Goal: Task Accomplishment & Management: Manage account settings

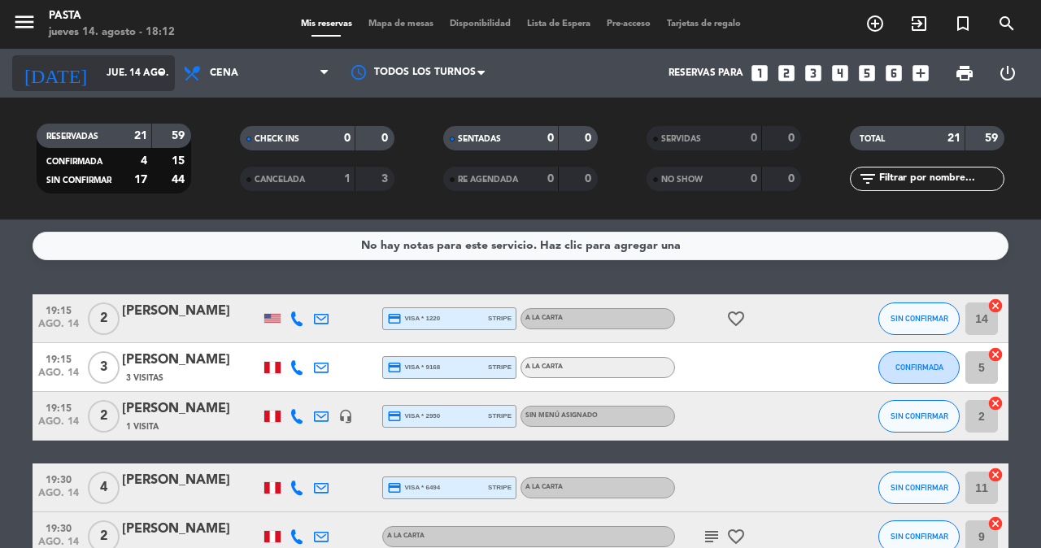
click at [132, 61] on input "jue. 14 ago." at bounding box center [162, 73] width 129 height 28
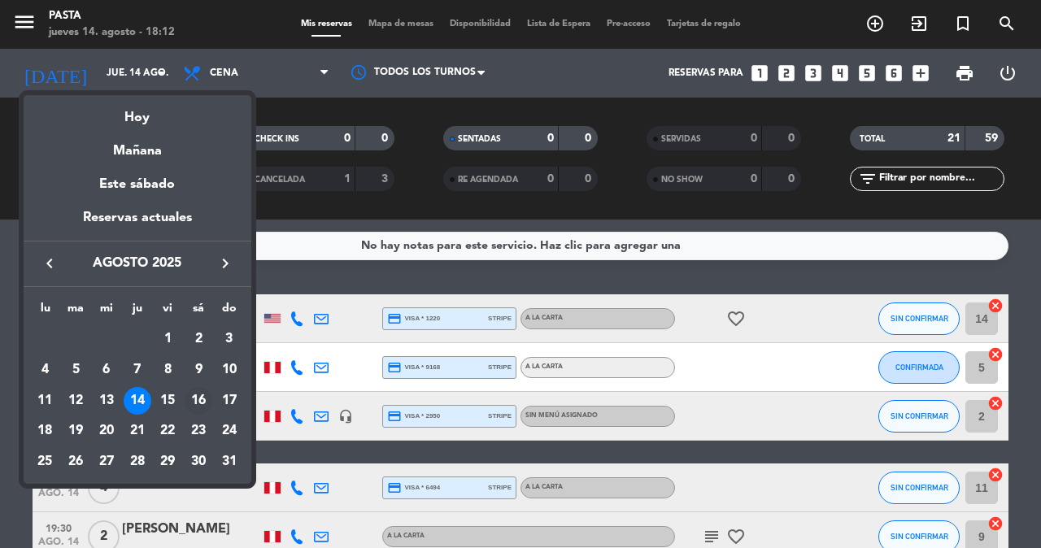
click at [195, 387] on div "16" at bounding box center [199, 401] width 28 height 28
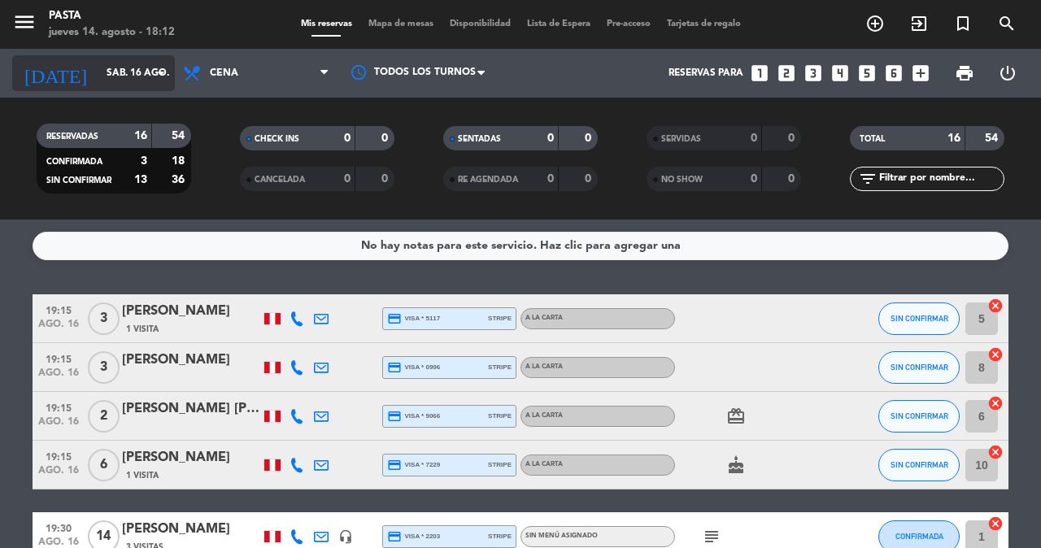
click at [162, 76] on icon "arrow_drop_down" at bounding box center [161, 73] width 20 height 20
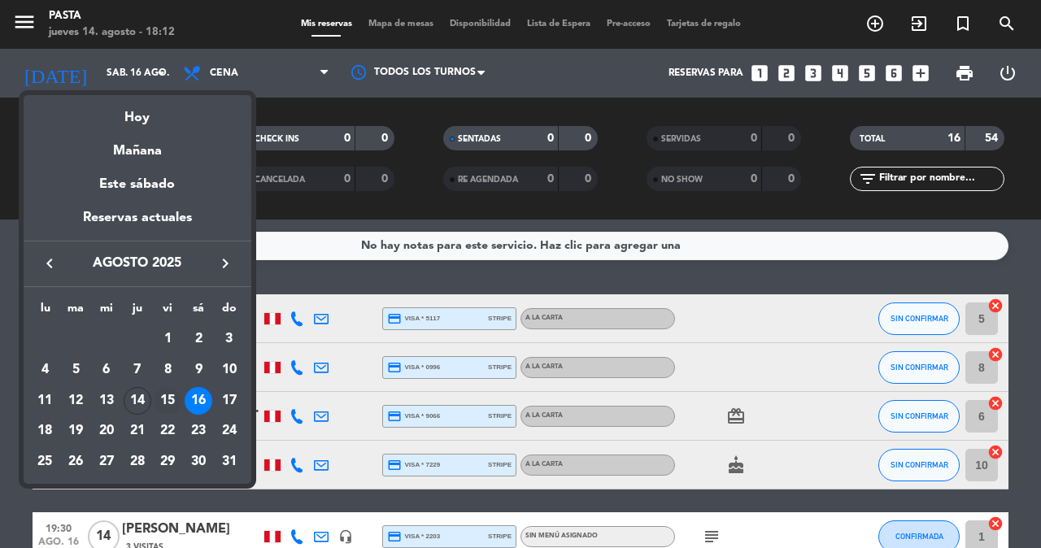
click at [172, 387] on div "15" at bounding box center [168, 401] width 28 height 28
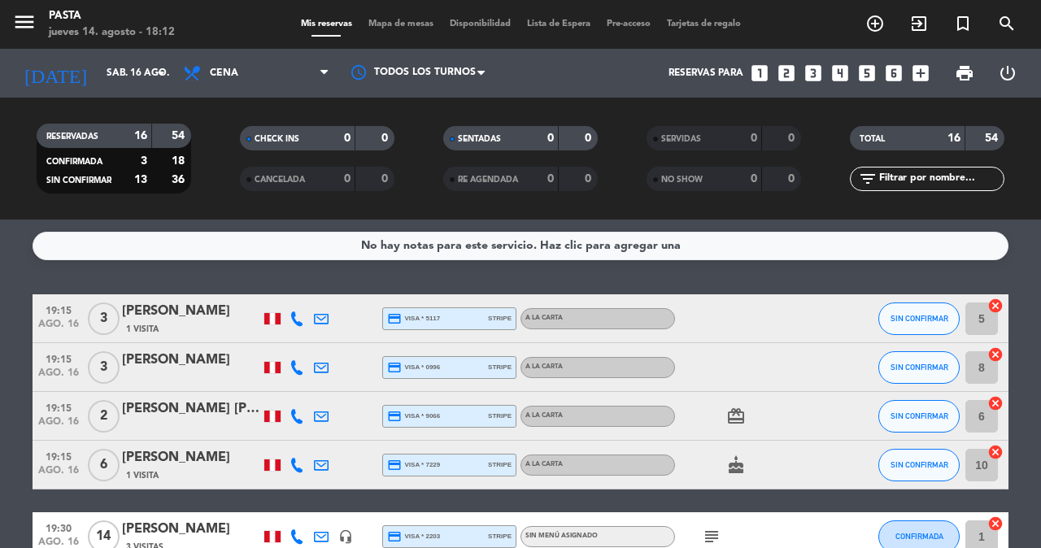
type input "vie. 15 ago."
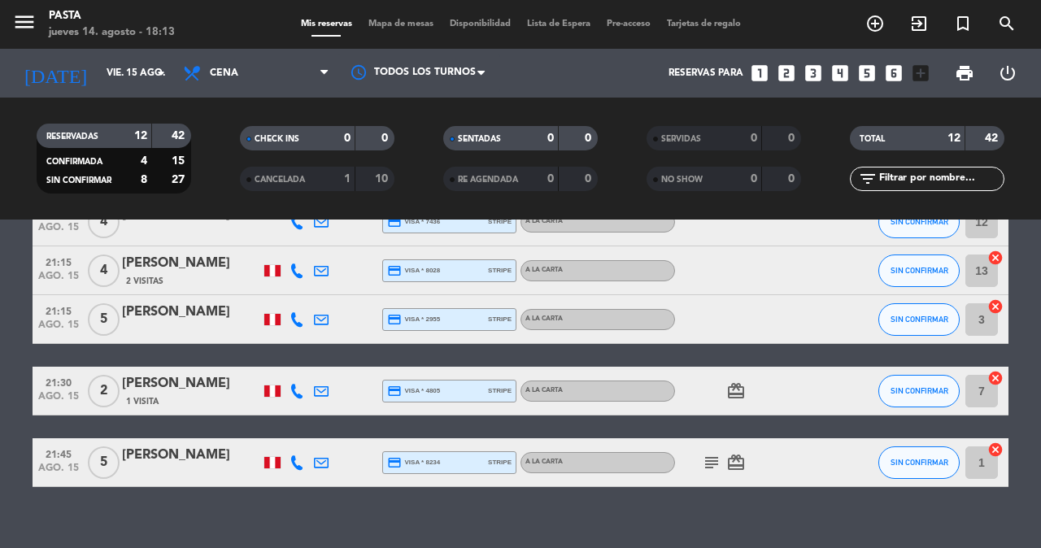
scroll to position [483, 0]
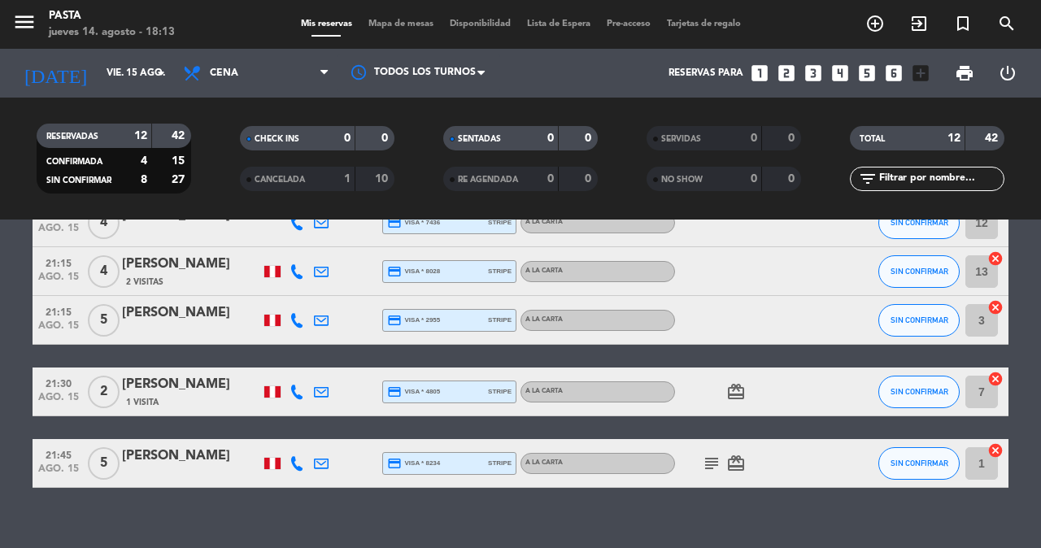
click at [797, 73] on icon "looks_two" at bounding box center [786, 73] width 21 height 21
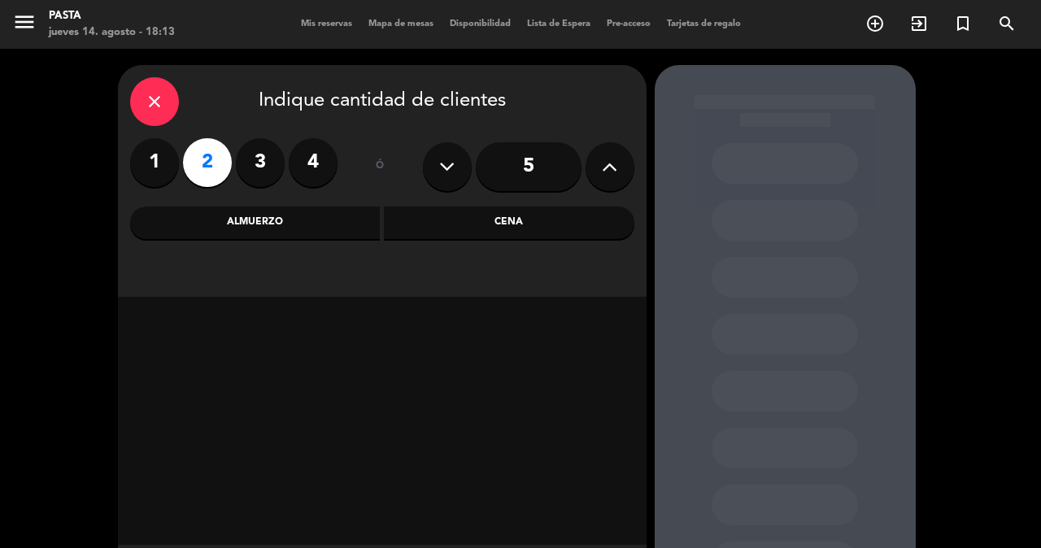
click at [478, 233] on div "Cena" at bounding box center [509, 223] width 250 height 33
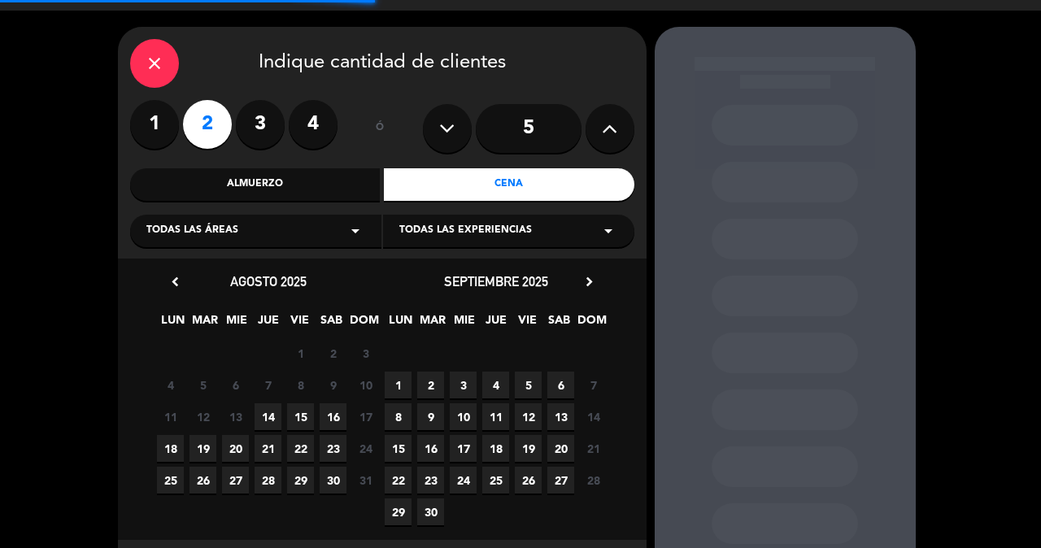
scroll to position [83, 0]
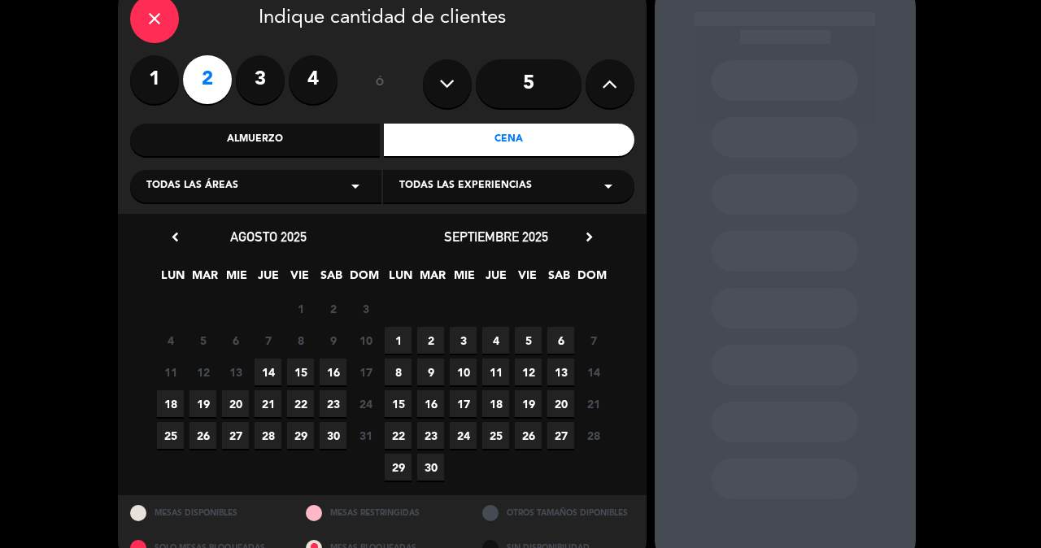
click at [303, 379] on span "15" at bounding box center [300, 372] width 27 height 27
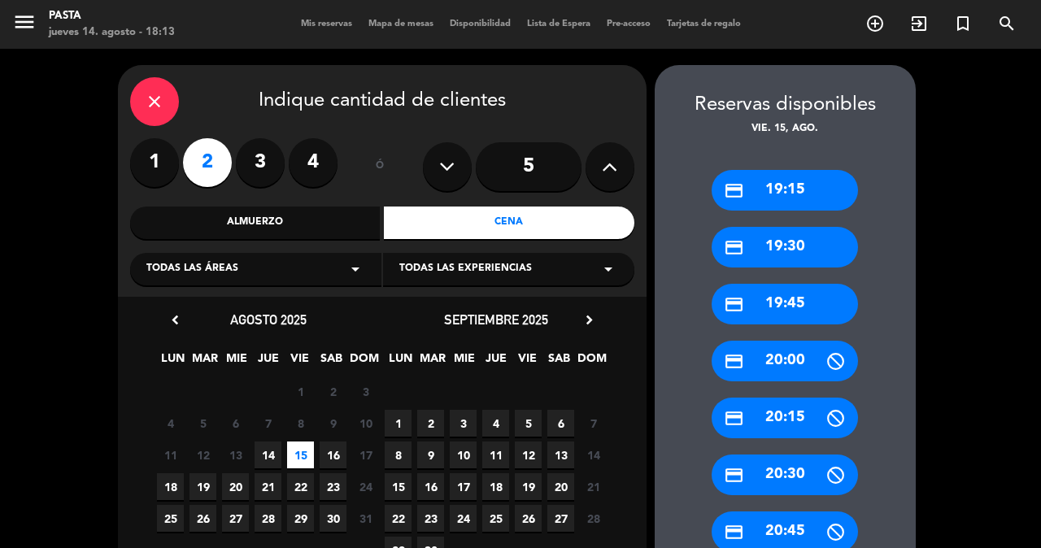
scroll to position [-2, 0]
click at [169, 107] on div "close" at bounding box center [154, 101] width 49 height 49
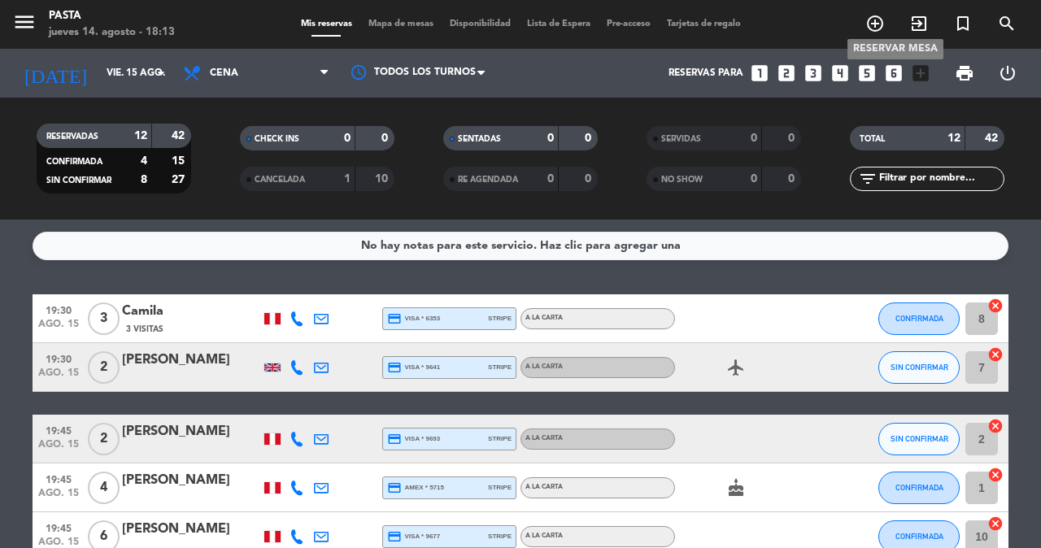
click at [882, 24] on icon "add_circle_outline" at bounding box center [875, 24] width 20 height 20
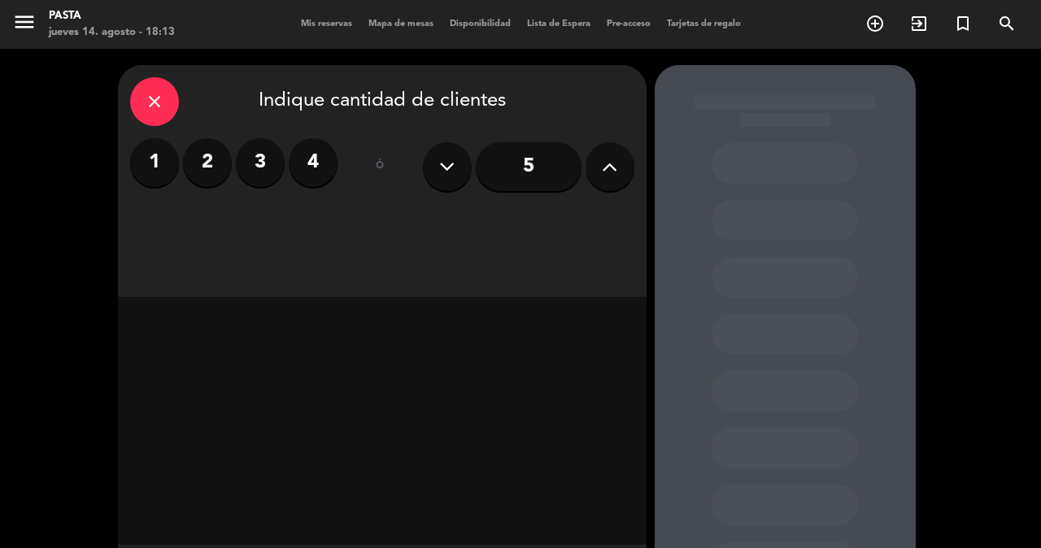
click at [210, 154] on label "2" at bounding box center [207, 162] width 49 height 49
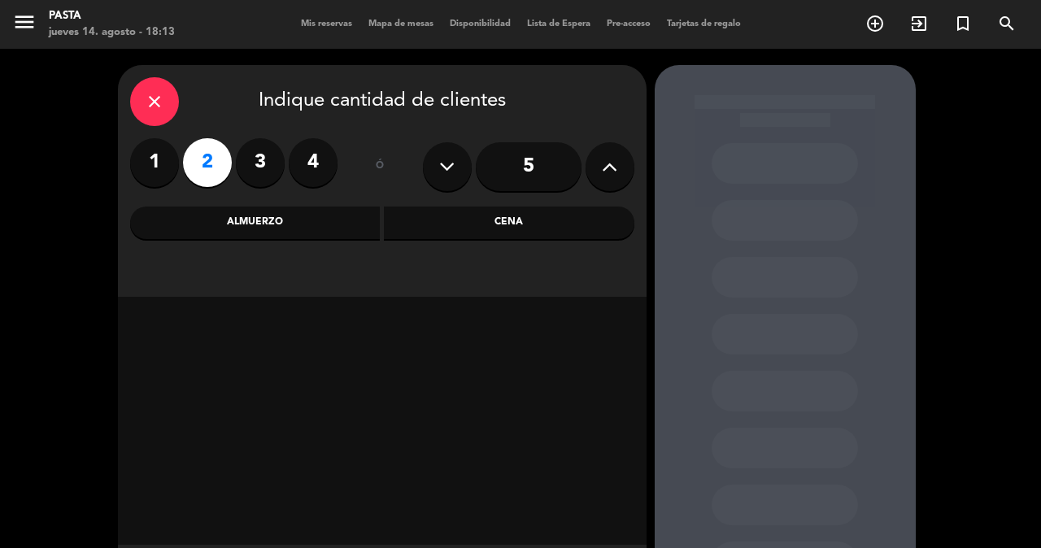
click at [136, 93] on div "close" at bounding box center [154, 101] width 49 height 49
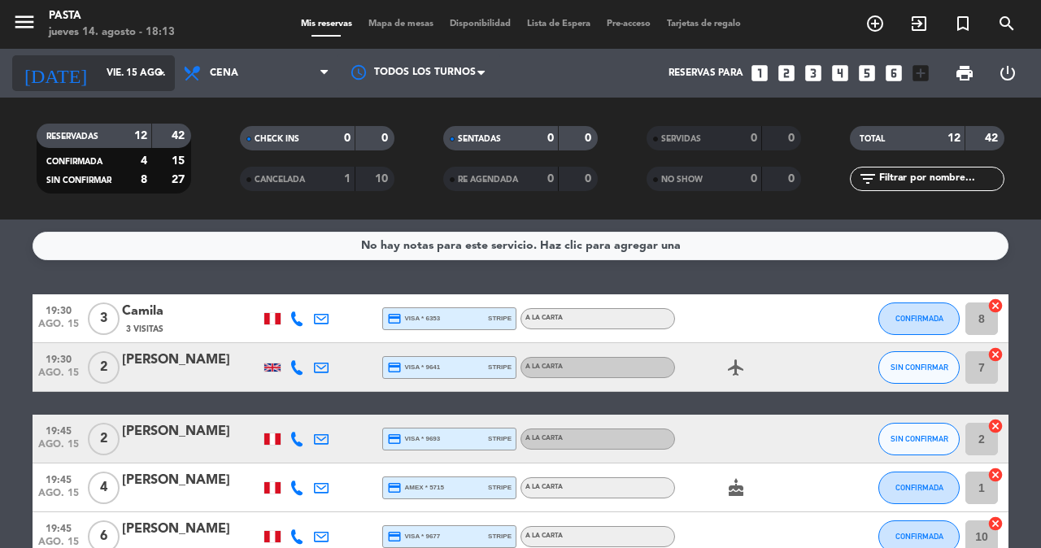
click at [115, 65] on input "vie. 15 ago." at bounding box center [162, 73] width 129 height 28
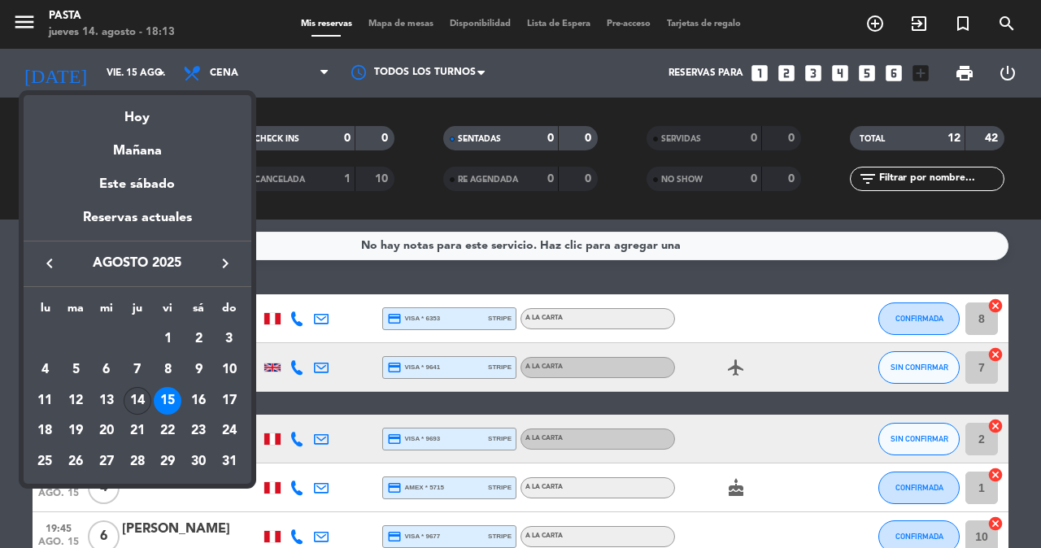
click at [137, 387] on div "14" at bounding box center [138, 401] width 28 height 28
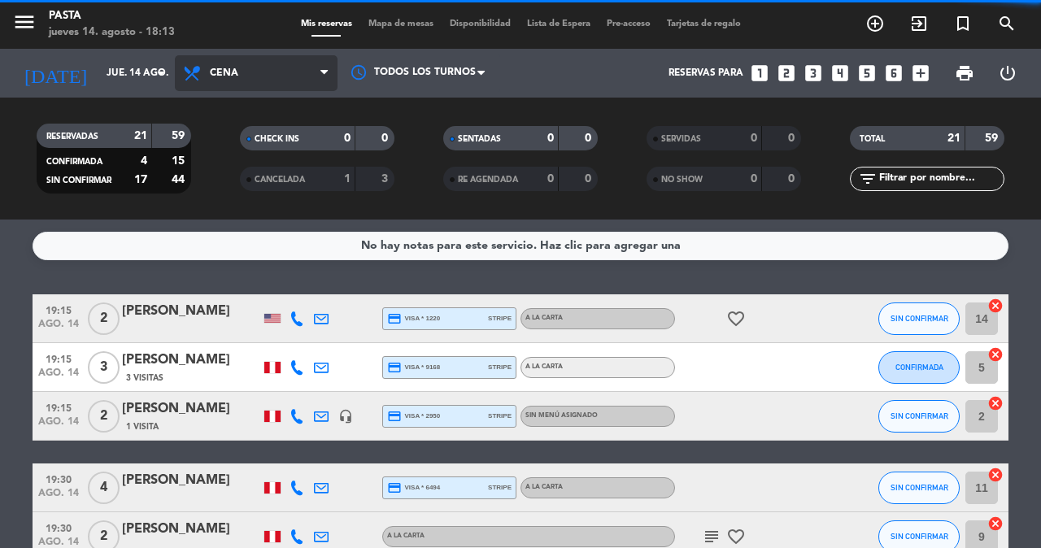
click at [255, 81] on span "Cena" at bounding box center [256, 73] width 163 height 36
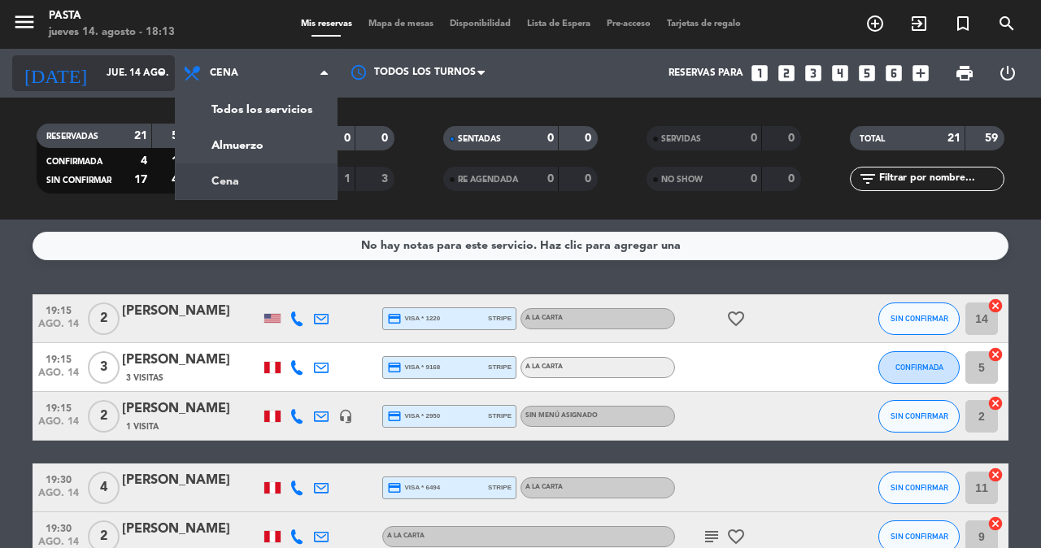
click at [150, 67] on input "jue. 14 ago." at bounding box center [162, 73] width 129 height 28
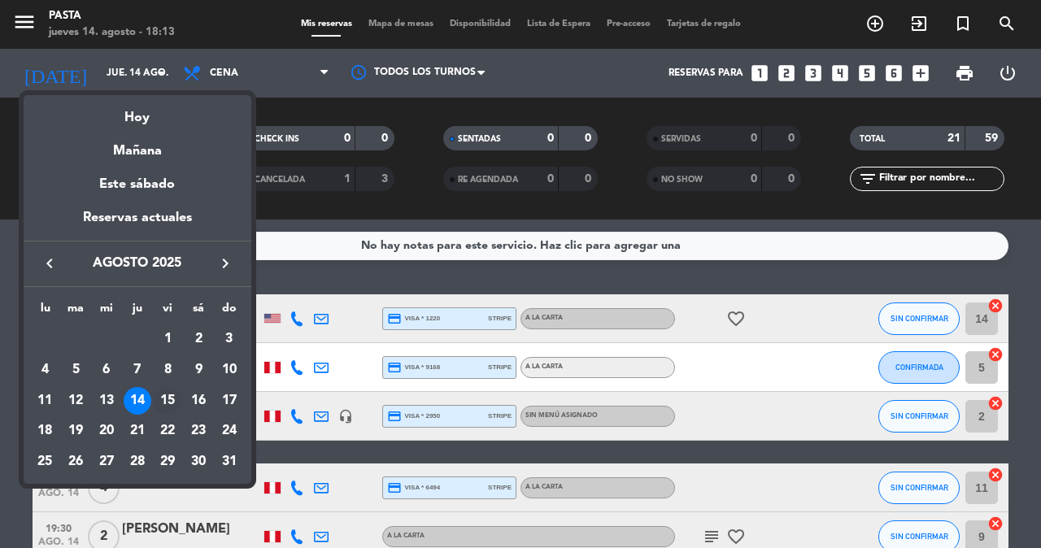
click at [164, 387] on div "15" at bounding box center [168, 401] width 28 height 28
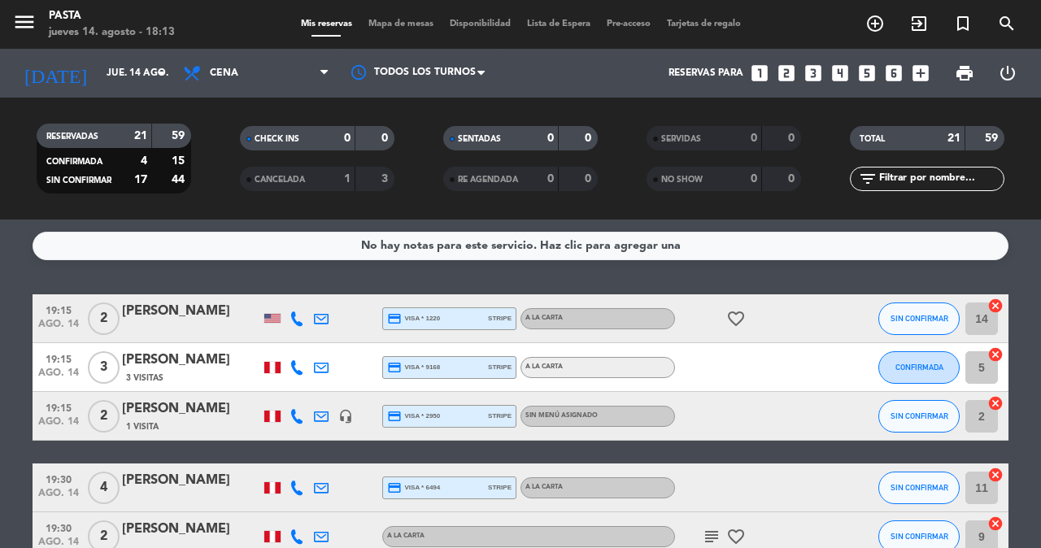
type input "vie. 15 ago."
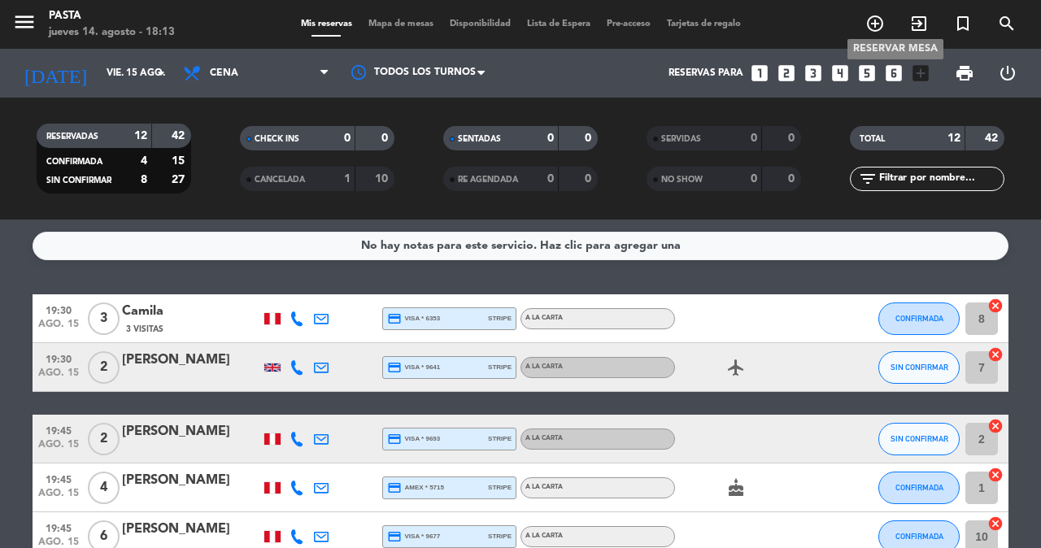
click at [894, 16] on span "add_circle_outline" at bounding box center [875, 24] width 44 height 28
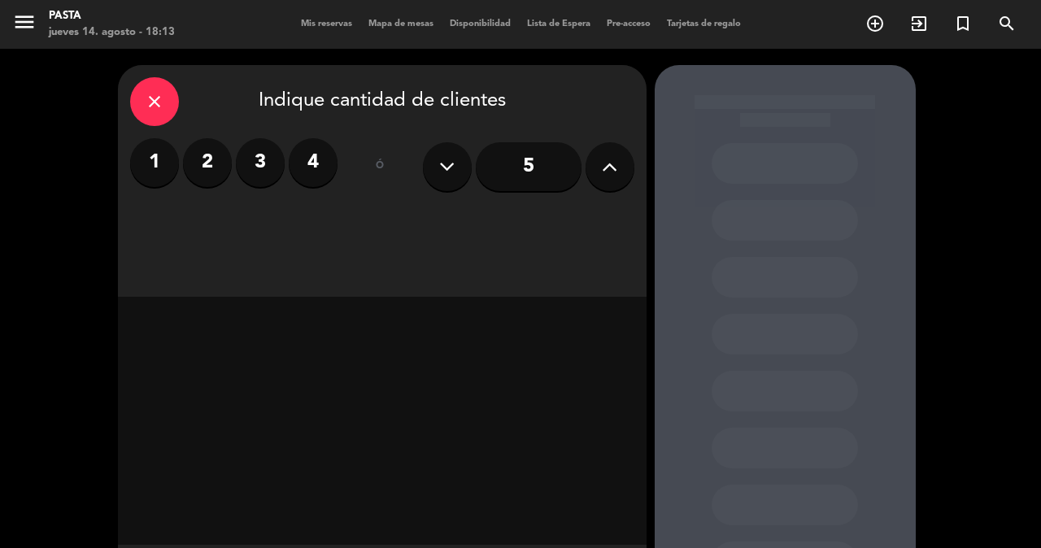
click at [198, 164] on label "2" at bounding box center [207, 162] width 49 height 49
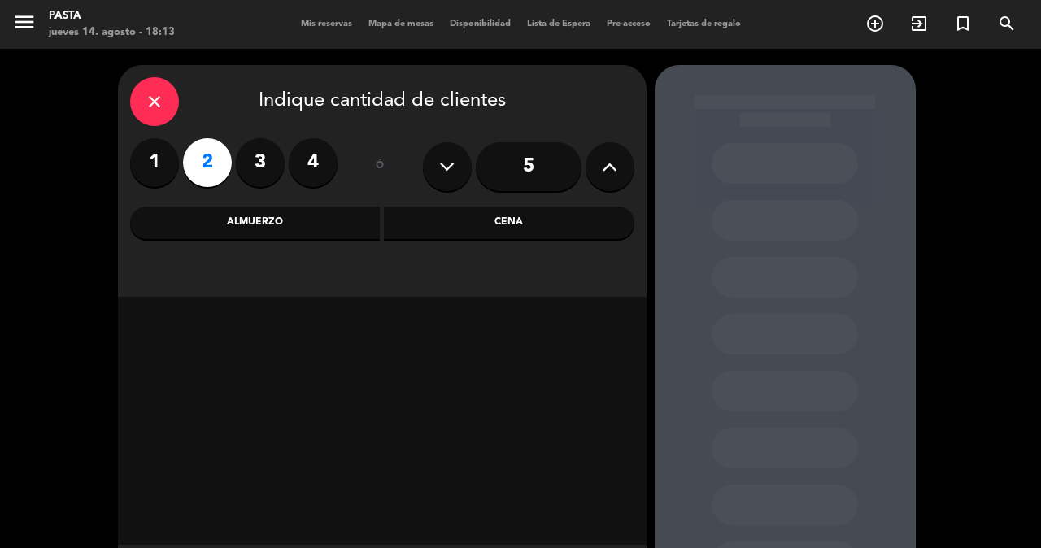
click at [516, 220] on div "Cena" at bounding box center [509, 223] width 250 height 33
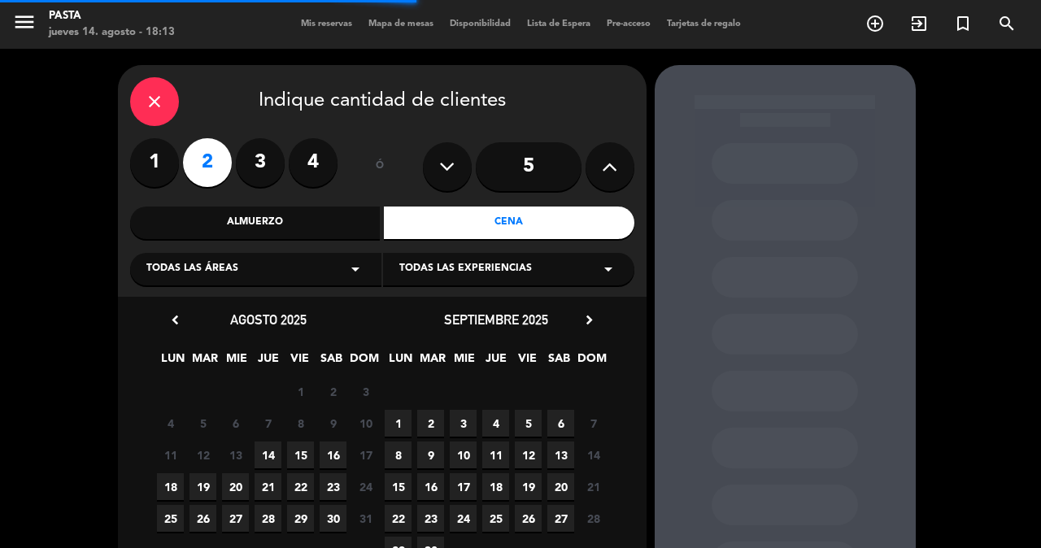
scroll to position [83, 0]
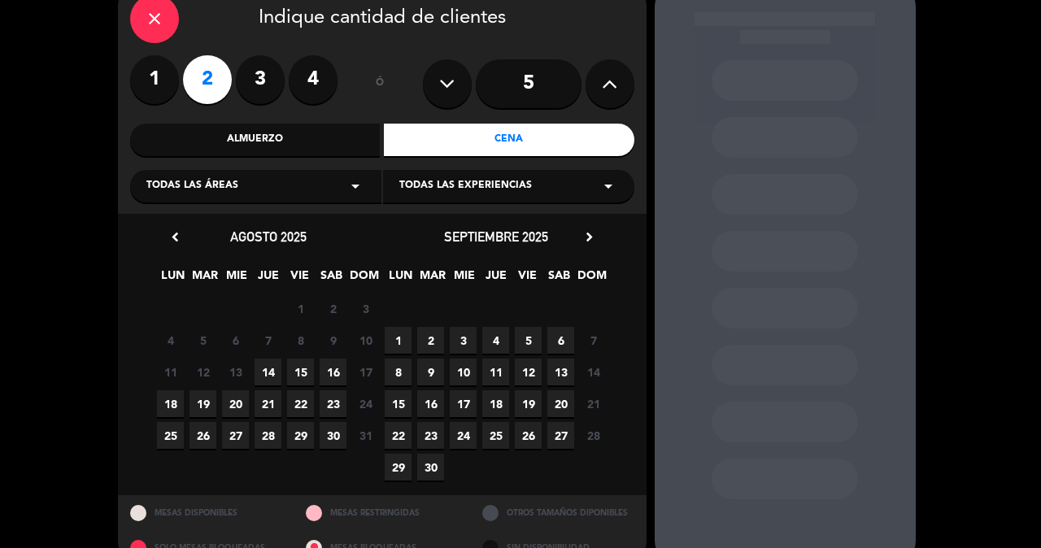
click at [302, 365] on span "15" at bounding box center [300, 372] width 27 height 27
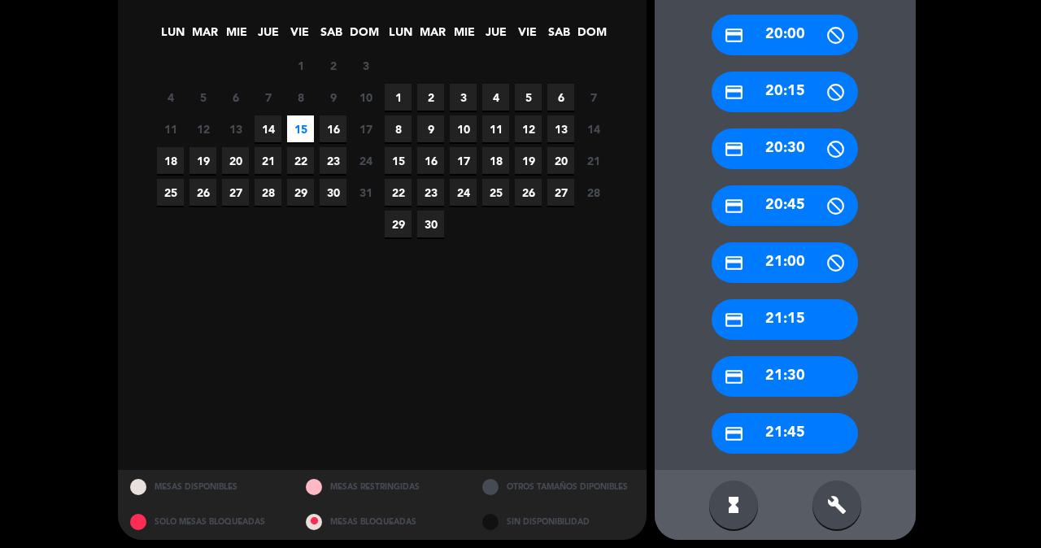
scroll to position [325, 0]
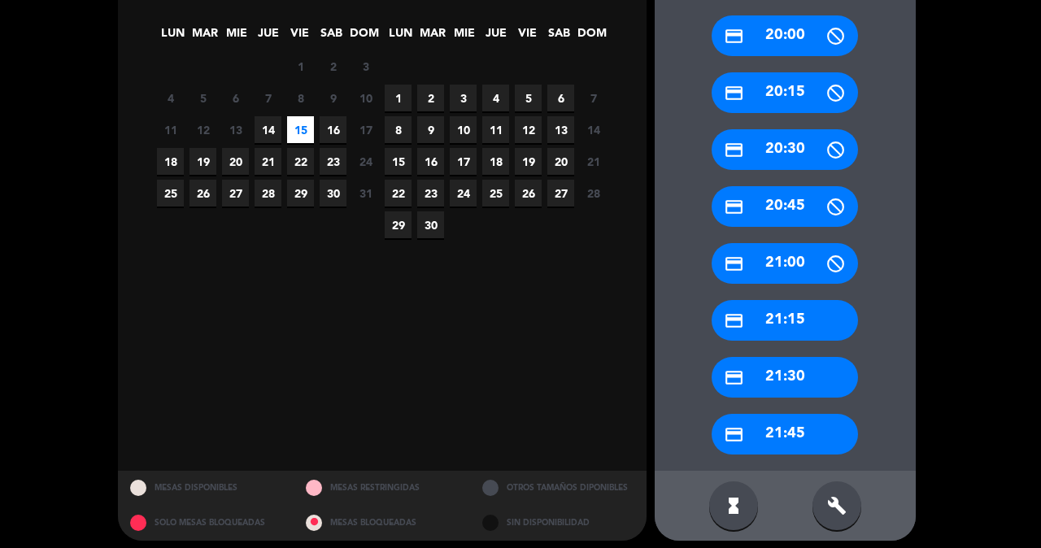
click at [764, 372] on div "credit_card 21:30" at bounding box center [784, 377] width 146 height 41
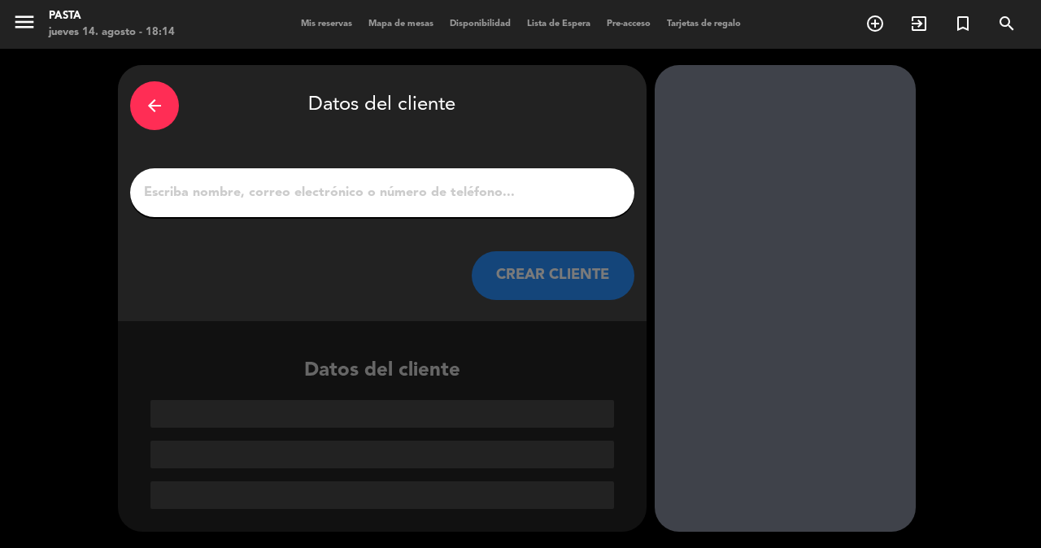
click at [444, 191] on input "1" at bounding box center [382, 192] width 480 height 23
type input "k"
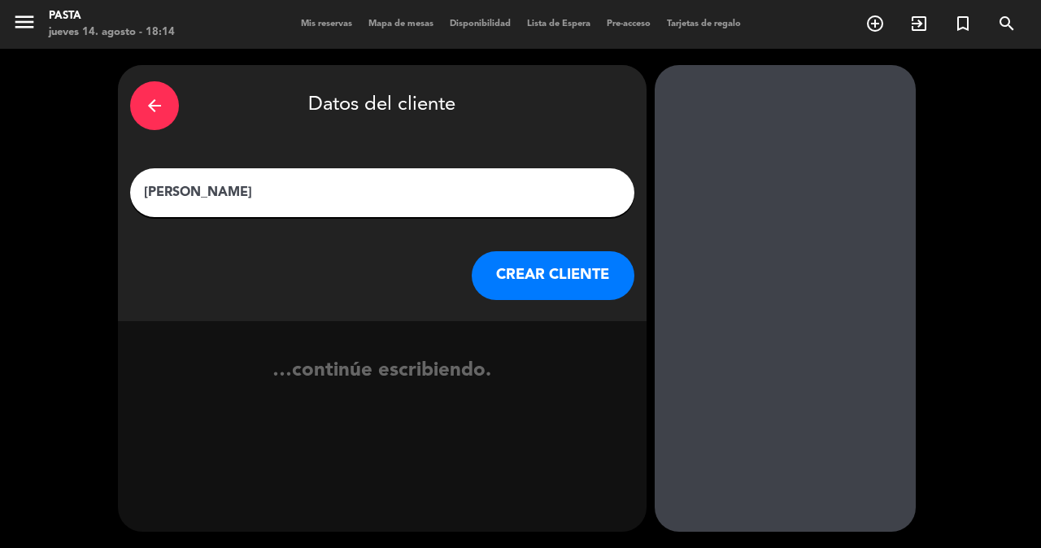
type input "[PERSON_NAME]"
click at [591, 266] on button "CREAR CLIENTE" at bounding box center [553, 275] width 163 height 49
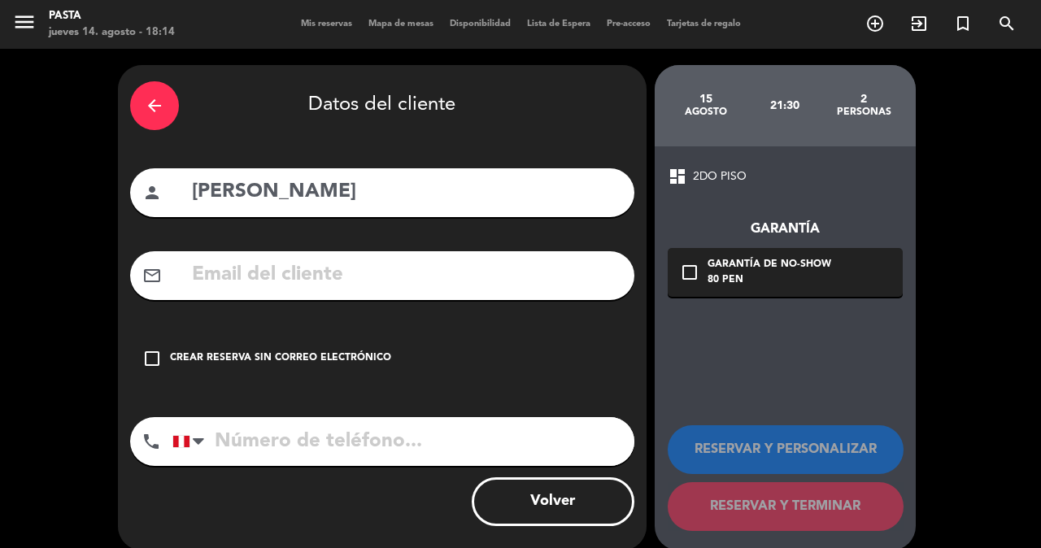
click at [156, 349] on icon "check_box_outline_blank" at bounding box center [152, 359] width 20 height 20
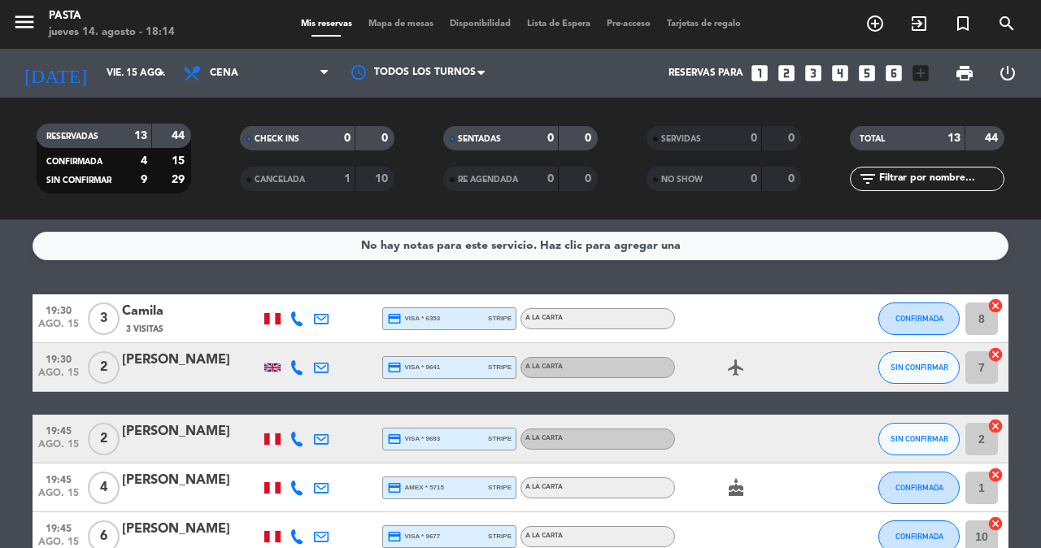
click at [91, 101] on div "RESERVADAS 13 44 CONFIRMADA 4 15 SIN CONFIRMAR 9 29 CHECK INS 0 0 CANCELADA 1 1…" at bounding box center [520, 159] width 1041 height 122
click at [120, 81] on input "vie. 15 ago." at bounding box center [162, 73] width 129 height 28
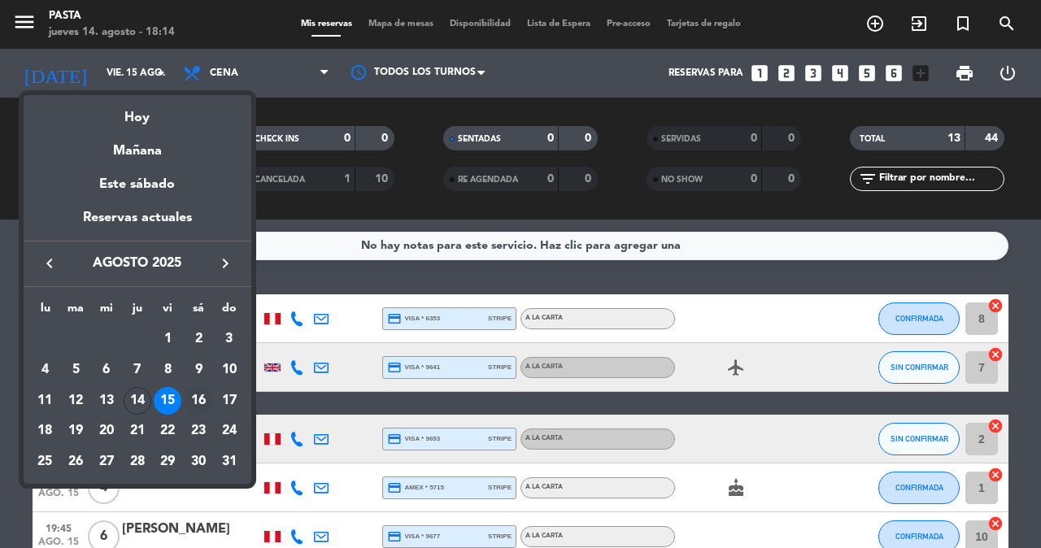
click at [194, 387] on div "16" at bounding box center [199, 401] width 28 height 28
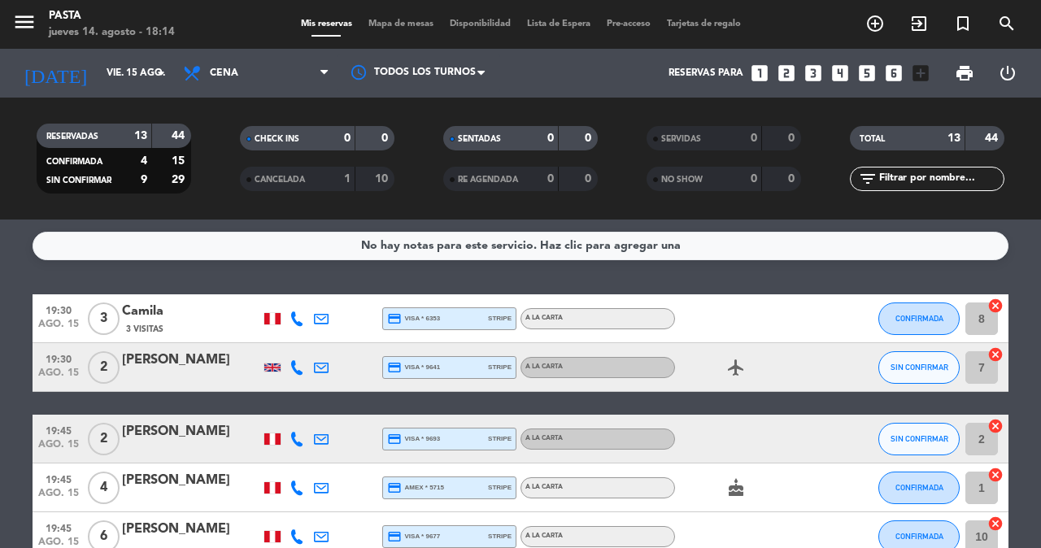
type input "sáb. 16 ago."
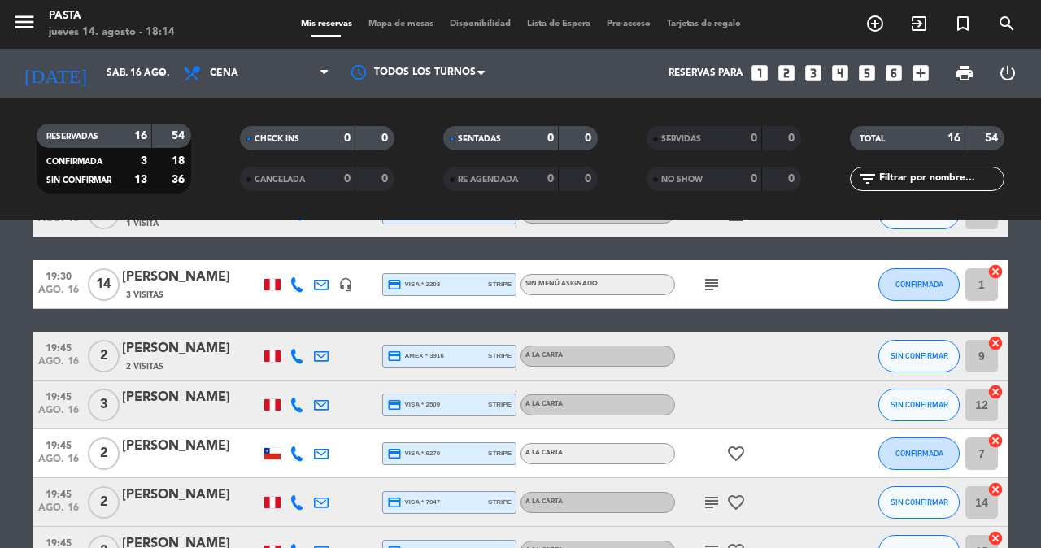
scroll to position [276, 0]
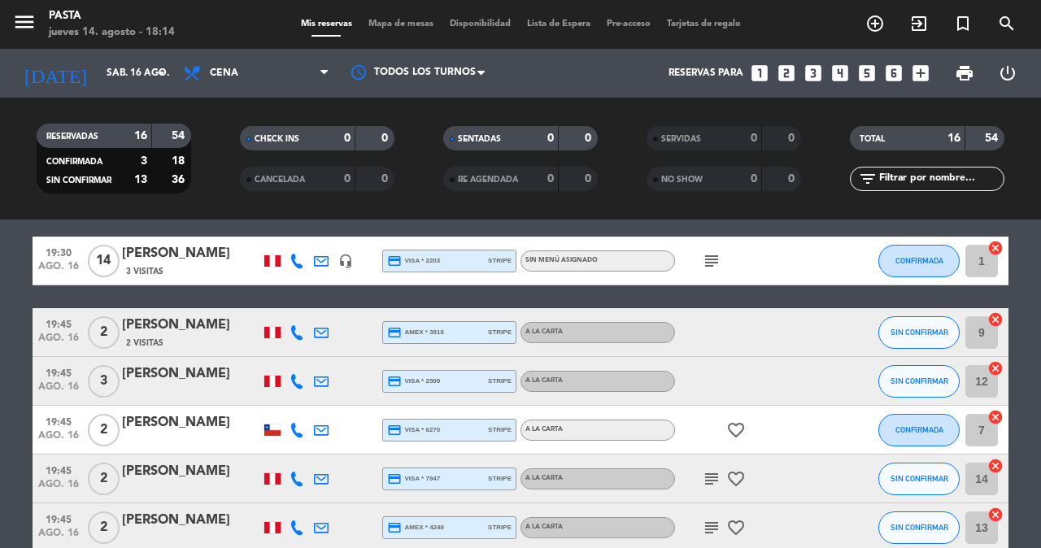
click at [704, 255] on icon "subject" at bounding box center [712, 261] width 20 height 20
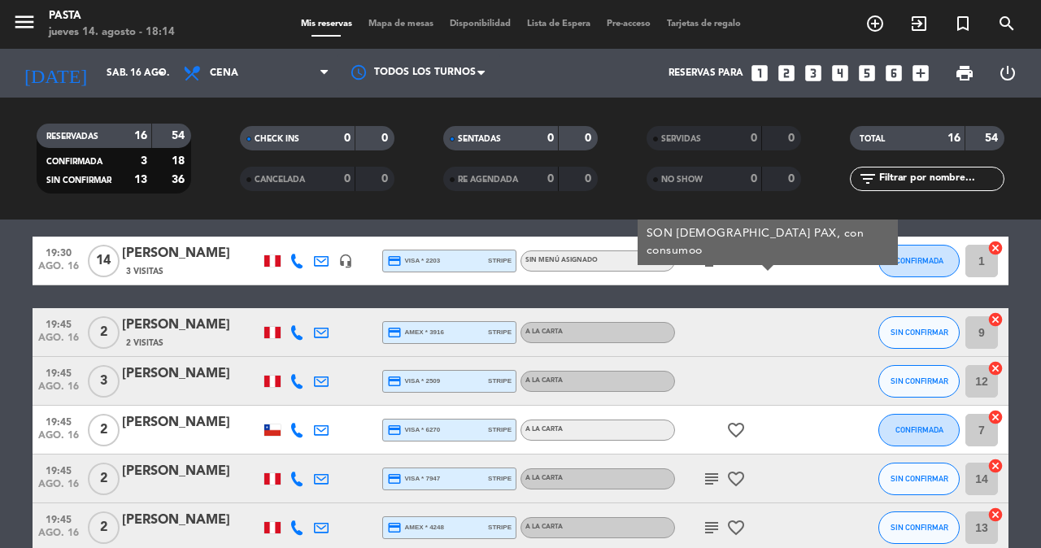
scroll to position [351, 0]
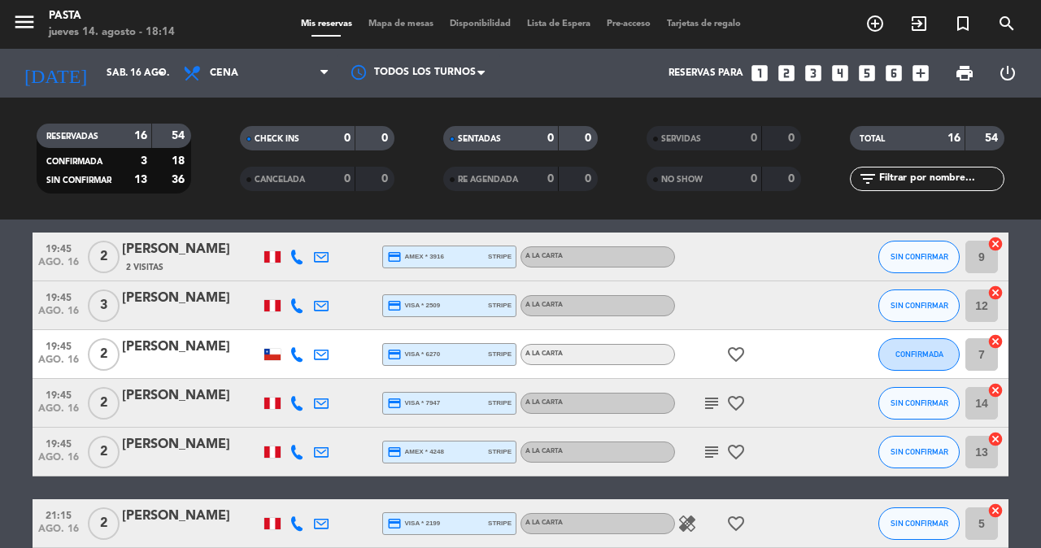
click at [712, 394] on icon "subject" at bounding box center [712, 404] width 20 height 20
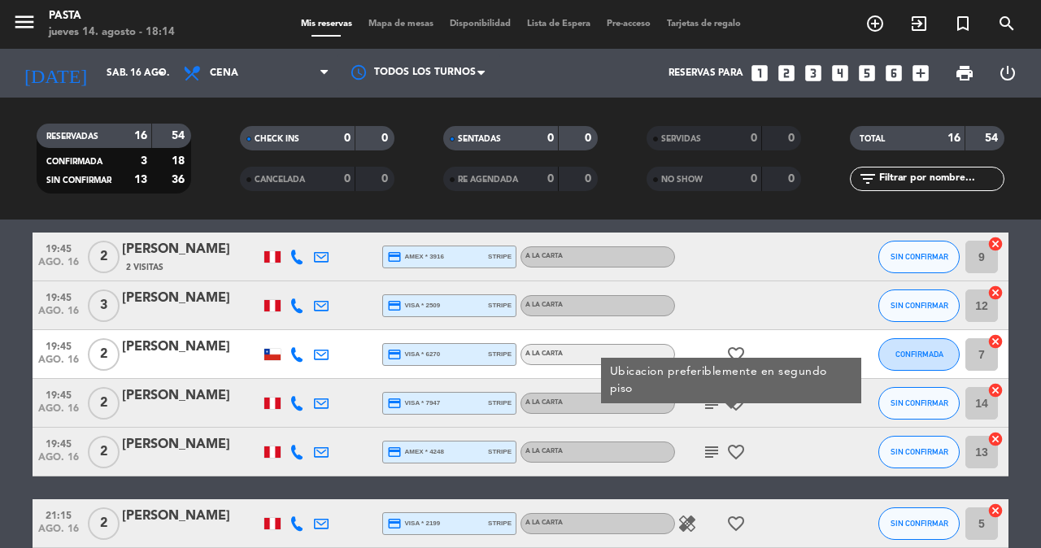
click at [706, 428] on div "subject favorite_border" at bounding box center [748, 452] width 146 height 48
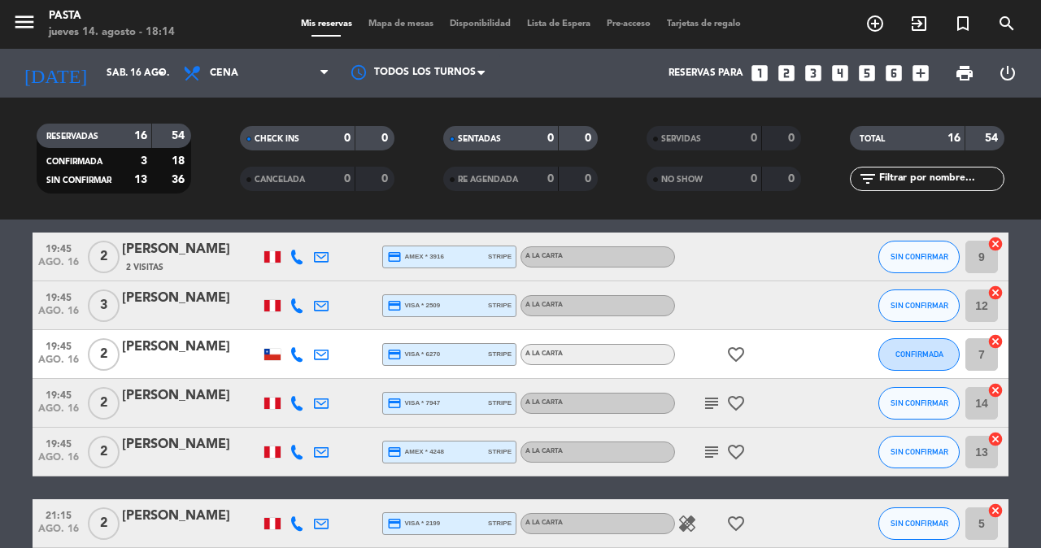
click at [703, 442] on icon "subject" at bounding box center [712, 452] width 20 height 20
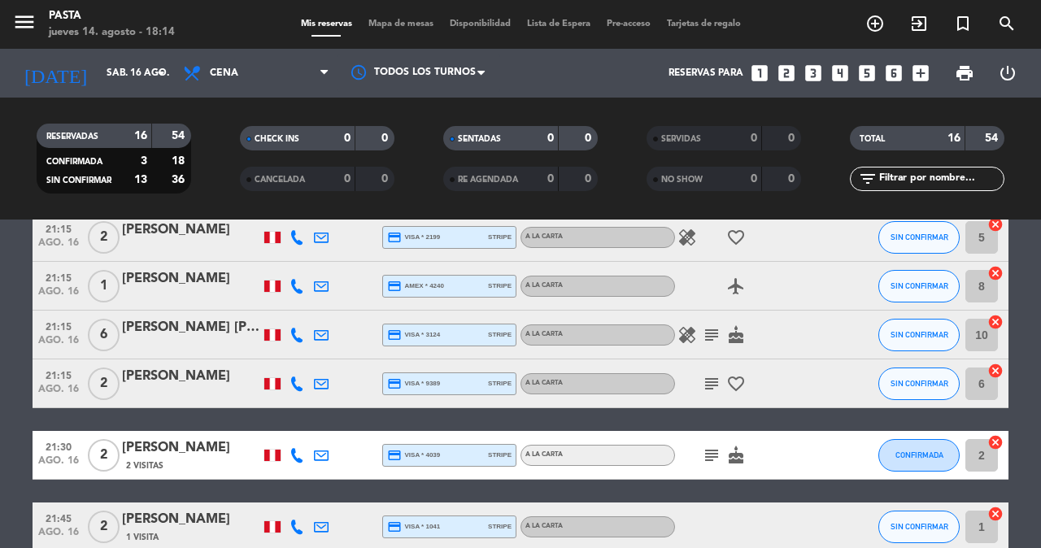
scroll to position [678, 0]
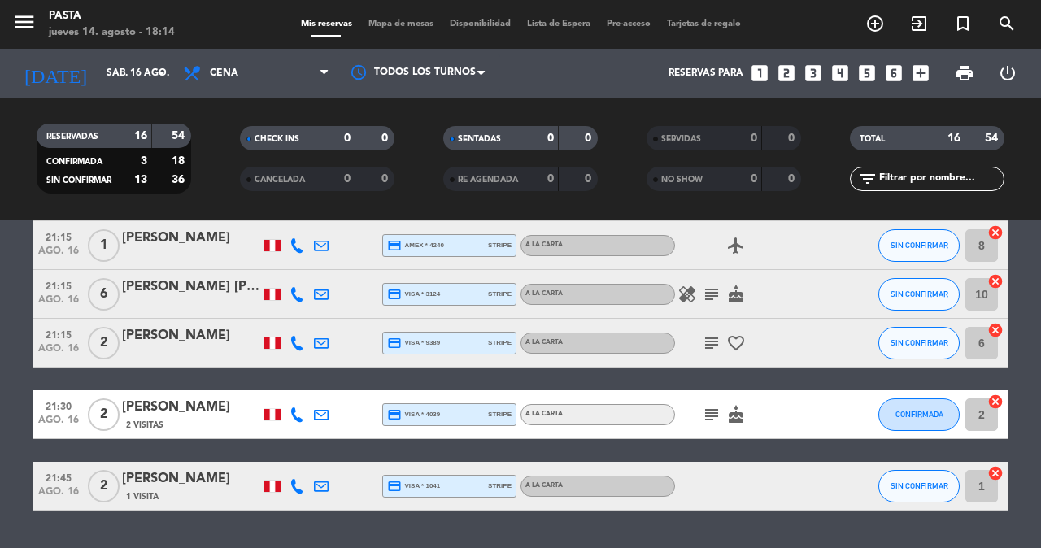
click at [705, 270] on div "healing subject cake" at bounding box center [748, 294] width 146 height 48
click at [705, 285] on icon "subject" at bounding box center [712, 295] width 20 height 20
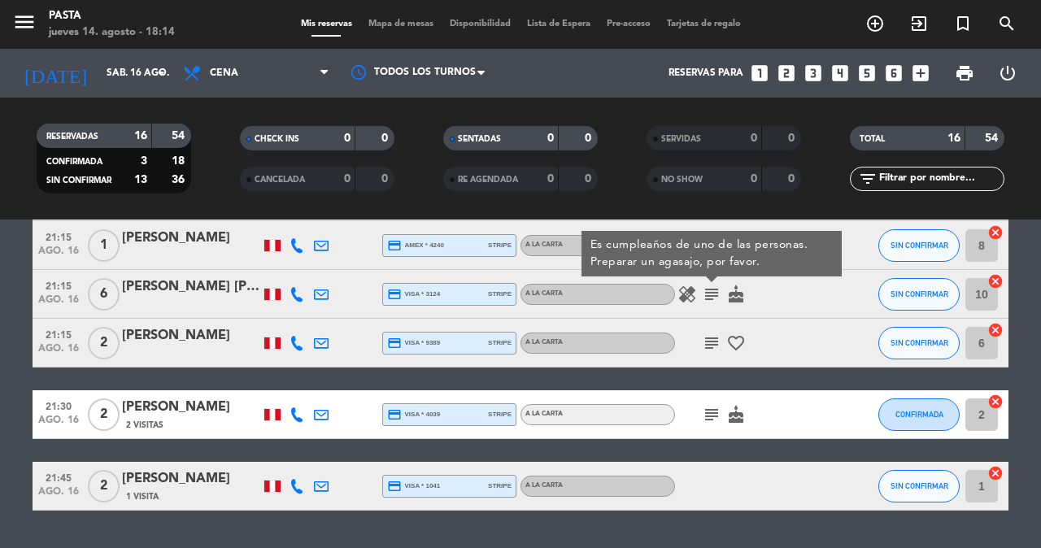
click at [708, 333] on icon "subject" at bounding box center [712, 343] width 20 height 20
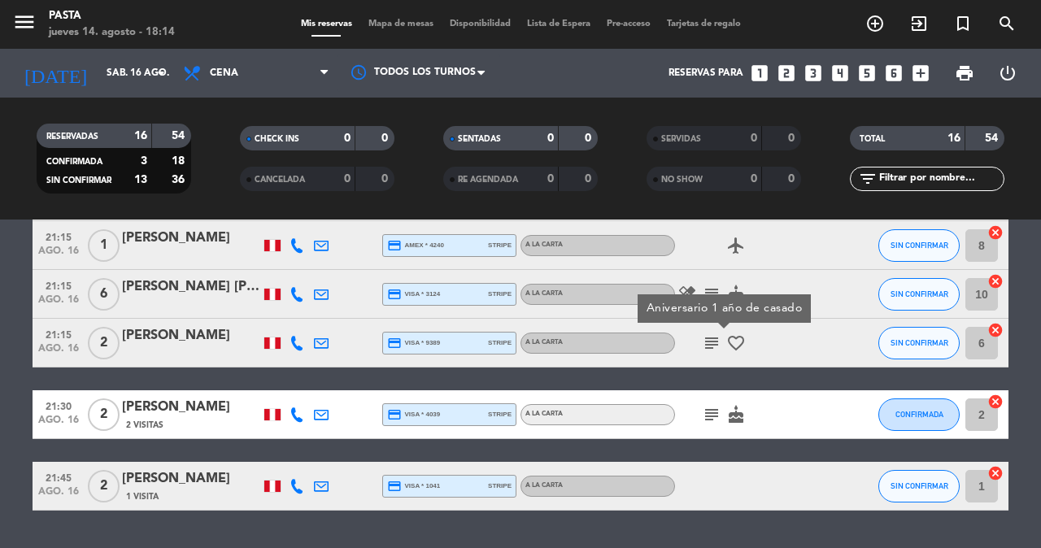
click at [703, 405] on icon "subject" at bounding box center [712, 415] width 20 height 20
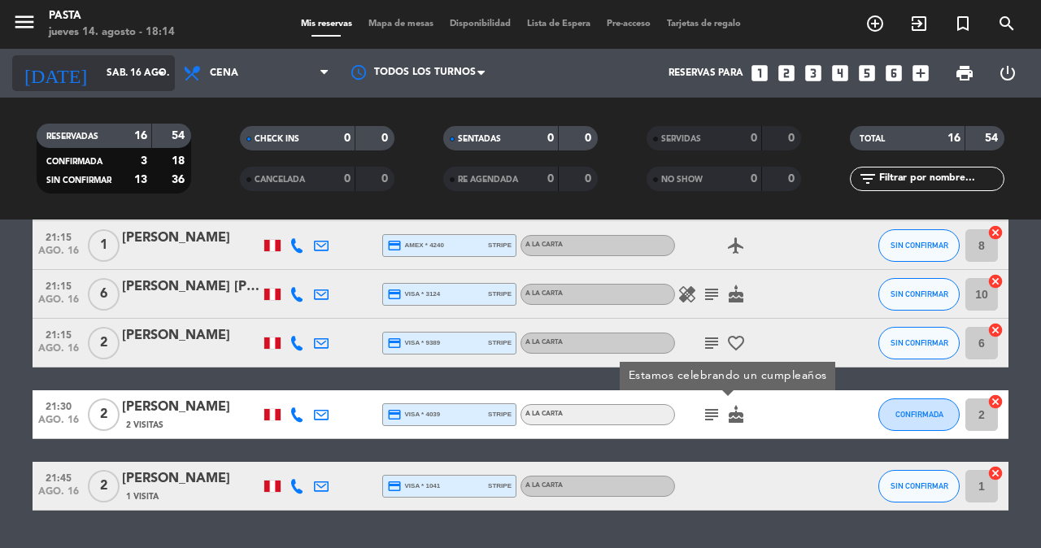
click at [123, 73] on input "sáb. 16 ago." at bounding box center [162, 73] width 129 height 28
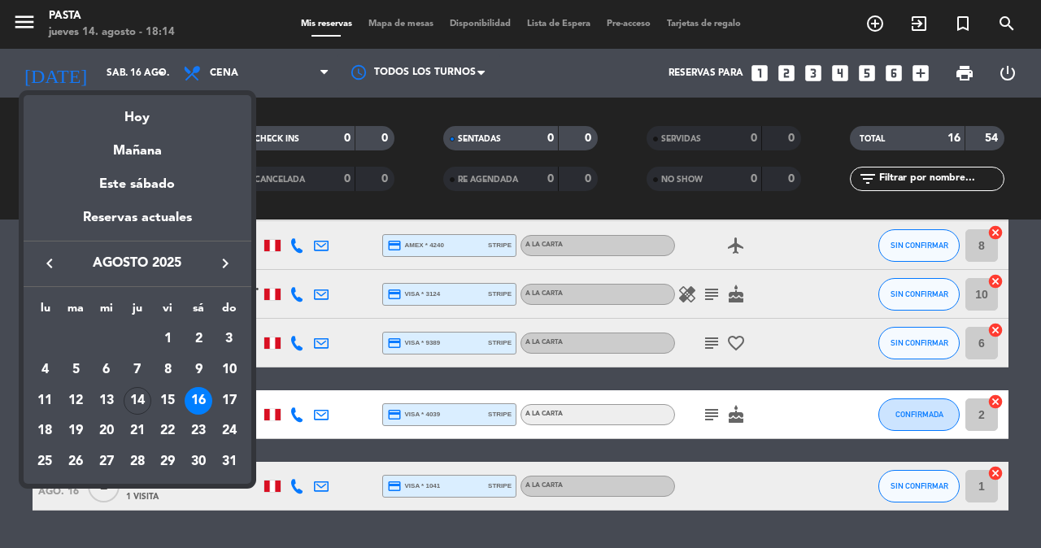
click at [241, 49] on div at bounding box center [520, 274] width 1041 height 548
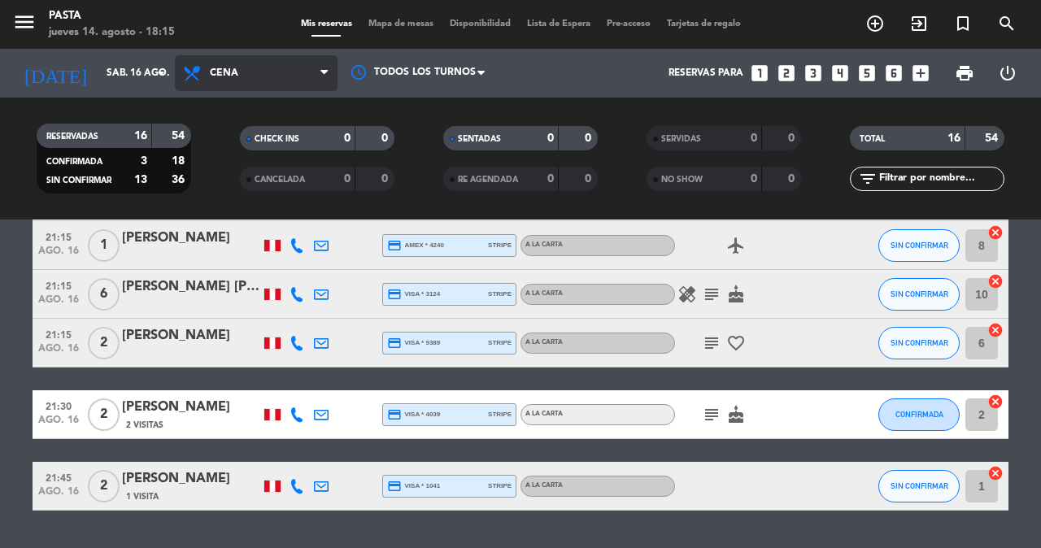
click at [239, 59] on span "Cena" at bounding box center [256, 73] width 163 height 36
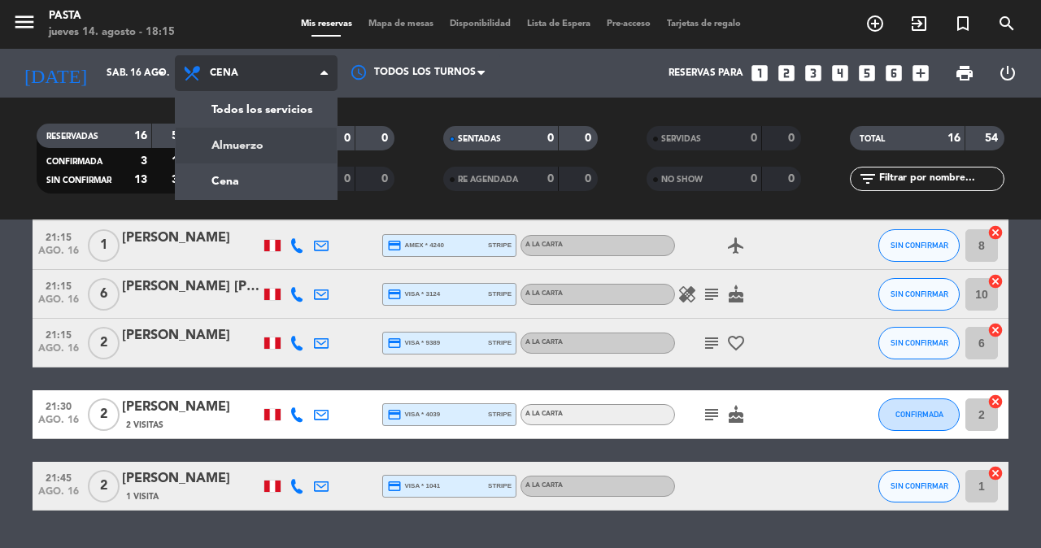
click at [257, 142] on div "menu Pasta jueves 14. agosto - 18:15 Mis reservas Mapa de mesas Disponibilidad …" at bounding box center [520, 110] width 1041 height 220
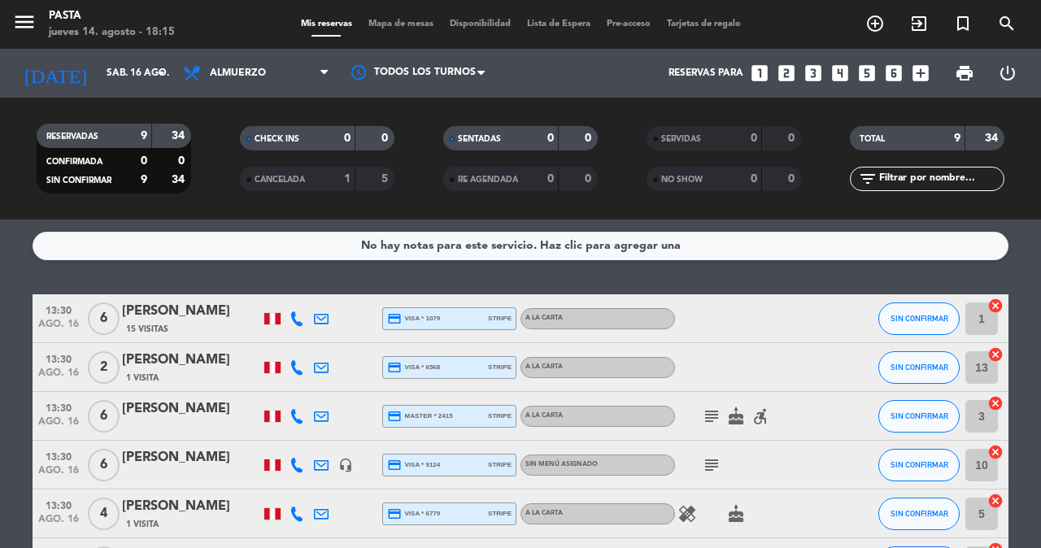
scroll to position [0, 0]
click at [703, 407] on icon "subject" at bounding box center [712, 417] width 20 height 20
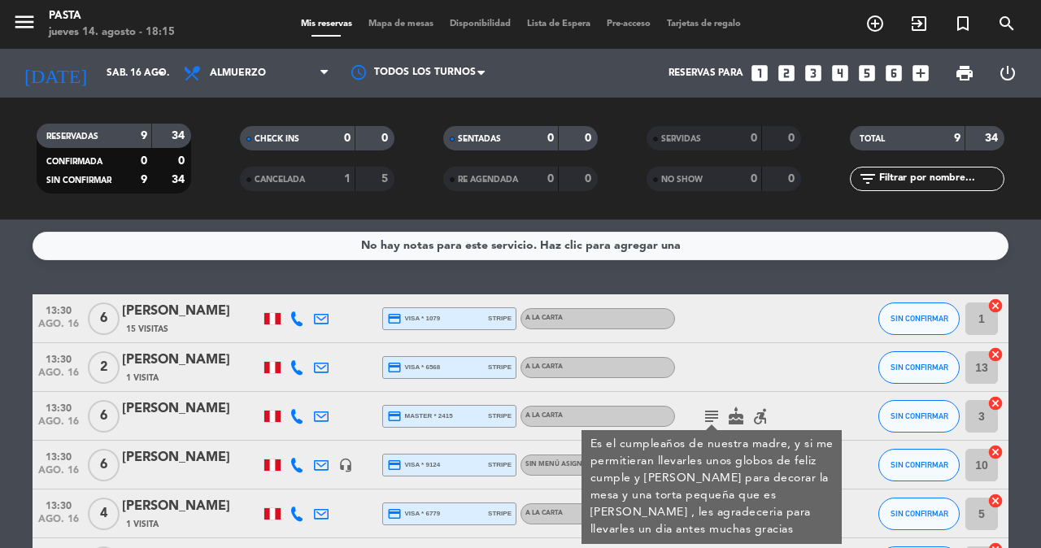
scroll to position [27, 0]
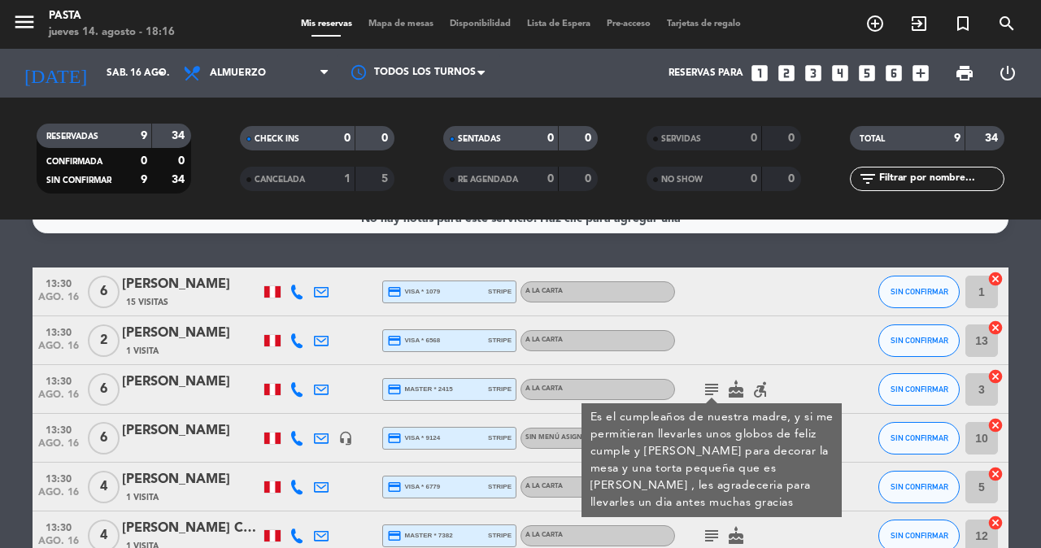
click at [1027, 254] on div "No hay notas para este servicio. Haz clic para agregar una 13:30 ago. 16 6 [PER…" at bounding box center [520, 384] width 1041 height 329
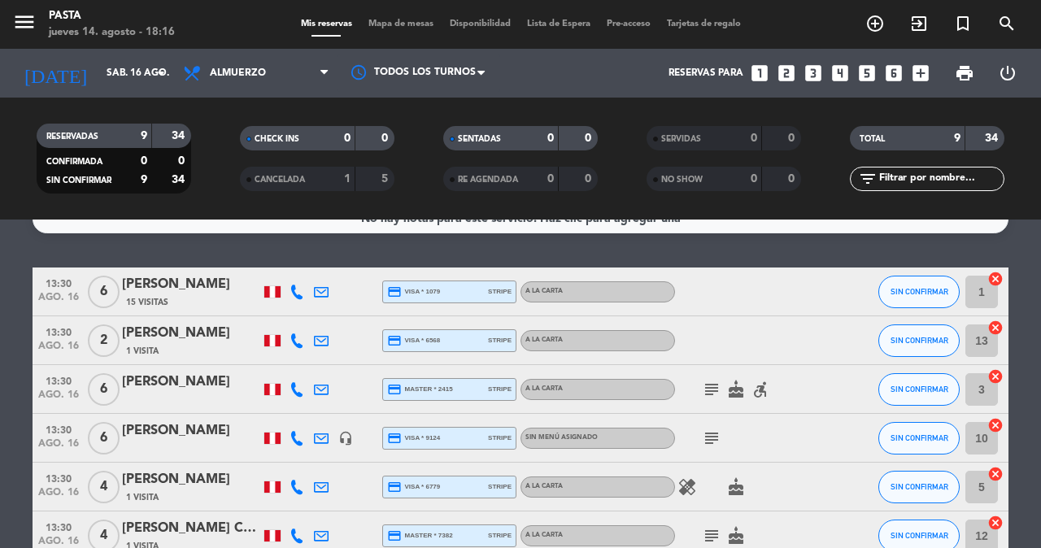
click at [158, 424] on div "[PERSON_NAME]" at bounding box center [191, 430] width 138 height 21
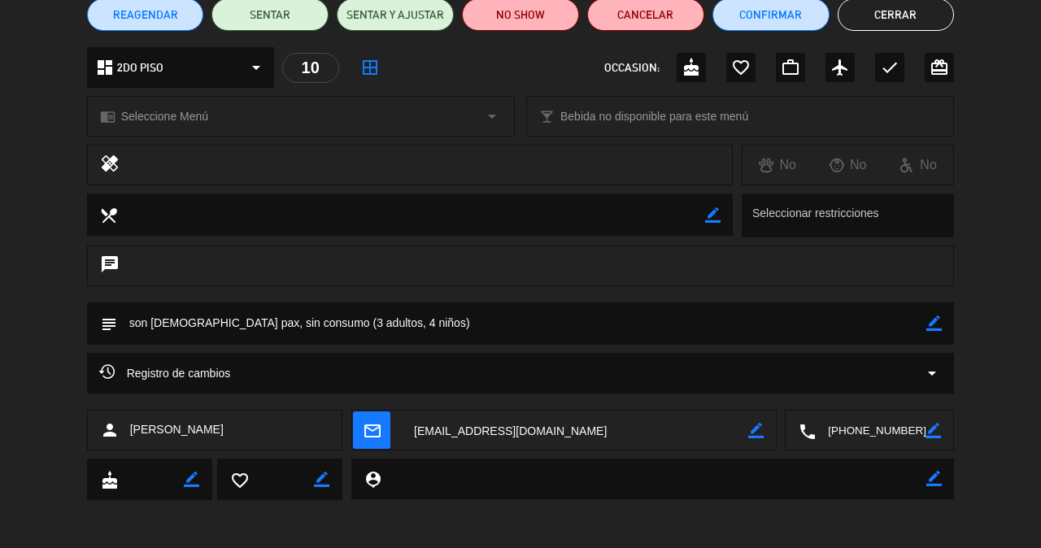
scroll to position [146, 0]
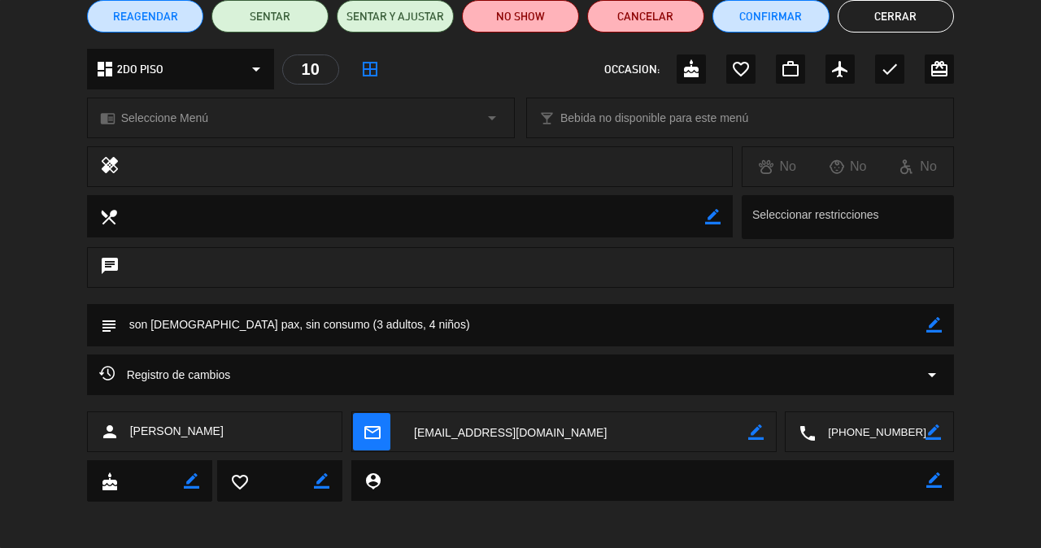
click at [869, 20] on button "Cerrar" at bounding box center [896, 16] width 117 height 33
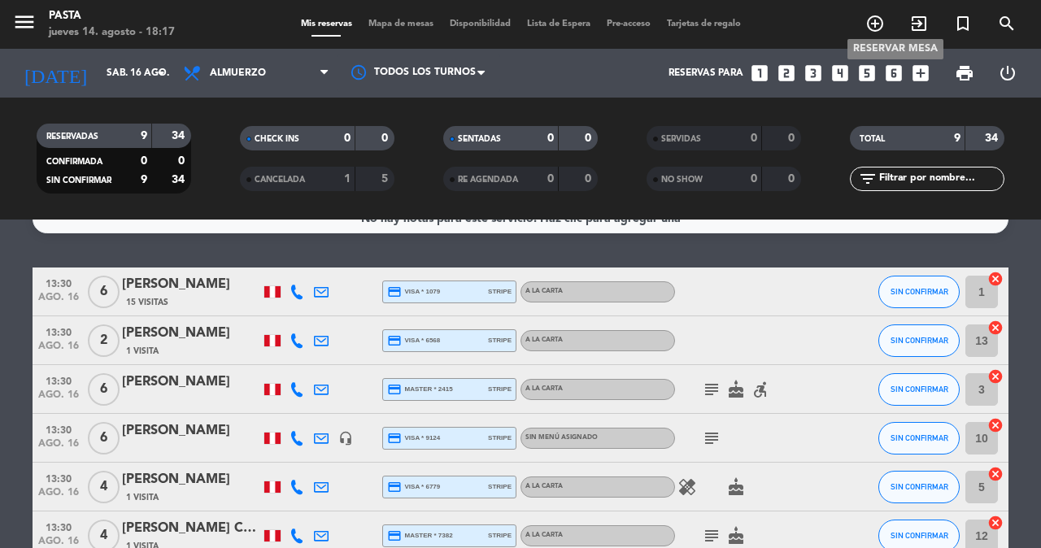
click at [885, 21] on icon "add_circle_outline" at bounding box center [875, 24] width 20 height 20
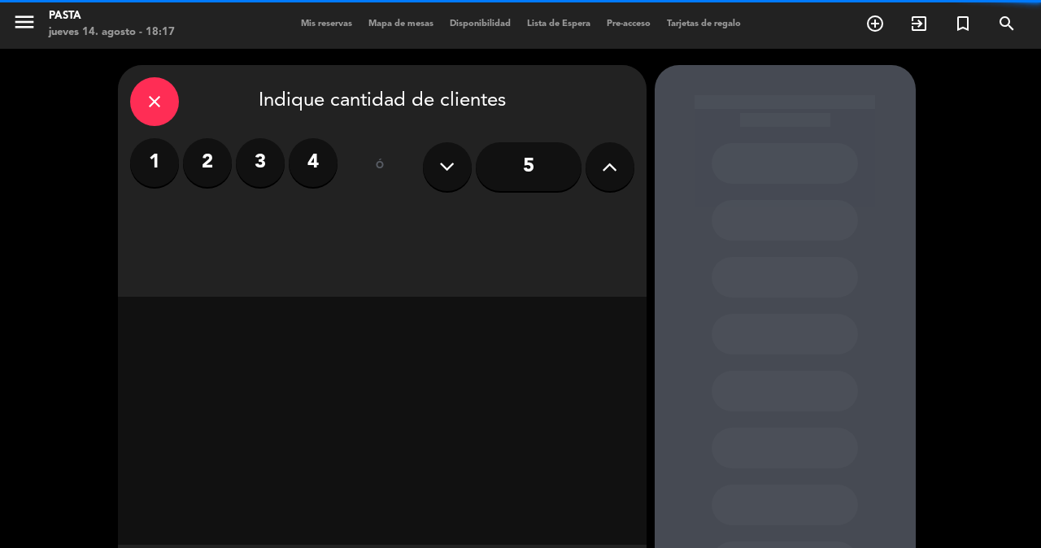
click at [266, 177] on label "3" at bounding box center [260, 162] width 49 height 49
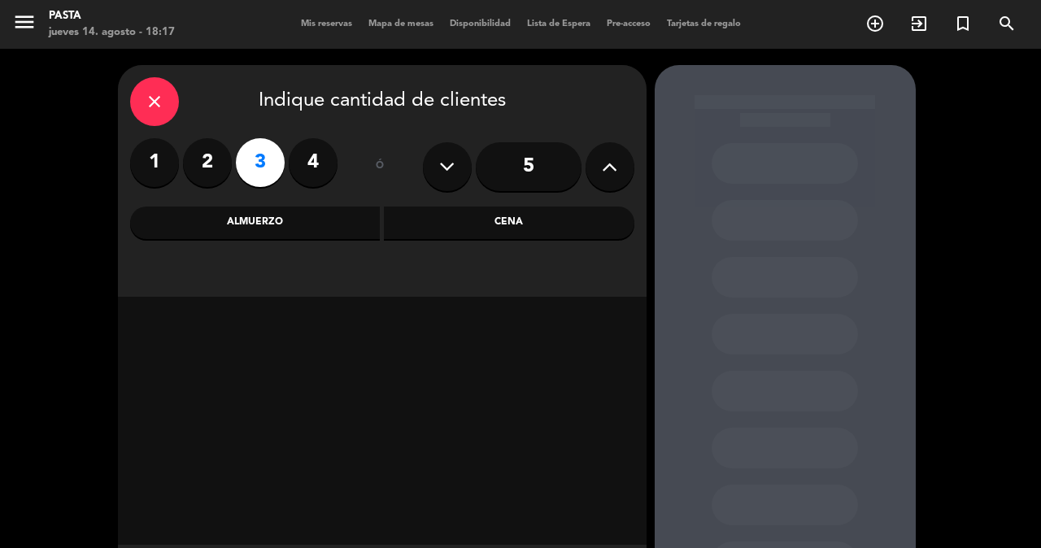
click at [435, 224] on div "Cena" at bounding box center [509, 223] width 250 height 33
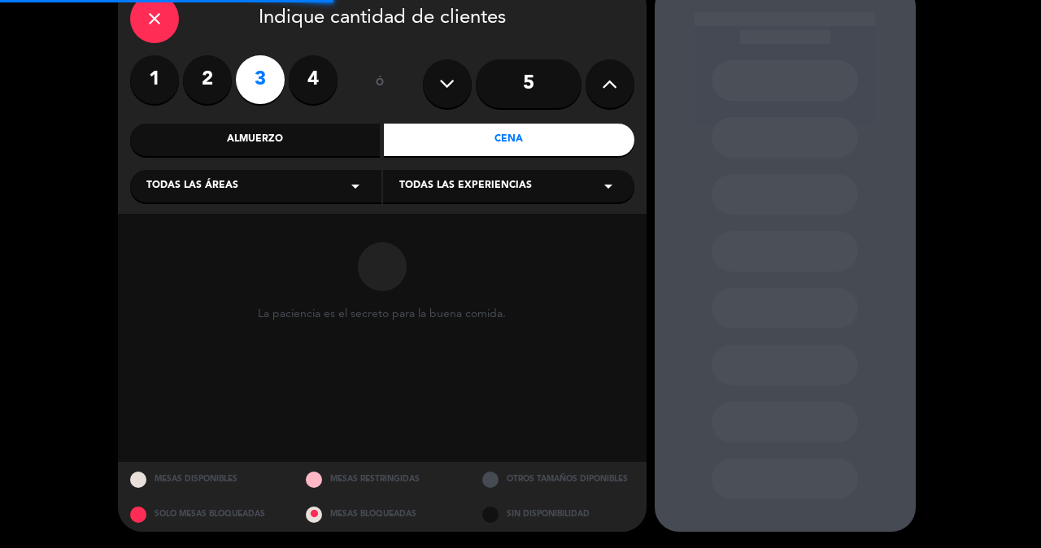
scroll to position [87, 0]
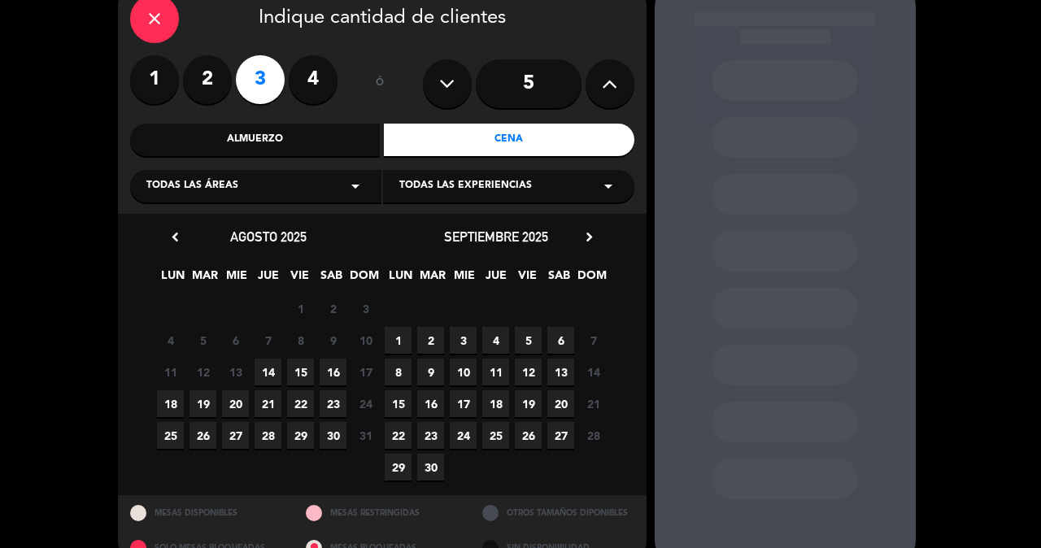
click at [268, 377] on span "14" at bounding box center [268, 372] width 27 height 27
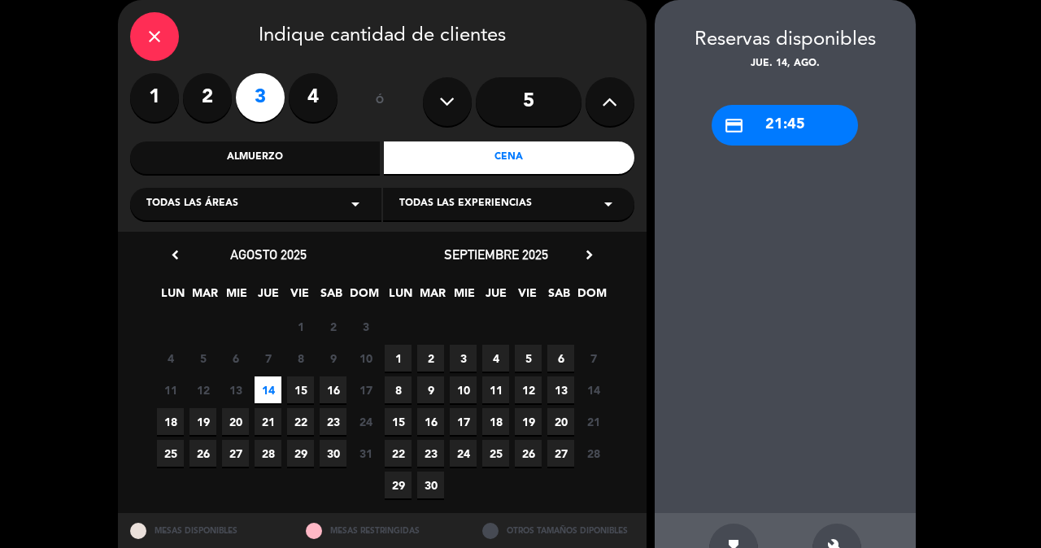
click at [149, 40] on icon "close" at bounding box center [155, 37] width 20 height 20
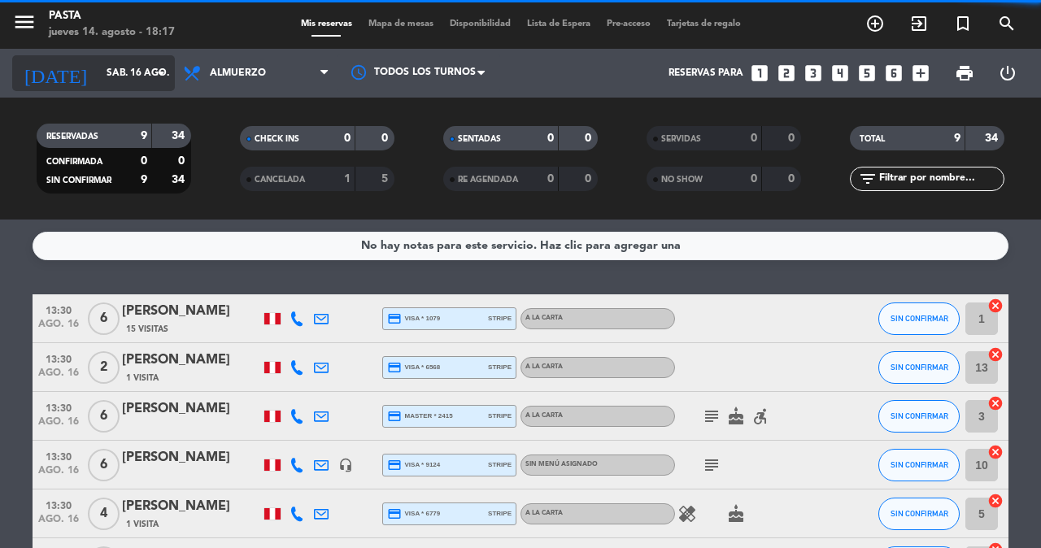
click at [127, 76] on input "sáb. 16 ago." at bounding box center [162, 73] width 129 height 28
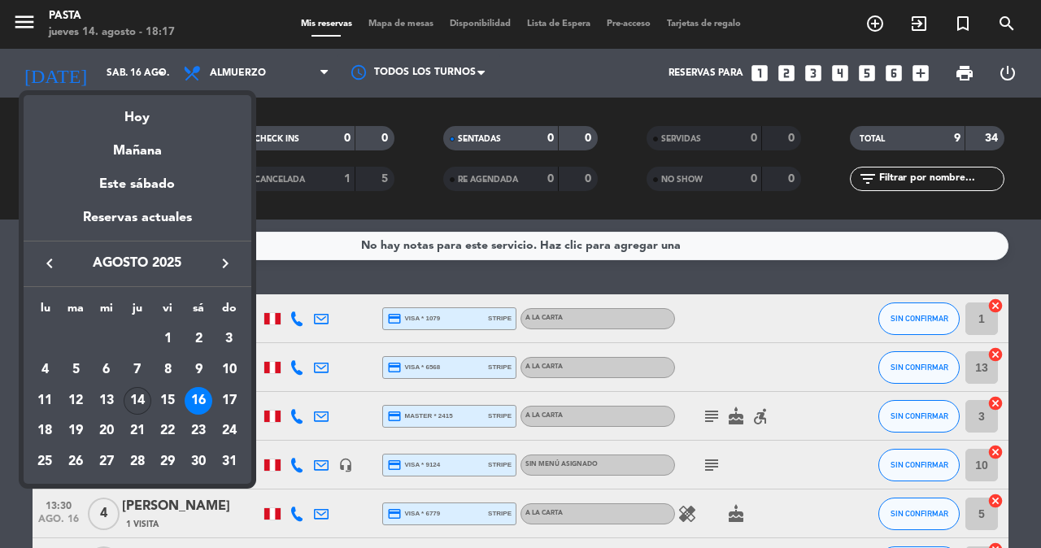
click at [144, 387] on div "14" at bounding box center [138, 401] width 28 height 28
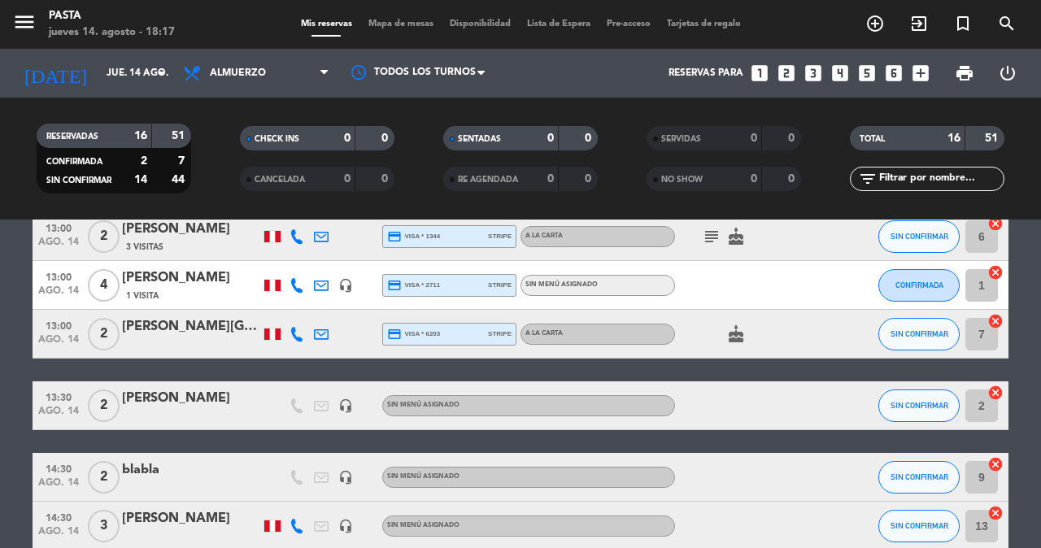
scroll to position [643, 0]
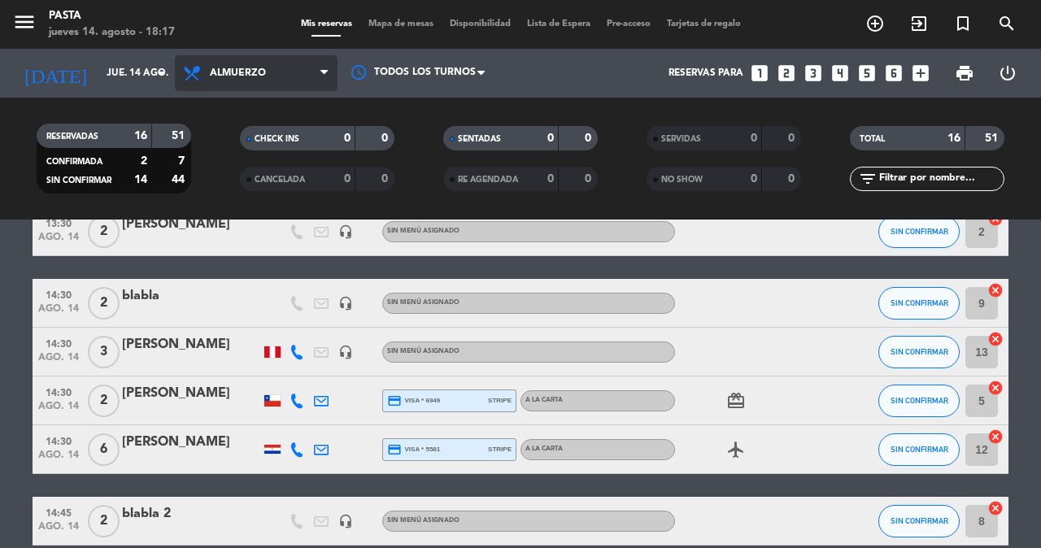
click at [213, 77] on span "Almuerzo" at bounding box center [238, 72] width 56 height 11
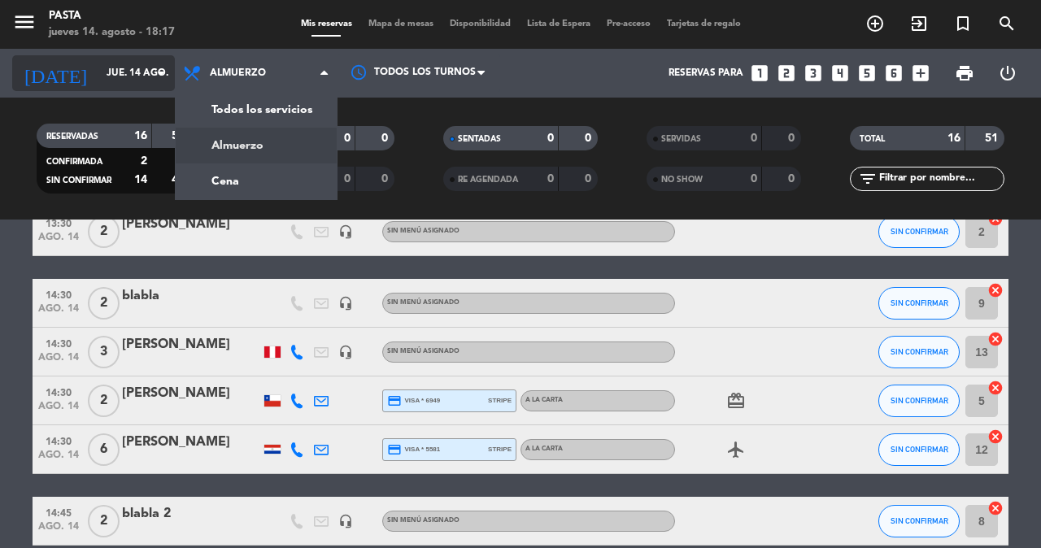
click at [127, 80] on input "jue. 14 ago." at bounding box center [162, 73] width 129 height 28
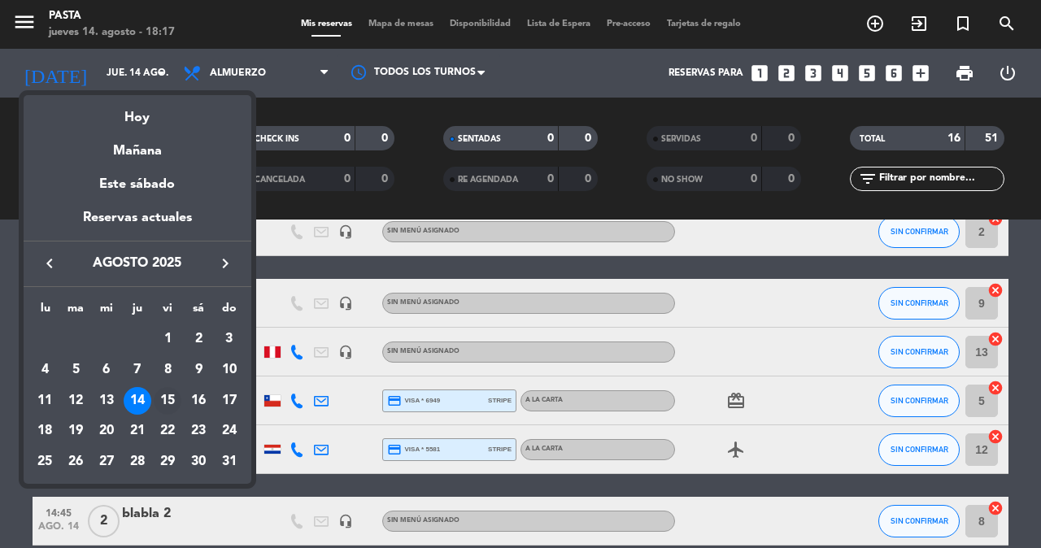
click at [157, 387] on div "15" at bounding box center [168, 401] width 28 height 28
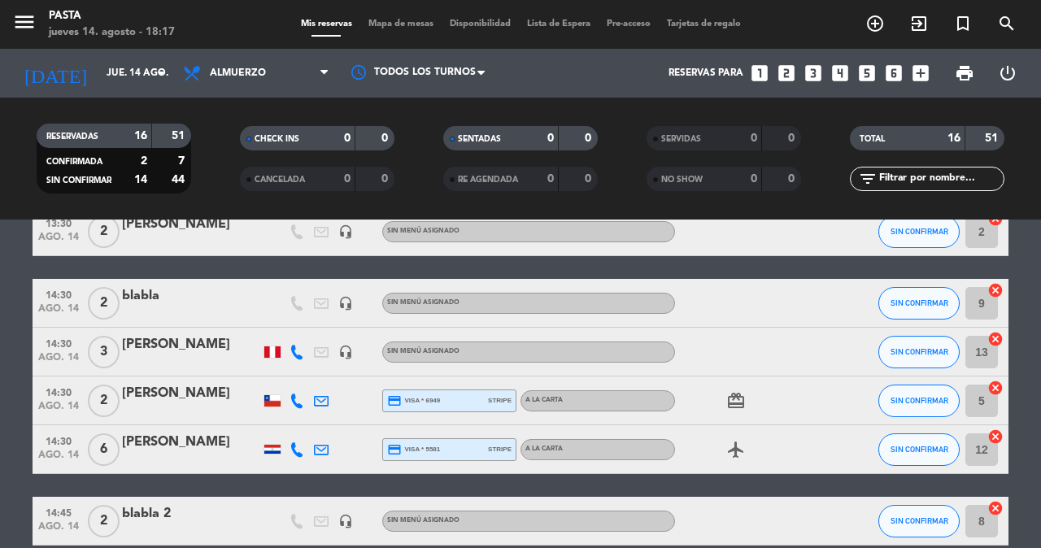
type input "vie. 15 ago."
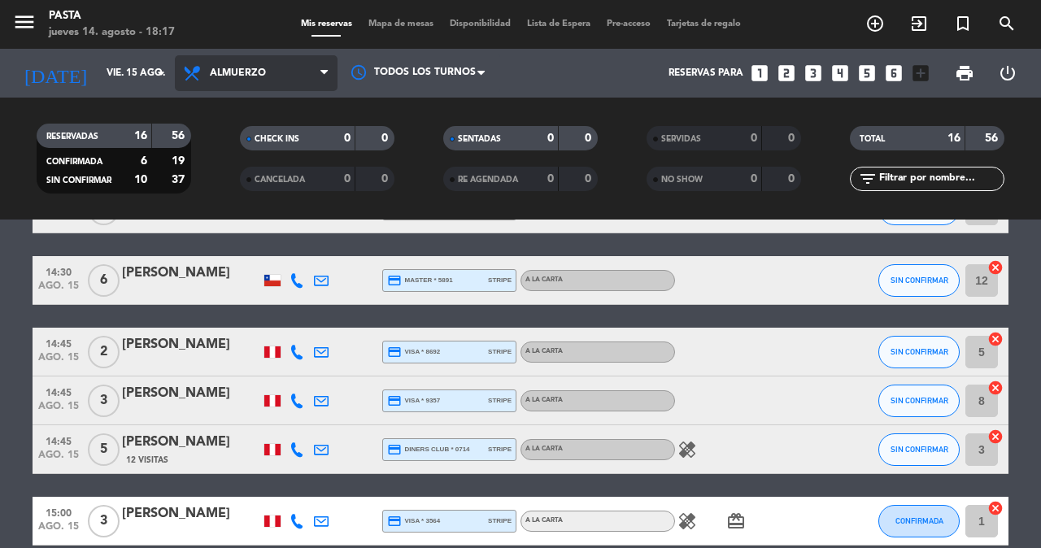
click at [261, 65] on span "Almuerzo" at bounding box center [256, 73] width 163 height 36
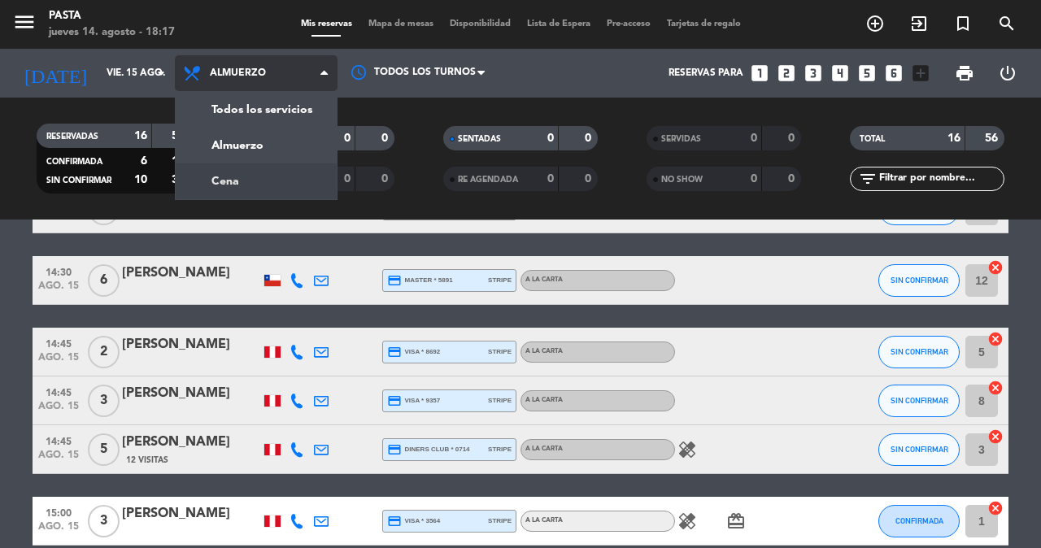
click at [237, 168] on div "menu Pasta jueves 14. agosto - 18:17 Mis reservas Mapa de mesas Disponibilidad …" at bounding box center [520, 110] width 1041 height 220
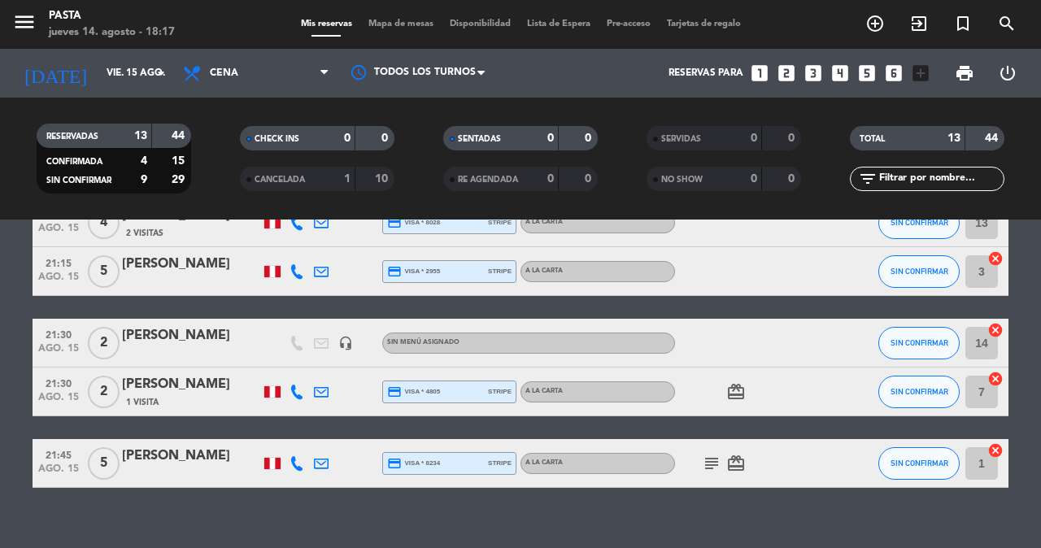
scroll to position [468, 0]
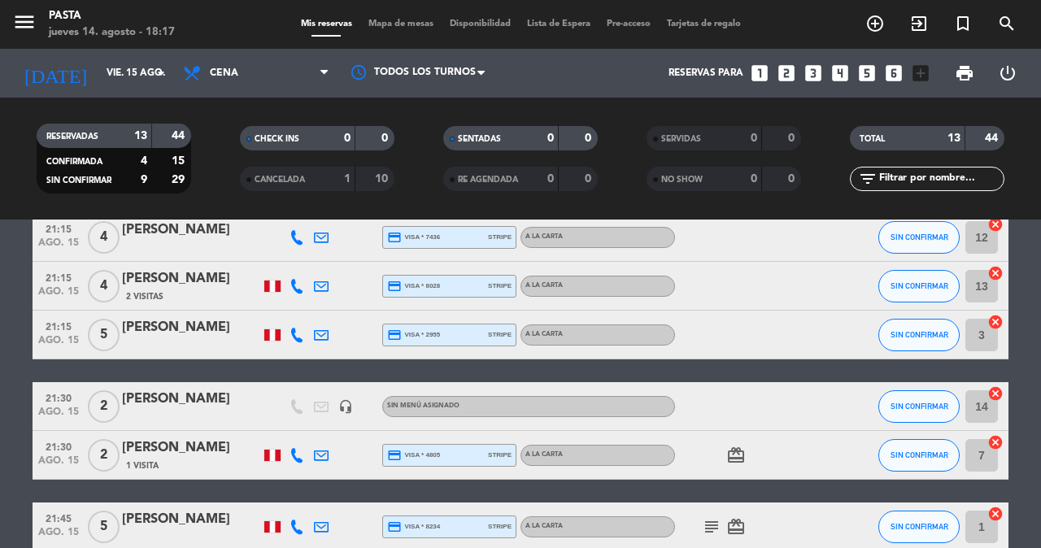
click at [169, 389] on div "[PERSON_NAME]" at bounding box center [191, 399] width 138 height 21
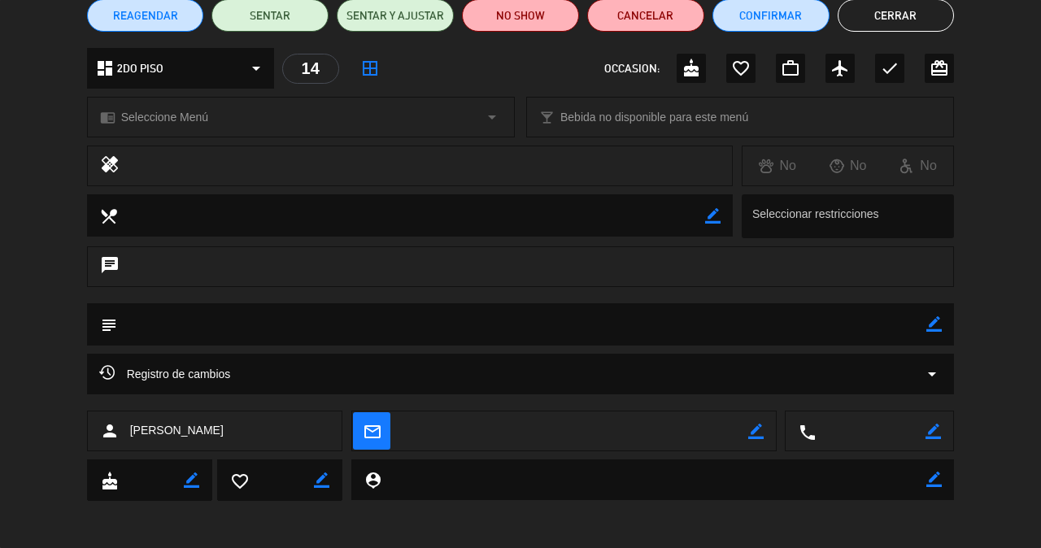
scroll to position [146, 0]
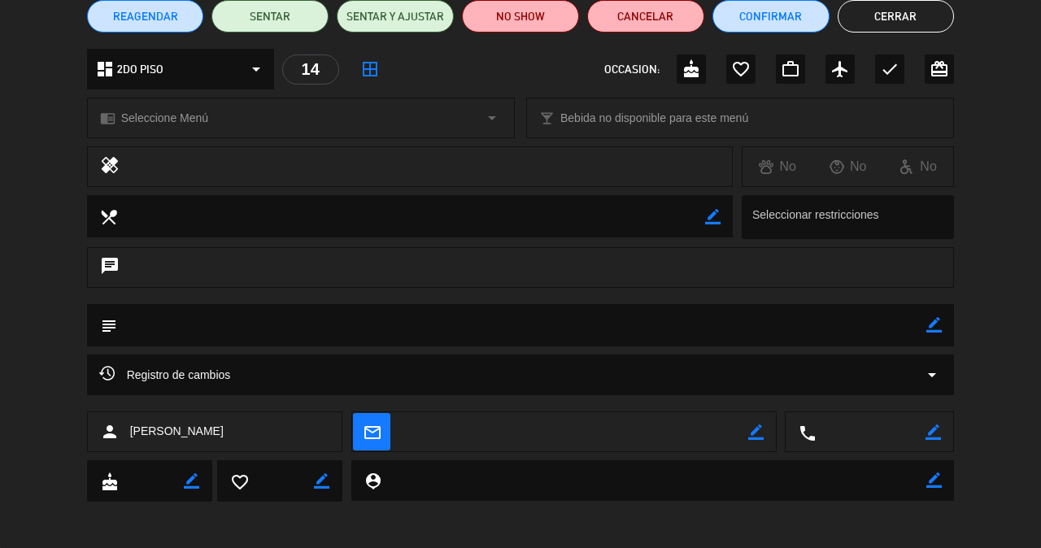
click at [542, 388] on div "Registro de cambios arrow_drop_down" at bounding box center [521, 375] width 868 height 41
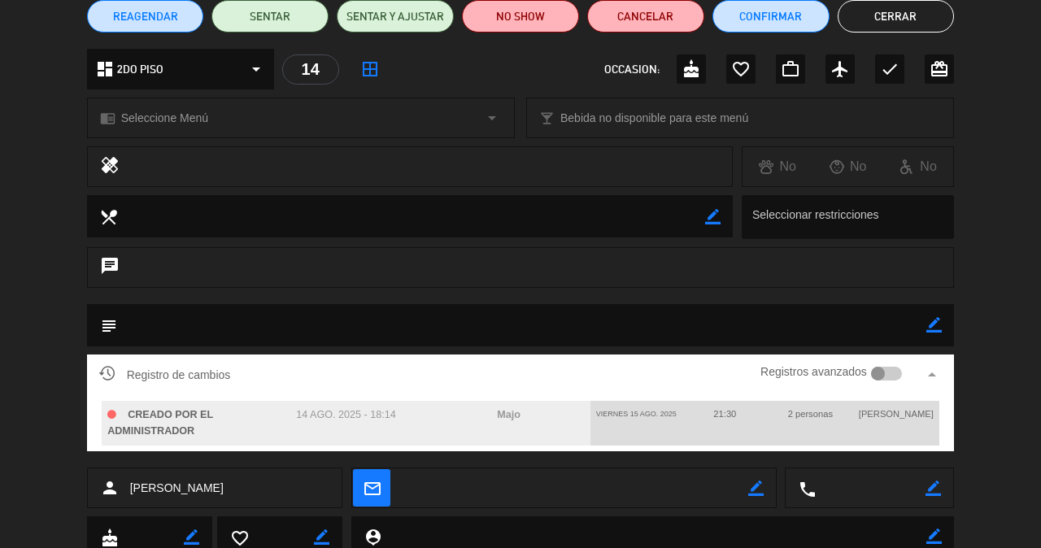
click at [542, 388] on div "Registro de cambios Registros avanzados arrow_drop_up" at bounding box center [521, 375] width 868 height 41
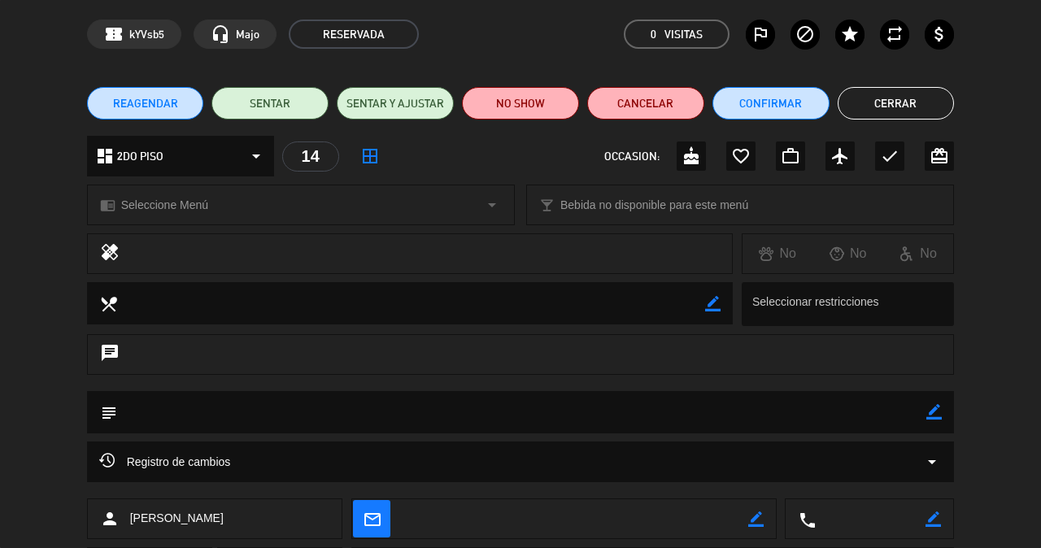
scroll to position [0, 0]
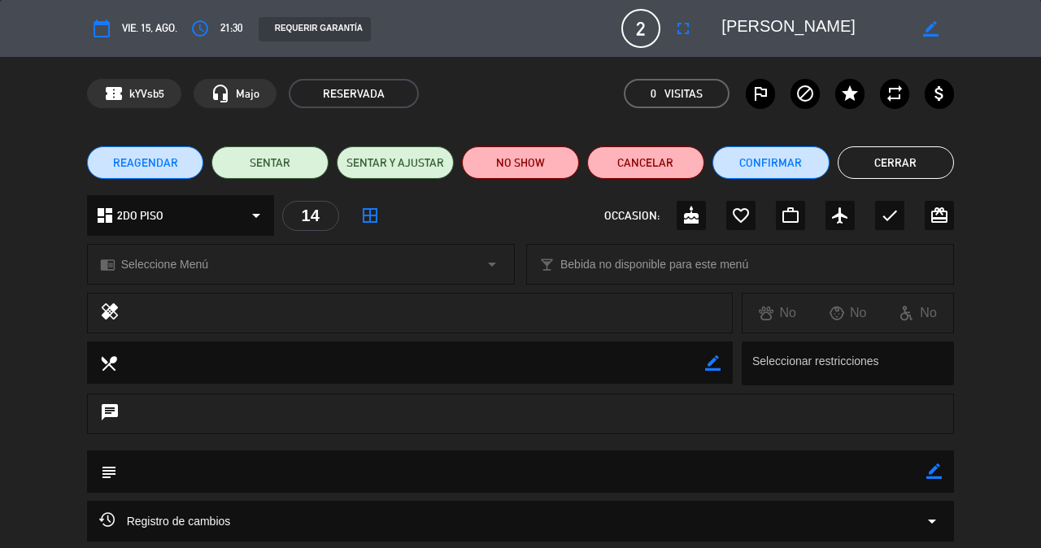
click at [482, 470] on textarea at bounding box center [522, 470] width 810 height 41
click at [937, 480] on div "border_color" at bounding box center [933, 471] width 15 height 42
click at [930, 471] on icon "border_color" at bounding box center [933, 470] width 15 height 15
type textarea "r"
type textarea "RESERVA PARA [PERSON_NAME]"
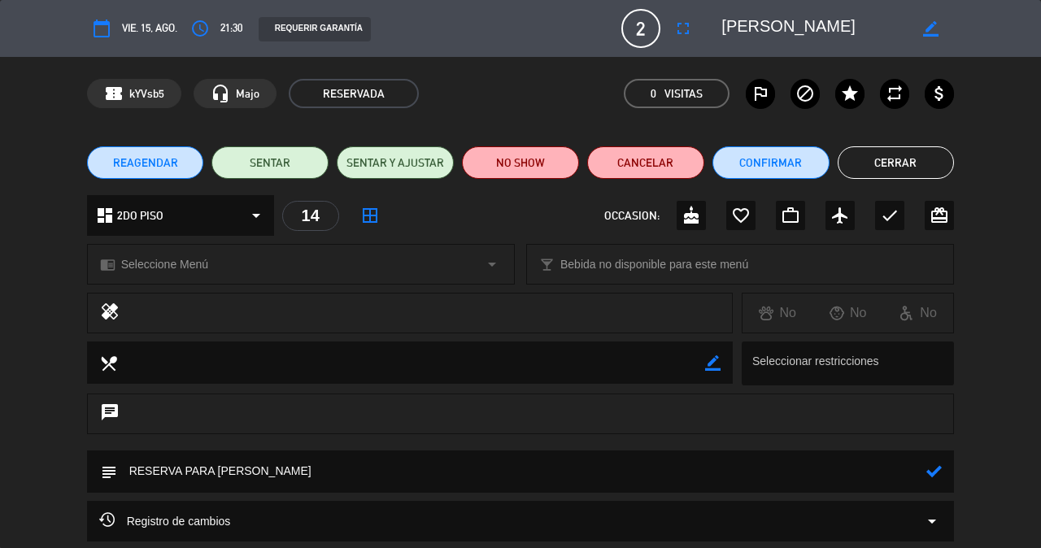
click at [934, 473] on icon at bounding box center [933, 470] width 15 height 15
click at [861, 153] on button "Cerrar" at bounding box center [896, 162] width 117 height 33
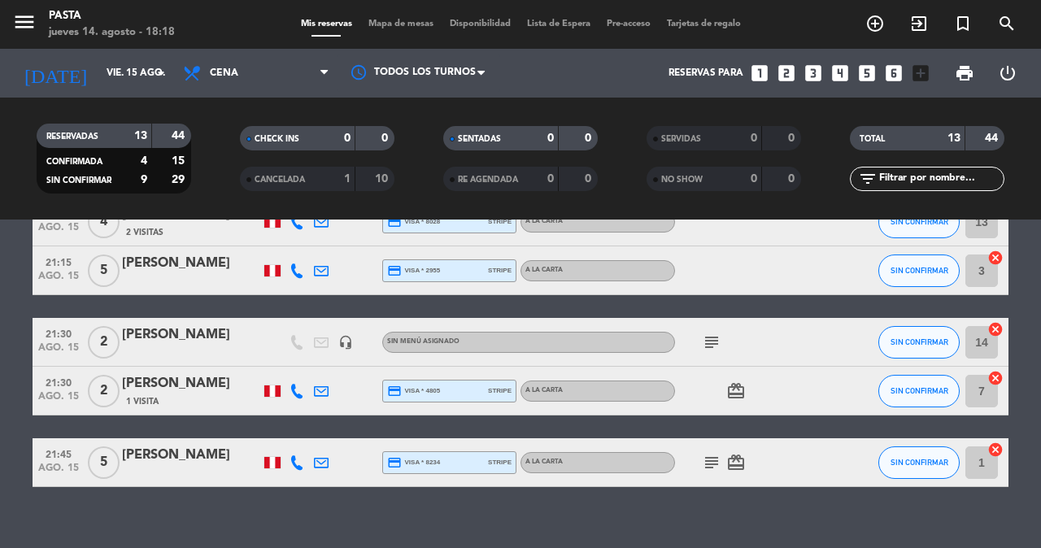
scroll to position [532, 0]
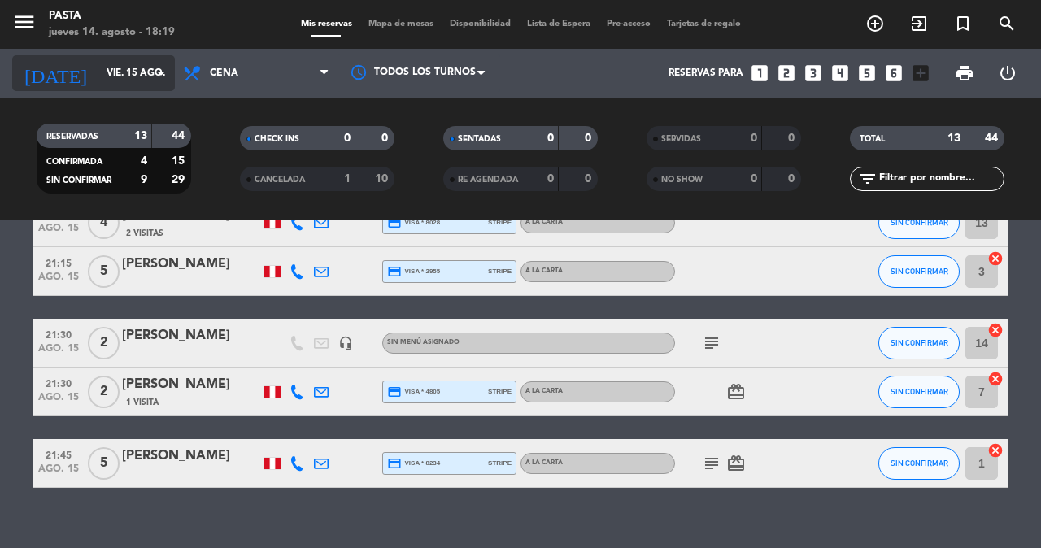
click at [146, 83] on input "vie. 15 ago." at bounding box center [162, 73] width 129 height 28
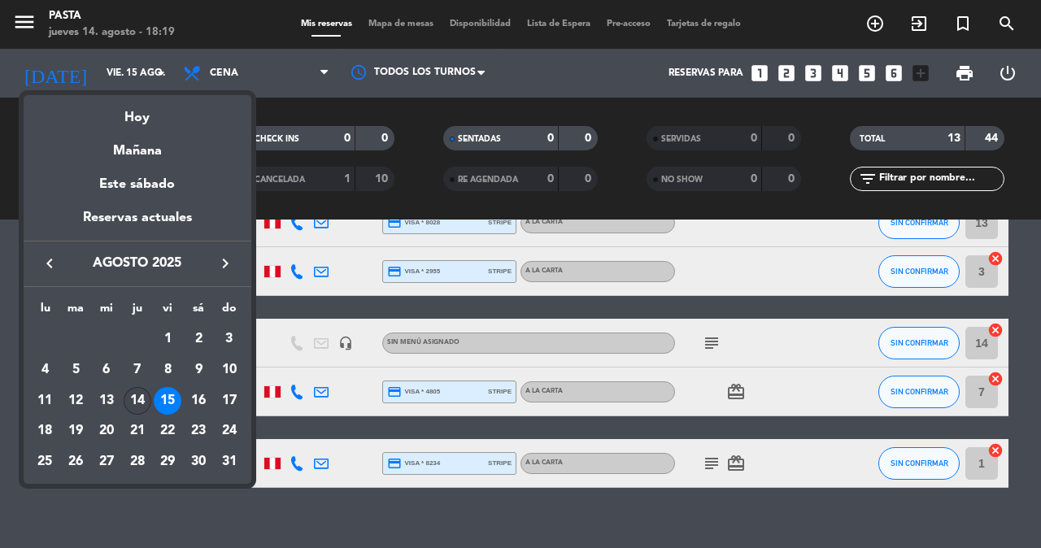
click at [136, 387] on div "14" at bounding box center [138, 401] width 28 height 28
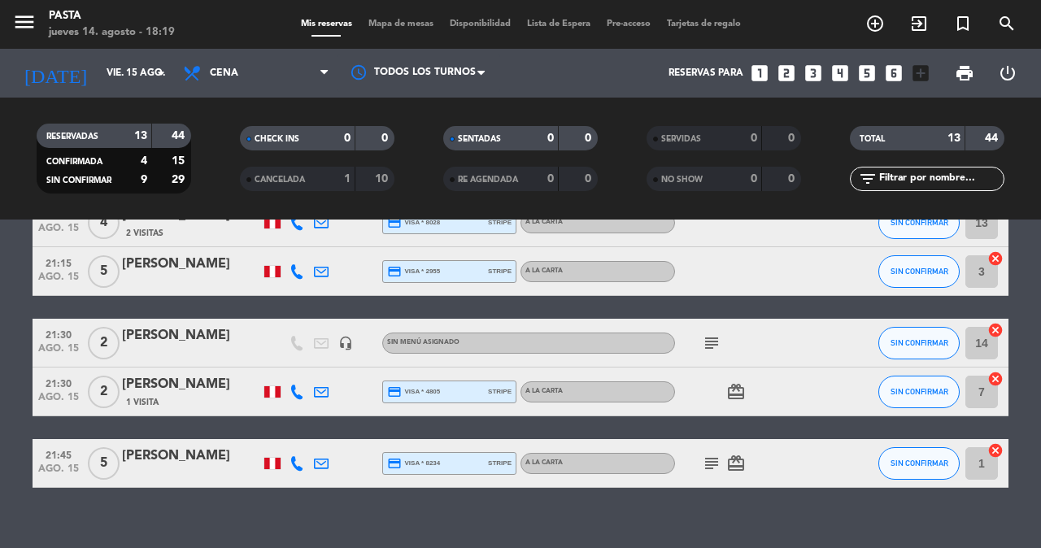
type input "jue. 14 ago."
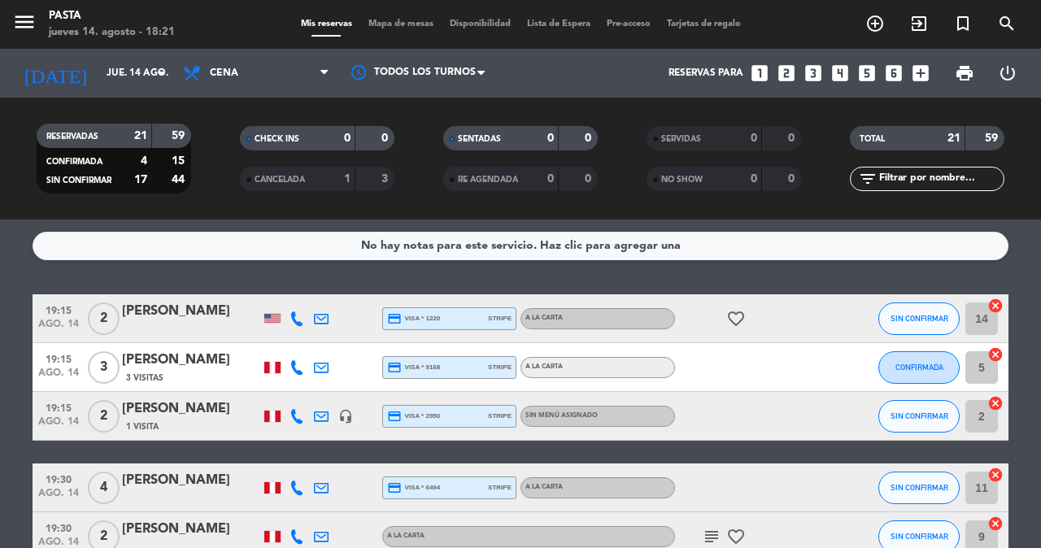
scroll to position [0, 0]
click at [880, 24] on icon "add_circle_outline" at bounding box center [875, 24] width 20 height 20
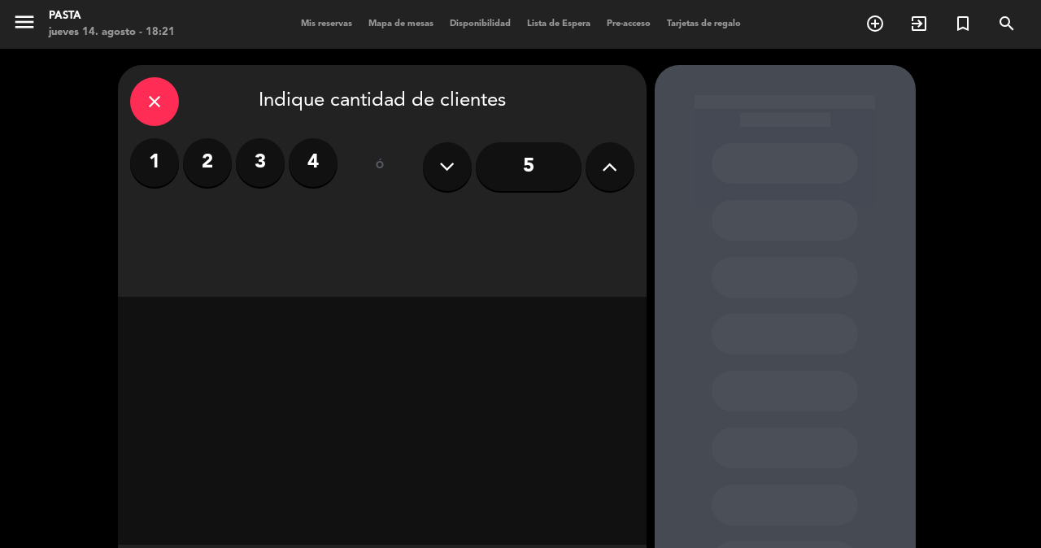
click at [164, 97] on icon "close" at bounding box center [155, 102] width 20 height 20
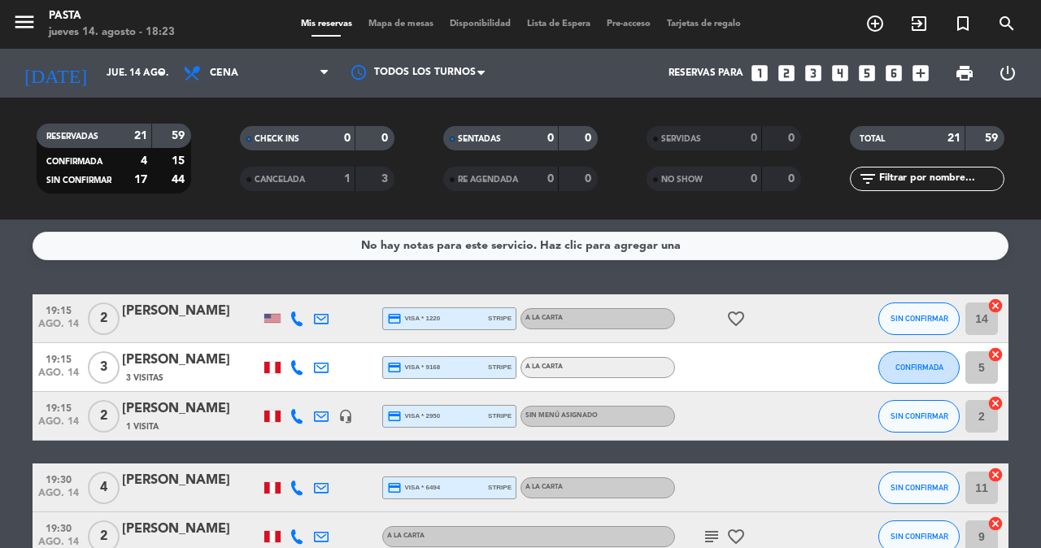
scroll to position [234, 0]
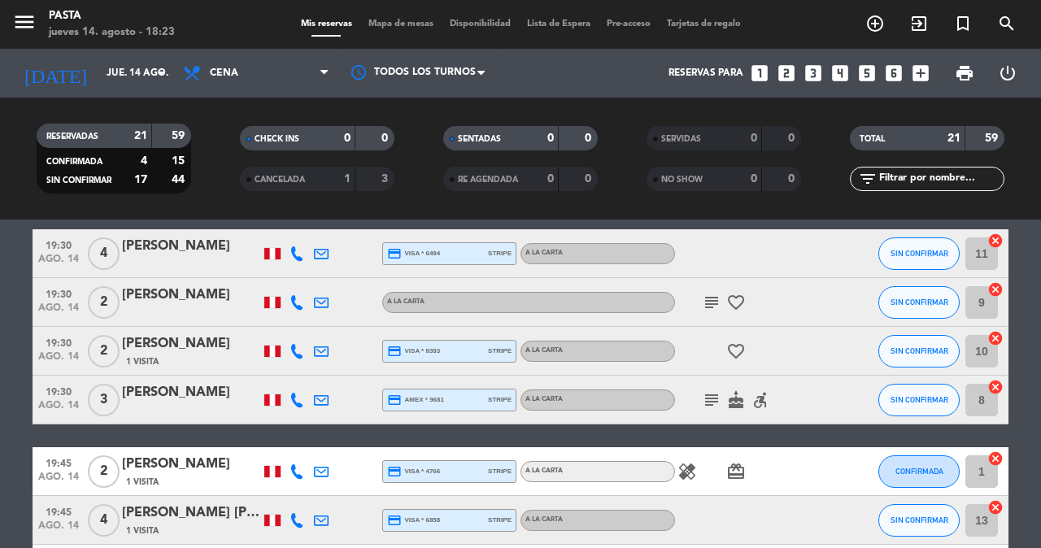
click at [708, 293] on icon "subject" at bounding box center [712, 303] width 20 height 20
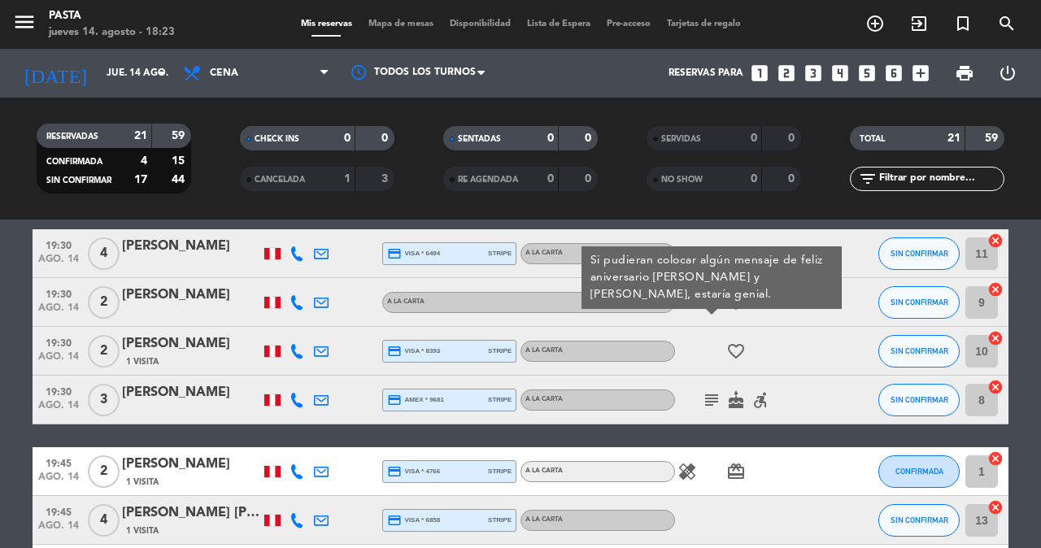
click at [702, 393] on icon "subject" at bounding box center [712, 400] width 20 height 20
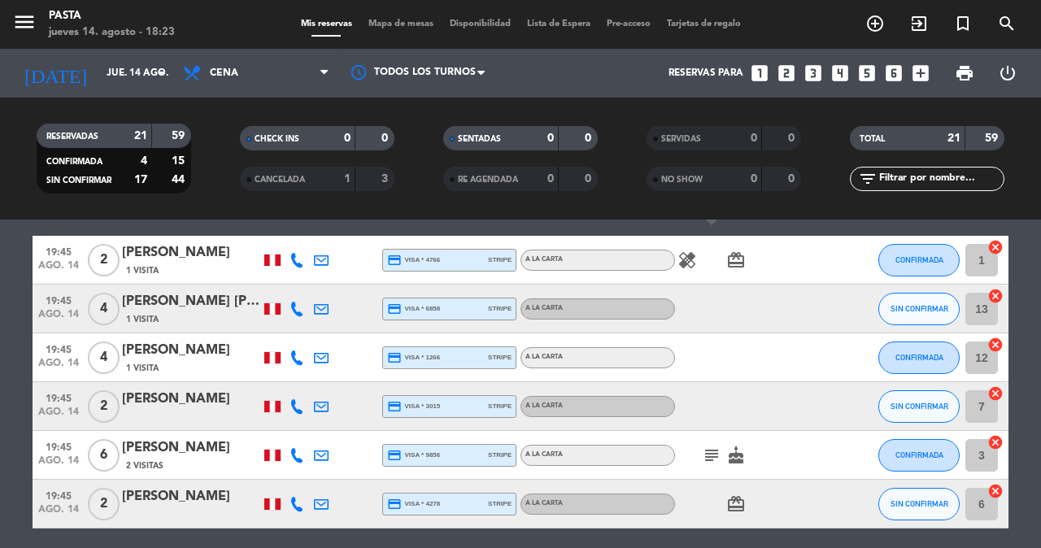
scroll to position [572, 0]
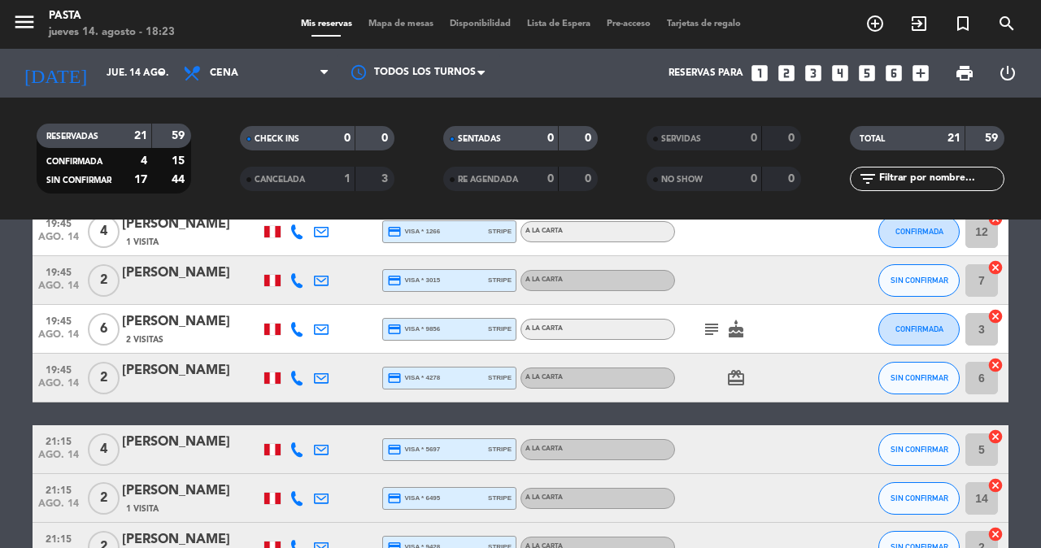
click at [704, 320] on icon "subject" at bounding box center [712, 330] width 20 height 20
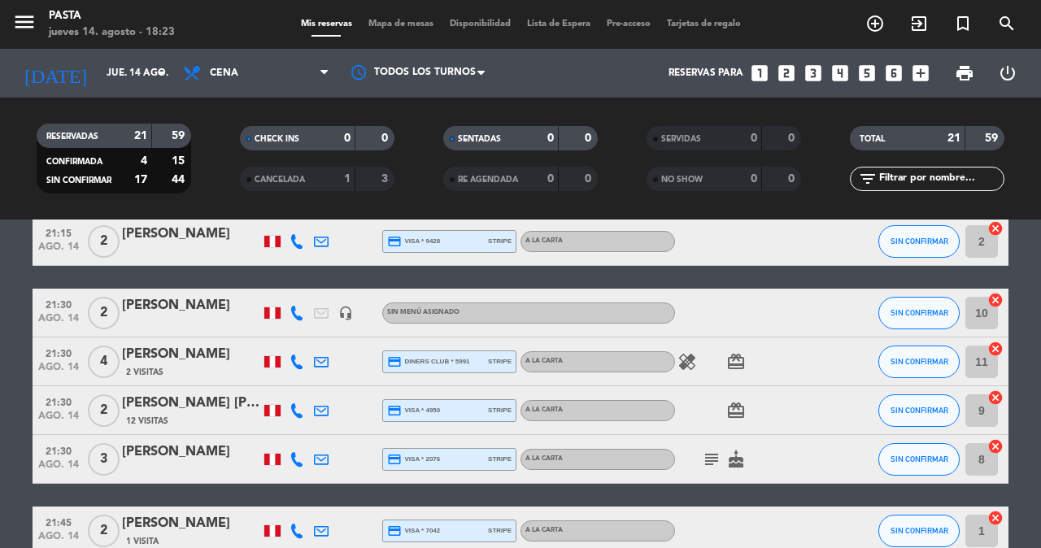
scroll to position [877, 0]
click at [703, 450] on icon "subject" at bounding box center [712, 460] width 20 height 20
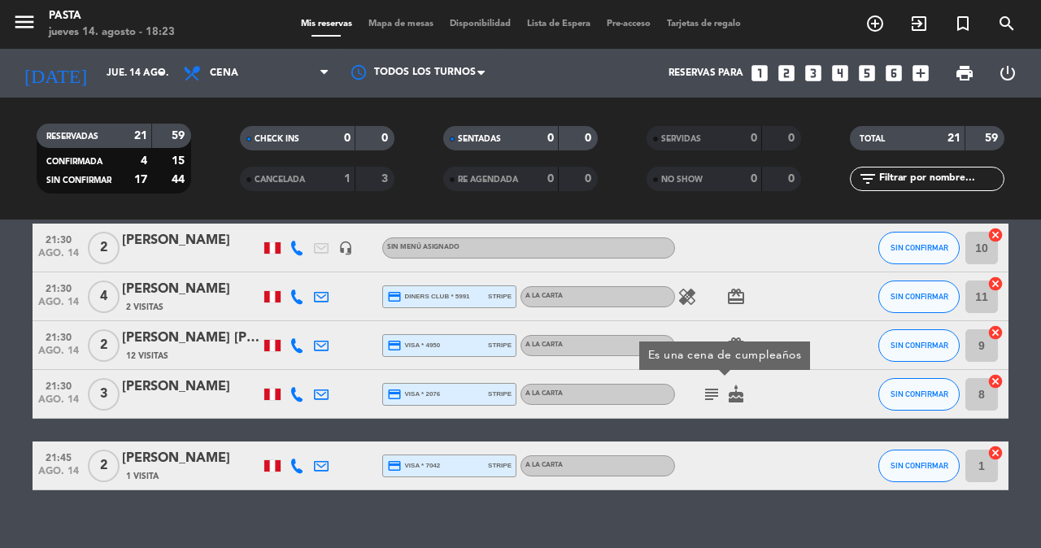
click at [694, 490] on div "No hay notas para este servicio. Haz clic para agregar una 19:15 ago. 14 2 [PER…" at bounding box center [520, 384] width 1041 height 329
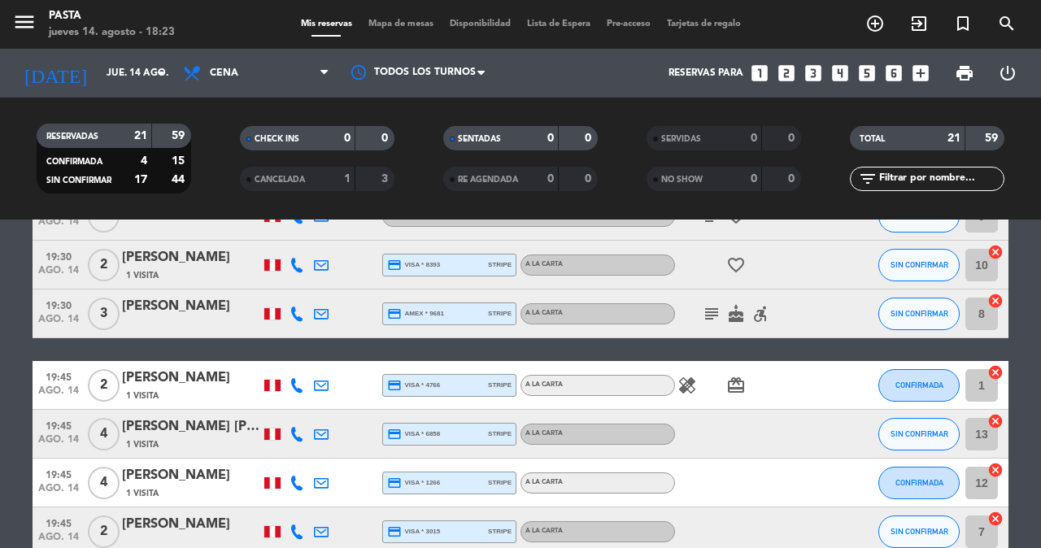
scroll to position [346, 0]
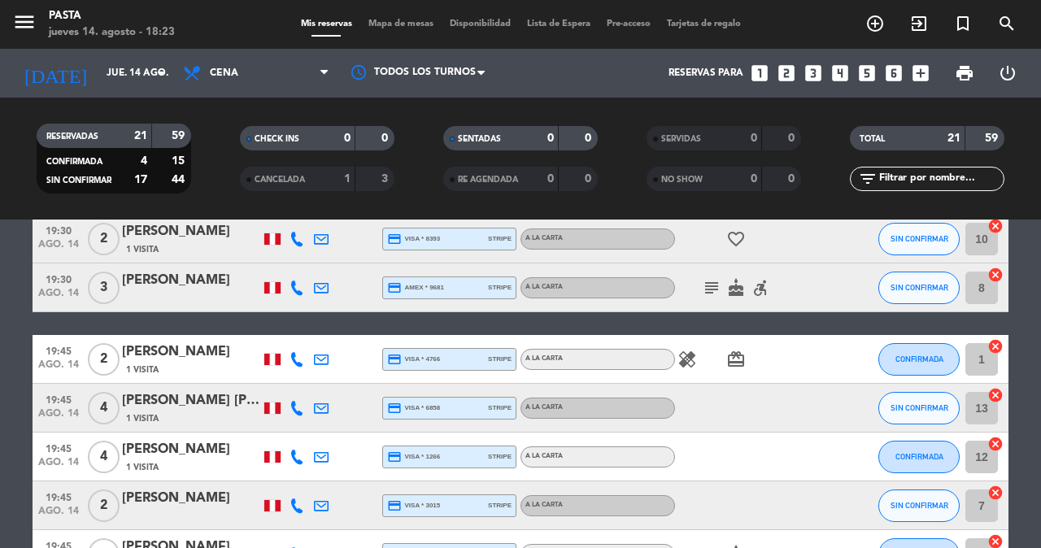
click at [781, 319] on div "19:15 [DATE] 2 [PERSON_NAME] credit_card visa * 1220 stripe A la carta favorite…" at bounding box center [521, 517] width 976 height 1138
click at [702, 278] on icon "subject" at bounding box center [712, 288] width 20 height 20
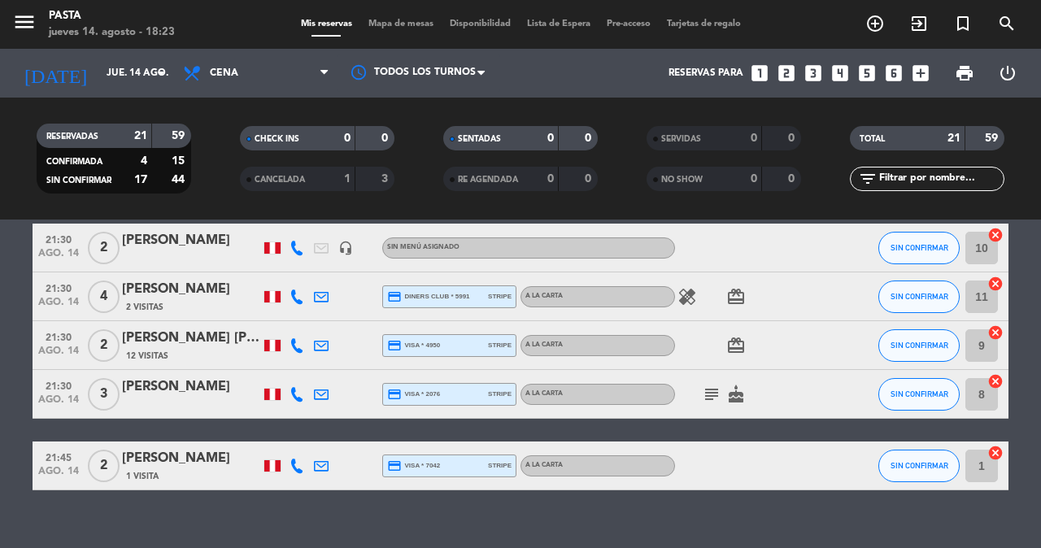
scroll to position [942, 0]
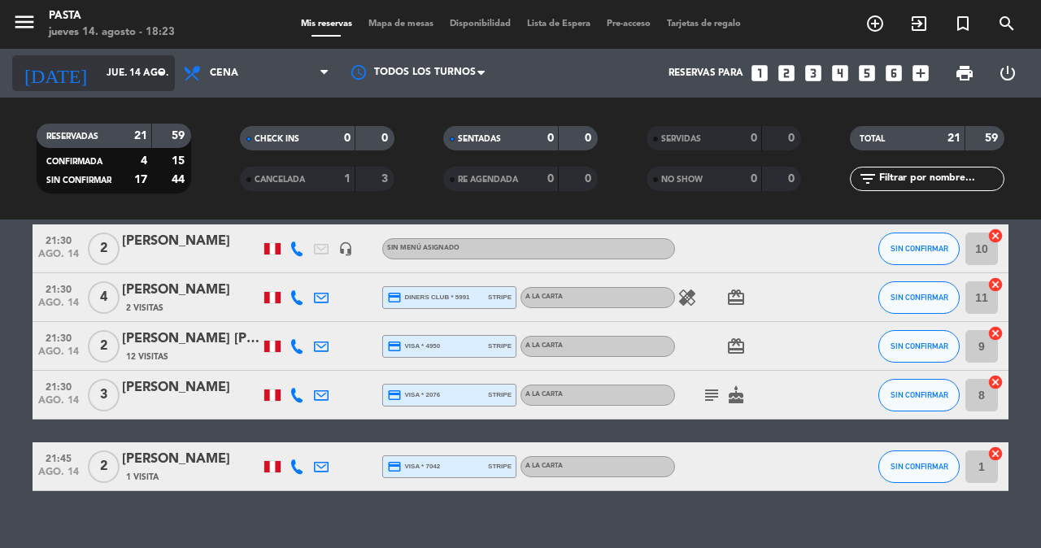
click at [117, 73] on input "jue. 14 ago." at bounding box center [162, 73] width 129 height 28
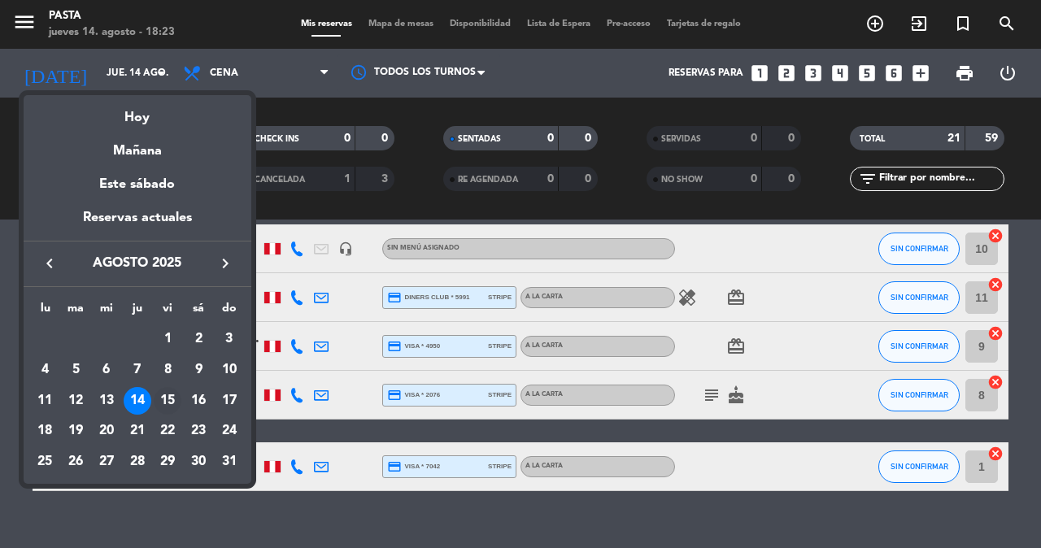
click at [170, 387] on div "15" at bounding box center [168, 401] width 28 height 28
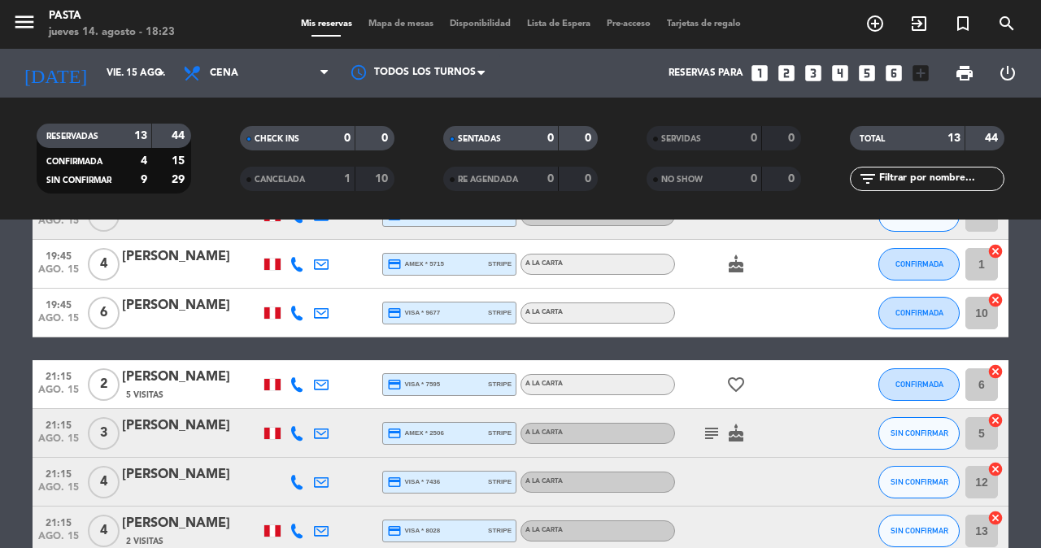
scroll to position [242, 0]
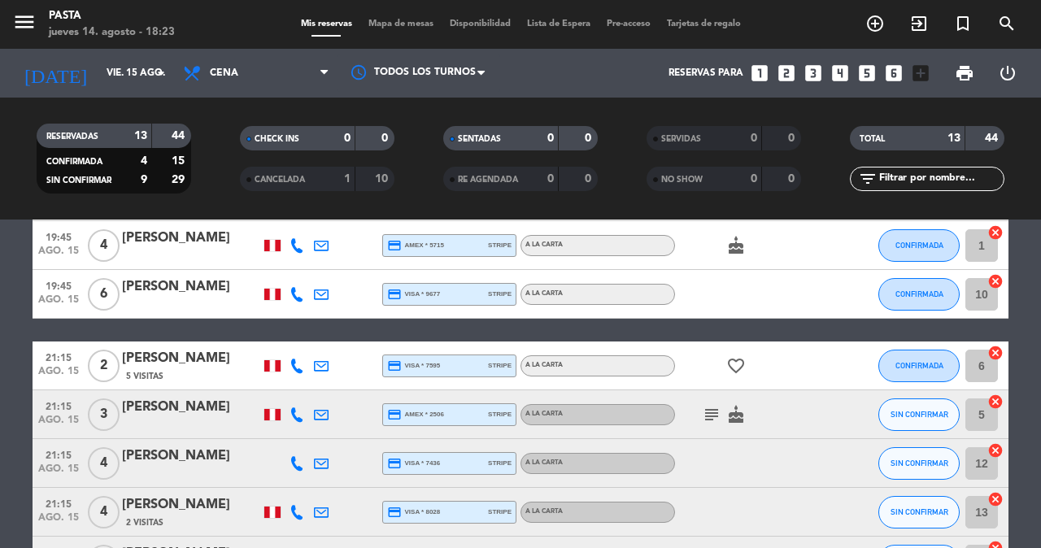
click at [710, 405] on icon "subject" at bounding box center [712, 415] width 20 height 20
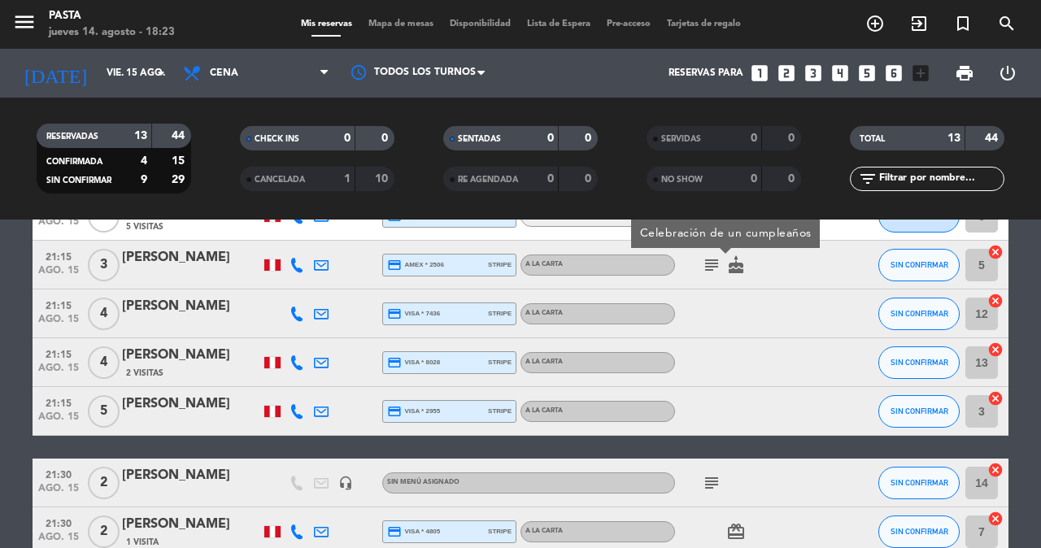
scroll to position [401, 0]
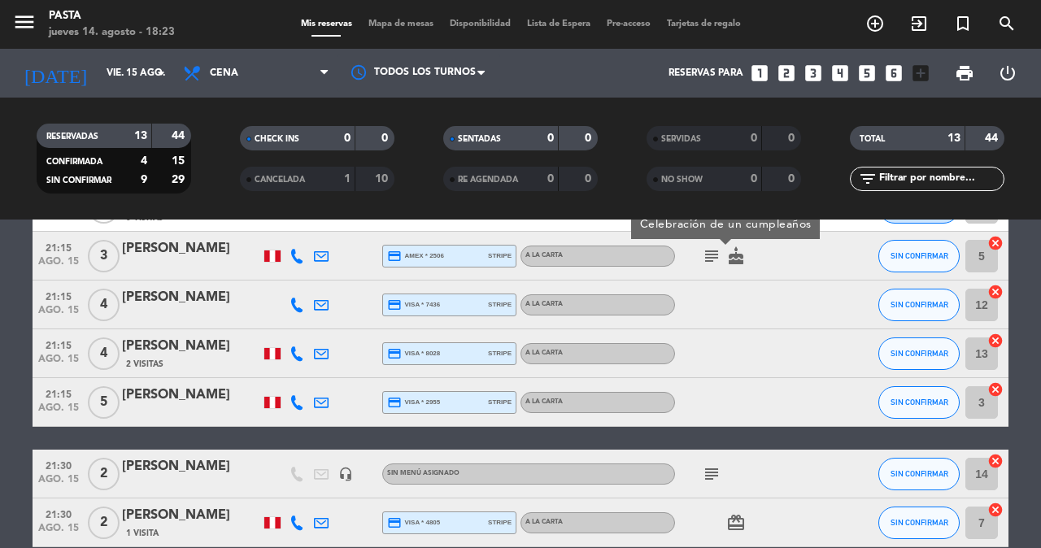
click at [703, 464] on icon "subject" at bounding box center [712, 474] width 20 height 20
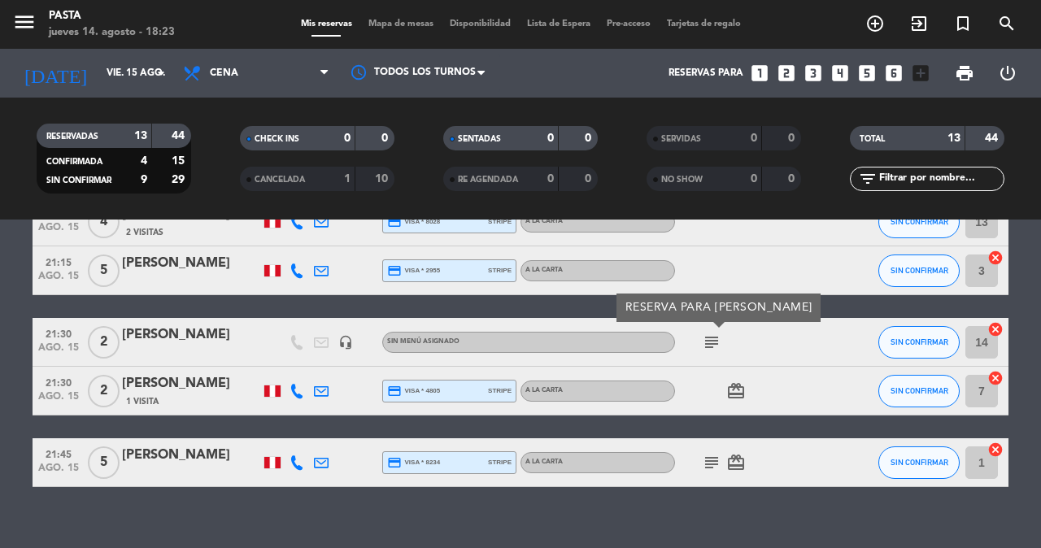
scroll to position [532, 0]
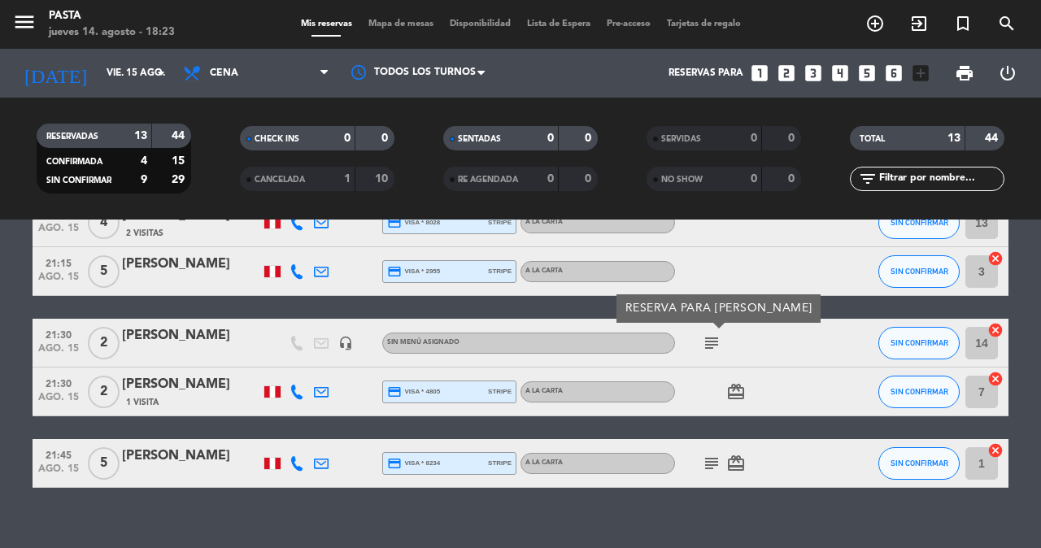
click at [703, 454] on icon "subject" at bounding box center [712, 464] width 20 height 20
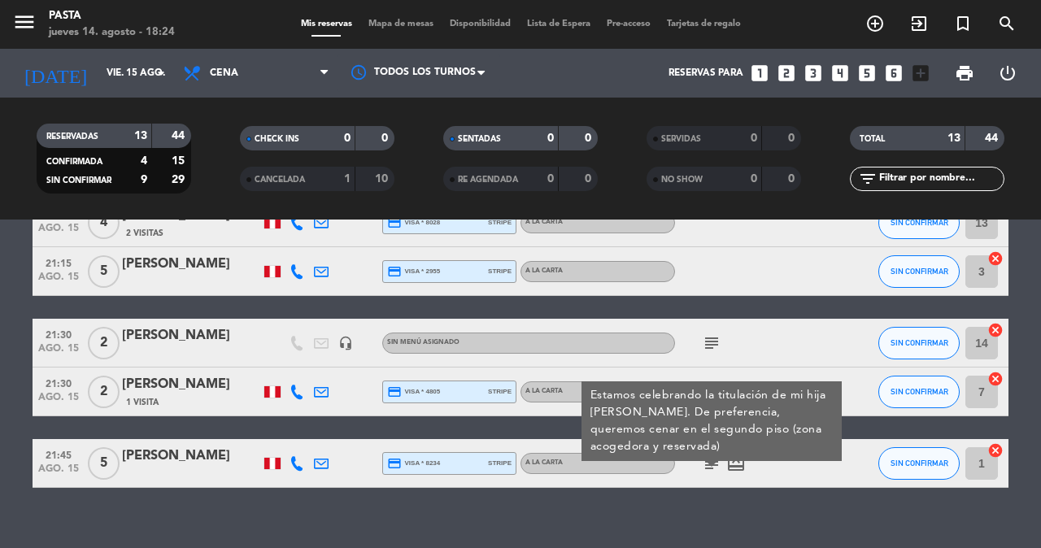
click at [722, 516] on div "No hay notas para este servicio. Haz clic para agregar una 19:30 ago. 15 3 Cami…" at bounding box center [520, 384] width 1041 height 329
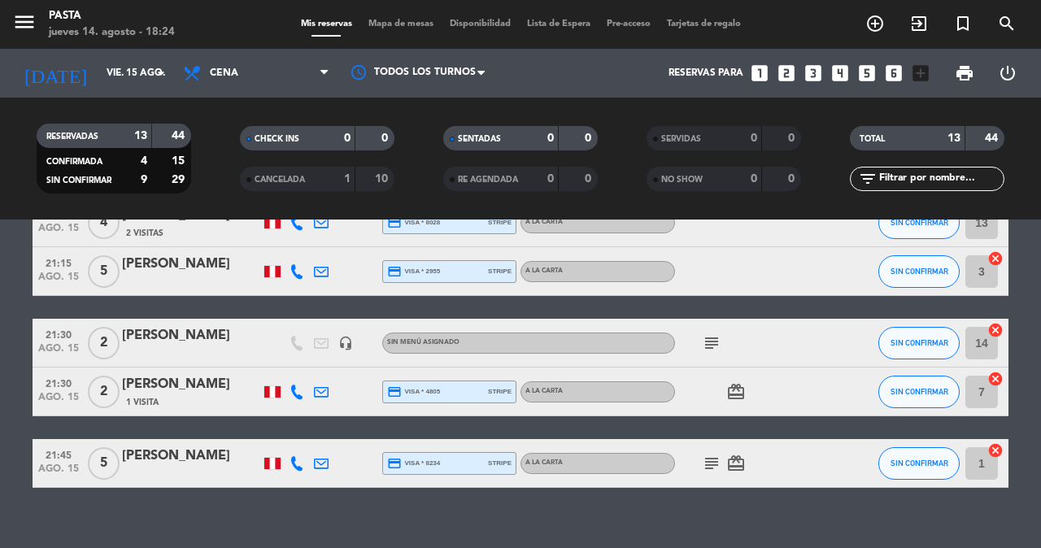
click at [702, 454] on icon "subject" at bounding box center [712, 464] width 20 height 20
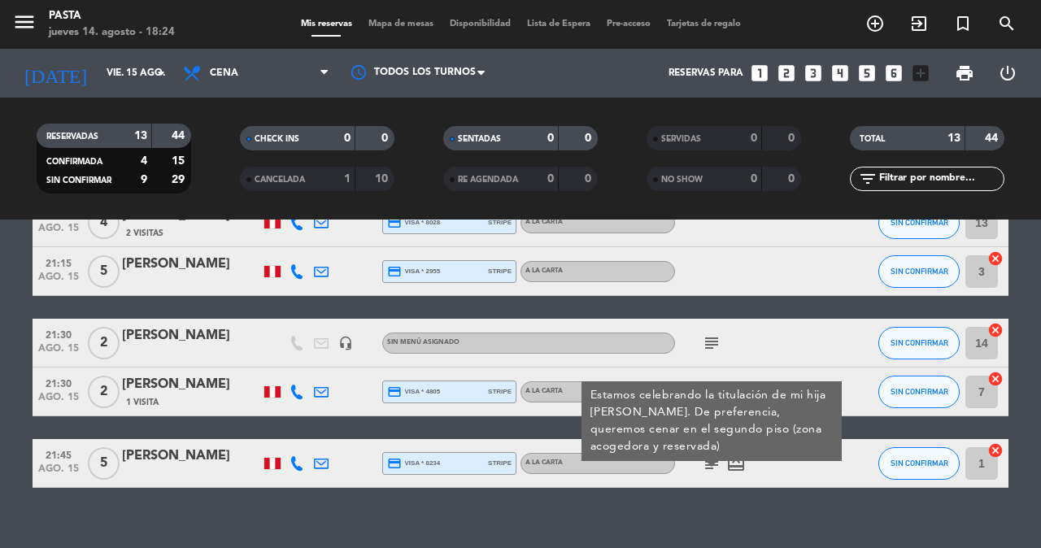
click at [707, 501] on div "No hay notas para este servicio. Haz clic para agregar una 19:30 ago. 15 3 Cami…" at bounding box center [520, 384] width 1041 height 329
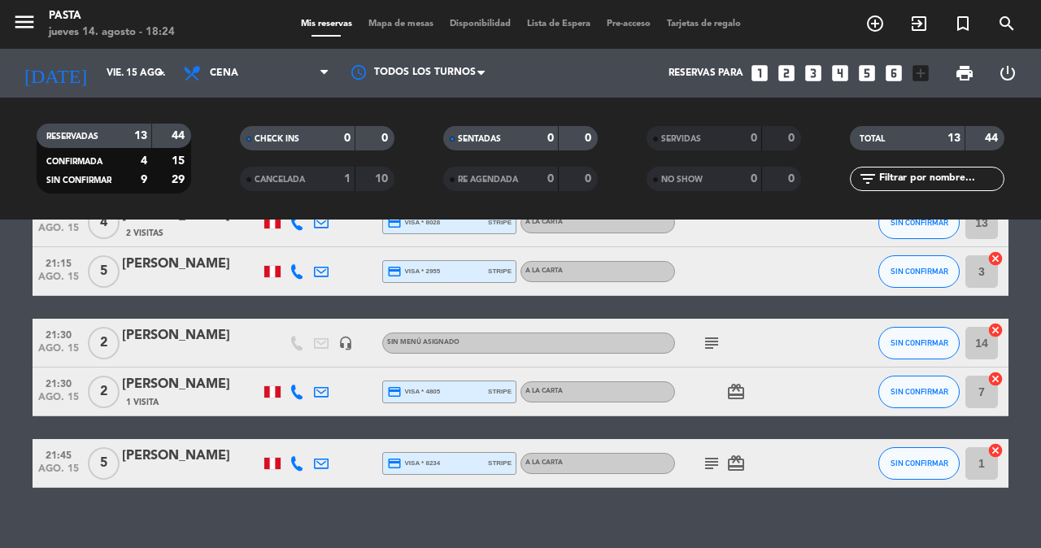
click at [694, 444] on div "subject card_giftcard" at bounding box center [748, 463] width 146 height 48
click at [706, 454] on icon "subject" at bounding box center [712, 464] width 20 height 20
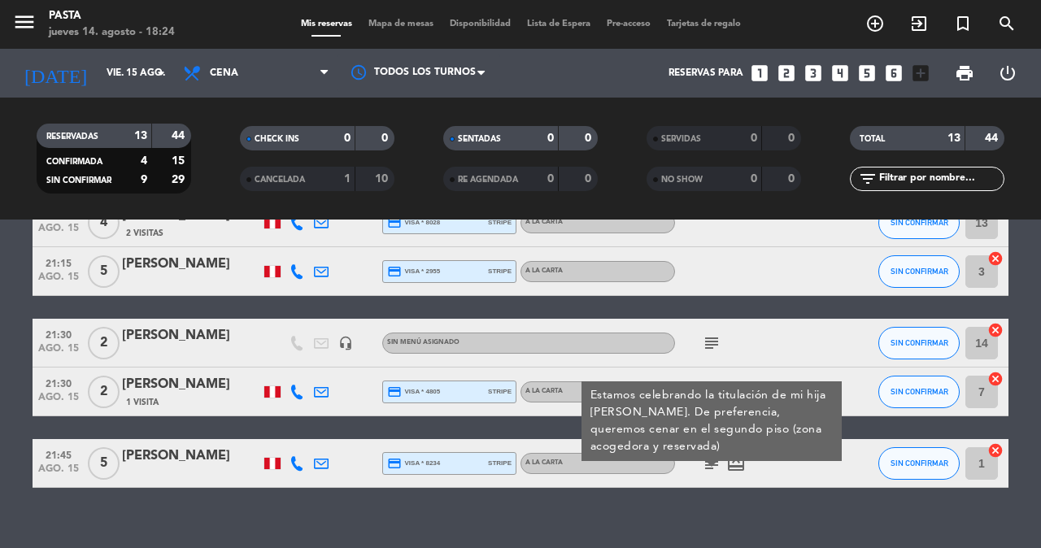
click at [691, 484] on div "No hay notas para este servicio. Haz clic para agregar una 19:30 ago. 15 3 Cami…" at bounding box center [520, 384] width 1041 height 329
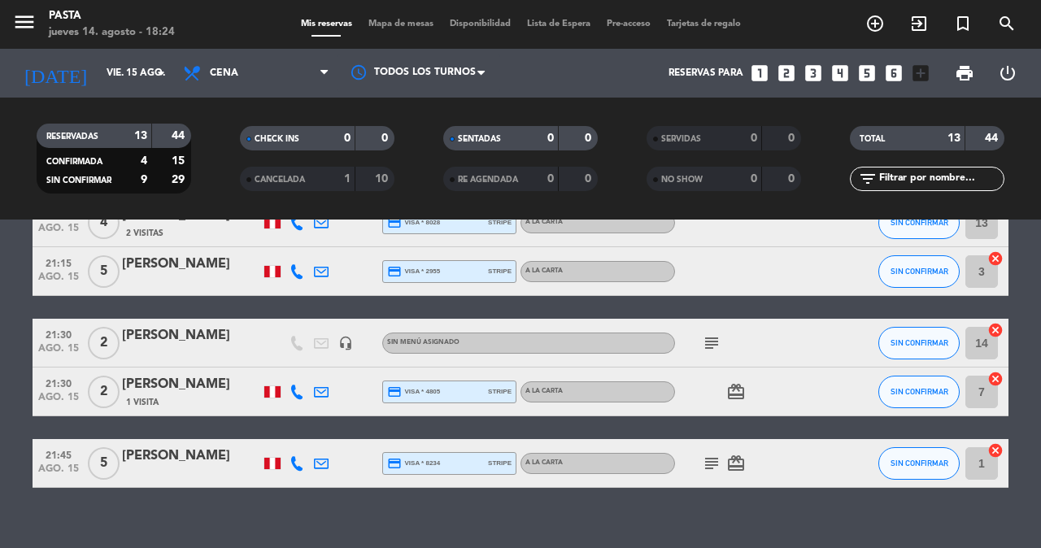
click at [704, 454] on icon "subject" at bounding box center [712, 464] width 20 height 20
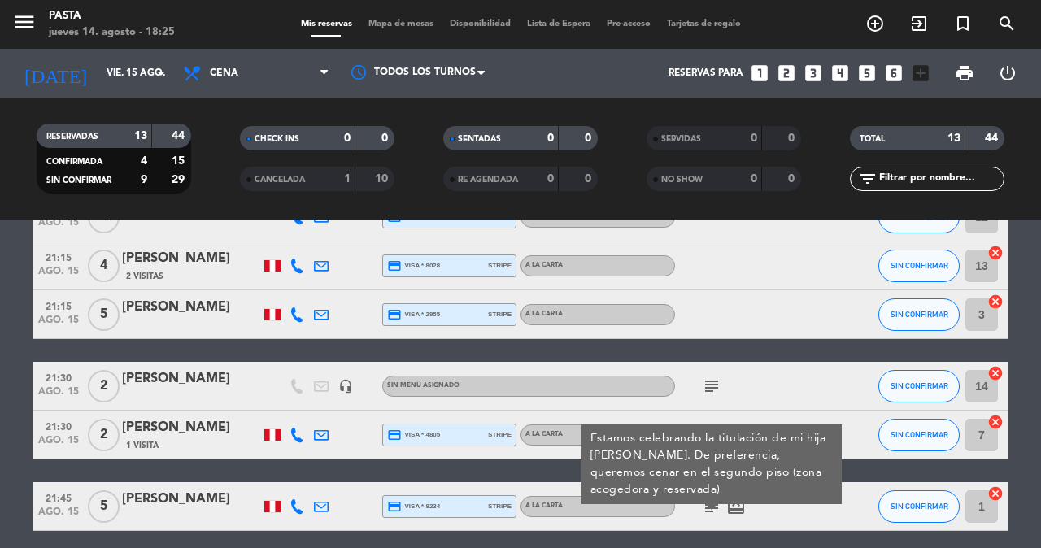
scroll to position [490, 0]
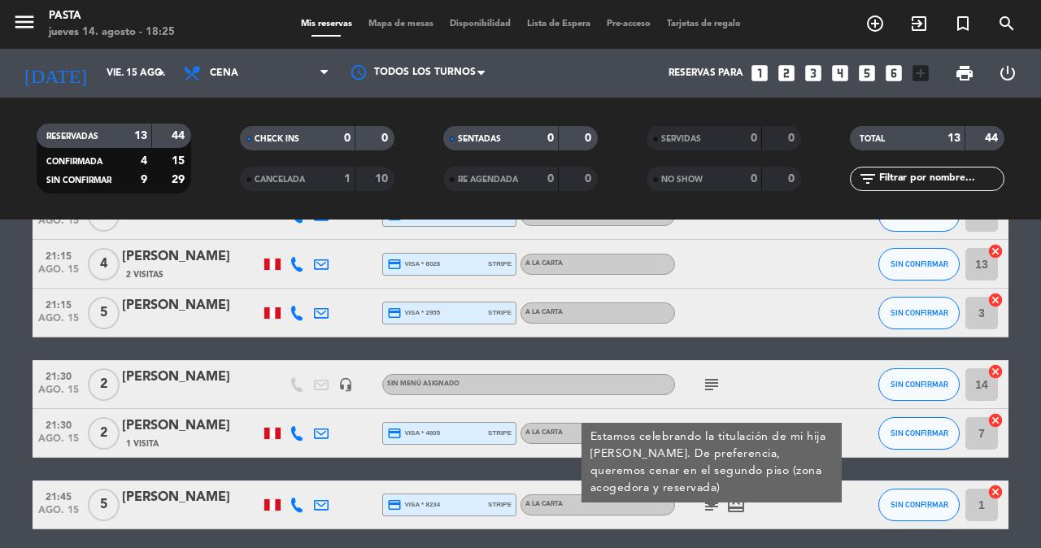
click at [702, 375] on icon "subject" at bounding box center [712, 385] width 20 height 20
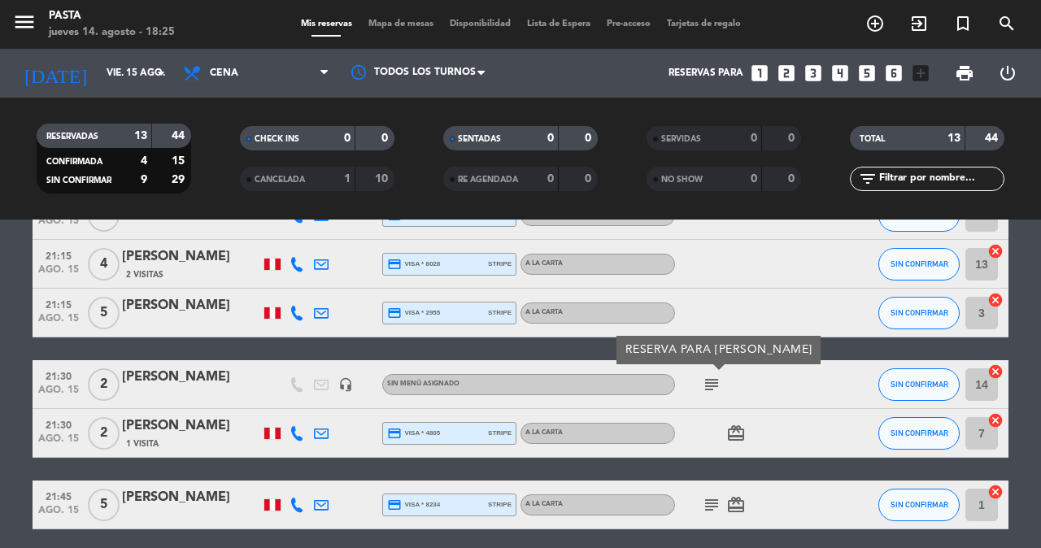
click at [702, 495] on icon "subject" at bounding box center [712, 505] width 20 height 20
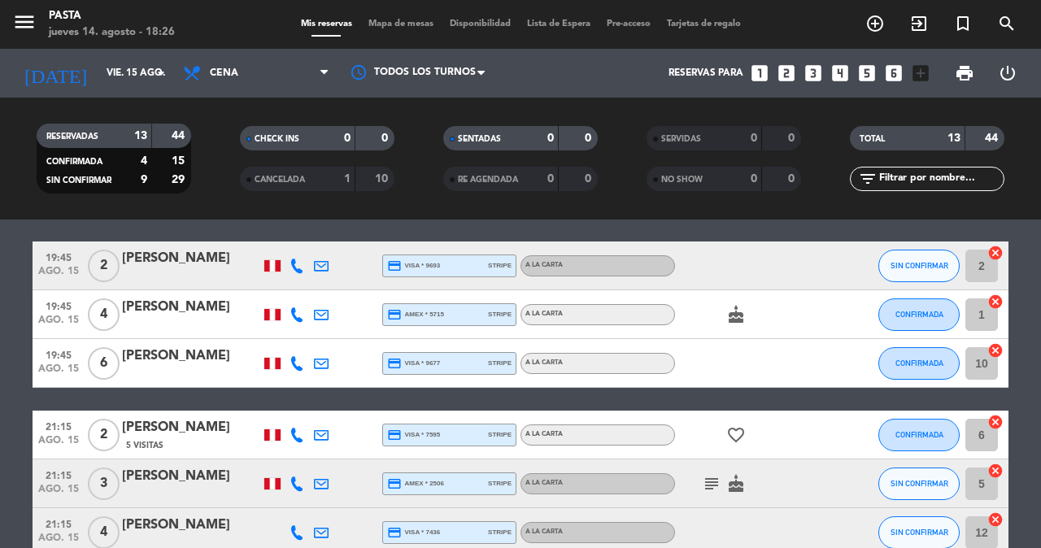
scroll to position [184, 0]
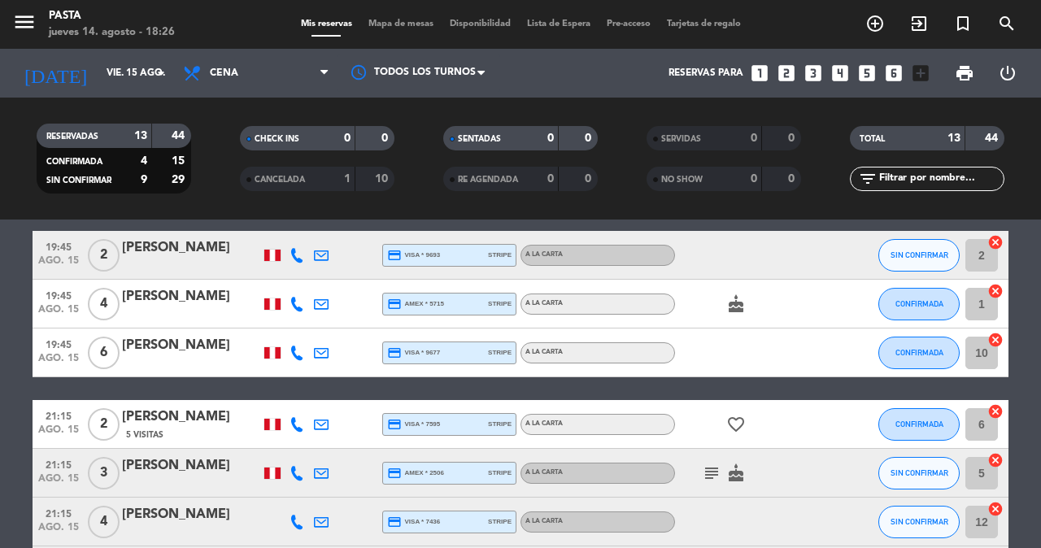
click at [707, 463] on icon "subject" at bounding box center [712, 473] width 20 height 20
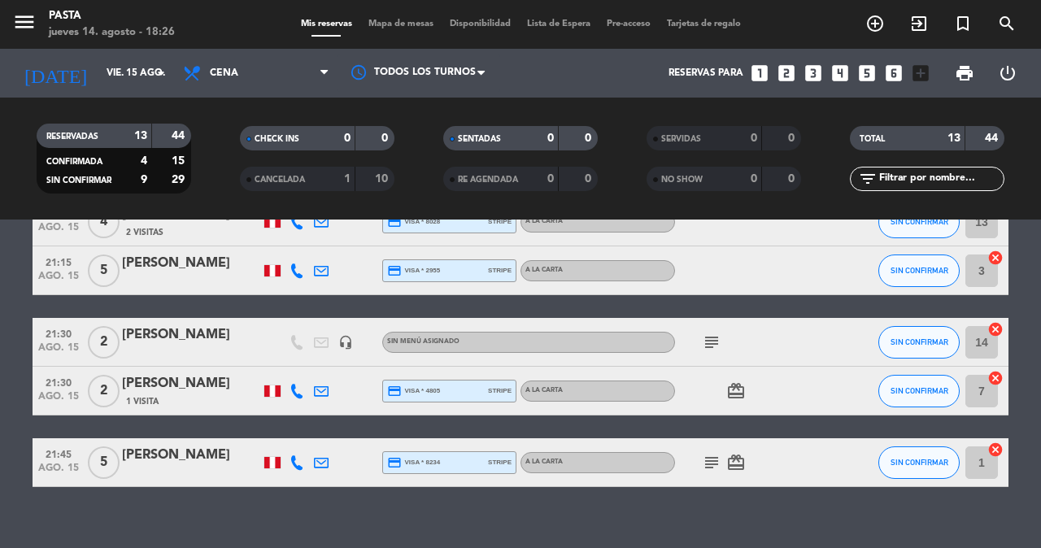
scroll to position [532, 0]
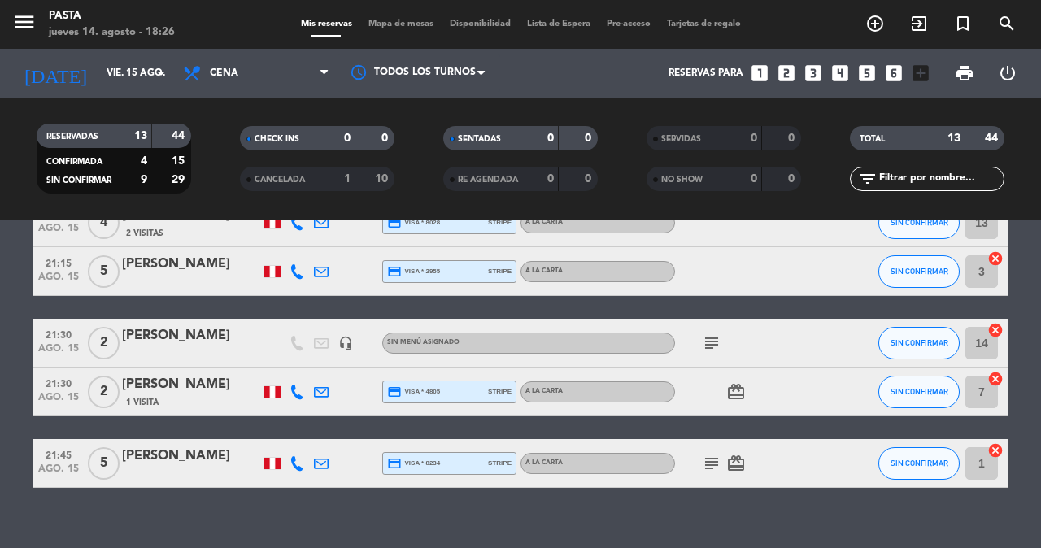
click at [703, 333] on icon "subject" at bounding box center [712, 343] width 20 height 20
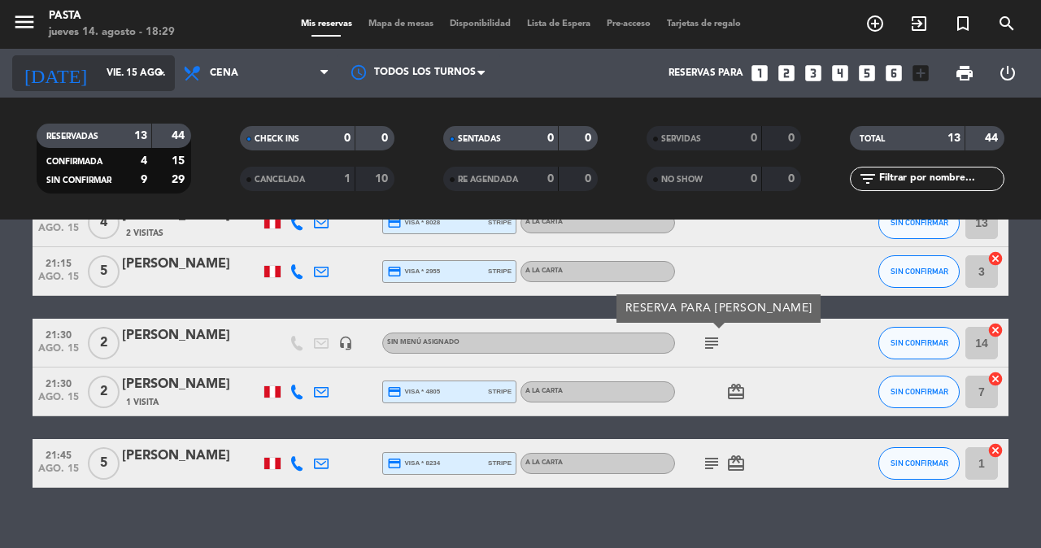
click at [115, 76] on input "vie. 15 ago." at bounding box center [162, 73] width 129 height 28
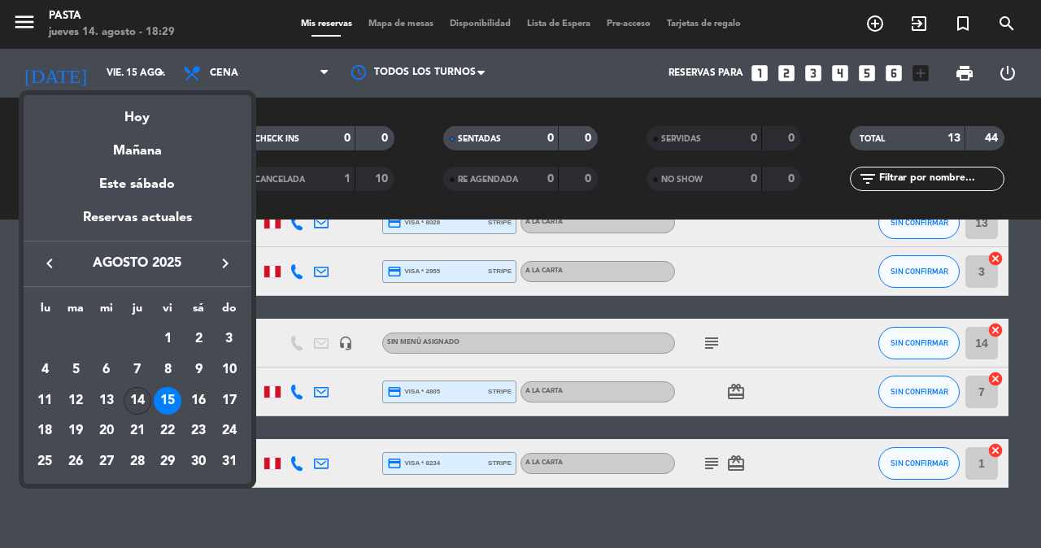
click at [132, 387] on div "14" at bounding box center [138, 401] width 28 height 28
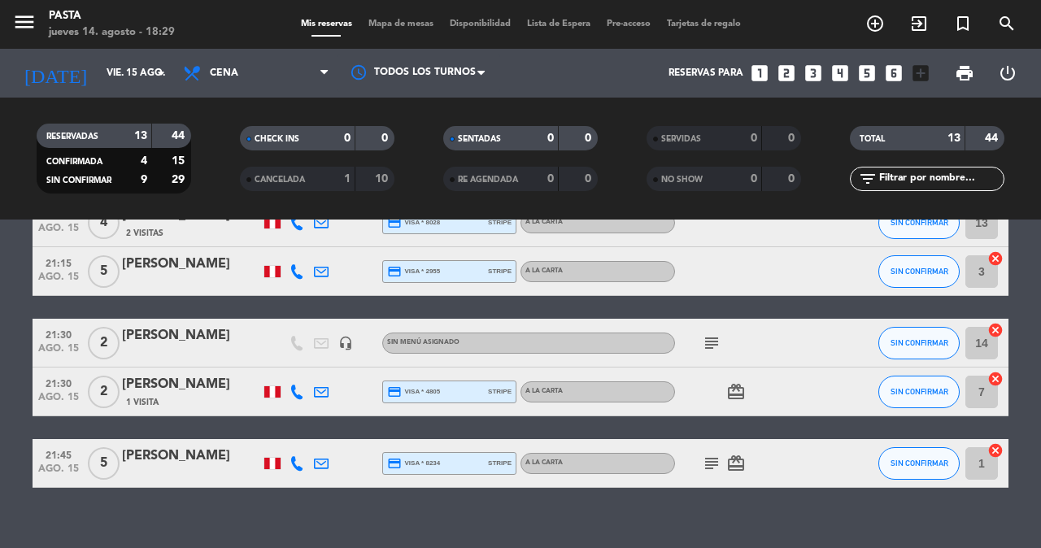
type input "jue. 14 ago."
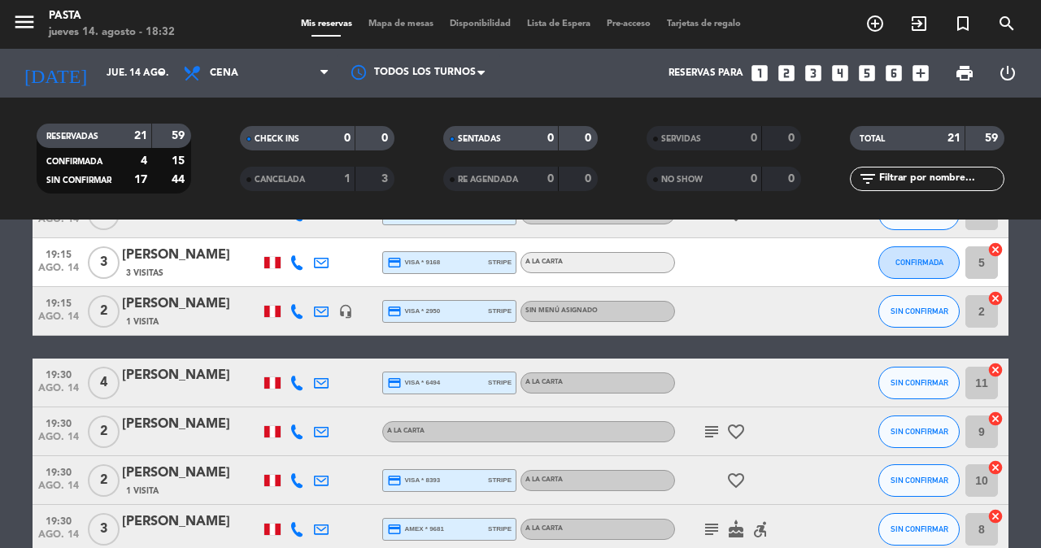
scroll to position [0, 0]
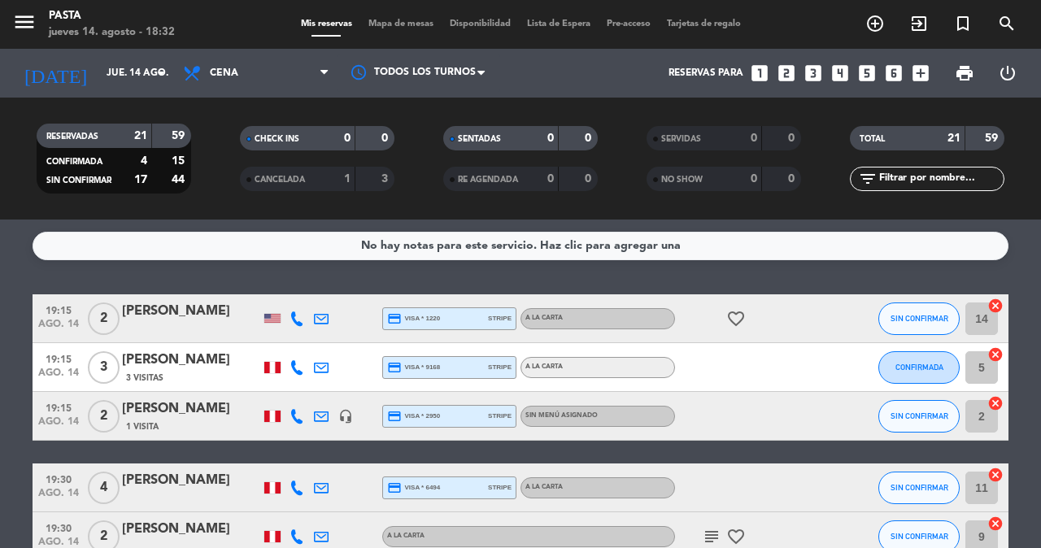
click at [701, 512] on div "subject favorite_border" at bounding box center [748, 536] width 146 height 48
click at [705, 529] on icon "subject" at bounding box center [712, 537] width 20 height 20
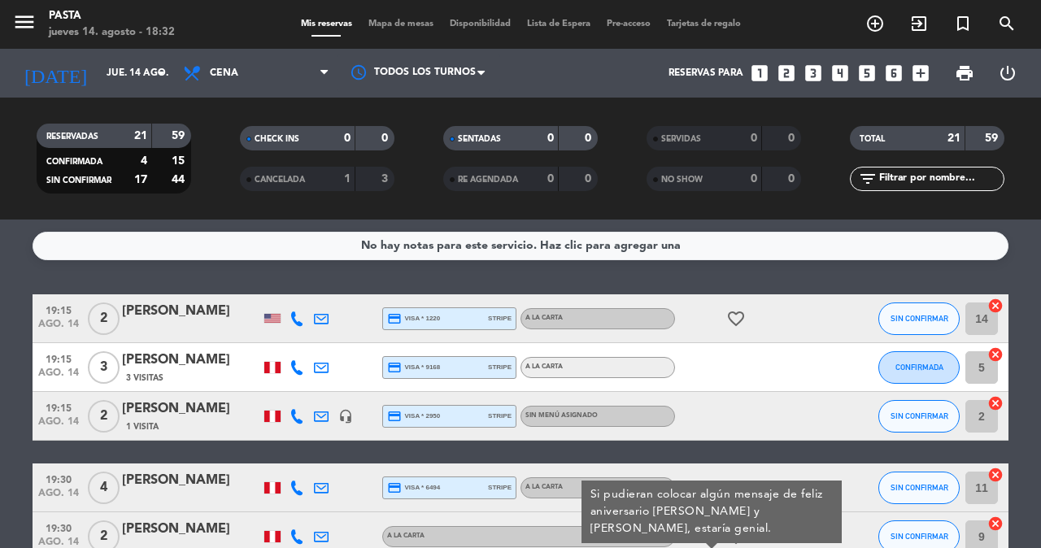
click at [342, 110] on div "RESERVADAS 21 59 CONFIRMADA 4 15 SIN CONFIRMAR 17 44 CHECK INS 0 0 CANCELADA 1 …" at bounding box center [520, 159] width 1041 height 122
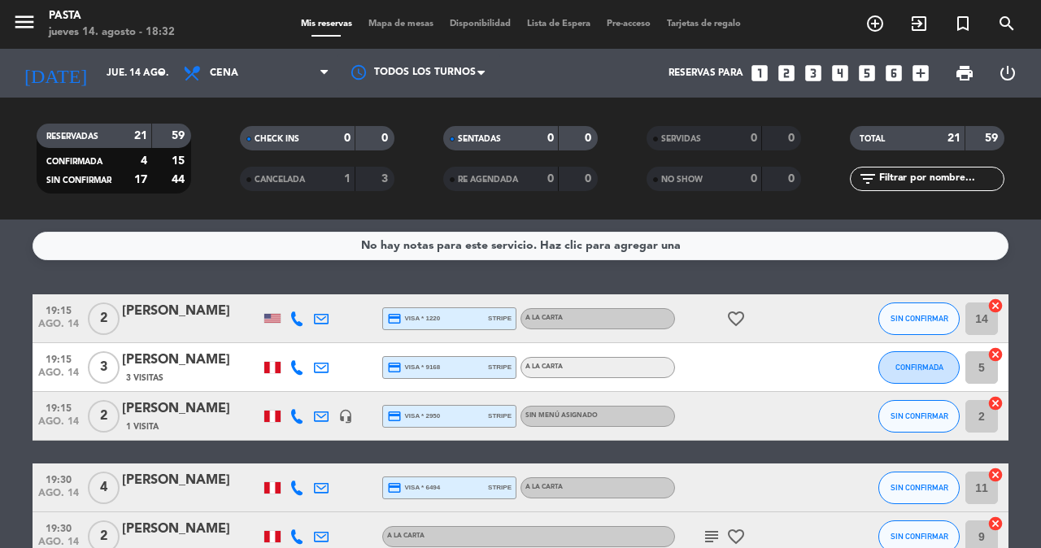
click at [350, 114] on div "CHECK INS 0 0 CANCELADA 1 3" at bounding box center [316, 158] width 203 height 89
click at [885, 26] on icon "add_circle_outline" at bounding box center [875, 24] width 20 height 20
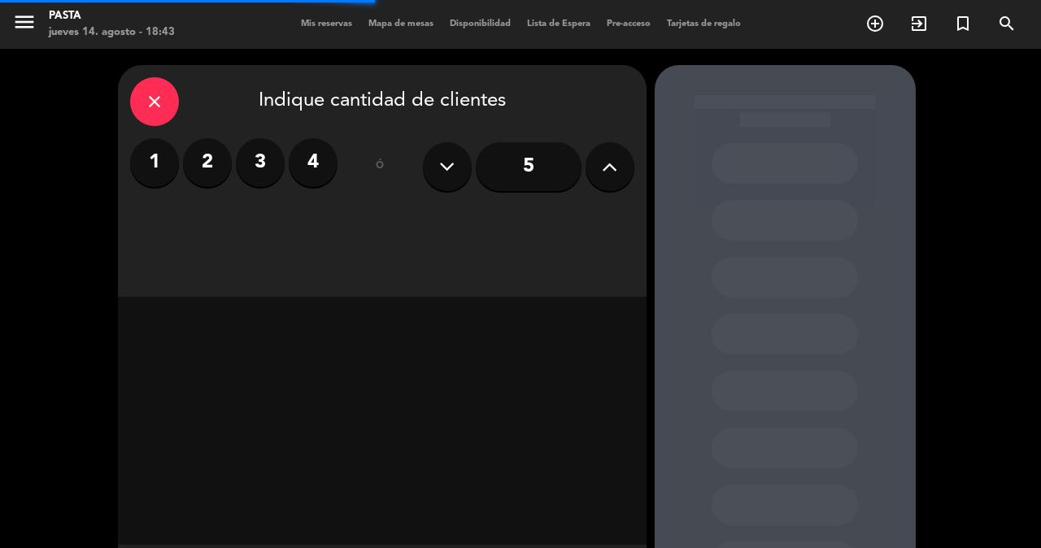
click at [242, 160] on label "3" at bounding box center [260, 162] width 49 height 49
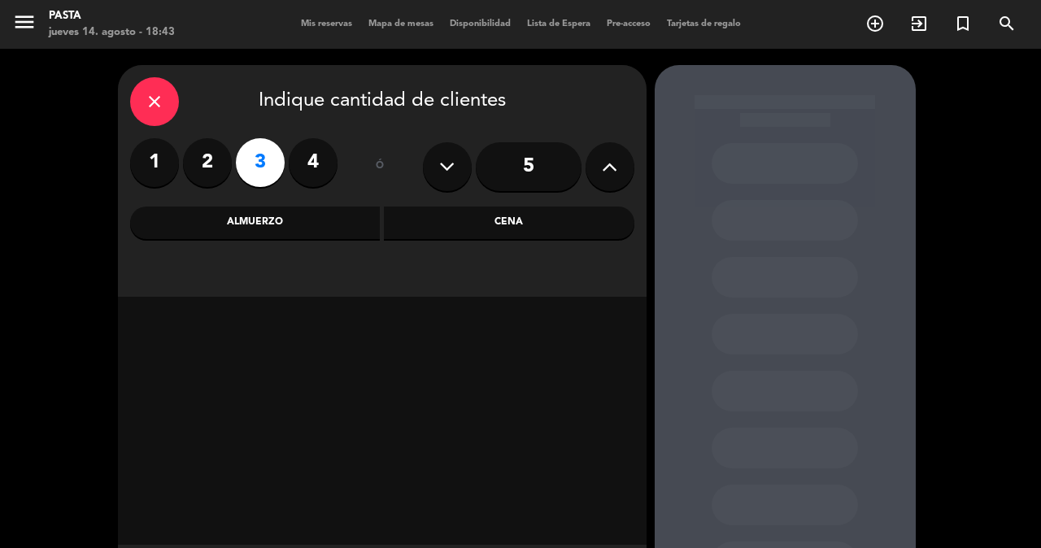
click at [432, 225] on div "Cena" at bounding box center [509, 223] width 250 height 33
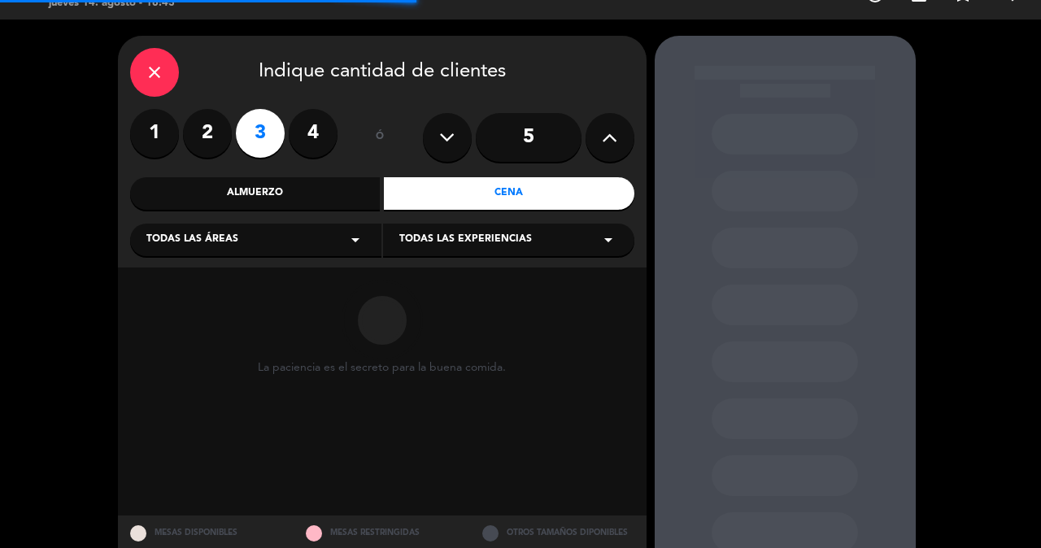
scroll to position [55, 0]
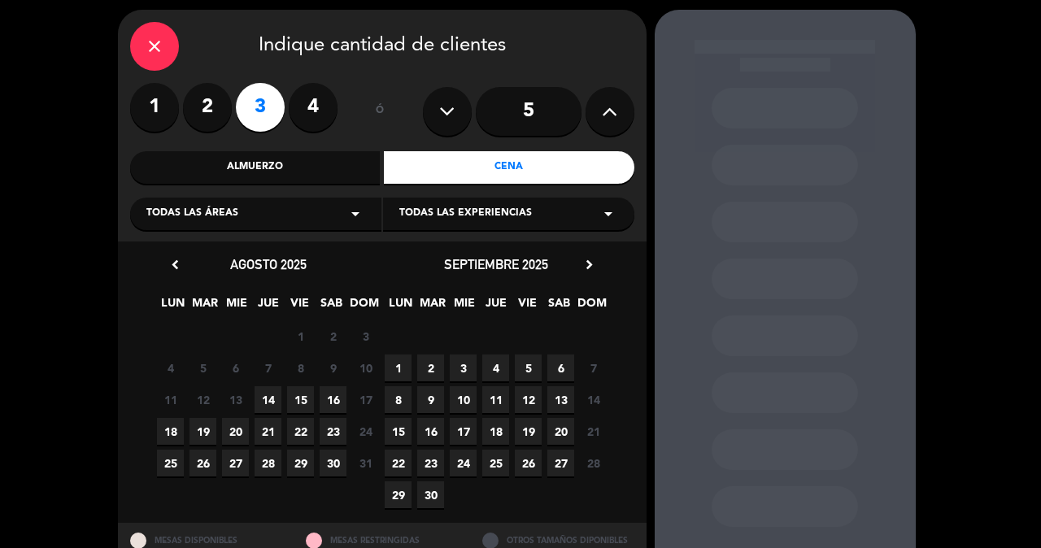
click at [268, 390] on span "14" at bounding box center [268, 399] width 27 height 27
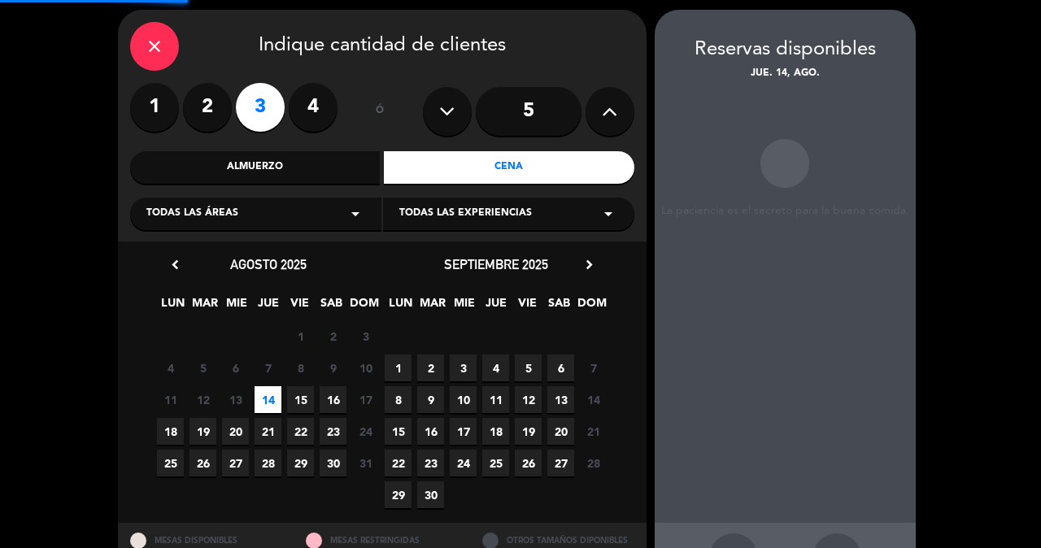
scroll to position [65, 0]
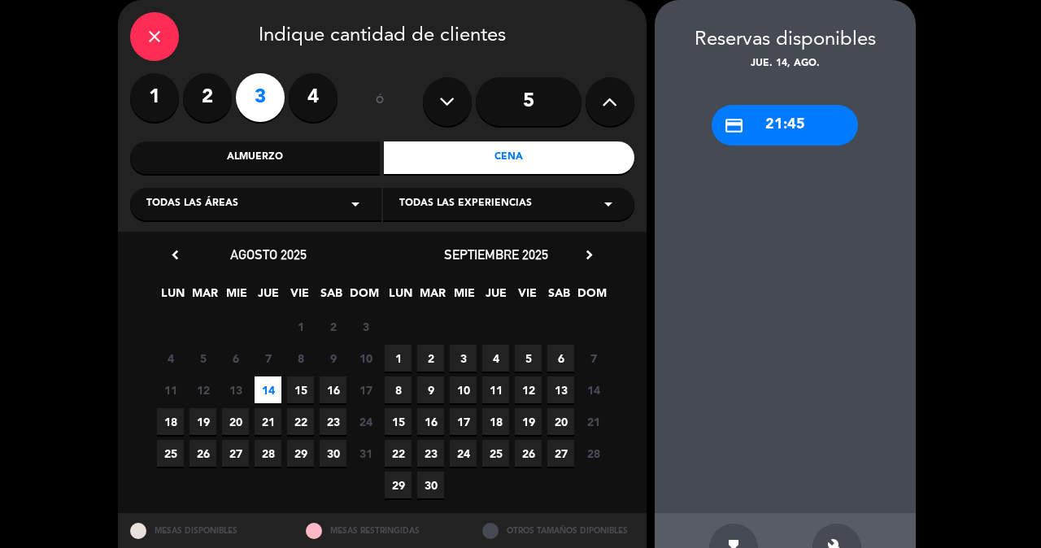
click at [838, 151] on div "credit_card 21:45" at bounding box center [785, 293] width 261 height 442
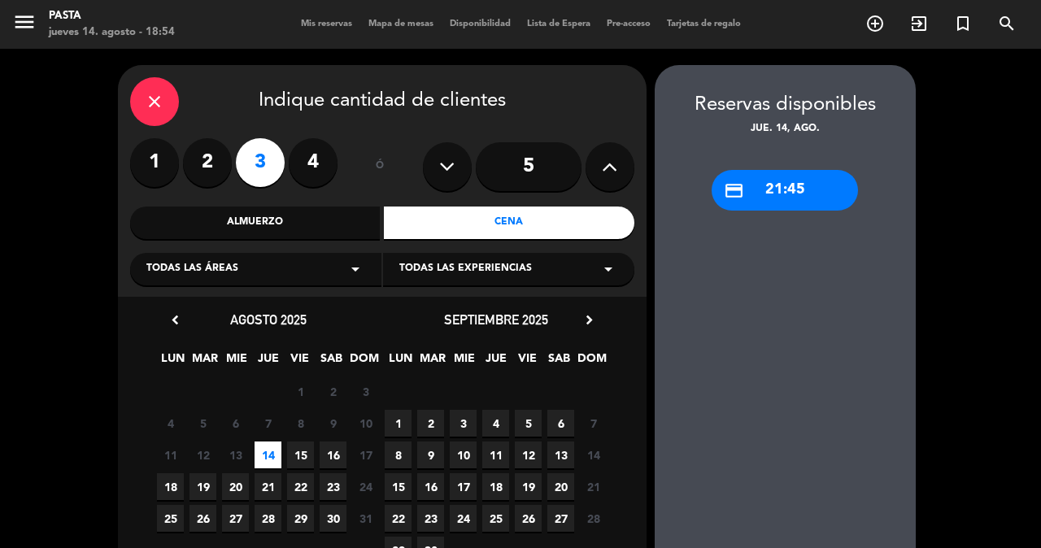
scroll to position [0, 0]
click at [172, 104] on div "close" at bounding box center [154, 101] width 49 height 49
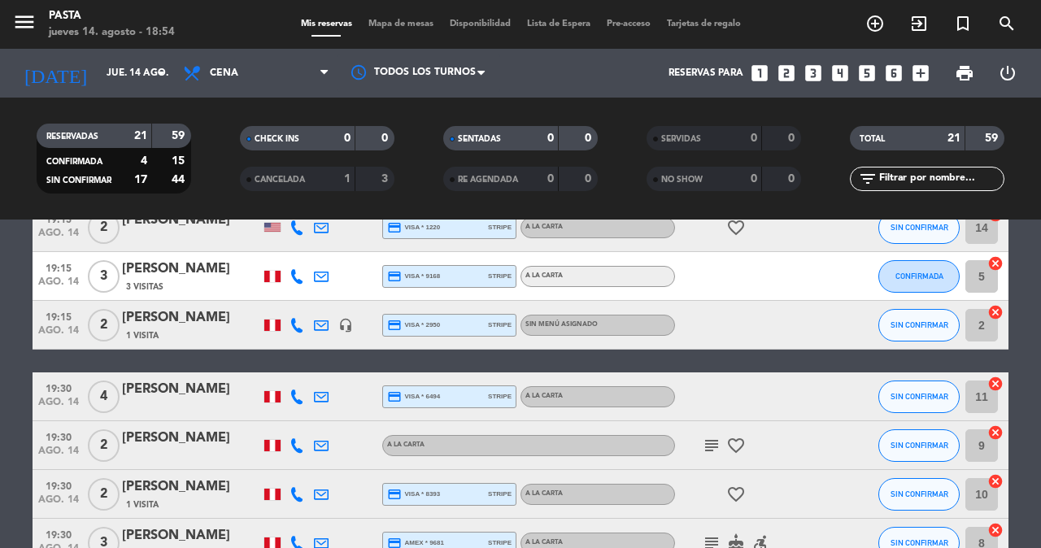
scroll to position [49, 0]
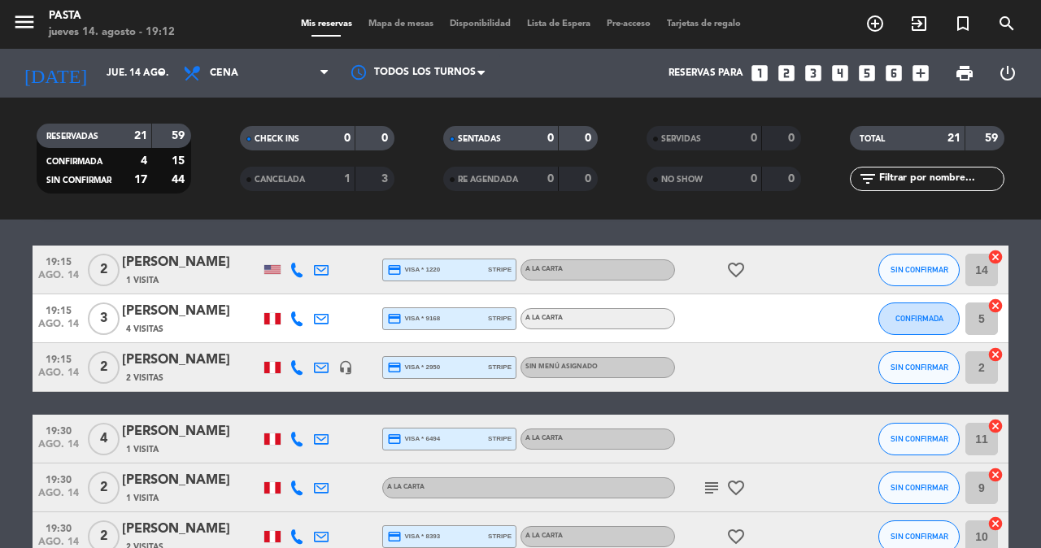
click at [776, 71] on icon "looks_two" at bounding box center [786, 73] width 21 height 21
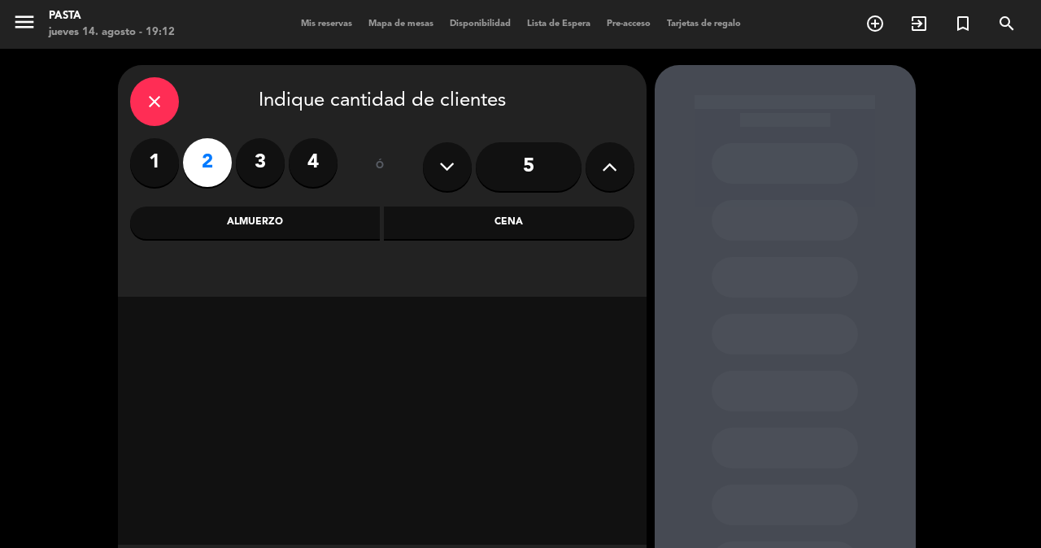
click at [457, 226] on div "Cena" at bounding box center [509, 223] width 250 height 33
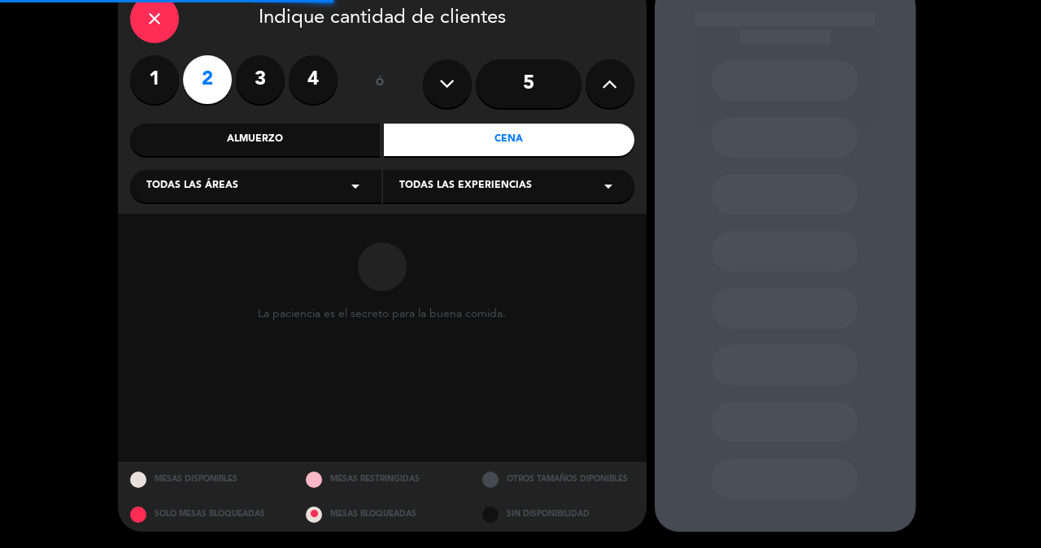
scroll to position [85, 0]
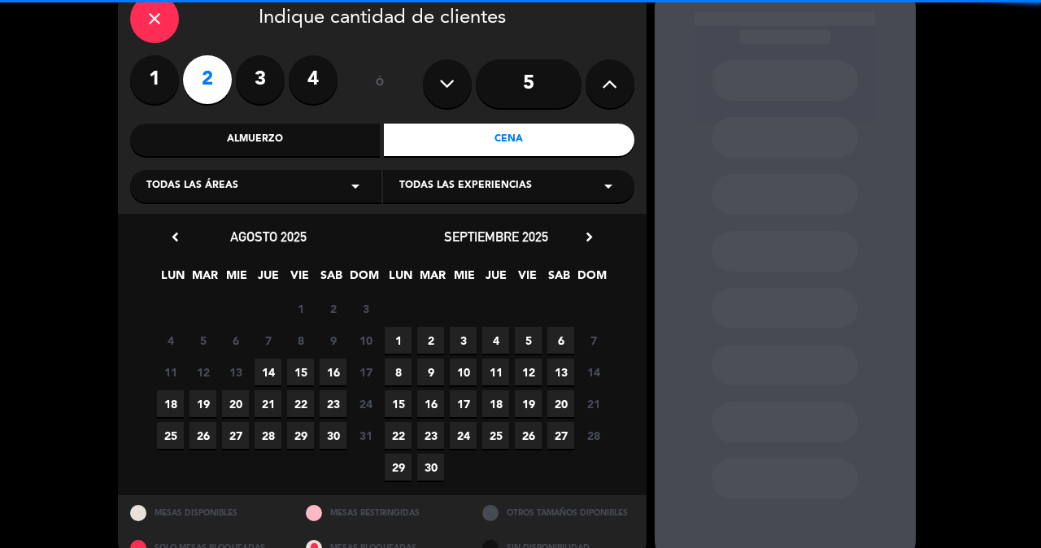
click at [263, 372] on span "14" at bounding box center [268, 372] width 27 height 27
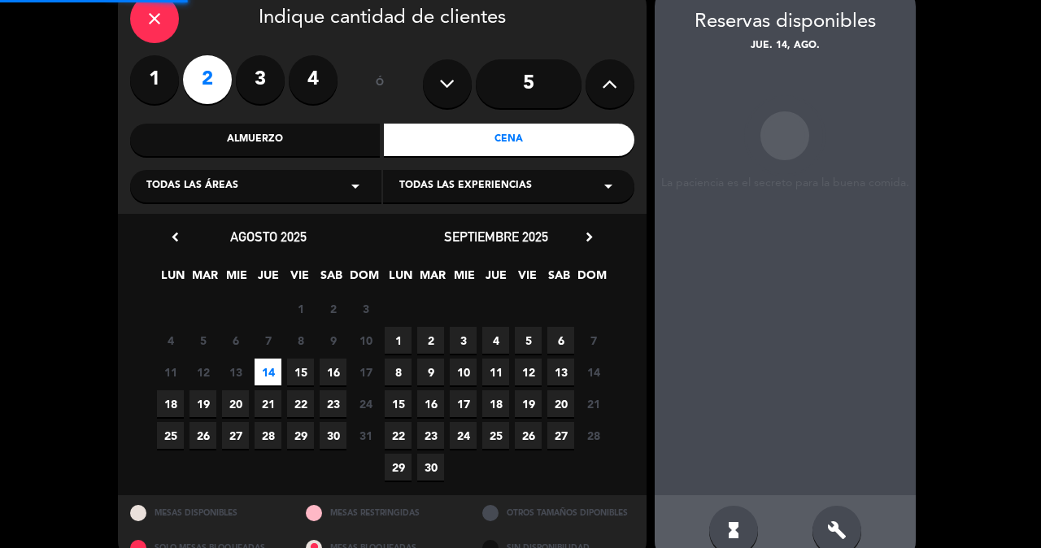
scroll to position [65, 0]
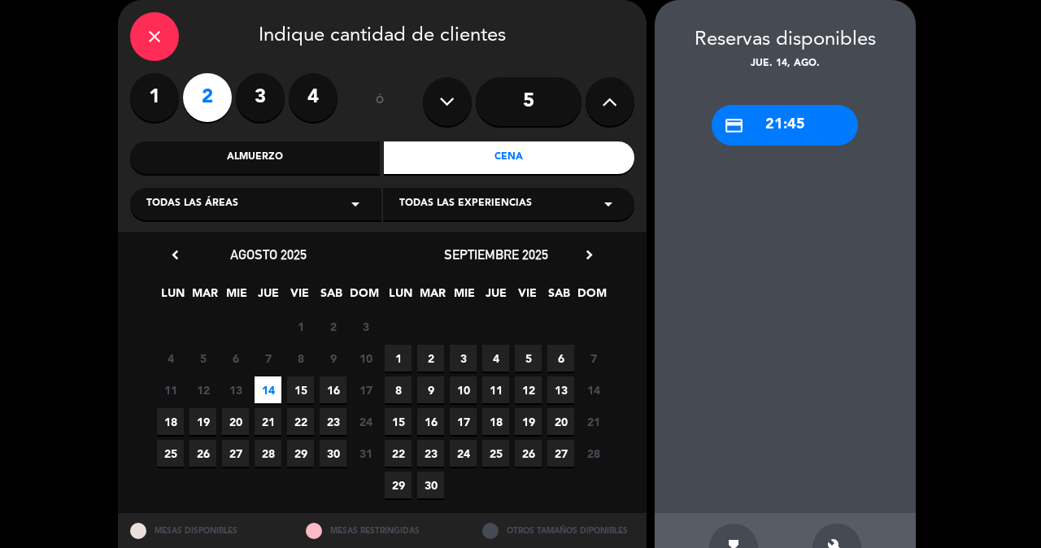
click at [151, 35] on icon "close" at bounding box center [155, 37] width 20 height 20
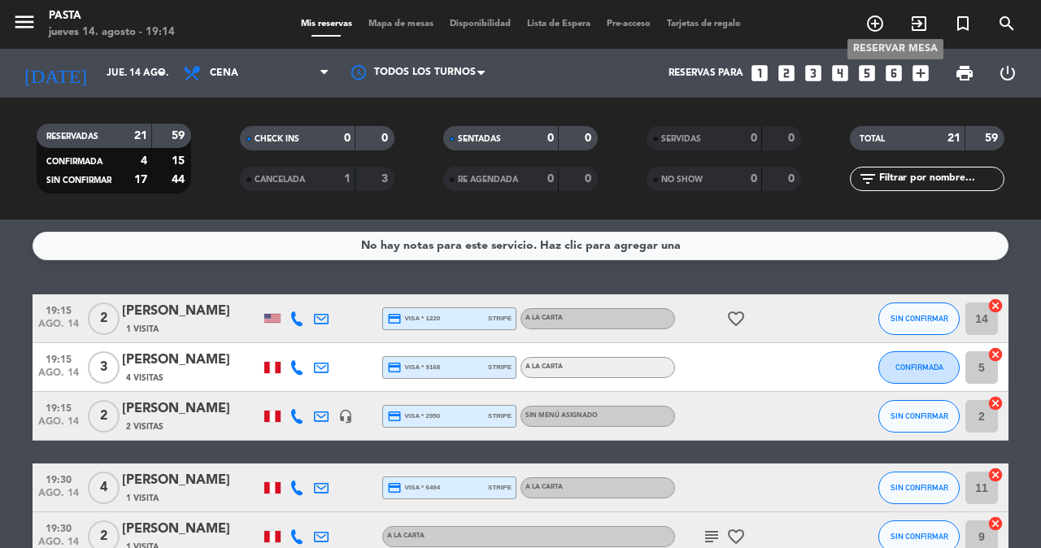
click at [879, 24] on icon "add_circle_outline" at bounding box center [875, 24] width 20 height 20
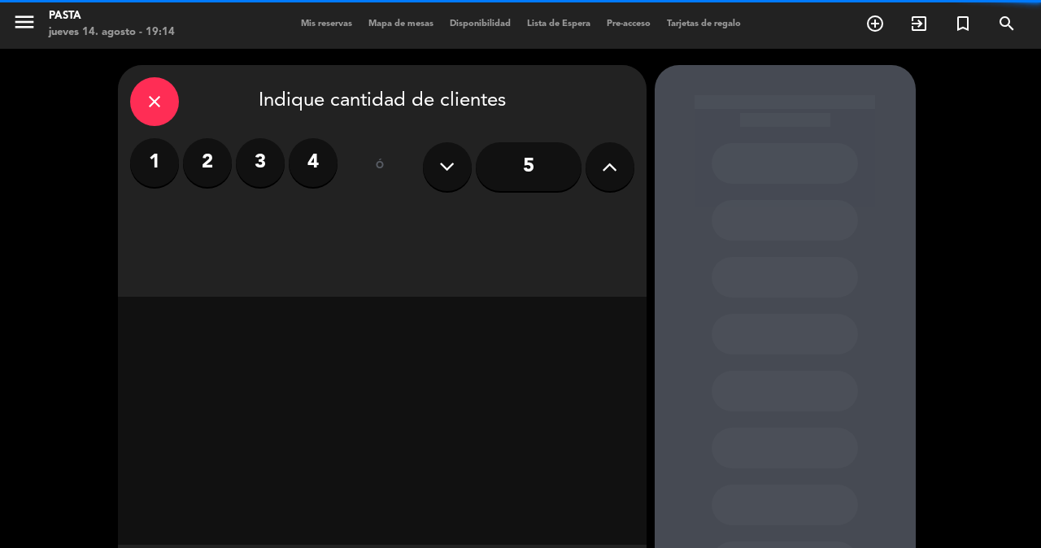
click at [597, 165] on button at bounding box center [609, 166] width 49 height 49
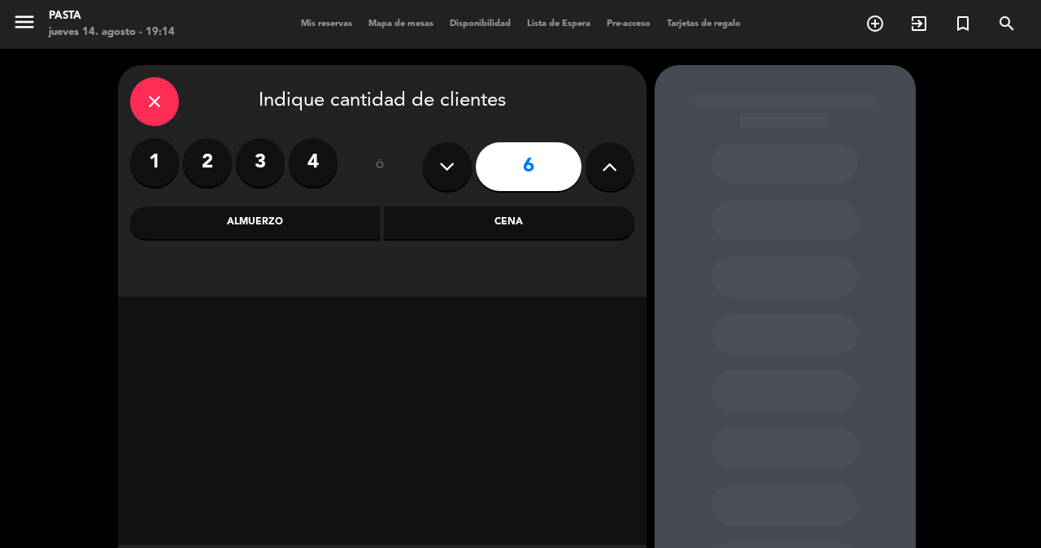
click at [597, 165] on button at bounding box center [609, 166] width 49 height 49
click at [439, 177] on button at bounding box center [447, 166] width 49 height 49
type input "7"
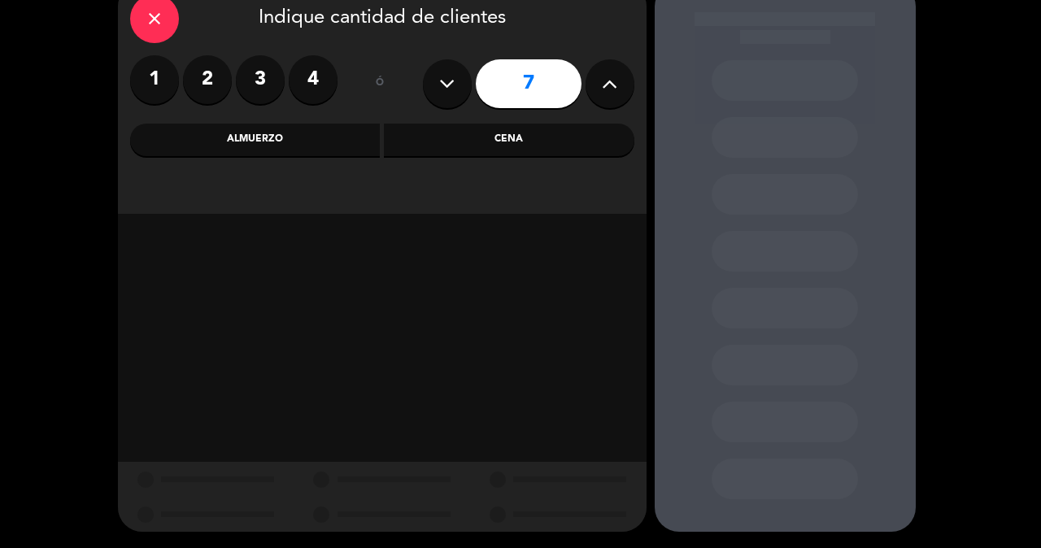
scroll to position [83, 0]
click at [358, 166] on div "close Indique cantidad de clientes 1 2 3 4 ó 7 Almuerzo Cena" at bounding box center [382, 98] width 529 height 232
click at [334, 145] on div "Almuerzo" at bounding box center [255, 140] width 250 height 33
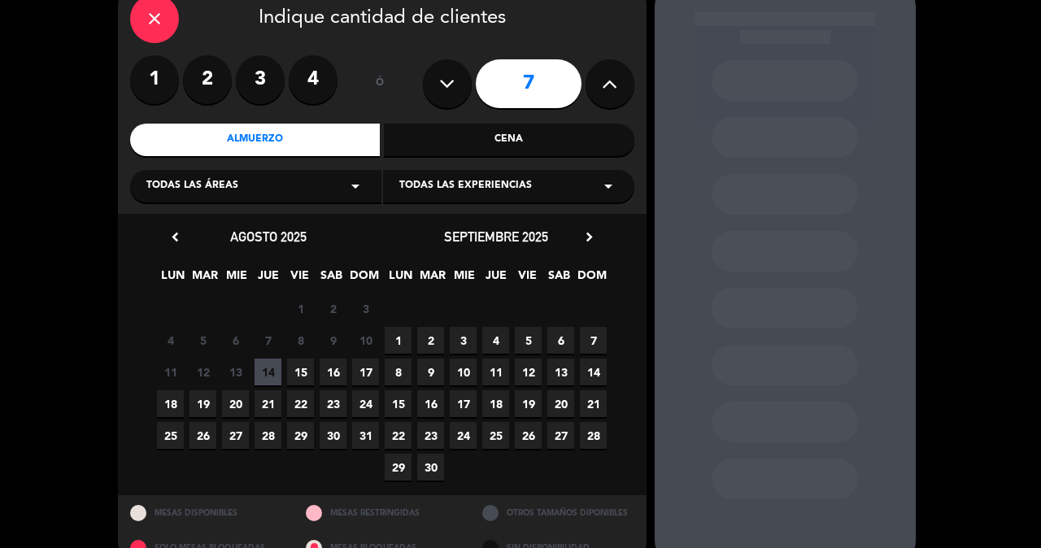
click at [242, 395] on span "20" at bounding box center [235, 403] width 27 height 27
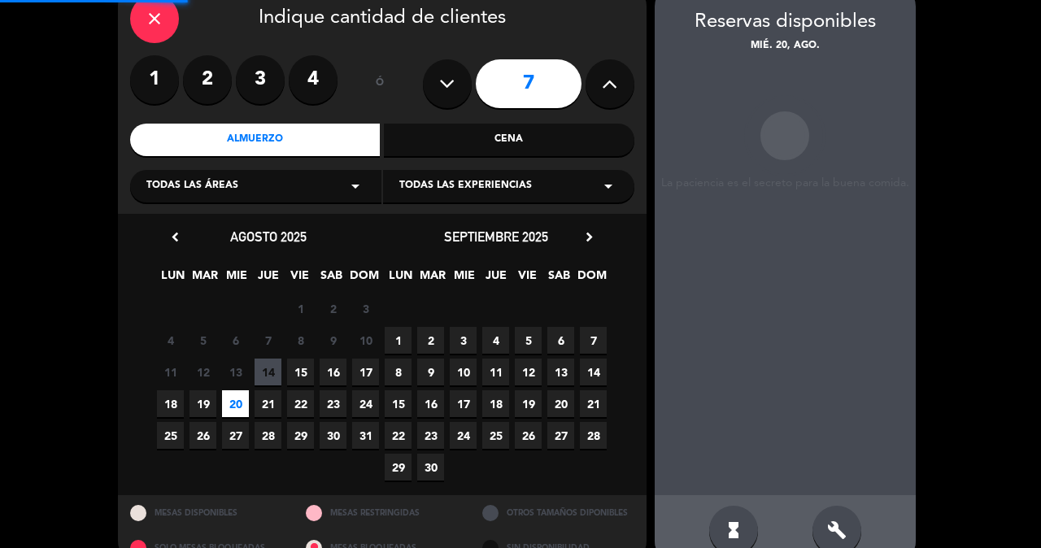
scroll to position [65, 0]
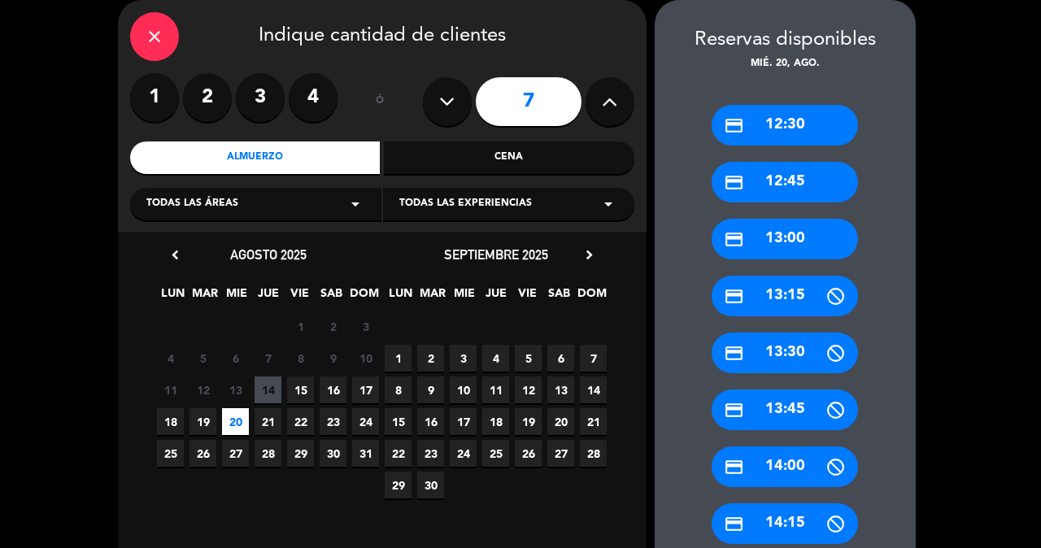
click at [769, 228] on div "credit_card 13:00" at bounding box center [784, 239] width 146 height 41
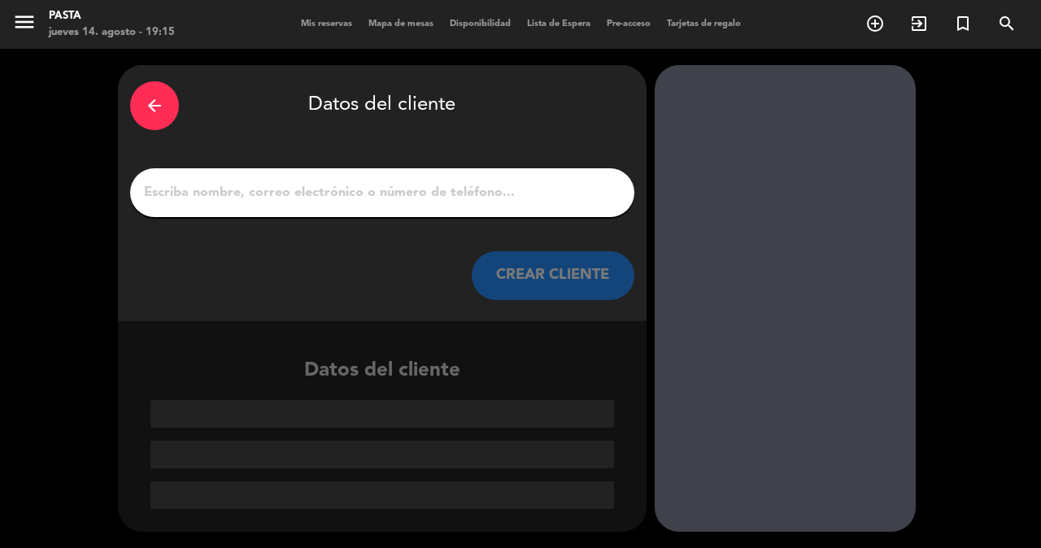
click at [548, 181] on input "1" at bounding box center [382, 192] width 480 height 23
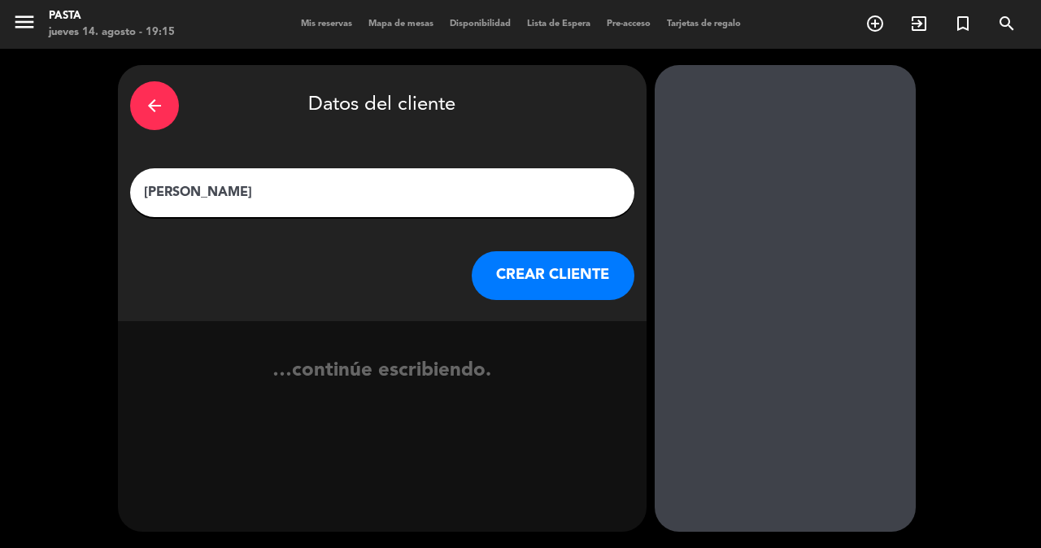
type input "[PERSON_NAME]"
click at [524, 276] on button "CREAR CLIENTE" at bounding box center [553, 275] width 163 height 49
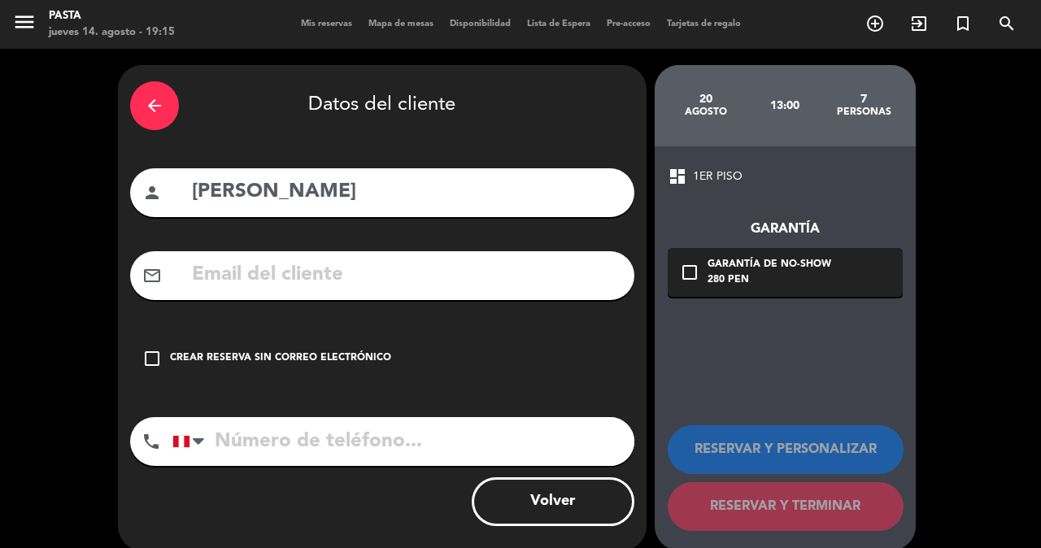
click at [264, 284] on div "mail_outline" at bounding box center [382, 275] width 504 height 49
click at [279, 422] on input "tel" at bounding box center [403, 441] width 462 height 49
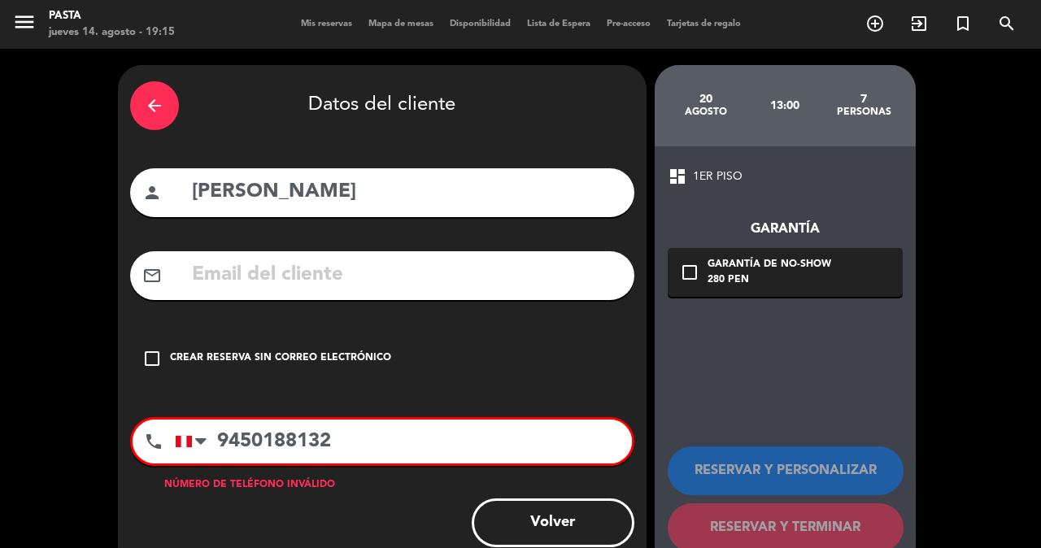
click at [279, 426] on input "9450188132" at bounding box center [403, 442] width 457 height 44
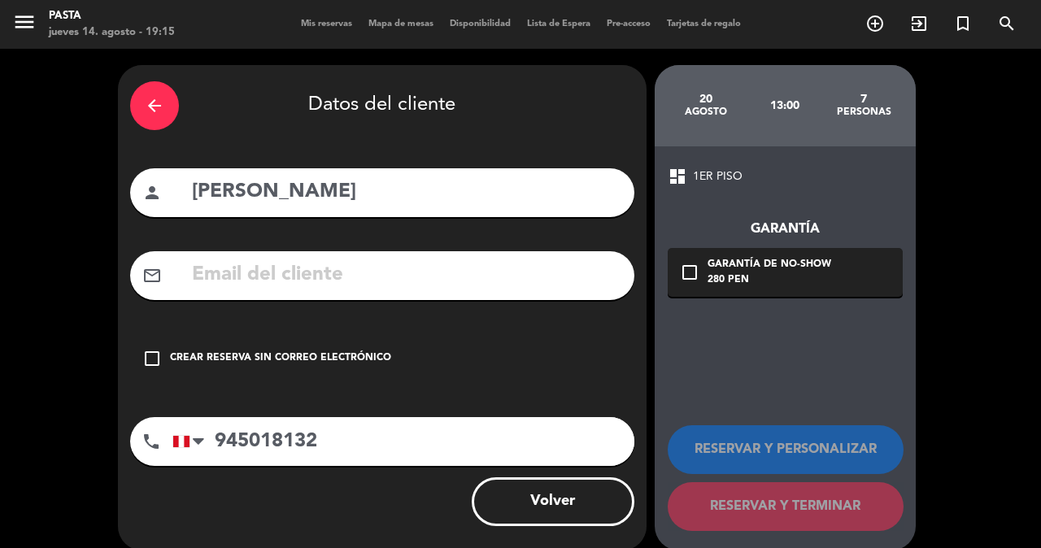
type input "945018132"
click at [215, 263] on input "text" at bounding box center [406, 275] width 432 height 33
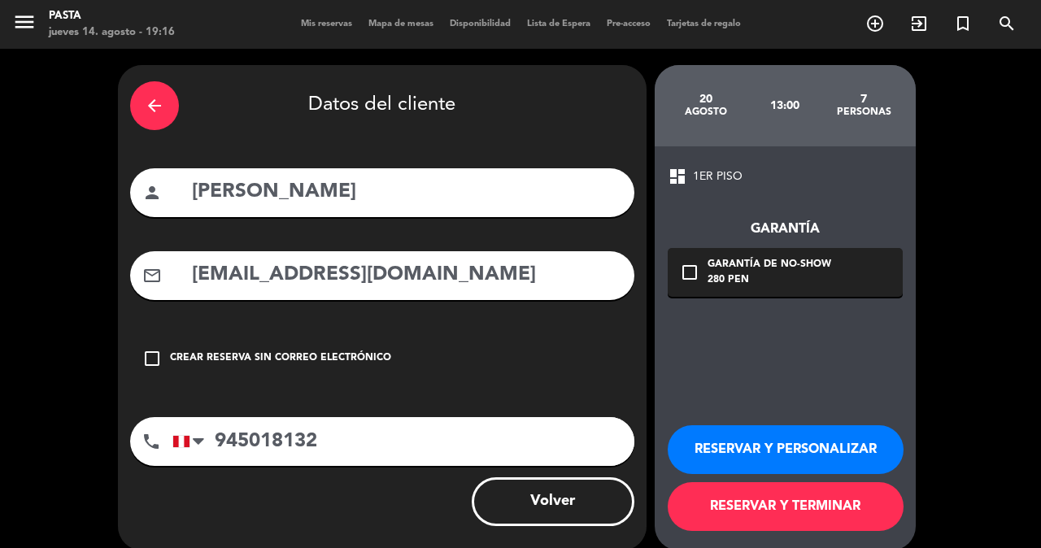
click at [690, 266] on icon "check_box_outline_blank" at bounding box center [690, 273] width 20 height 20
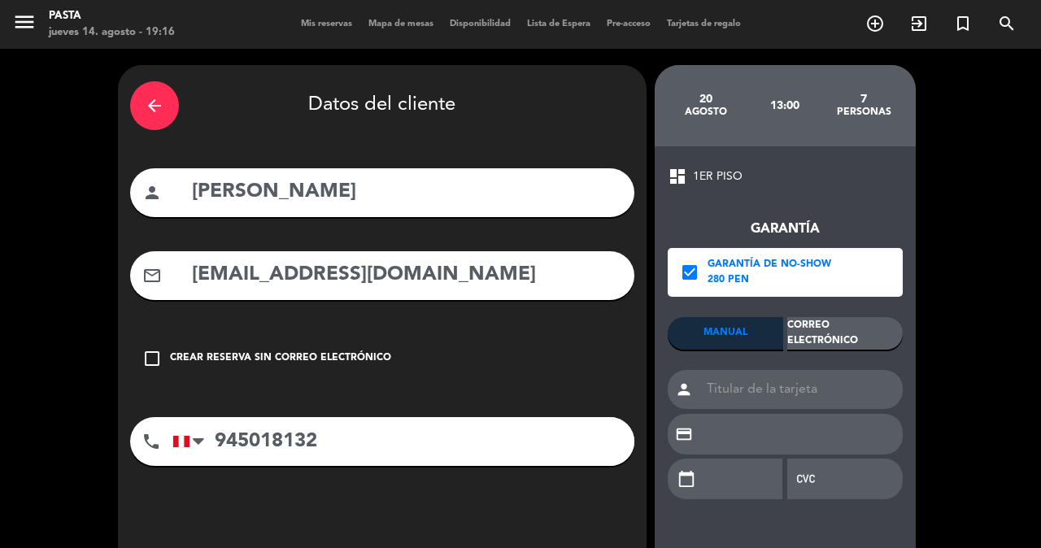
click at [861, 325] on div "Correo Electrónico" at bounding box center [844, 333] width 115 height 33
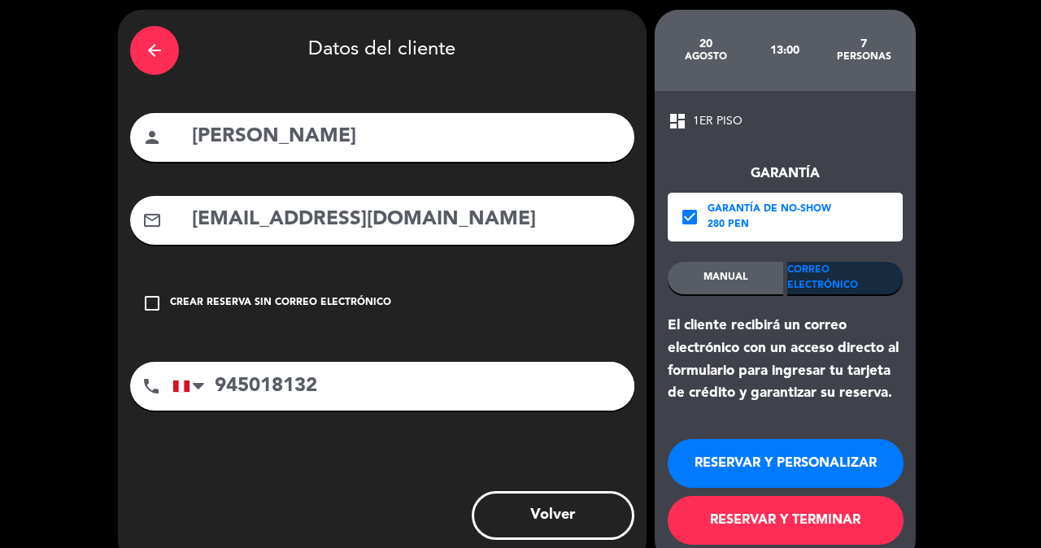
scroll to position [54, 0]
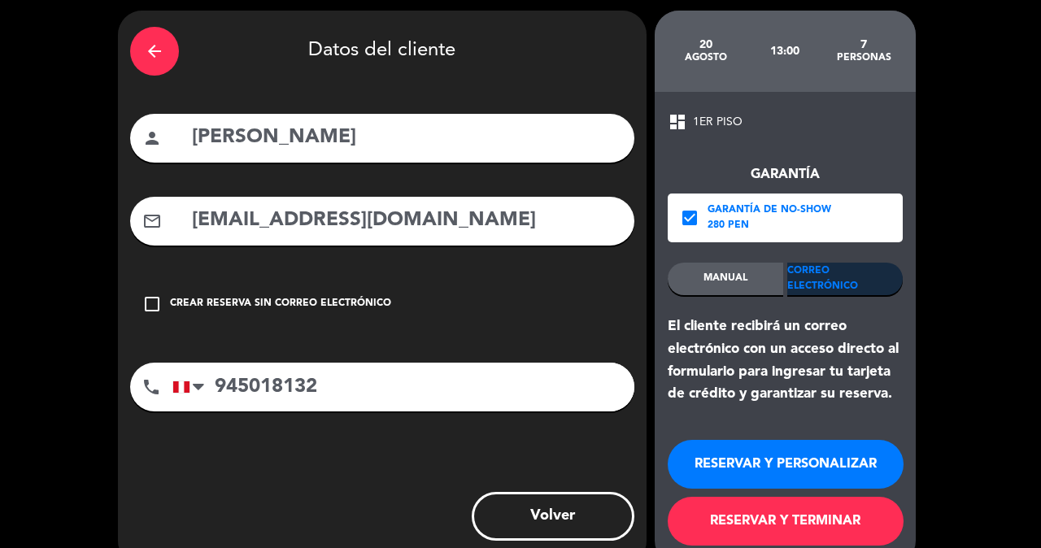
click at [238, 213] on input "[EMAIL_ADDRESS][DOMAIN_NAME]" at bounding box center [406, 220] width 432 height 33
type input "[PERSON_NAME][EMAIL_ADDRESS][DOMAIN_NAME]"
click at [737, 497] on button "RESERVAR Y TERMINAR" at bounding box center [786, 521] width 236 height 49
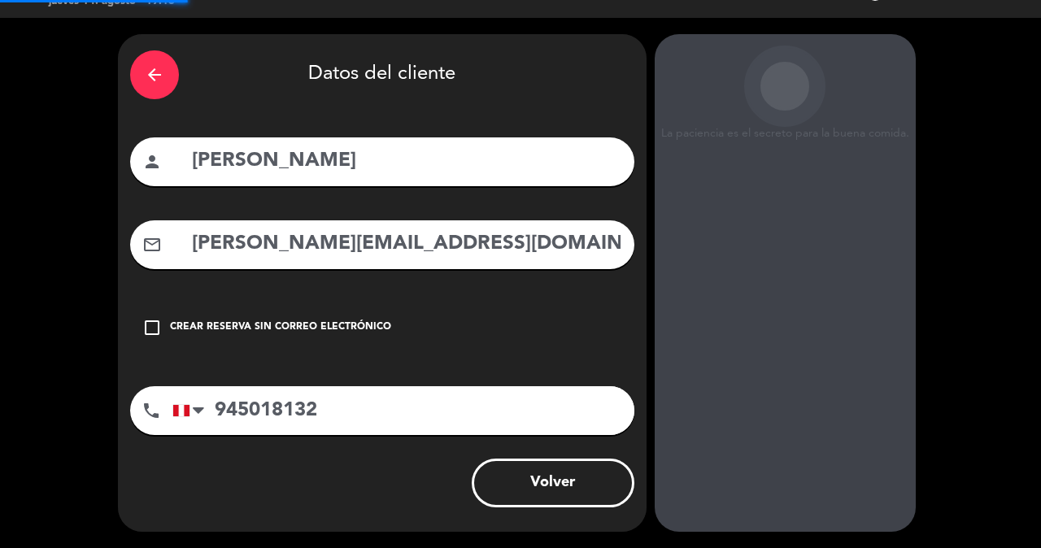
scroll to position [13, 0]
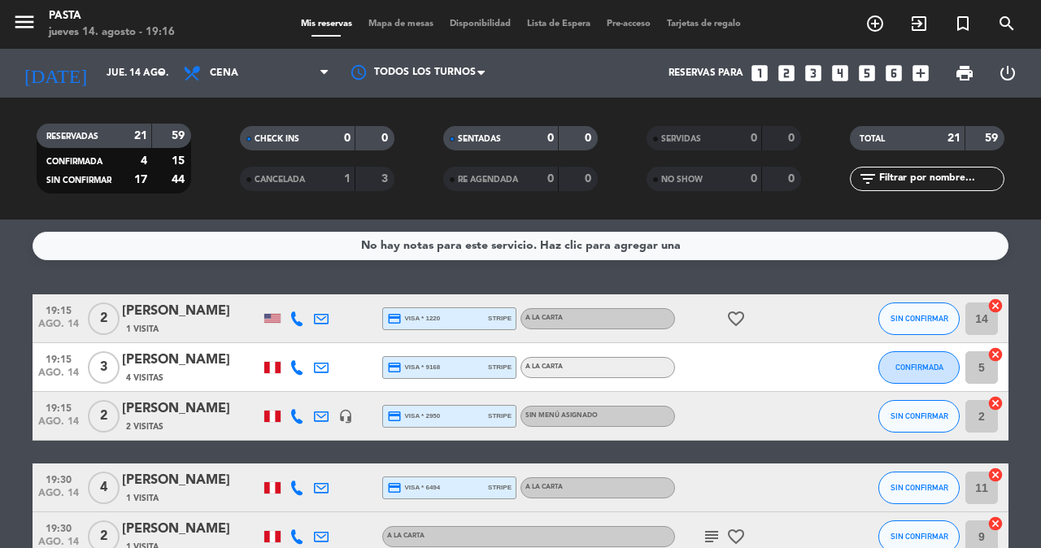
scroll to position [178, 0]
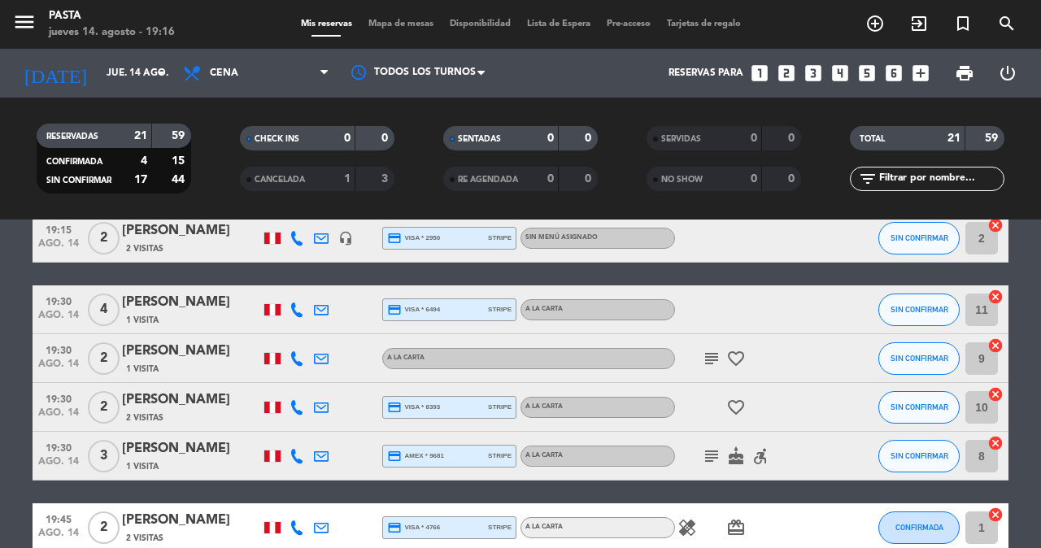
click at [691, 346] on div "subject favorite_border" at bounding box center [748, 358] width 146 height 48
click at [706, 349] on icon "subject" at bounding box center [712, 359] width 20 height 20
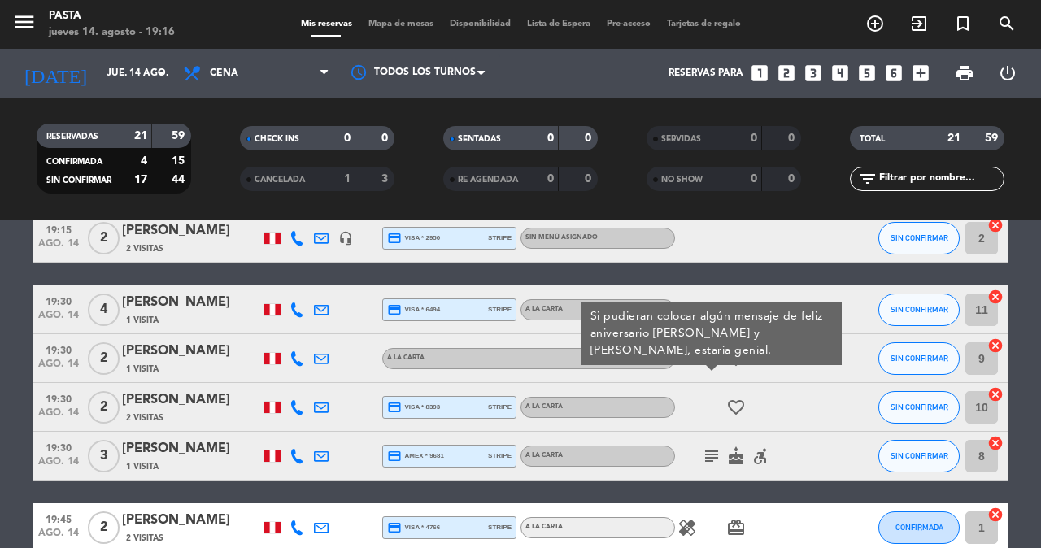
click at [707, 449] on icon "subject" at bounding box center [712, 456] width 20 height 20
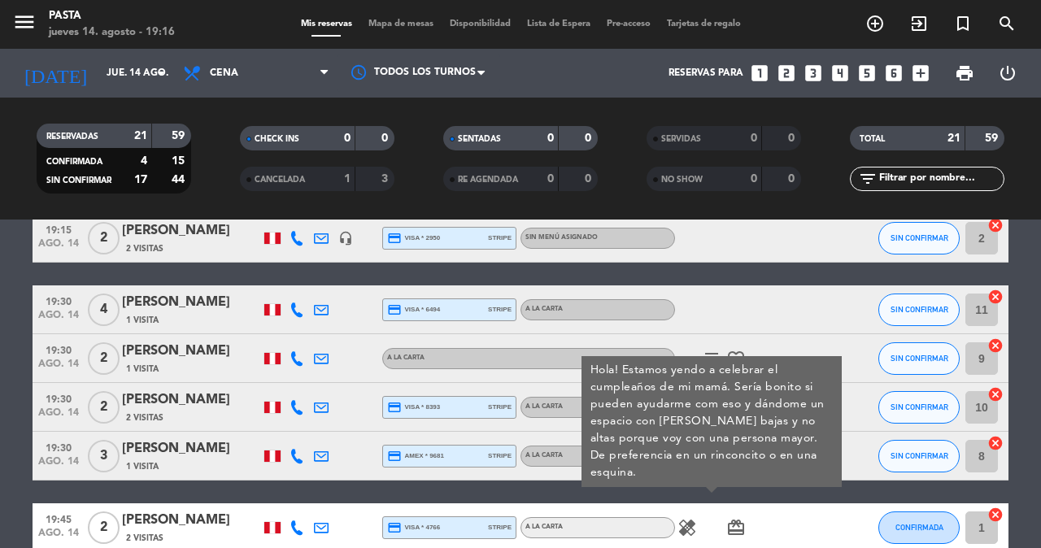
click at [697, 348] on div "subject favorite_border" at bounding box center [748, 358] width 146 height 48
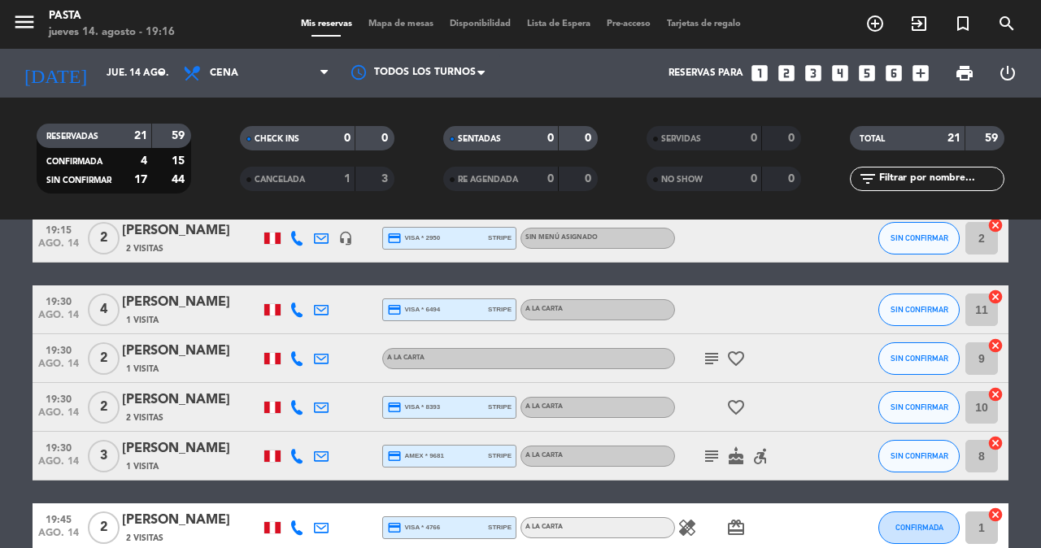
click at [702, 350] on icon "subject" at bounding box center [712, 359] width 20 height 20
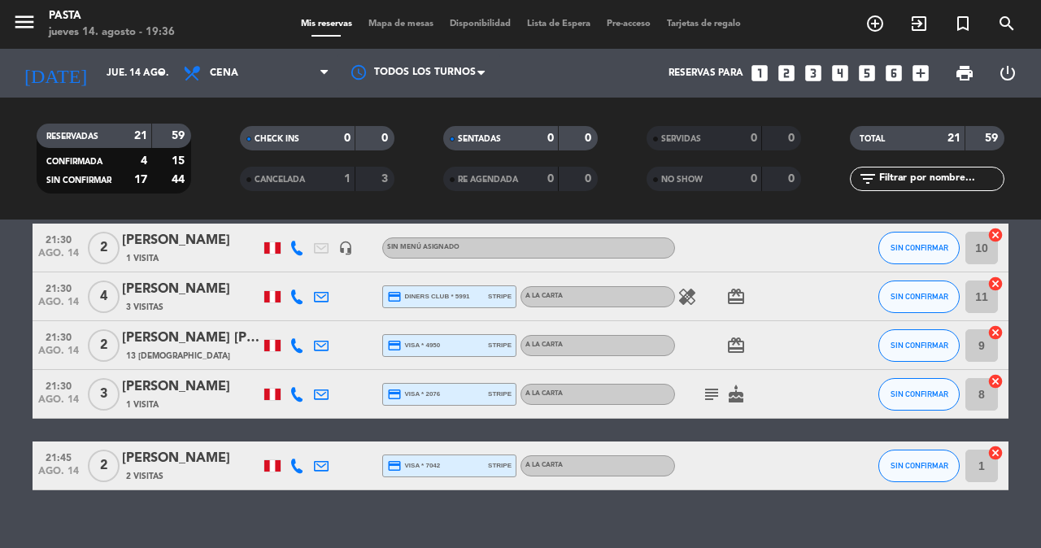
scroll to position [942, 0]
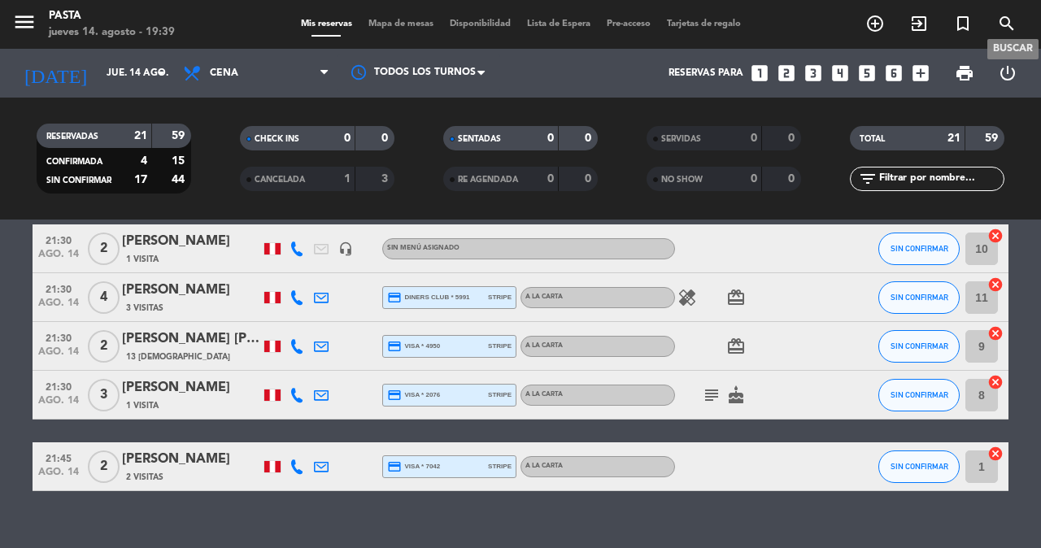
click at [1002, 28] on icon "search" at bounding box center [1007, 24] width 20 height 20
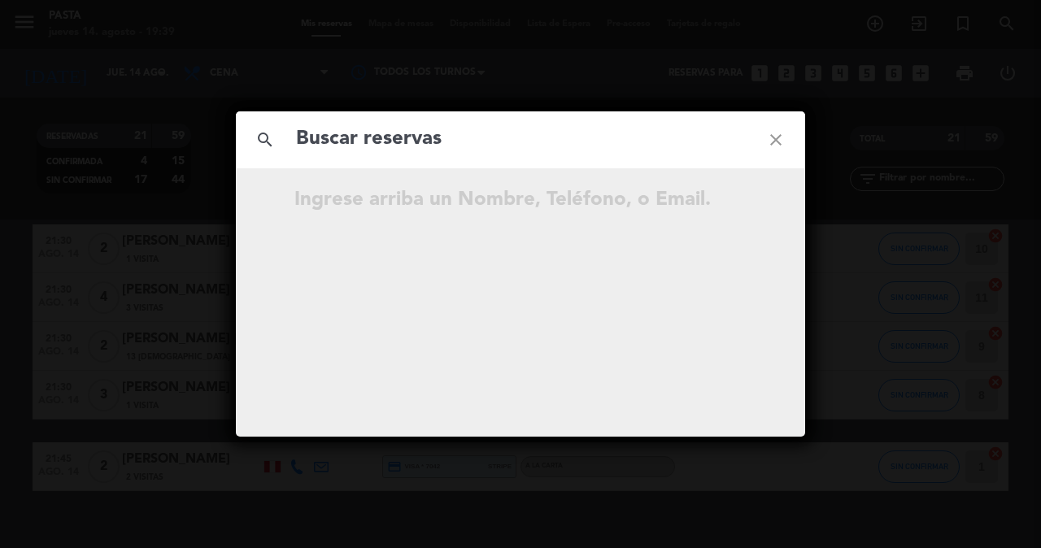
click at [436, 146] on input "text" at bounding box center [520, 139] width 452 height 33
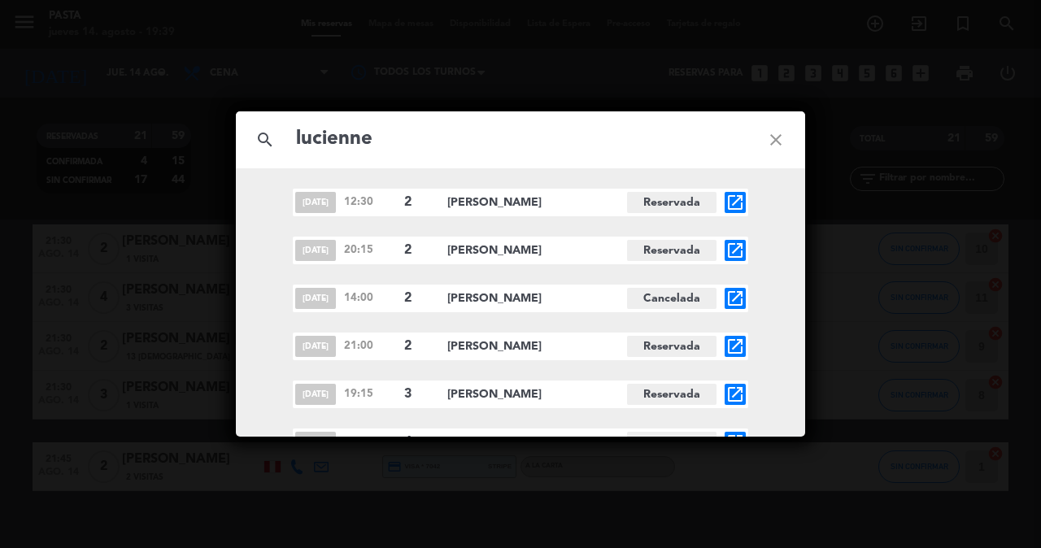
type input "luciente"
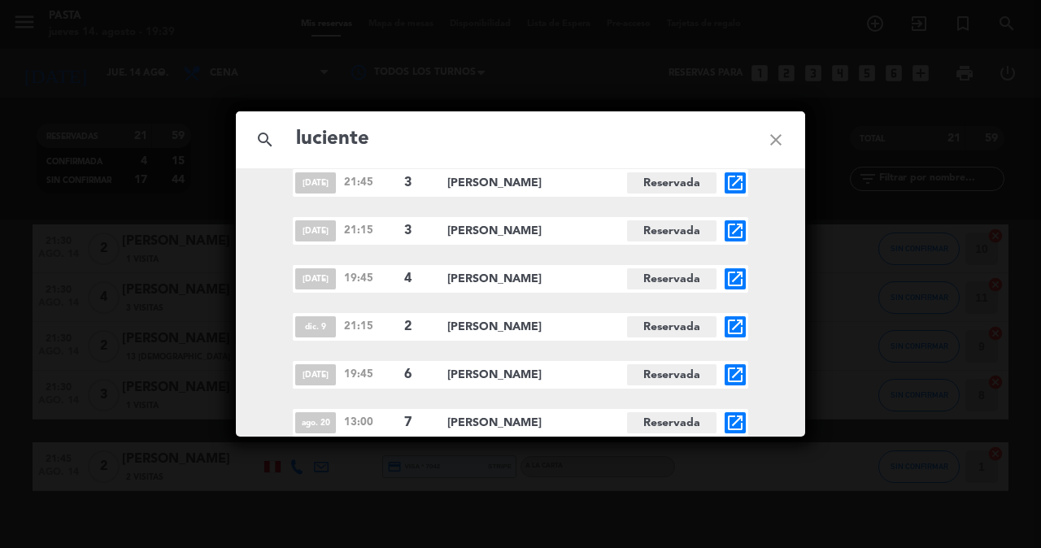
scroll to position [931, 0]
click at [740, 426] on icon "open_in_new" at bounding box center [735, 423] width 20 height 20
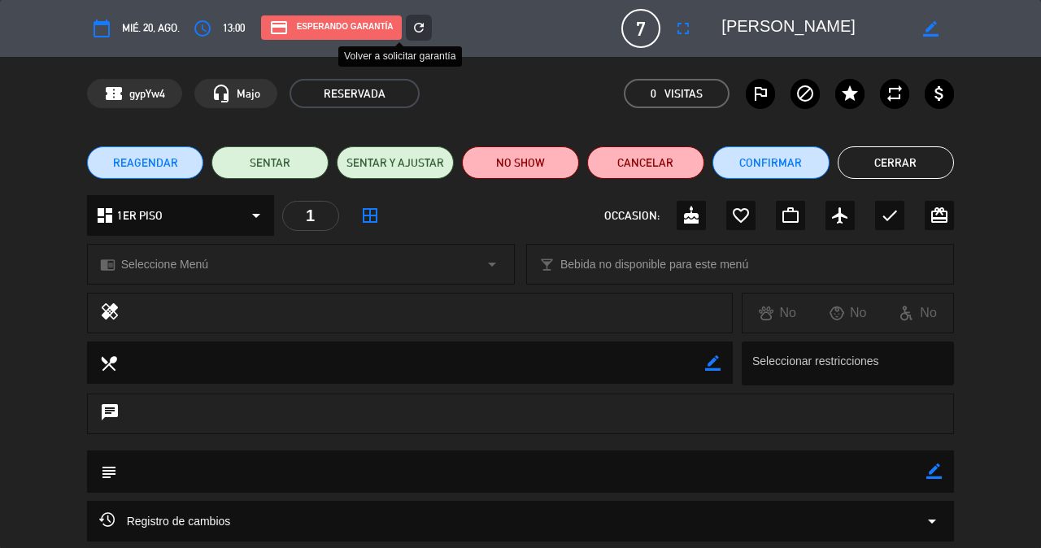
click at [411, 34] on icon "refresh" at bounding box center [418, 27] width 15 height 15
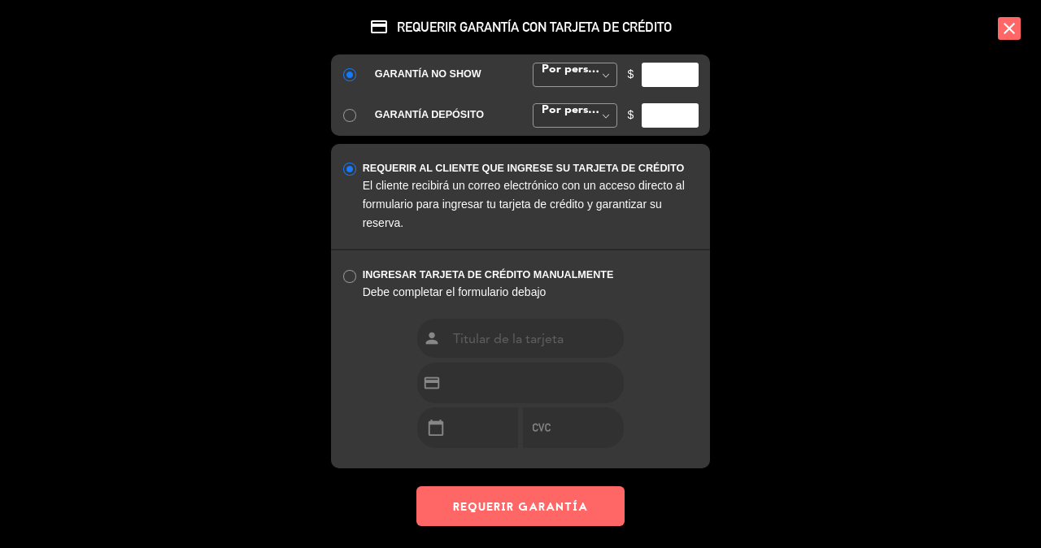
click at [656, 63] on input "number" at bounding box center [670, 75] width 57 height 24
type input "40"
click at [603, 486] on button "REQUERIR GARANTÍA" at bounding box center [520, 506] width 208 height 40
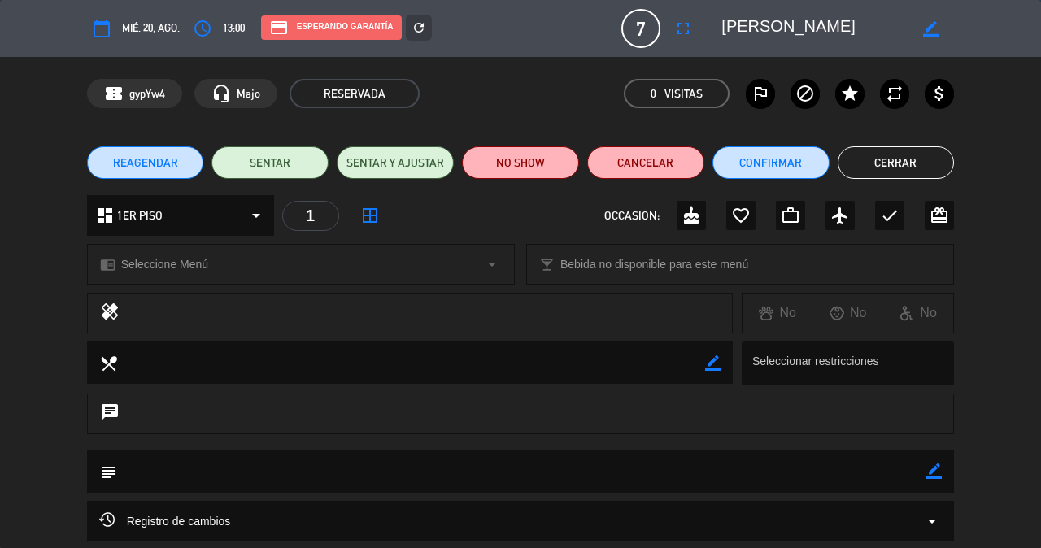
click at [892, 163] on button "Cerrar" at bounding box center [896, 162] width 117 height 33
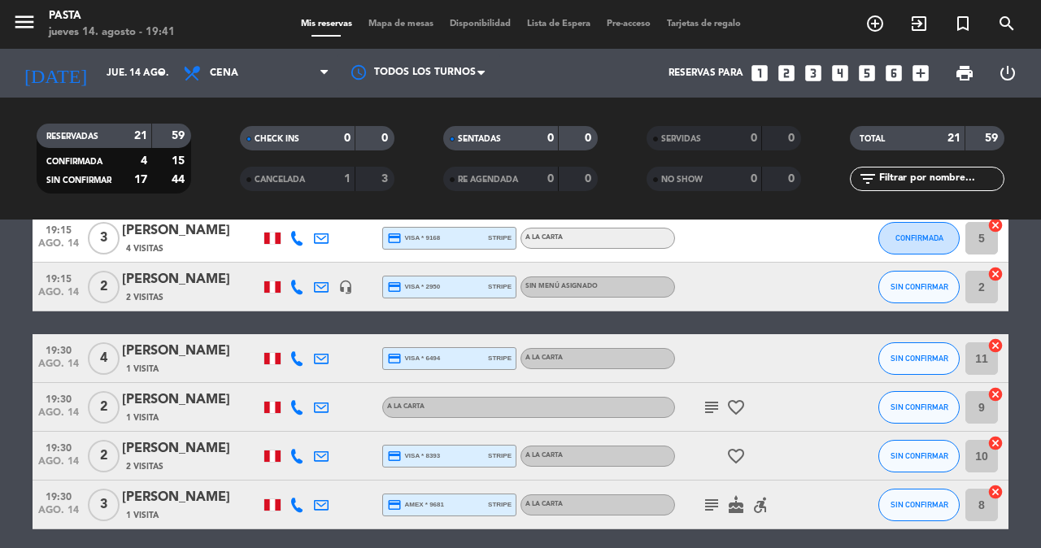
scroll to position [184, 0]
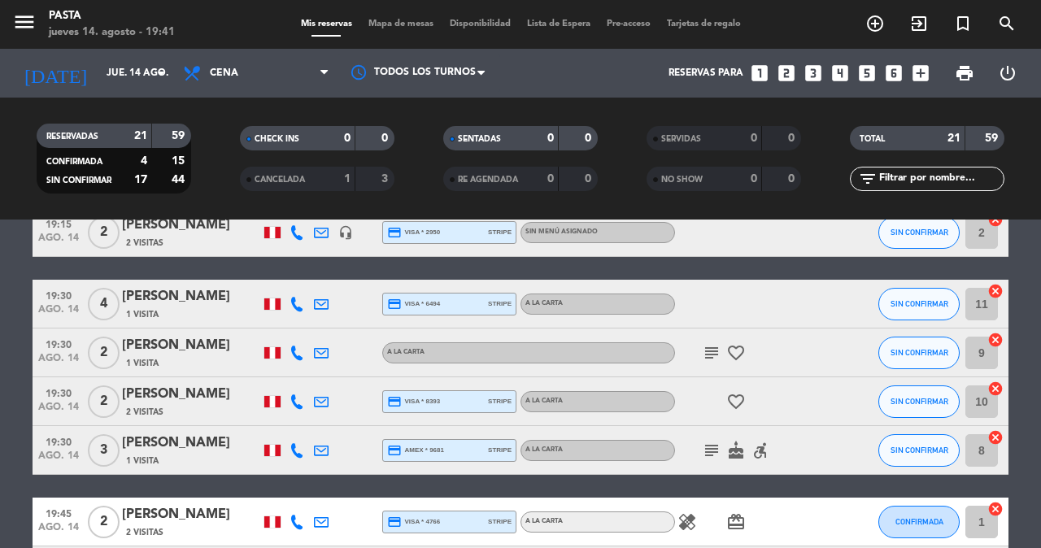
click at [176, 405] on div "2 Visitas" at bounding box center [191, 412] width 138 height 14
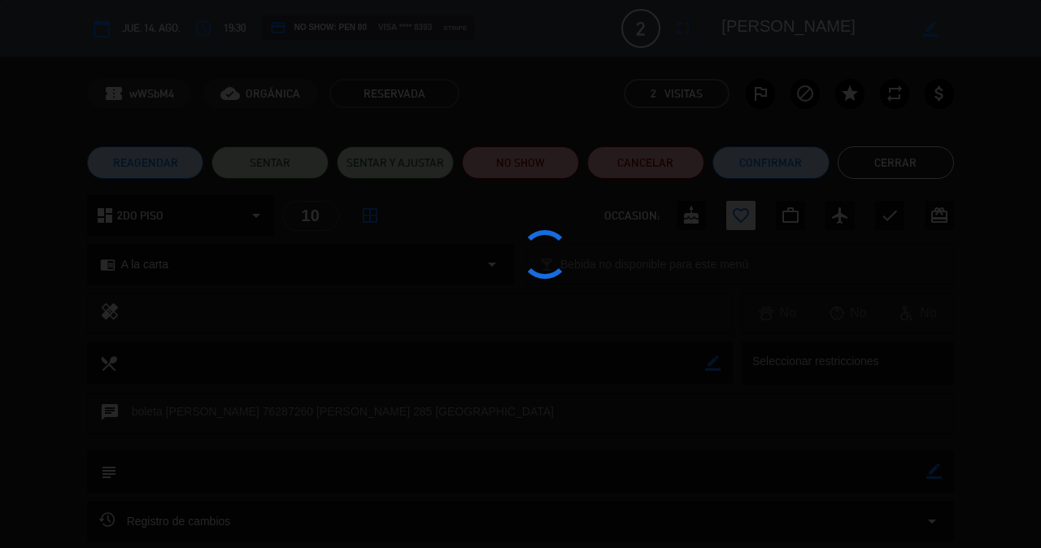
click at [190, 380] on div at bounding box center [520, 274] width 1041 height 548
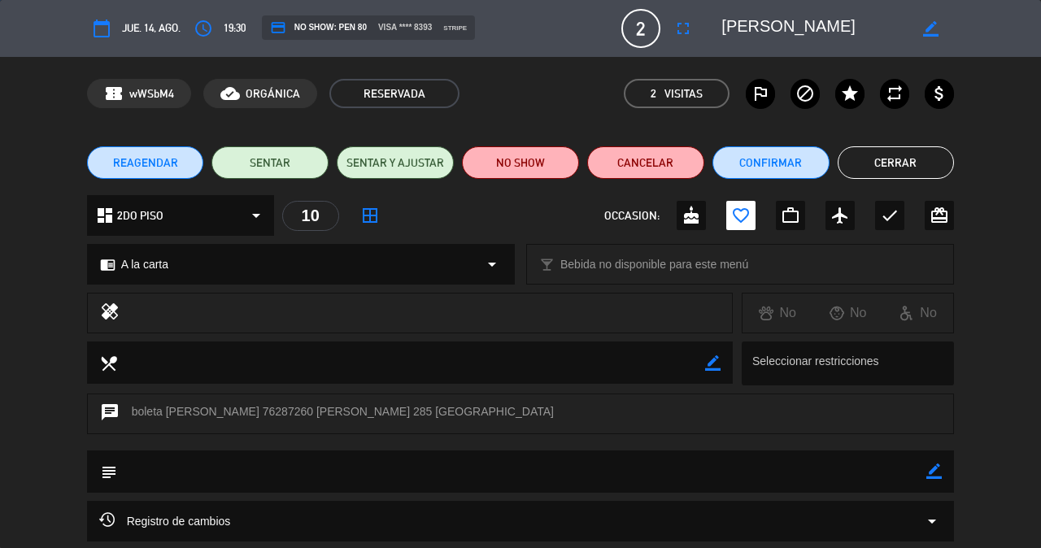
scroll to position [301, 0]
click at [881, 168] on button "Cerrar" at bounding box center [896, 162] width 117 height 33
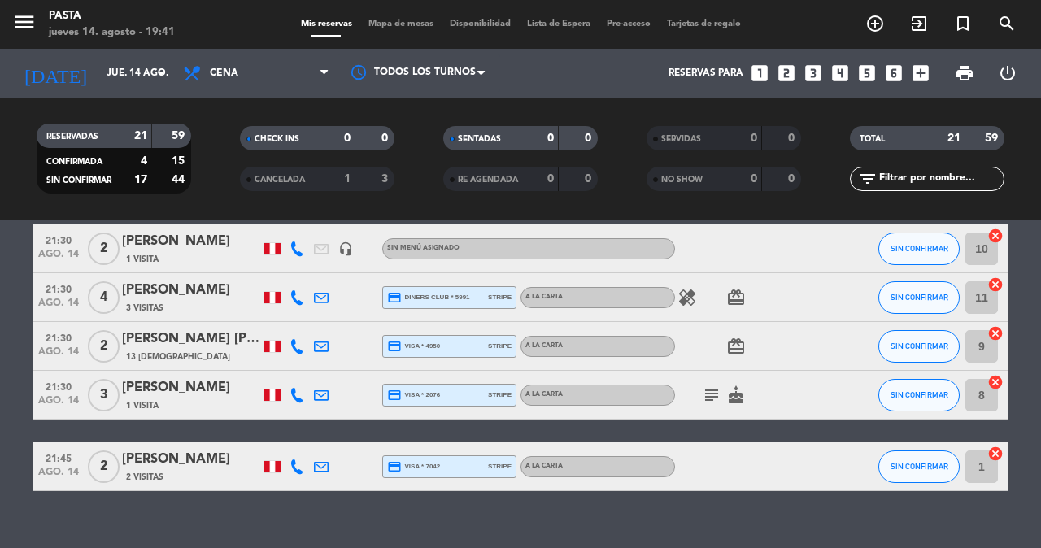
scroll to position [906, 0]
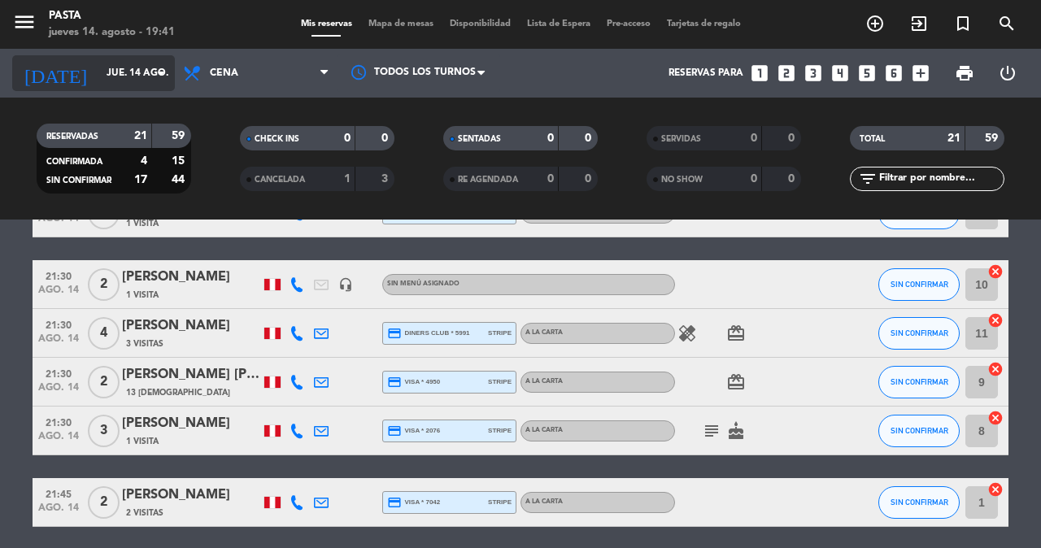
click at [129, 75] on input "jue. 14 ago." at bounding box center [162, 73] width 129 height 28
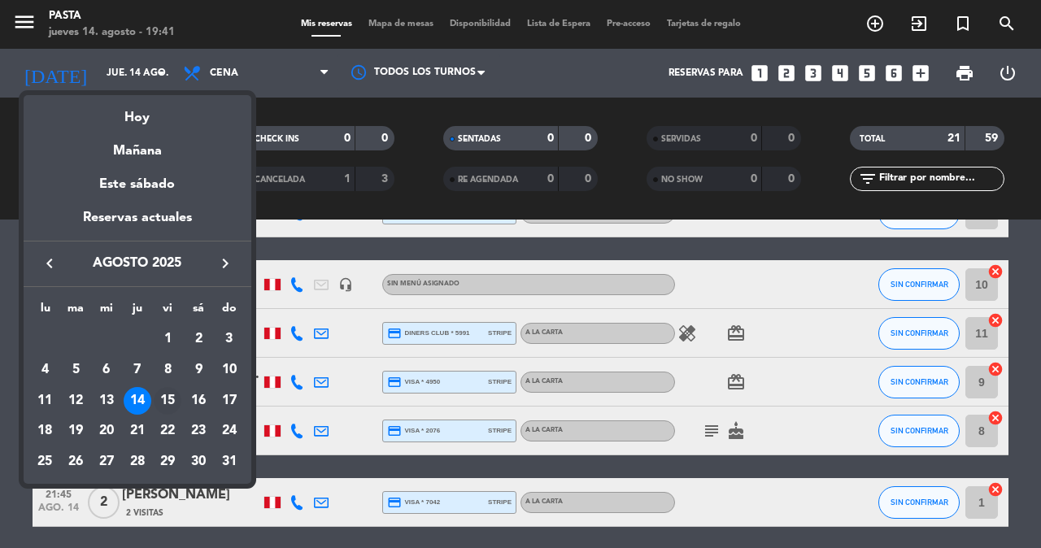
click at [165, 387] on div "15" at bounding box center [168, 401] width 28 height 28
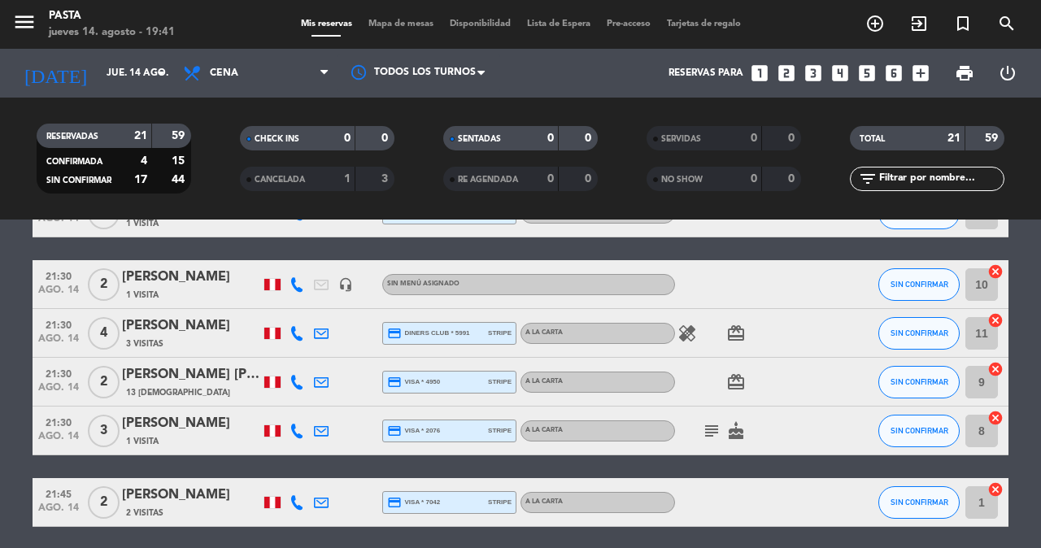
type input "vie. 15 ago."
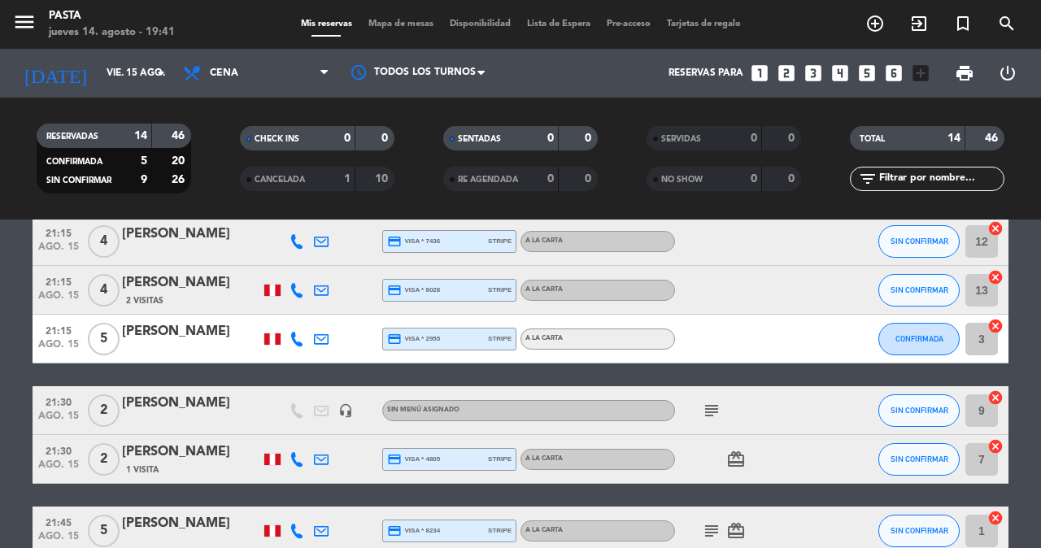
scroll to position [559, 0]
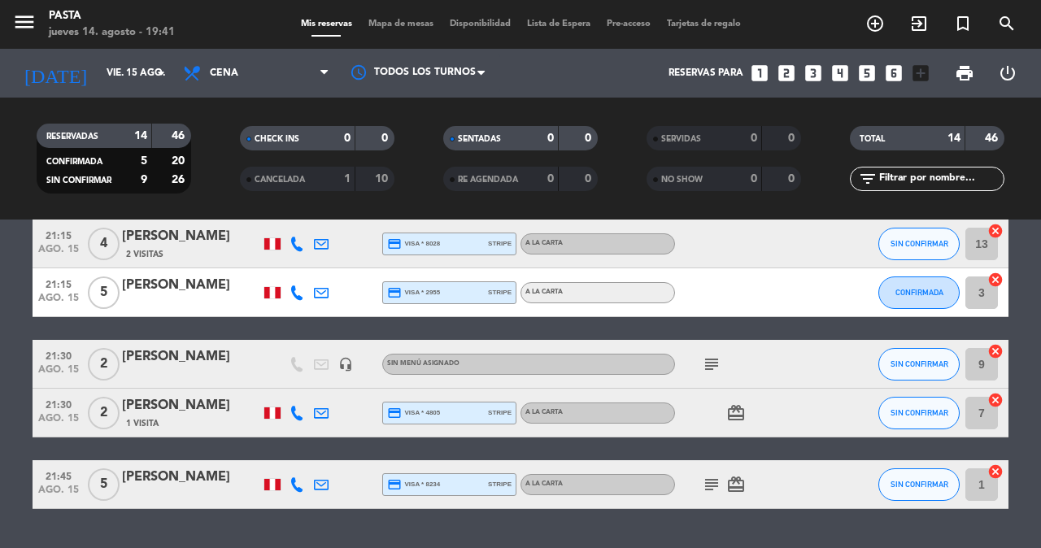
click at [174, 346] on div "[PERSON_NAME]" at bounding box center [191, 356] width 138 height 21
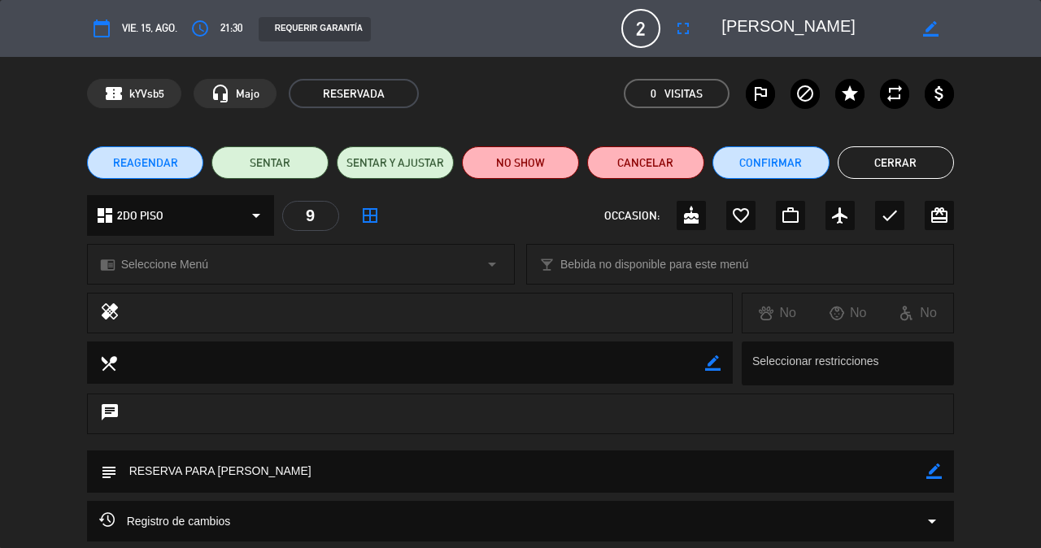
click at [327, 33] on div "REQUERIR GARANTÍA" at bounding box center [315, 29] width 112 height 24
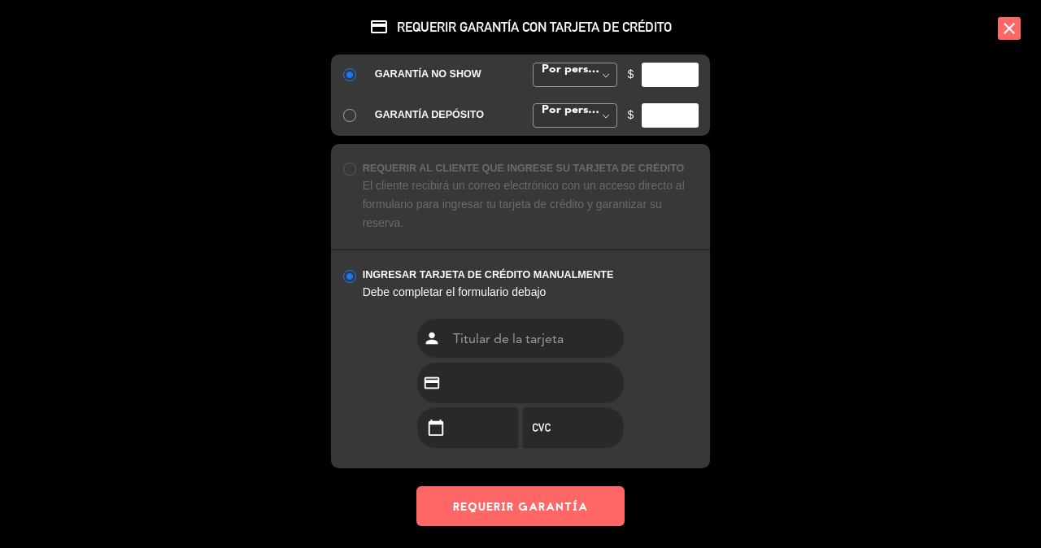
click at [798, 97] on div "credit_card REQUERIR GARANTÍA CON TARJETA DE CRÉDITO GARANTÍA NO SHOW Por perso…" at bounding box center [520, 274] width 1041 height 548
click at [1008, 27] on icon "close" at bounding box center [1009, 28] width 23 height 23
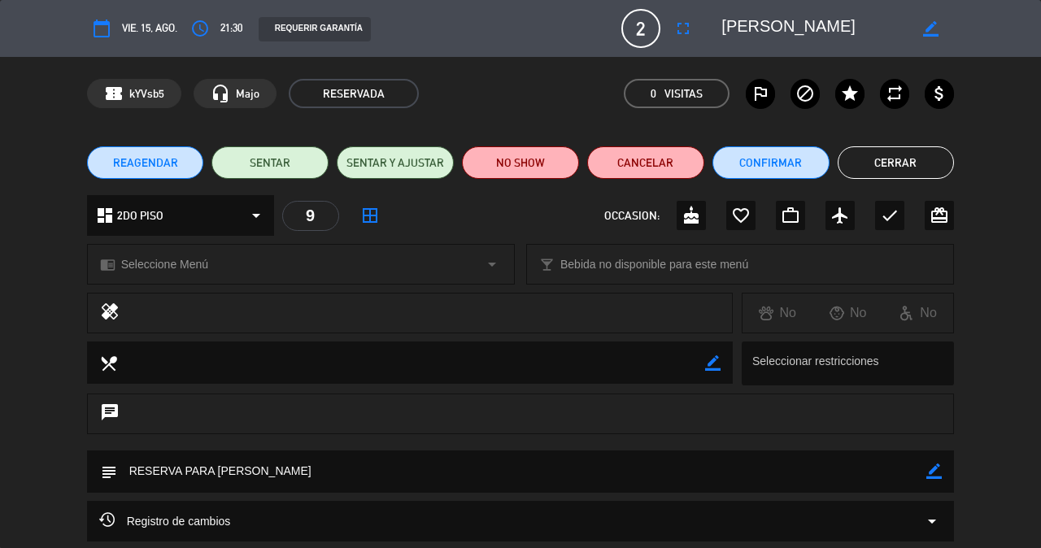
click at [887, 171] on button "Cerrar" at bounding box center [896, 162] width 117 height 33
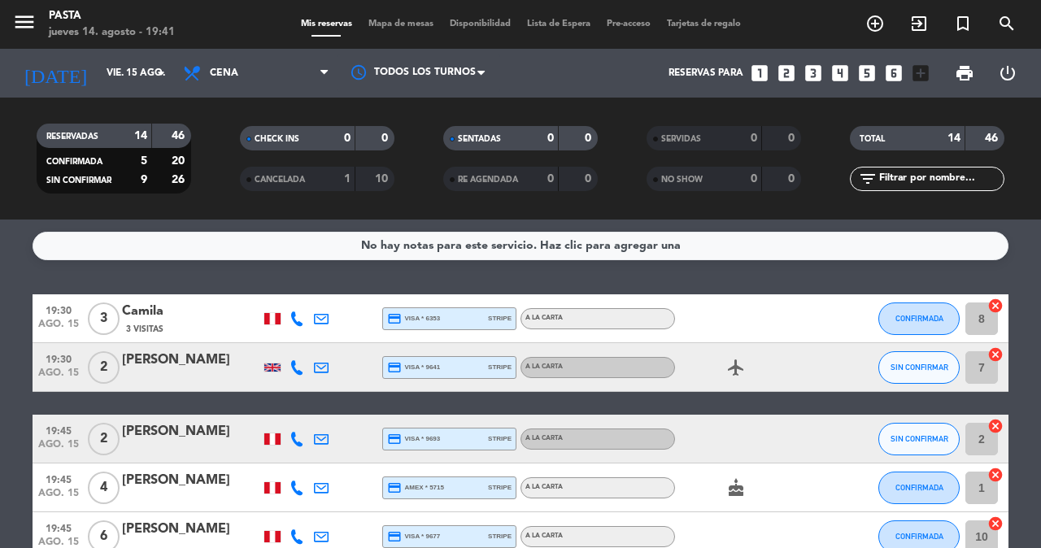
scroll to position [0, 0]
click at [452, 311] on div "credit_card visa * 6353 stripe" at bounding box center [449, 318] width 124 height 21
click at [140, 307] on div "Camila" at bounding box center [191, 311] width 138 height 21
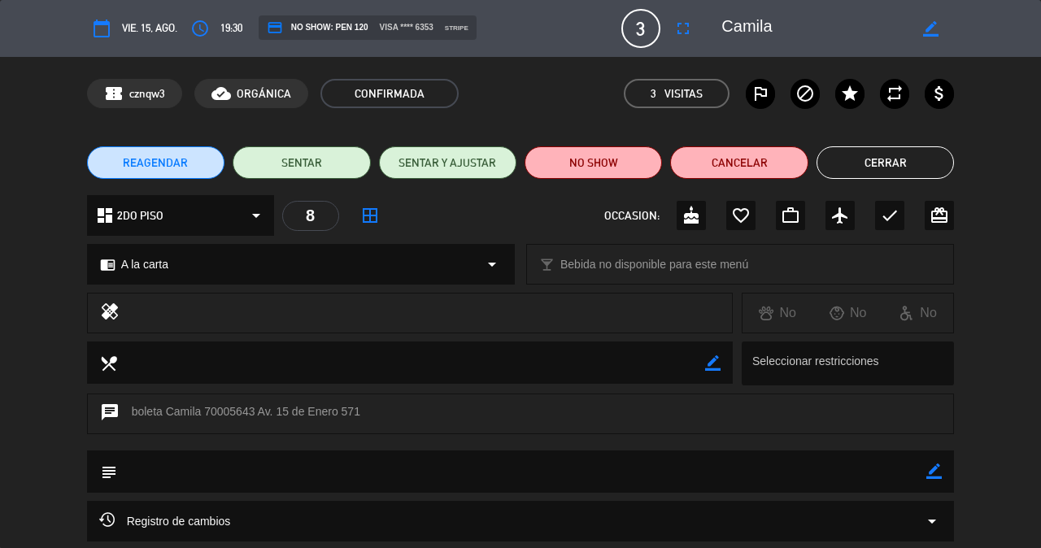
click at [344, 34] on span "credit_card NO SHOW: PEN 120" at bounding box center [318, 28] width 102 height 16
click at [874, 161] on button "Cerrar" at bounding box center [884, 162] width 137 height 33
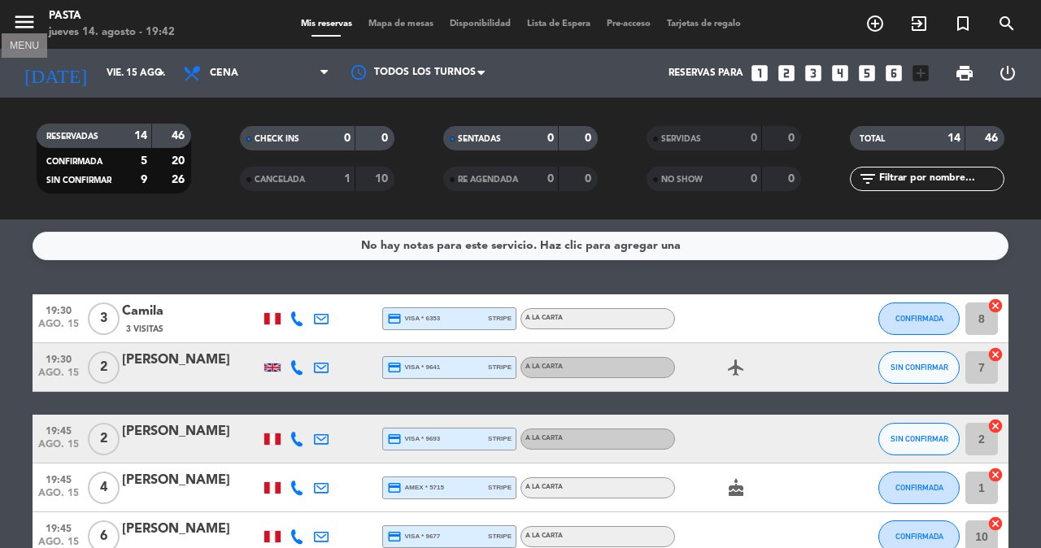
click at [20, 27] on icon "menu" at bounding box center [24, 22] width 24 height 24
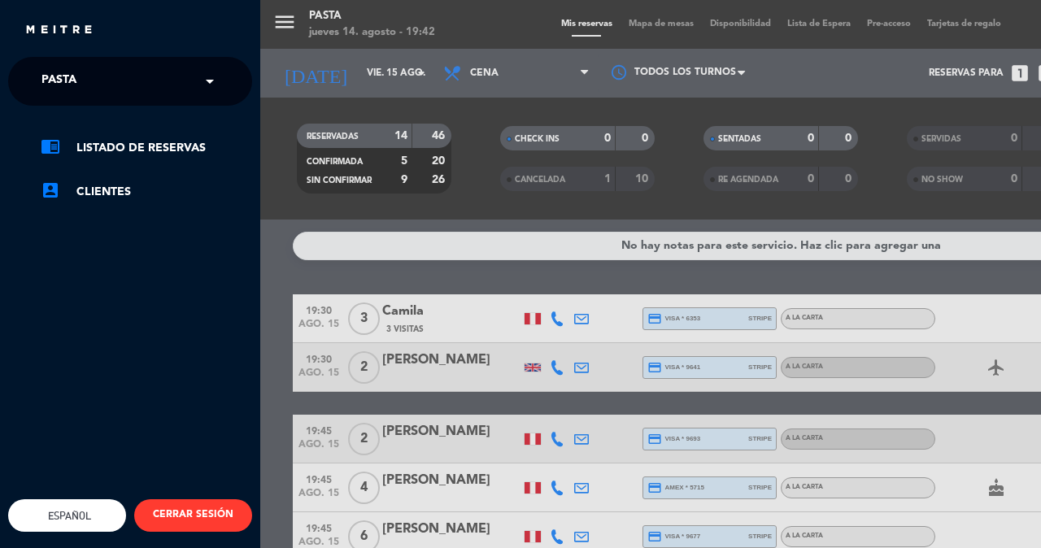
click at [20, 27] on div "close" at bounding box center [130, 24] width 260 height 49
click at [285, 22] on div "menu Pasta jueves 14. agosto - 19:42 Mis reservas Mapa de mesas Disponibilidad …" at bounding box center [780, 274] width 1041 height 548
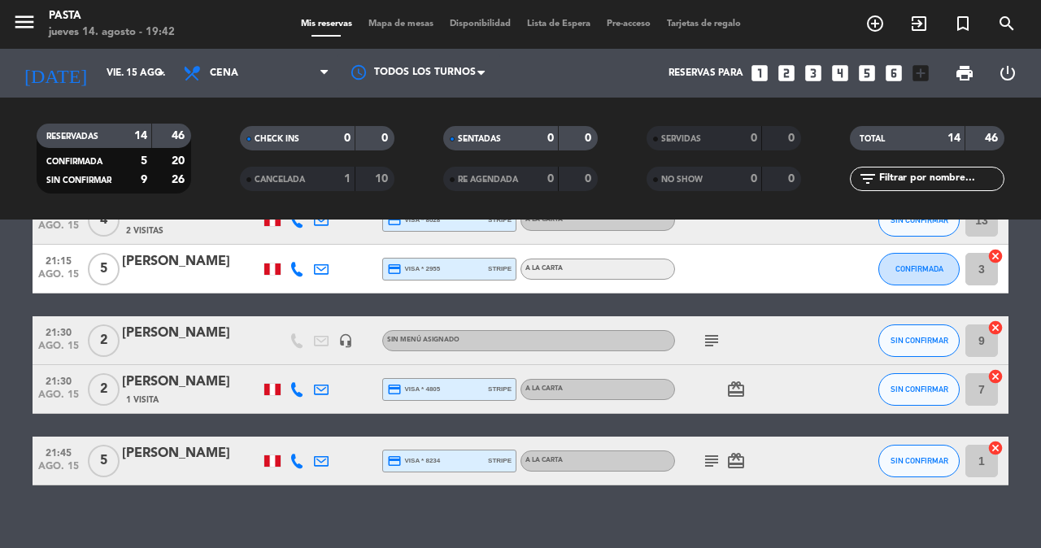
scroll to position [581, 0]
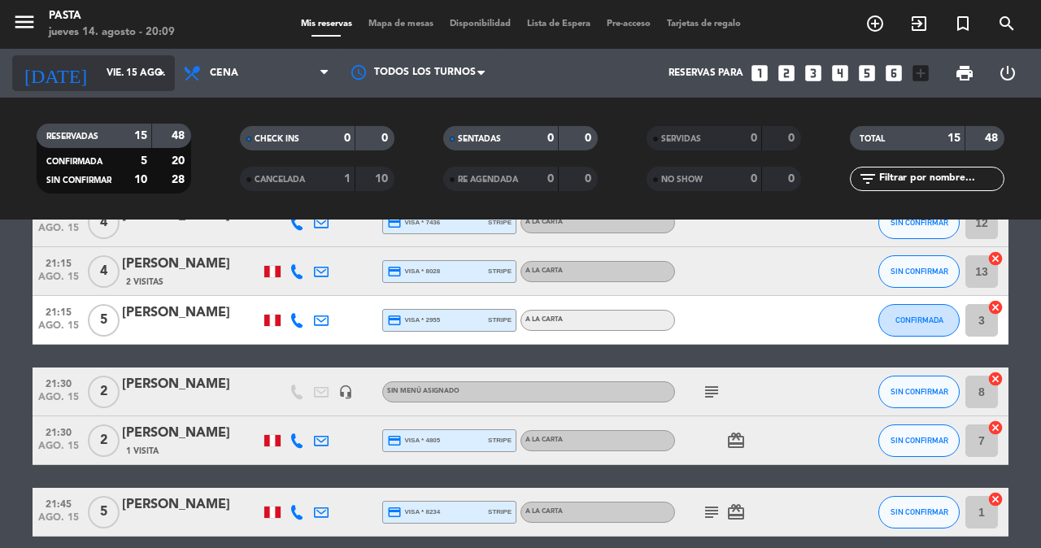
click at [121, 79] on input "vie. 15 ago." at bounding box center [162, 73] width 129 height 28
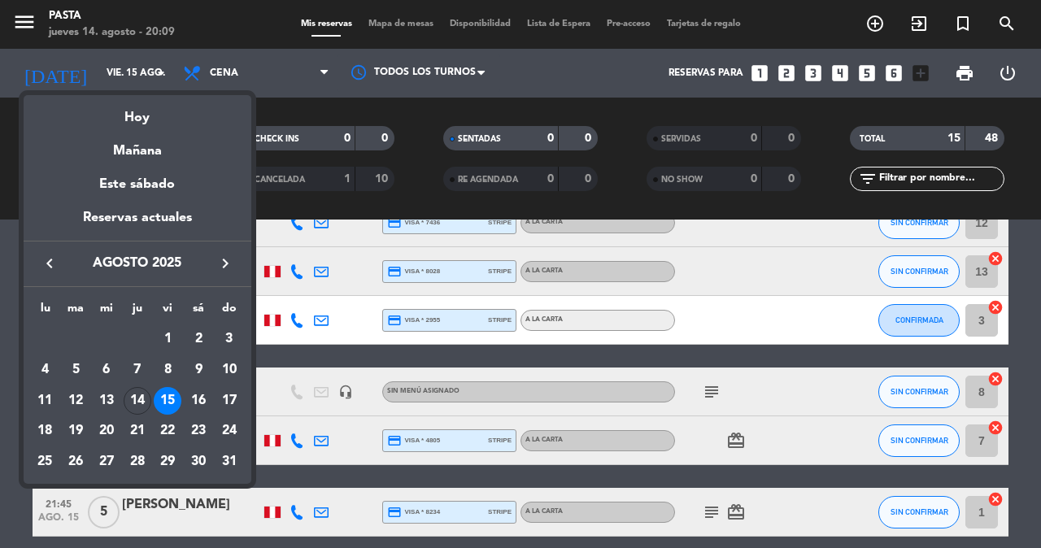
click at [176, 387] on div "15" at bounding box center [168, 401] width 28 height 28
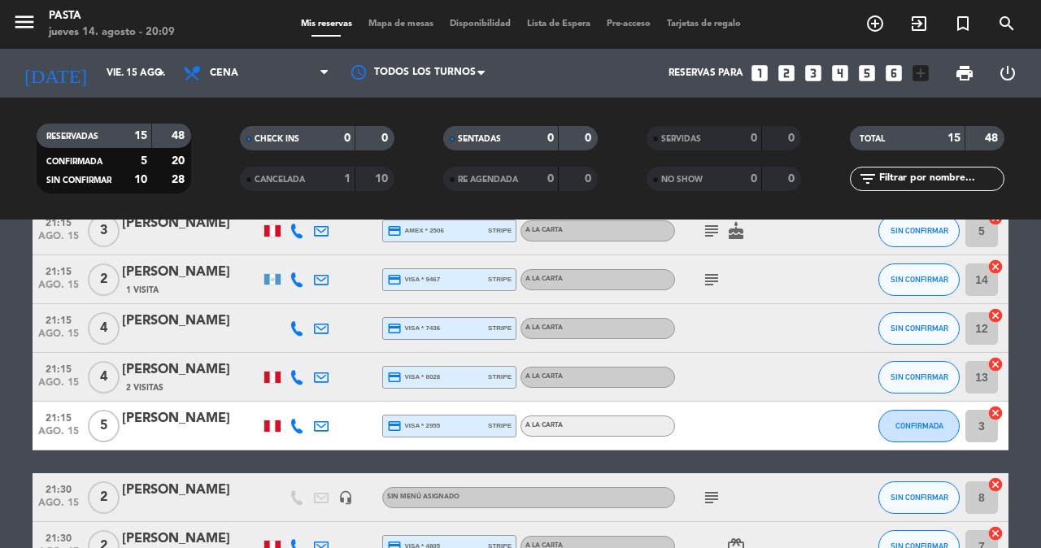
scroll to position [429, 0]
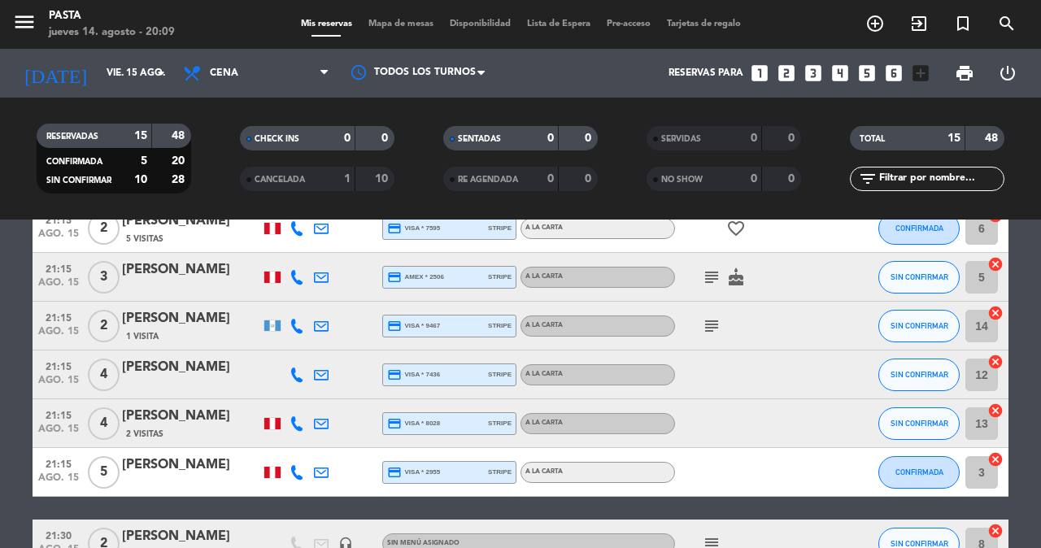
click at [212, 308] on div "[PERSON_NAME]" at bounding box center [191, 318] width 138 height 21
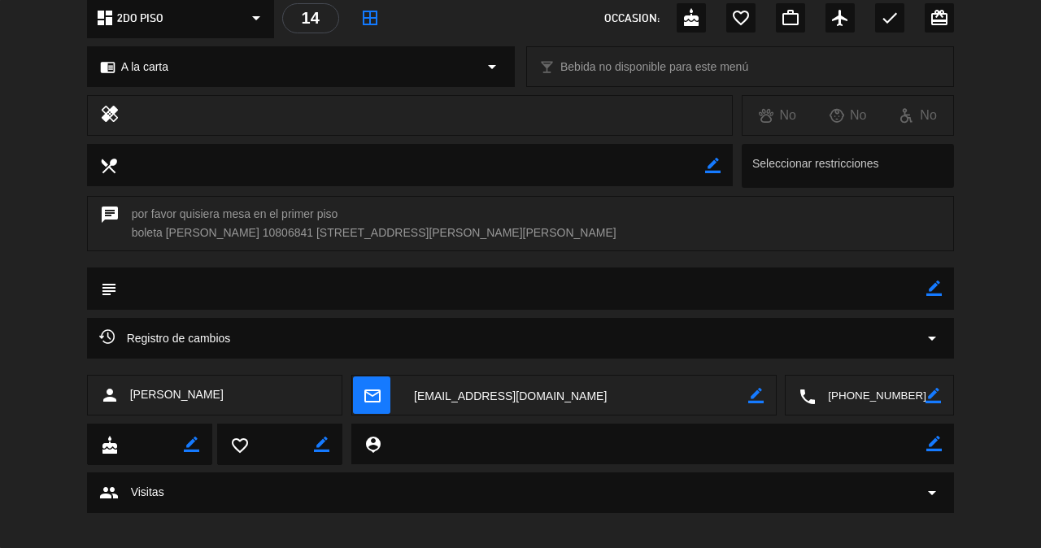
scroll to position [12, 0]
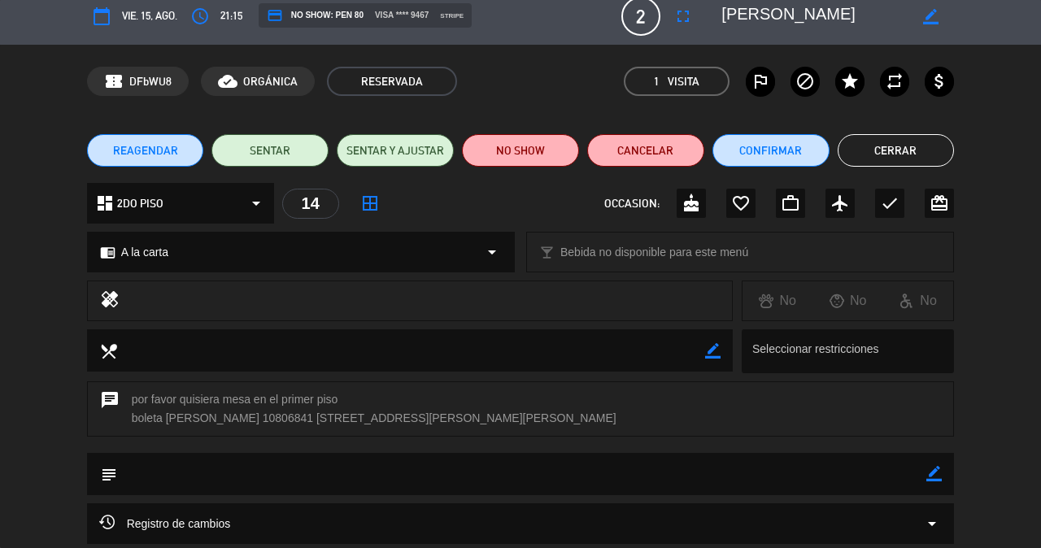
click at [914, 140] on button "Cerrar" at bounding box center [896, 150] width 117 height 33
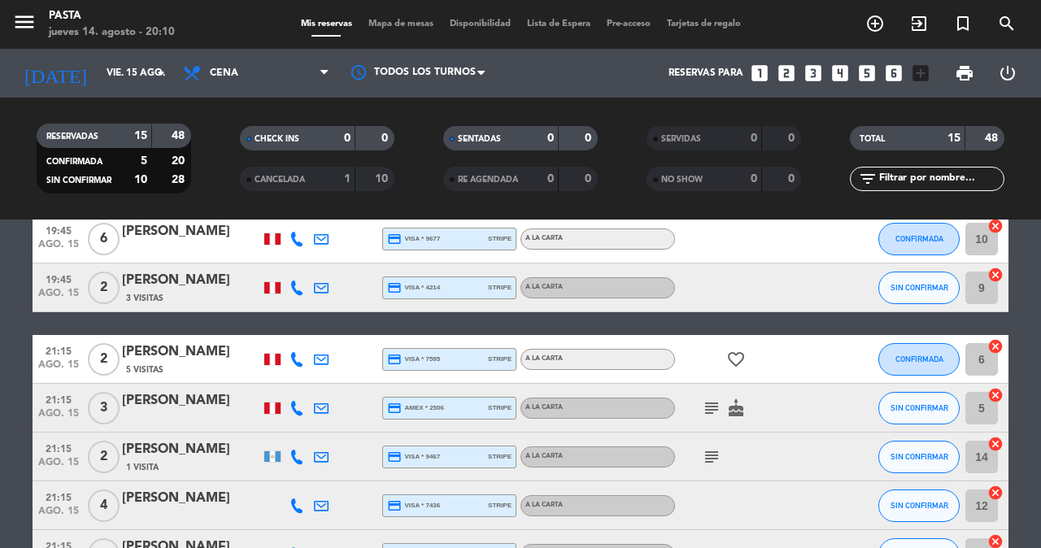
scroll to position [339, 0]
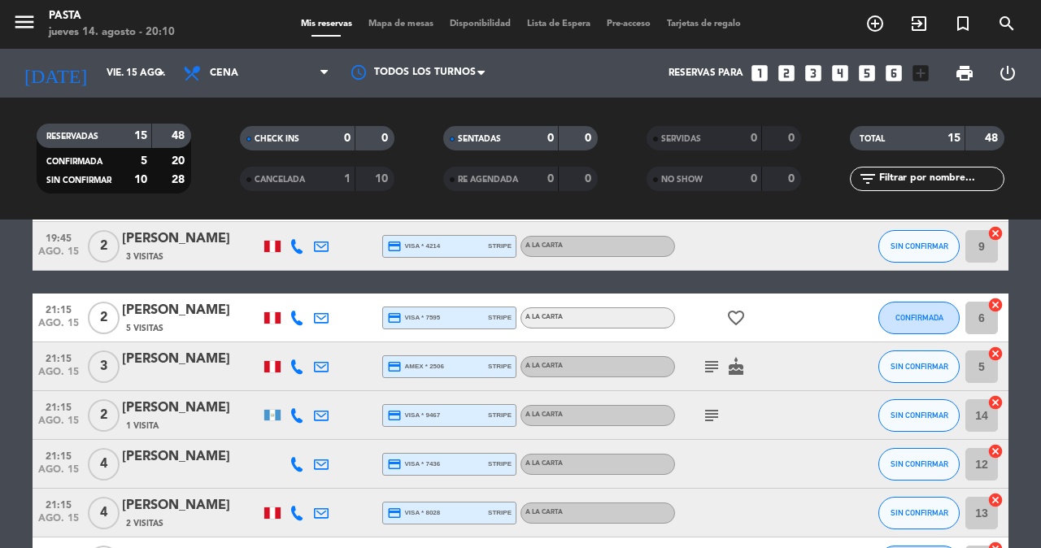
click at [997, 297] on icon "cancel" at bounding box center [995, 305] width 16 height 16
click at [995, 394] on icon "cancel" at bounding box center [995, 402] width 16 height 16
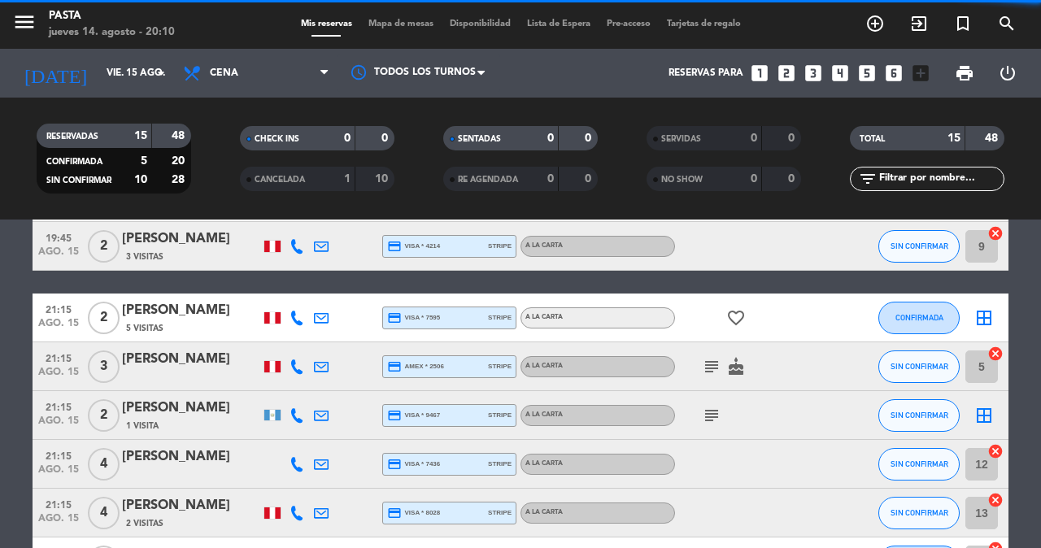
click at [989, 308] on icon "border_all" at bounding box center [984, 318] width 20 height 20
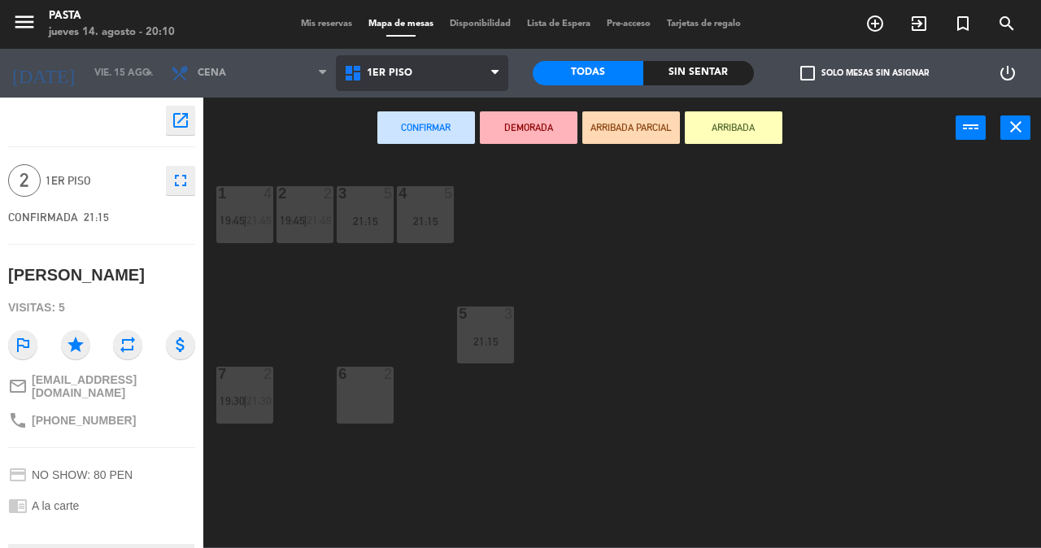
click at [364, 83] on span "1ER PISO" at bounding box center [422, 73] width 173 height 36
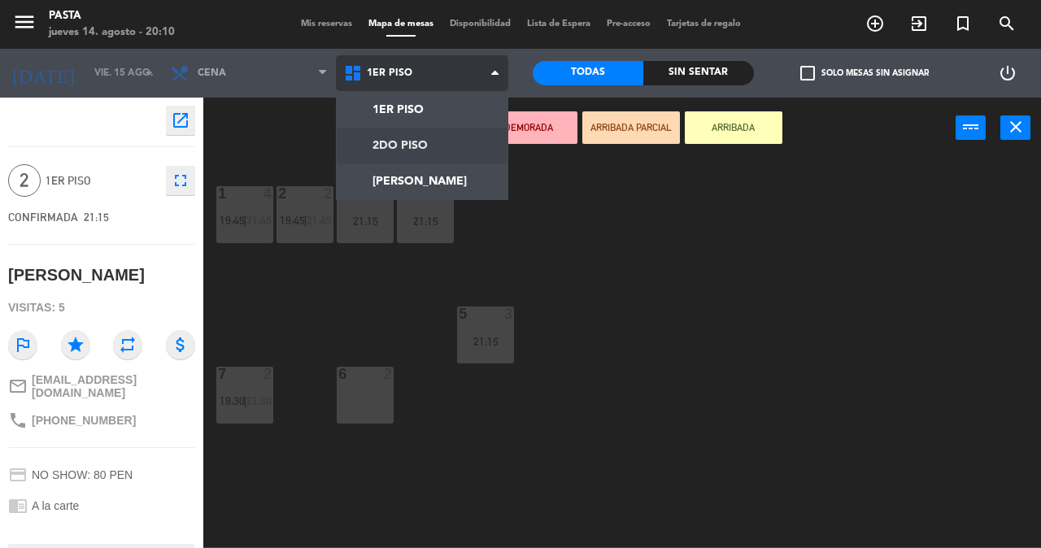
click at [362, 146] on ng-component "menu Pasta jueves 14. agosto - 20:10 Mis reservas Mapa de mesas Disponibilidad …" at bounding box center [520, 273] width 1041 height 547
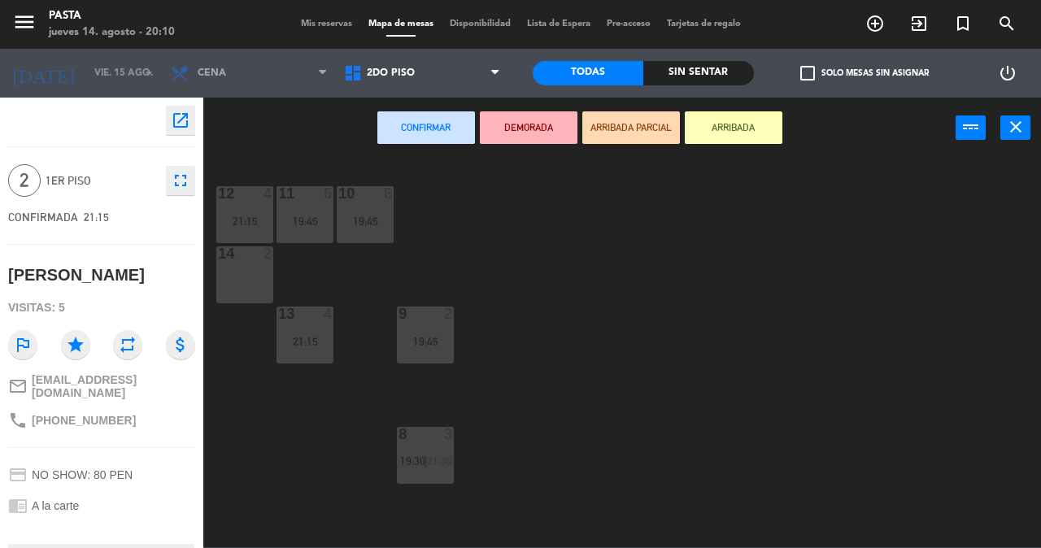
click at [250, 265] on div "14 2" at bounding box center [244, 274] width 57 height 57
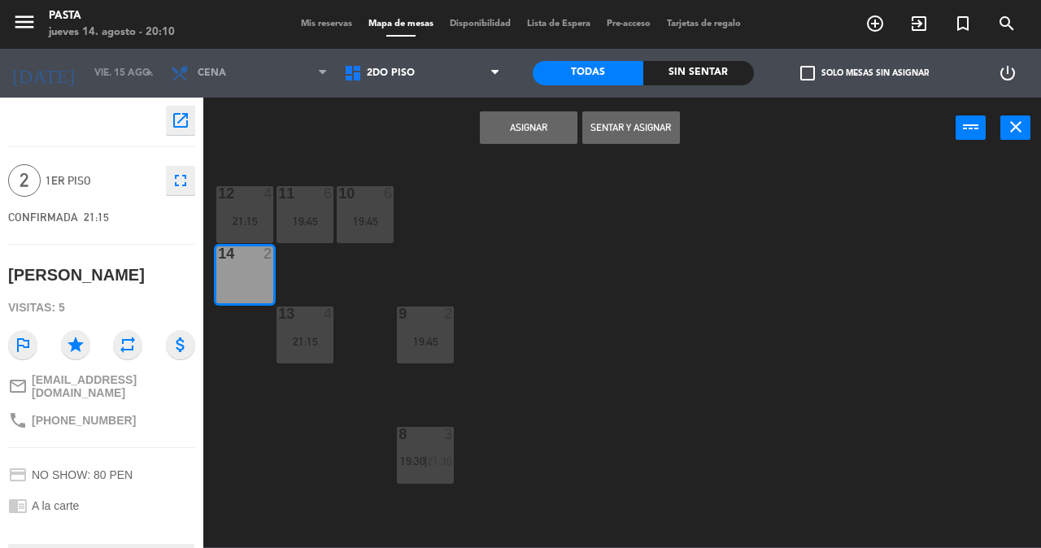
click at [560, 120] on button "Asignar" at bounding box center [529, 127] width 98 height 33
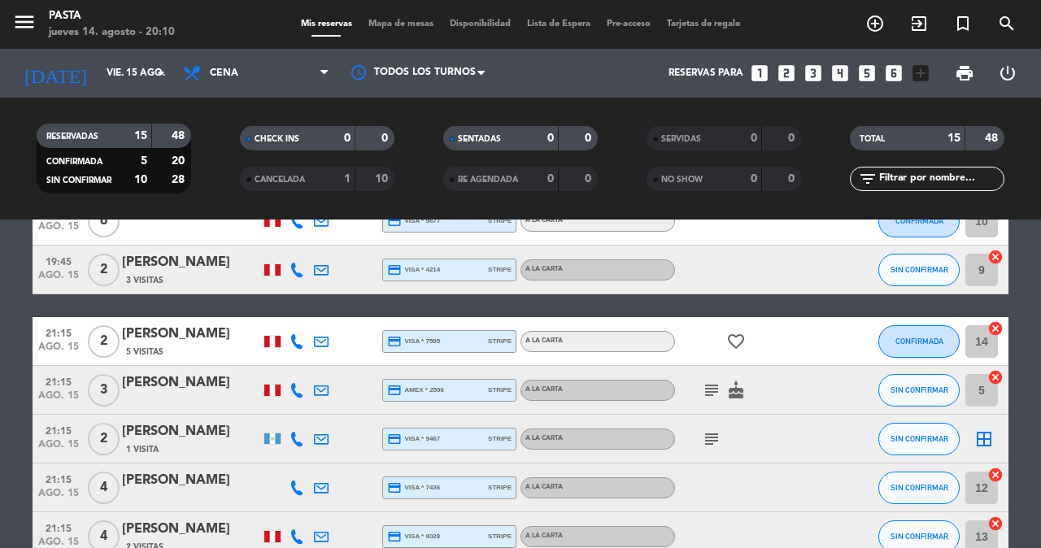
scroll to position [329, 0]
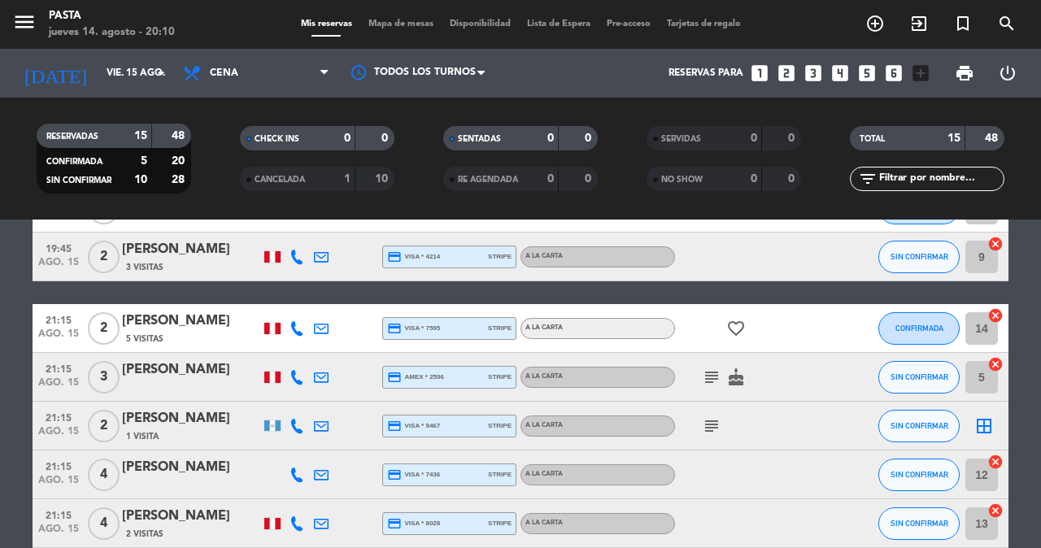
click at [987, 416] on icon "border_all" at bounding box center [984, 426] width 20 height 20
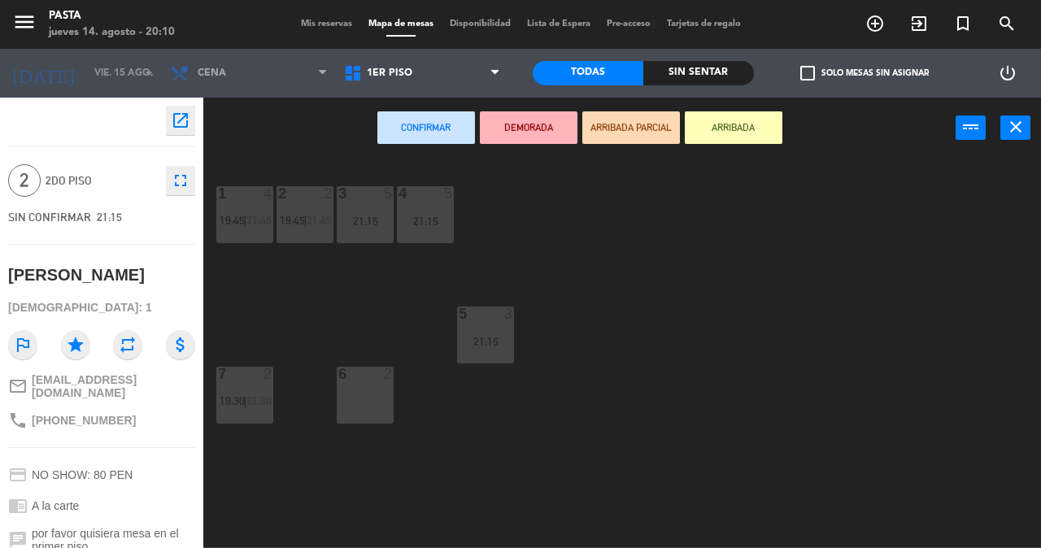
click at [363, 394] on div "6 2" at bounding box center [365, 395] width 57 height 57
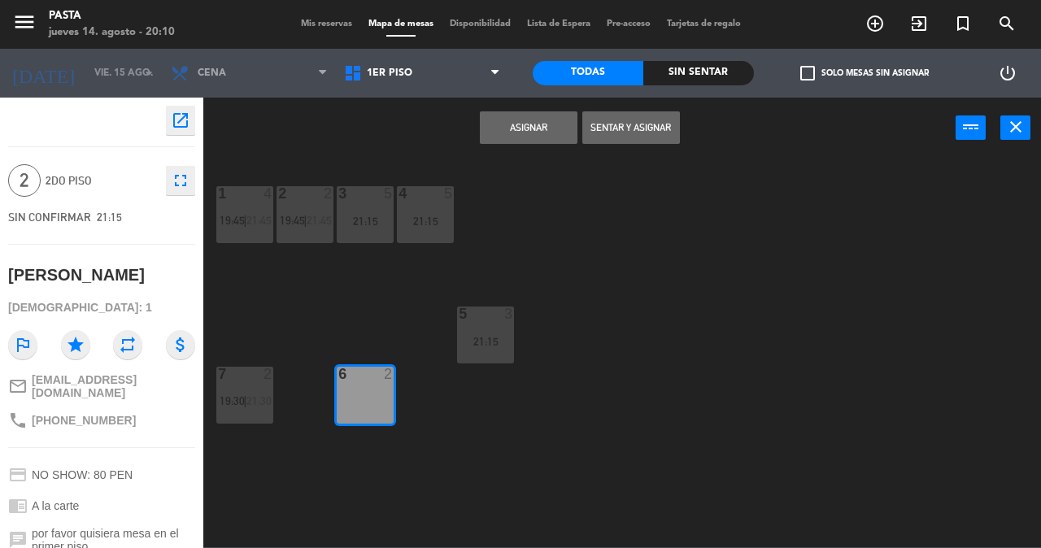
click at [527, 121] on button "Asignar" at bounding box center [529, 127] width 98 height 33
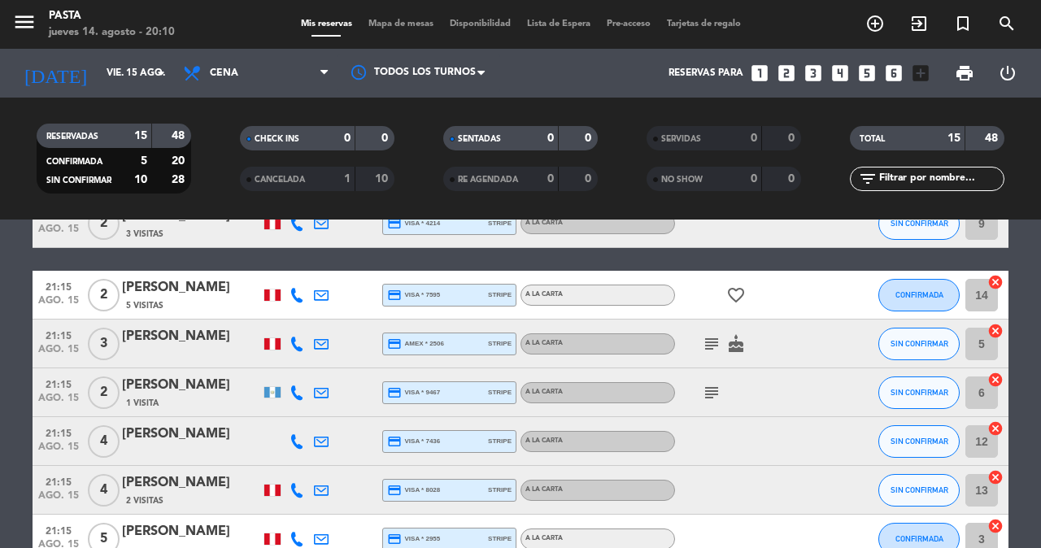
scroll to position [378, 0]
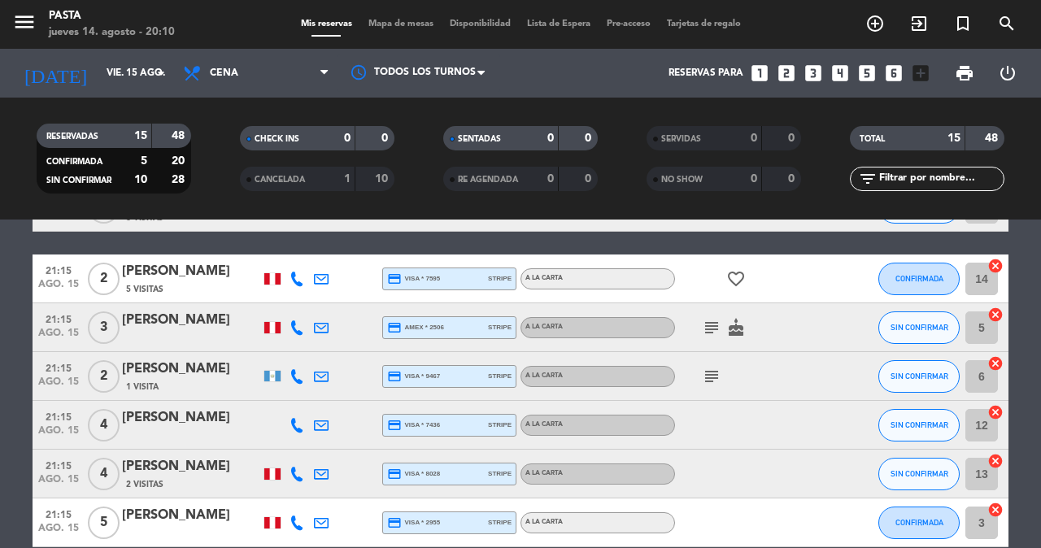
click at [216, 359] on div "[PERSON_NAME]" at bounding box center [191, 369] width 138 height 21
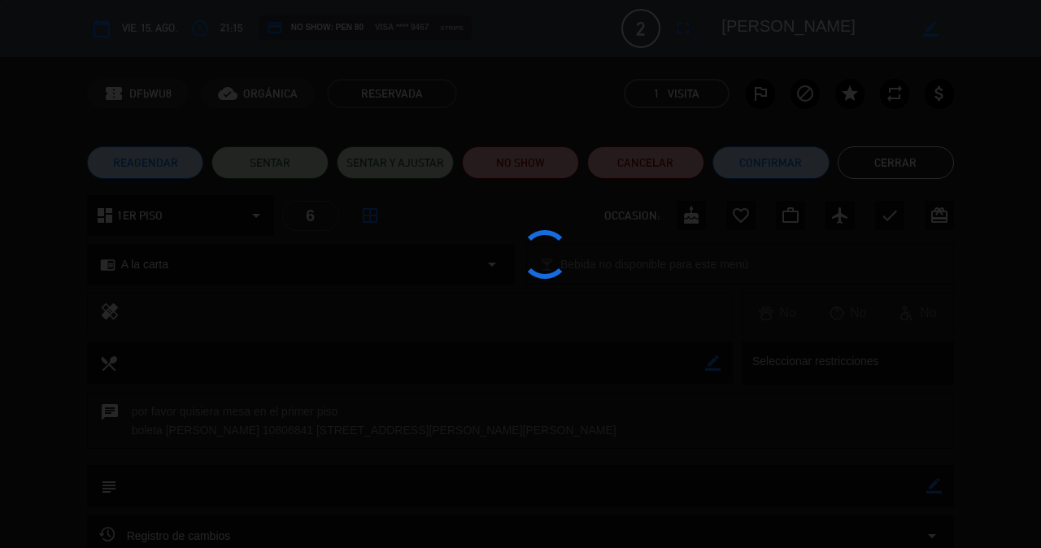
click at [713, 359] on div at bounding box center [520, 274] width 1041 height 548
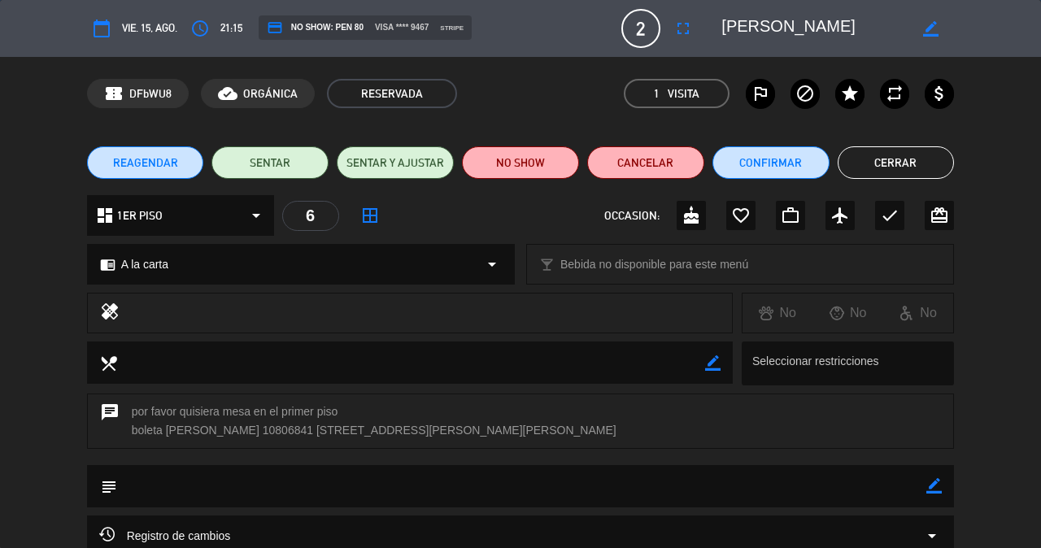
scroll to position [416, 0]
click at [376, 207] on icon "border_all" at bounding box center [370, 216] width 20 height 20
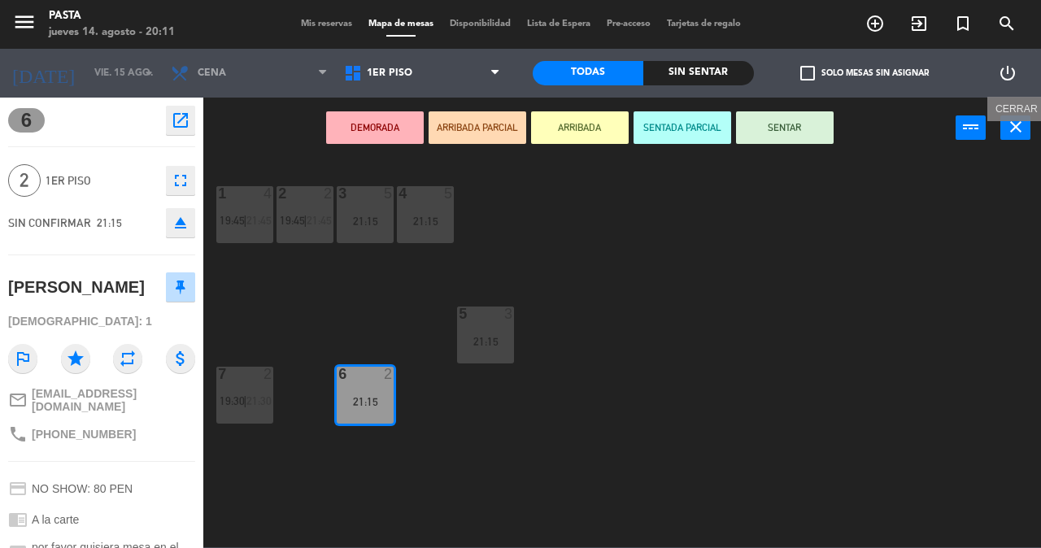
click at [1025, 133] on button "close" at bounding box center [1015, 127] width 30 height 24
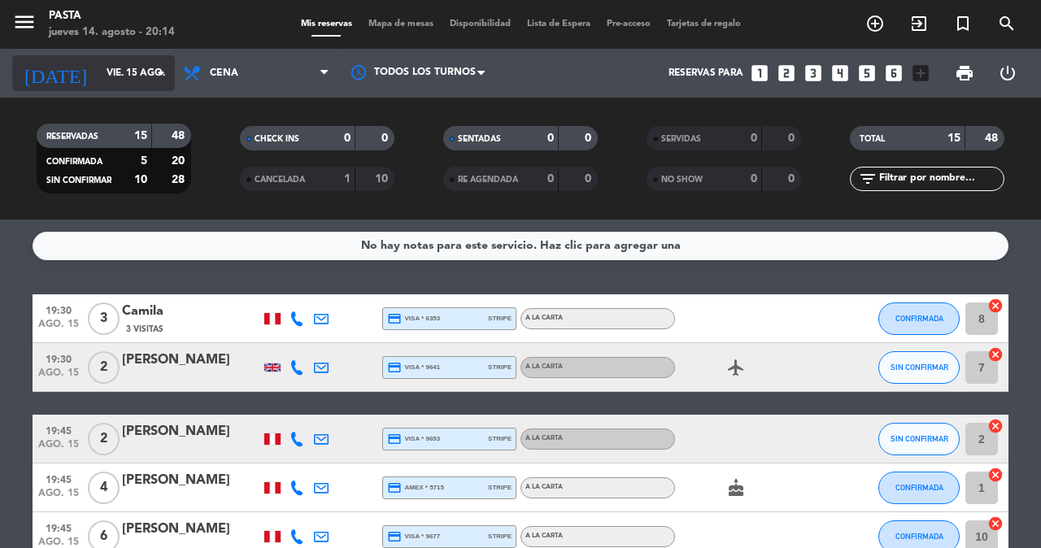
click at [139, 80] on input "vie. 15 ago." at bounding box center [162, 73] width 129 height 28
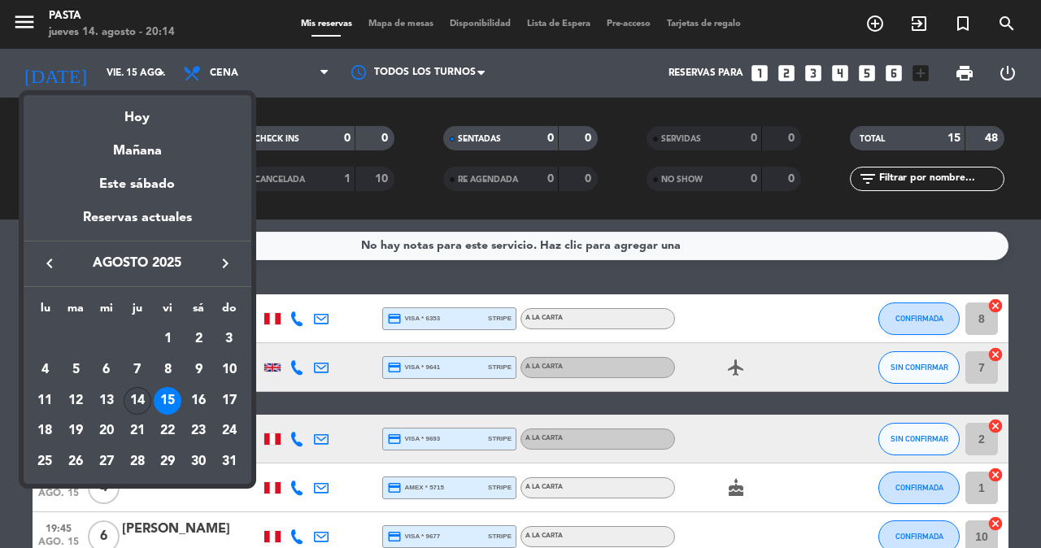
click at [136, 387] on div "14" at bounding box center [138, 401] width 28 height 28
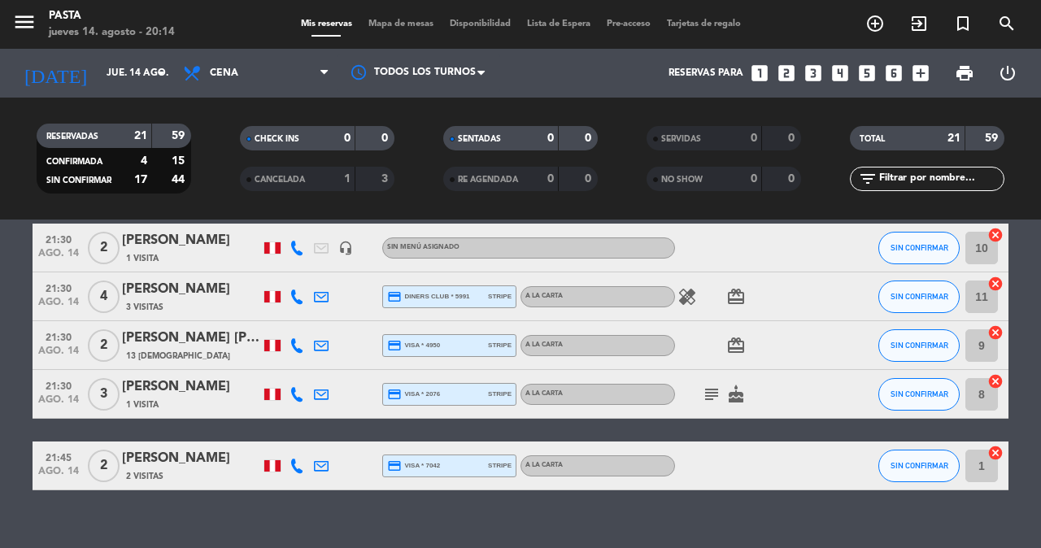
scroll to position [942, 0]
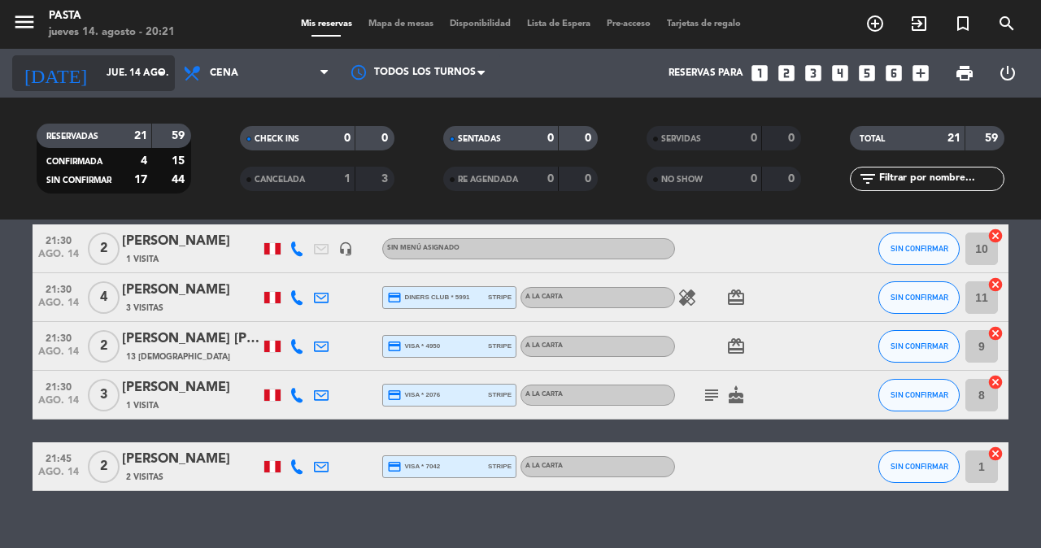
click at [163, 89] on div "[DATE] [DATE] arrow_drop_down" at bounding box center [93, 73] width 163 height 36
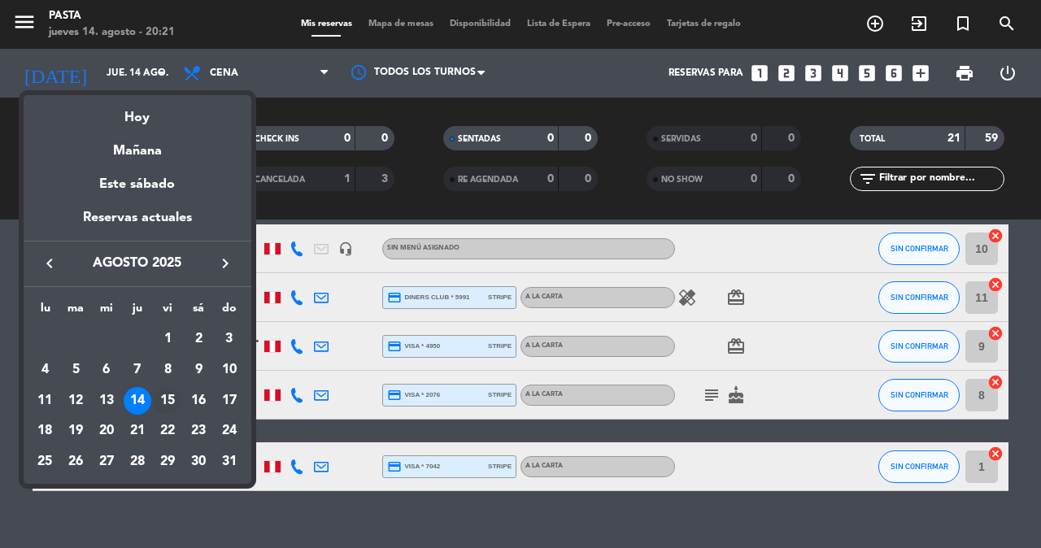
click at [173, 387] on div "15" at bounding box center [168, 401] width 28 height 28
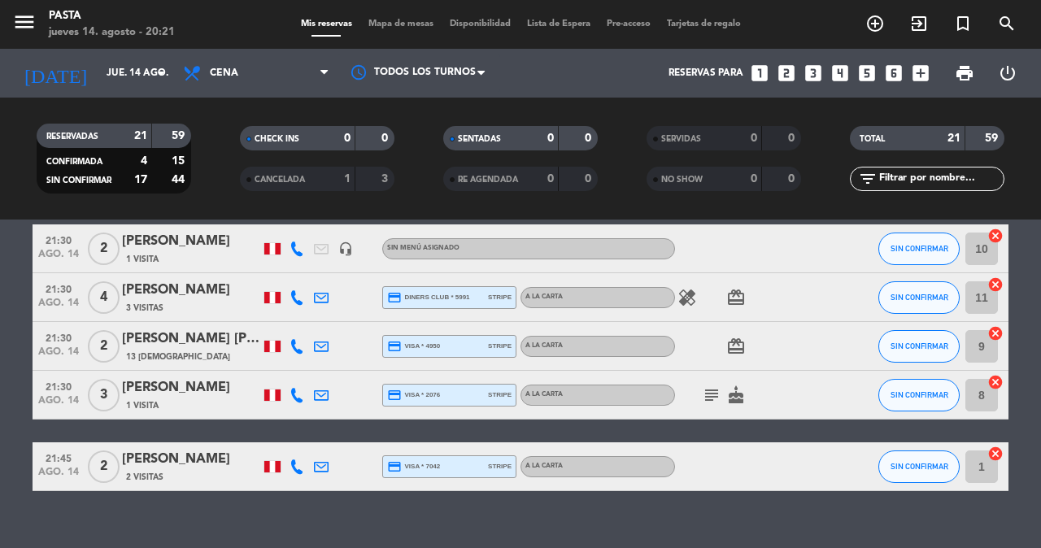
type input "vie. 15 ago."
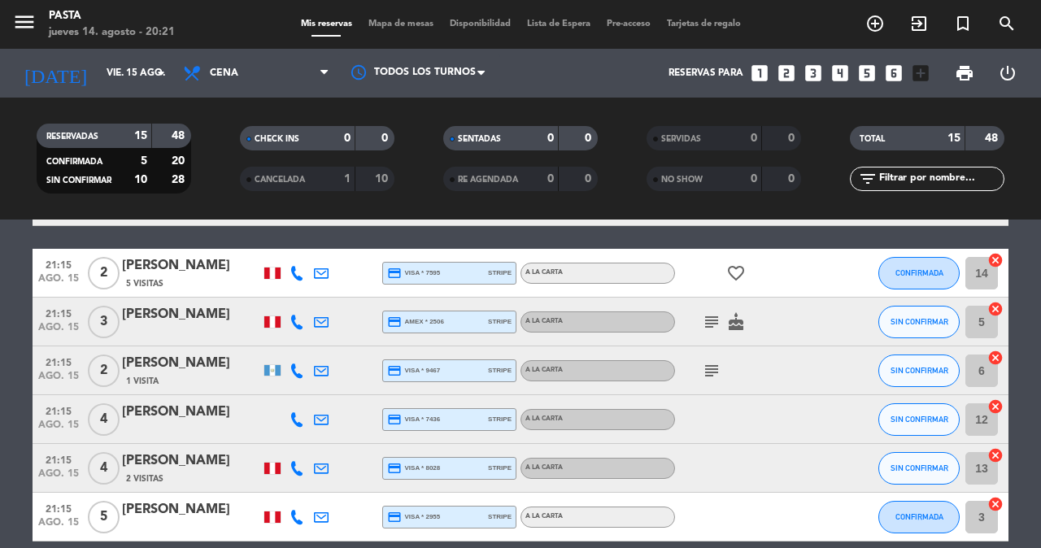
scroll to position [416, 0]
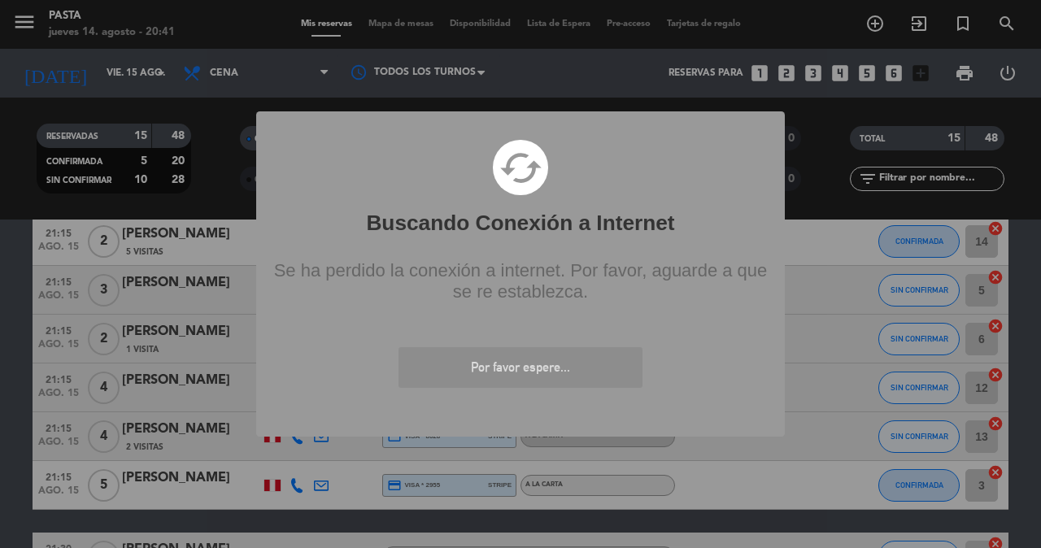
click at [1029, 285] on div "? ! i Buscando Conexión a Internet × cached Se ha perdido la conexión a interne…" at bounding box center [520, 274] width 1041 height 548
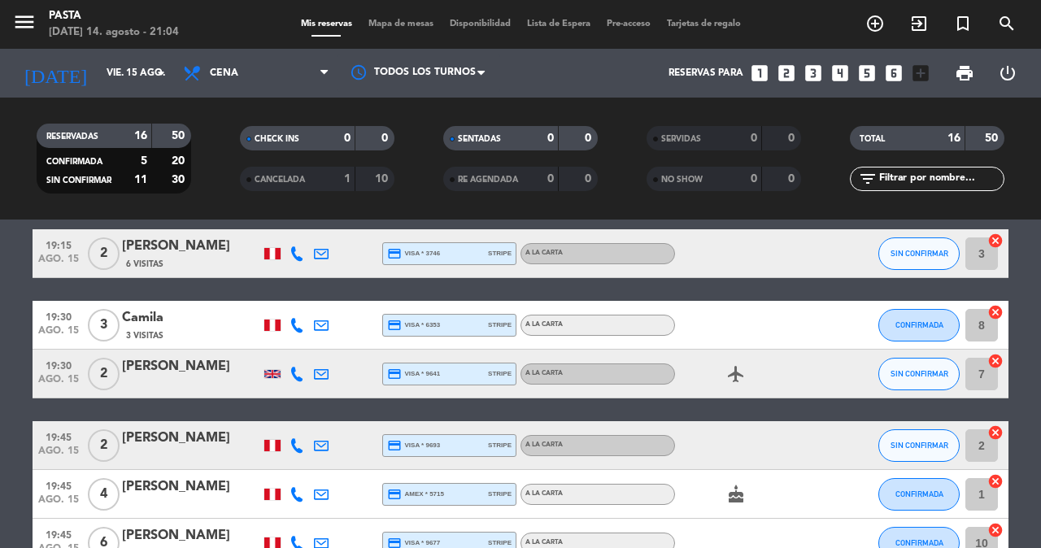
scroll to position [166, 0]
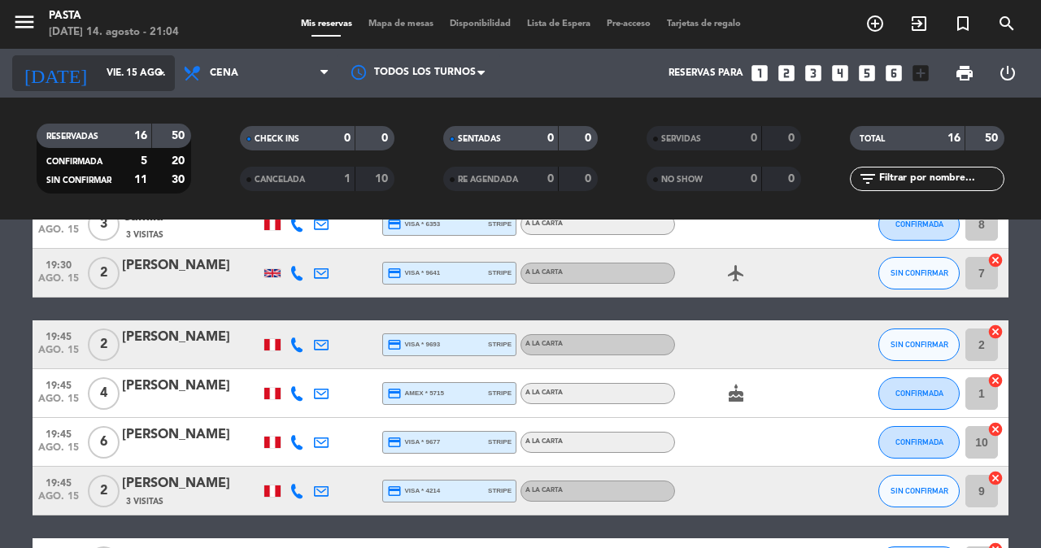
click at [150, 70] on input "vie. 15 ago." at bounding box center [162, 73] width 129 height 28
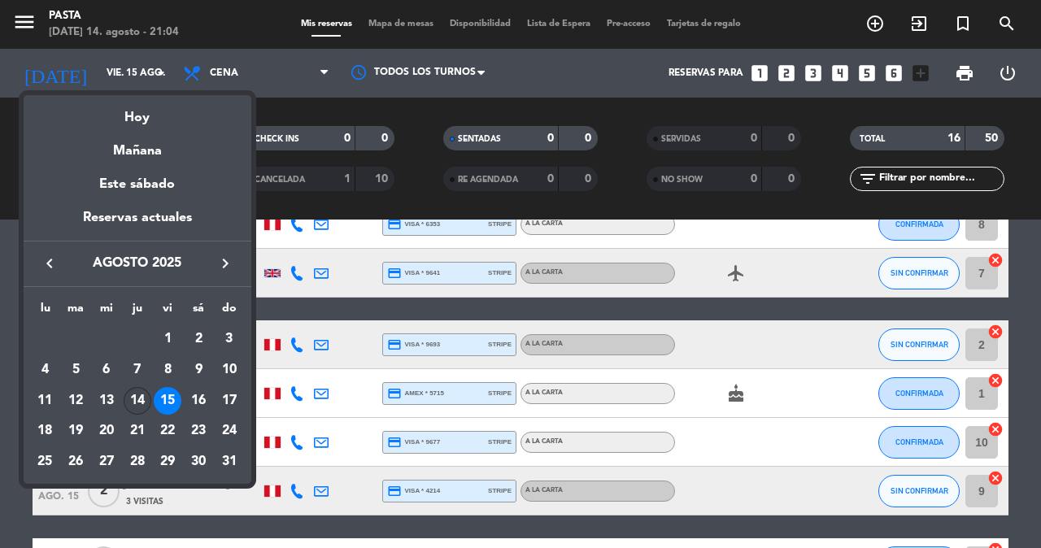
click at [149, 387] on div "14" at bounding box center [138, 401] width 28 height 28
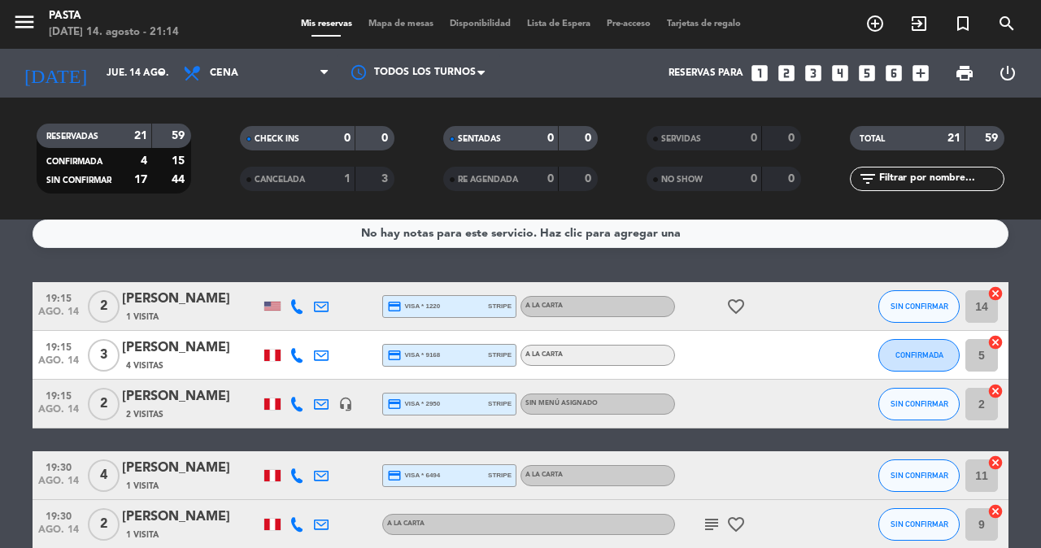
scroll to position [11, 0]
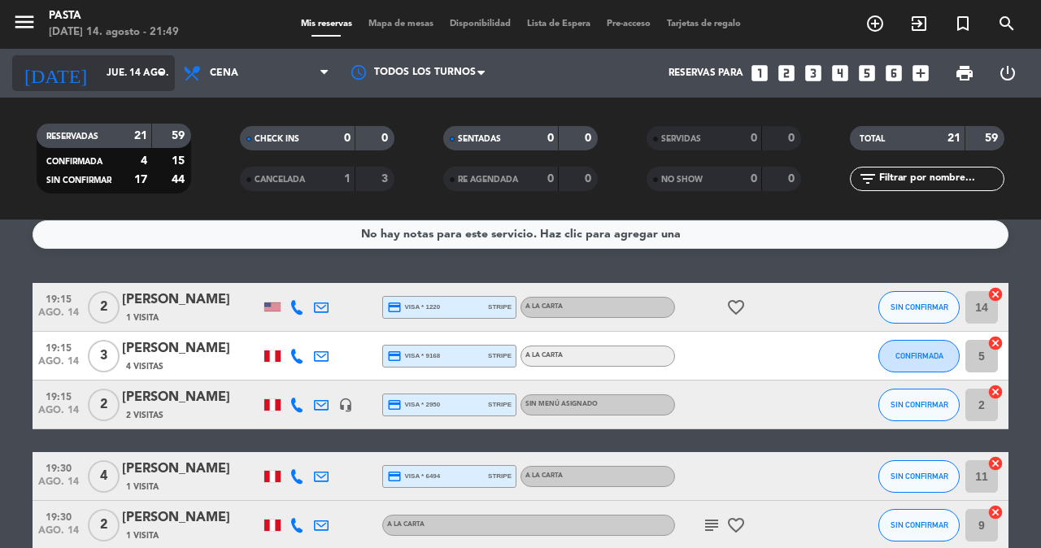
click at [150, 83] on input "jue. 14 ago." at bounding box center [162, 73] width 129 height 28
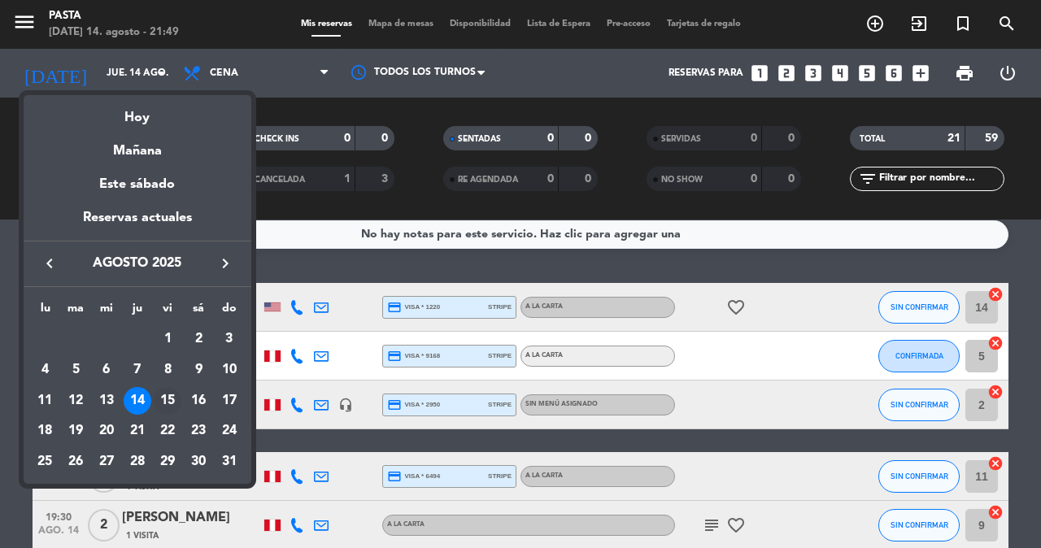
click at [172, 387] on div "15" at bounding box center [168, 401] width 28 height 28
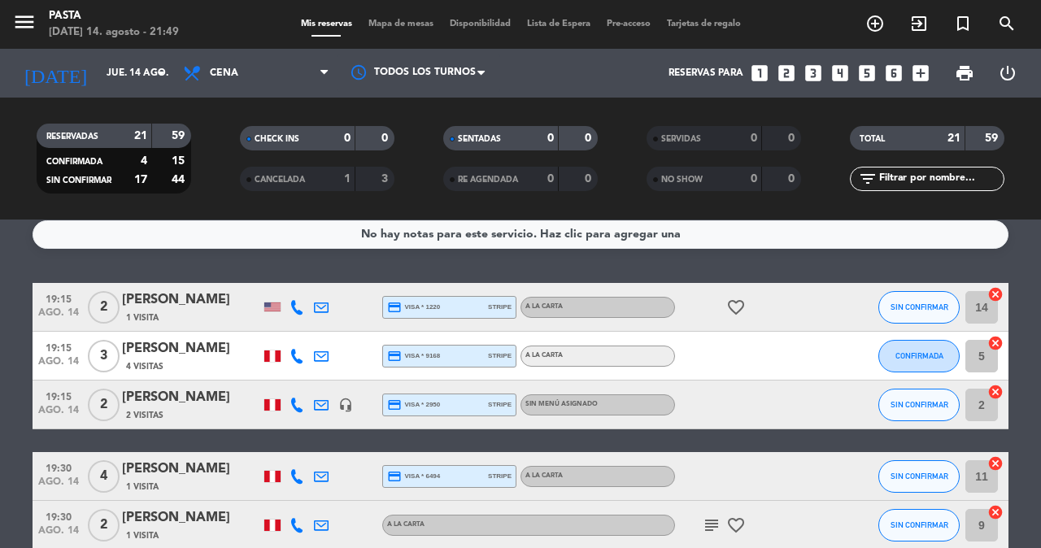
type input "vie. 15 ago."
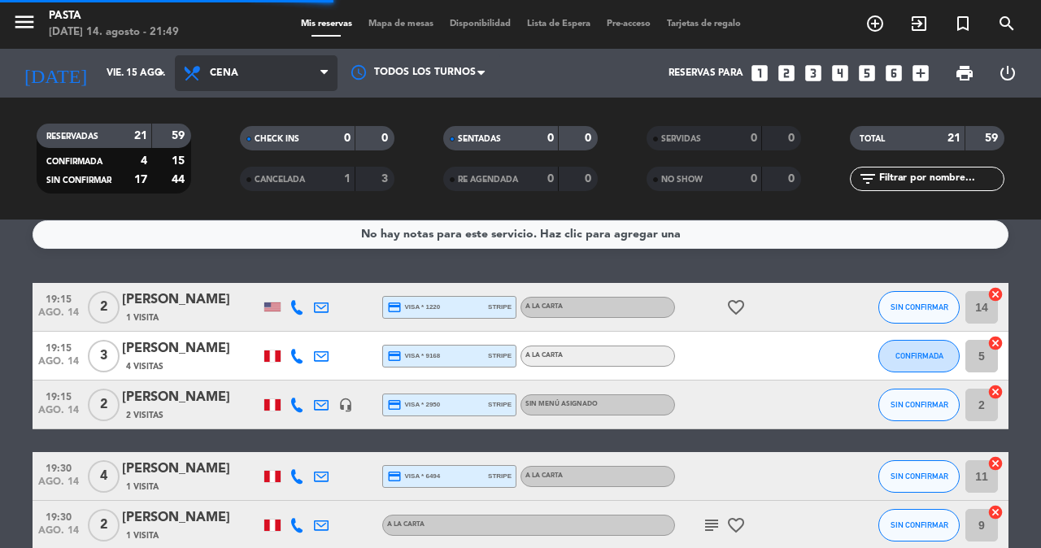
click at [268, 74] on span "Cena" at bounding box center [256, 73] width 163 height 36
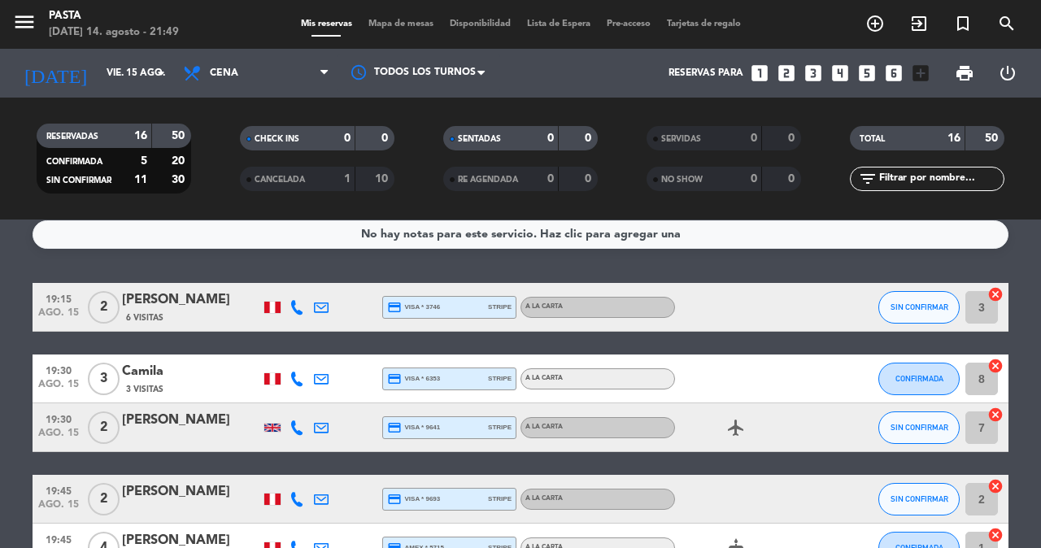
click at [254, 91] on div "Todos los servicios Almuerzo Cena Cena Todos los servicios Almuerzo Cena" at bounding box center [256, 73] width 163 height 49
click at [272, 72] on span "Cena" at bounding box center [256, 73] width 163 height 36
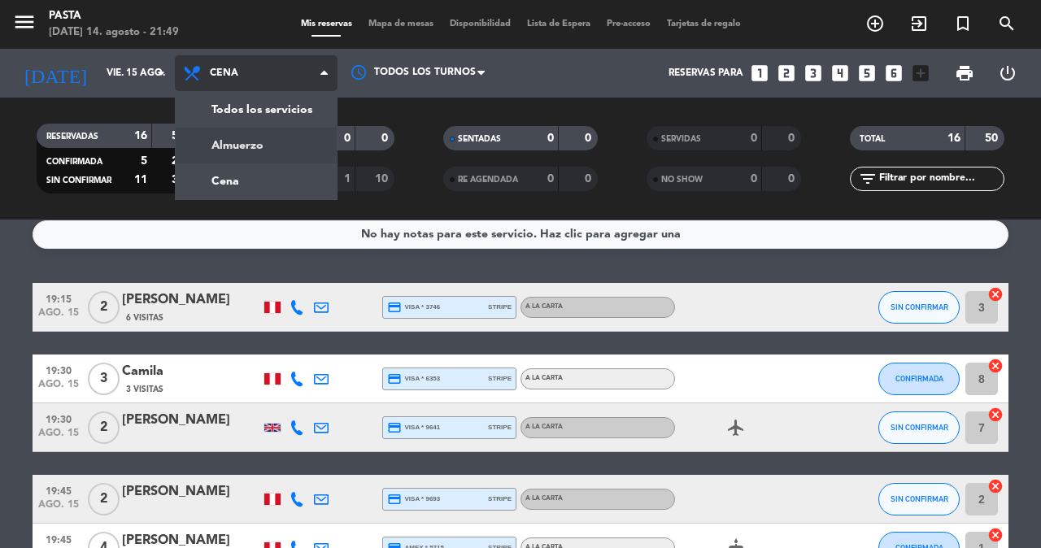
click at [241, 142] on div "menu Pasta jueves 14. agosto - 21:49 Mis reservas Mapa de mesas Disponibilidad …" at bounding box center [520, 110] width 1041 height 220
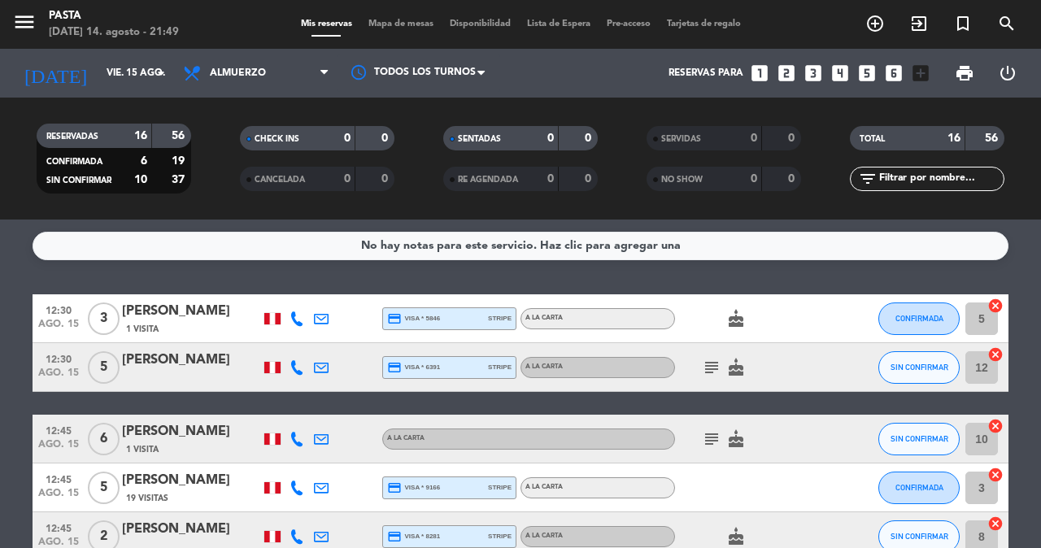
scroll to position [0, 0]
click at [707, 365] on icon "subject" at bounding box center [712, 368] width 20 height 20
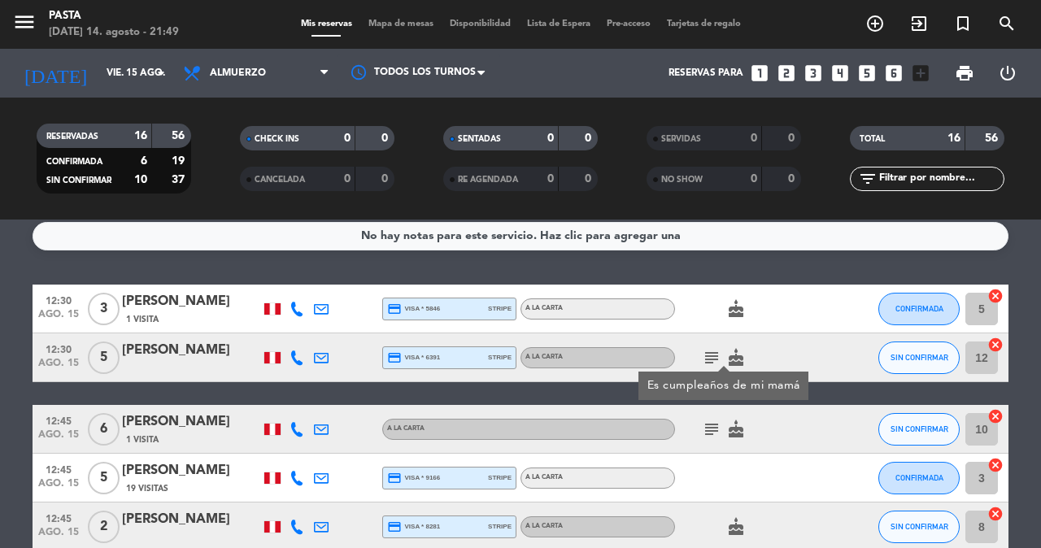
scroll to position [26, 0]
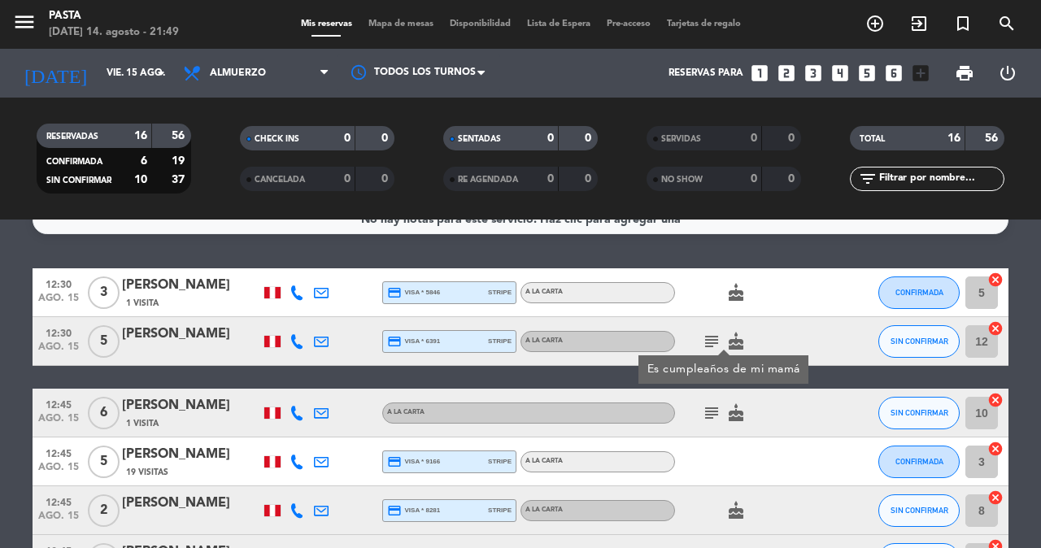
click at [707, 394] on div "subject cake" at bounding box center [748, 413] width 146 height 48
click at [703, 406] on icon "subject" at bounding box center [712, 413] width 20 height 20
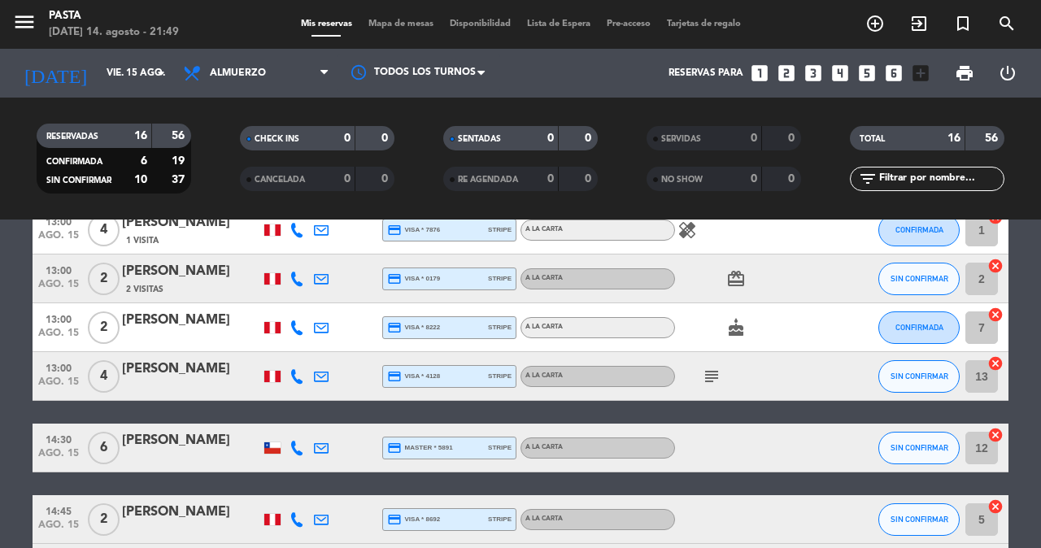
scroll to position [496, 0]
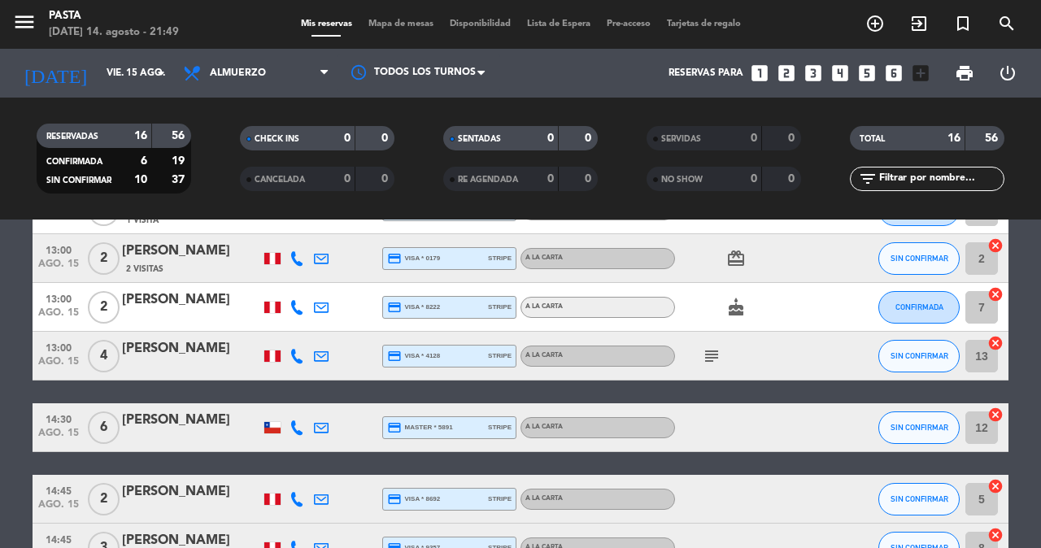
click at [707, 351] on div "subject" at bounding box center [748, 356] width 146 height 48
click at [706, 346] on icon "subject" at bounding box center [712, 356] width 20 height 20
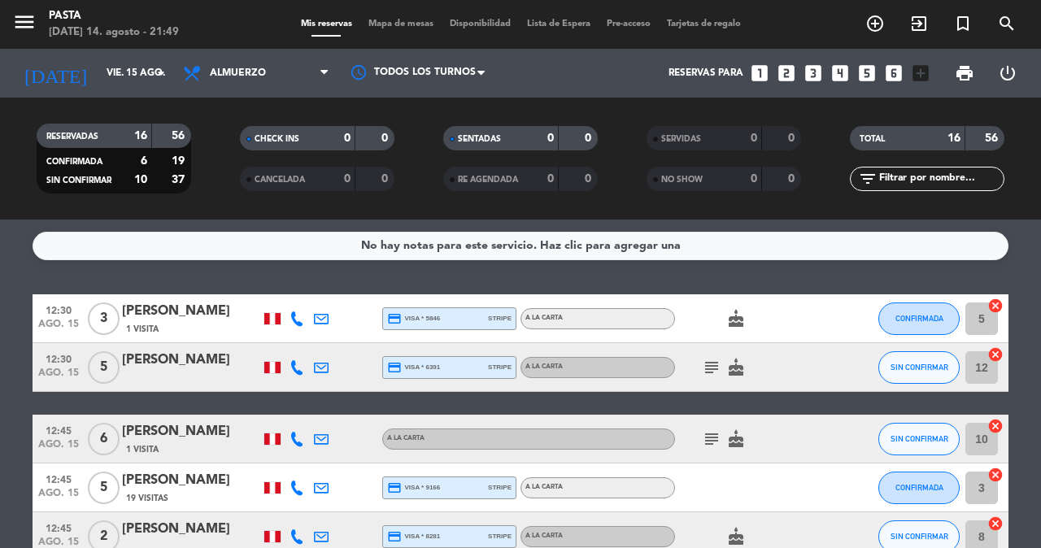
scroll to position [0, 0]
click at [197, 421] on div "[PERSON_NAME]" at bounding box center [191, 431] width 138 height 21
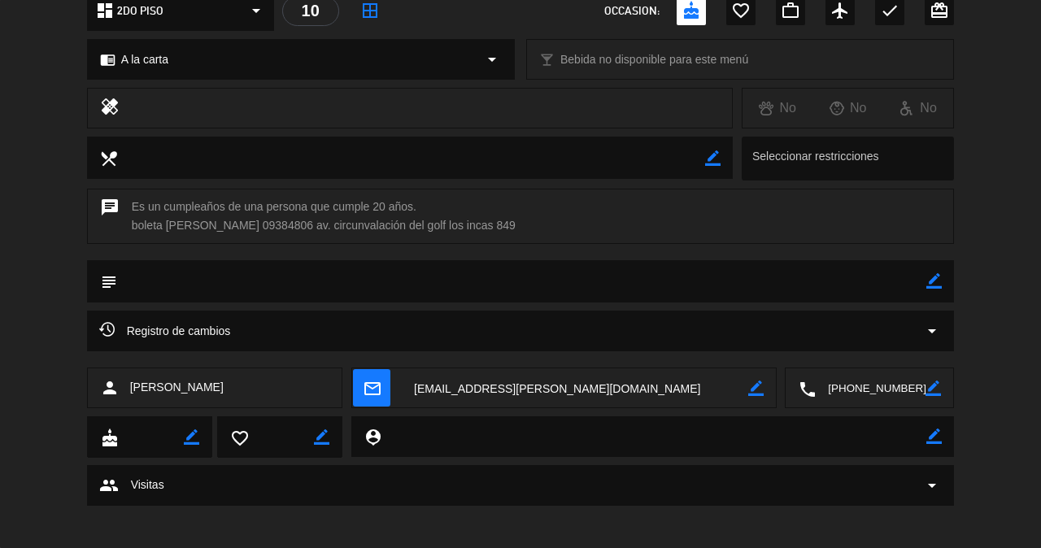
scroll to position [203, 0]
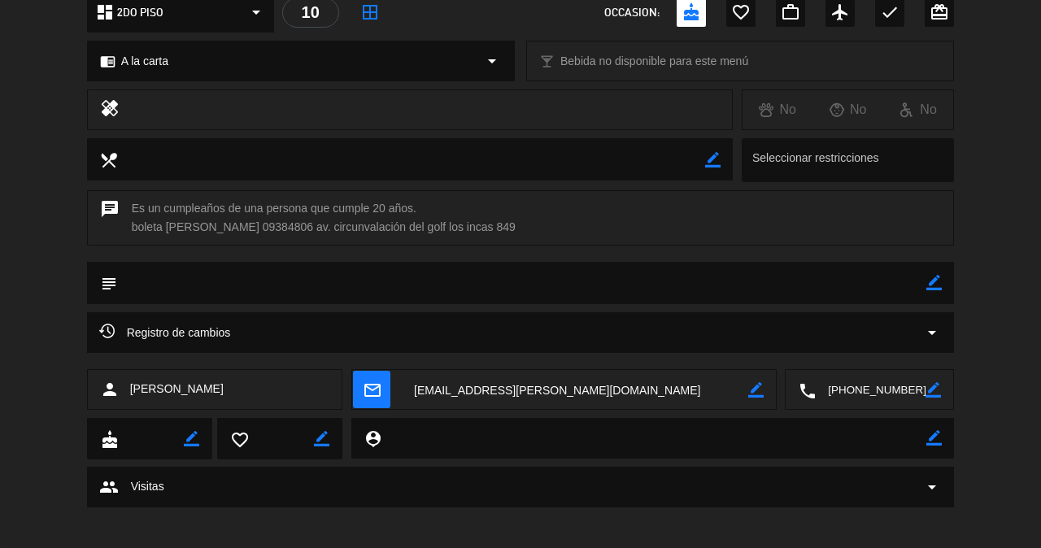
click at [808, 323] on div "Registro de cambios arrow_drop_down" at bounding box center [520, 333] width 843 height 20
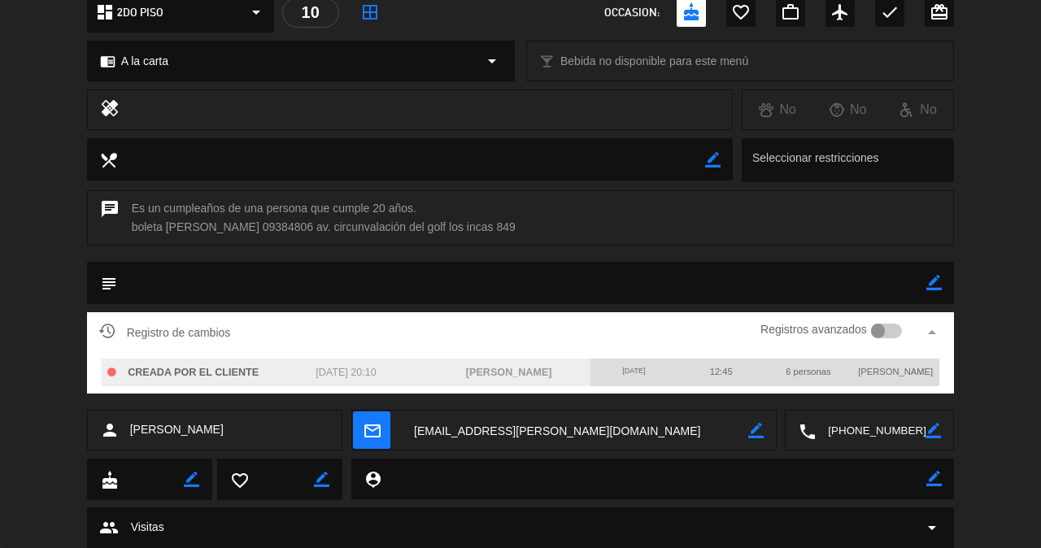
click at [1036, 312] on div "Registro de cambios Registros avanzados arrow_drop_up CREADA POR EL CLIENTE 13 …" at bounding box center [520, 361] width 1041 height 98
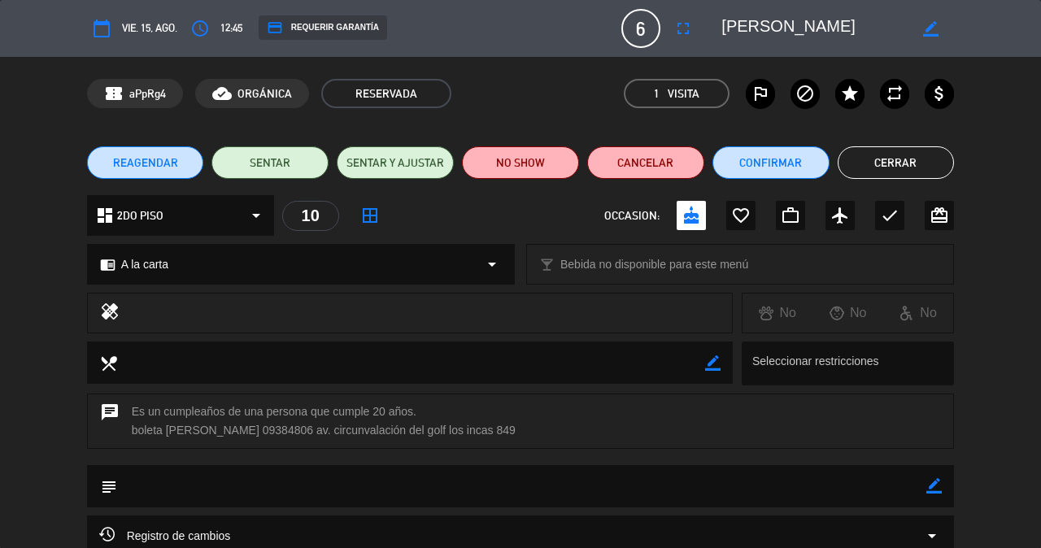
scroll to position [0, 0]
click at [917, 158] on button "Cerrar" at bounding box center [896, 162] width 117 height 33
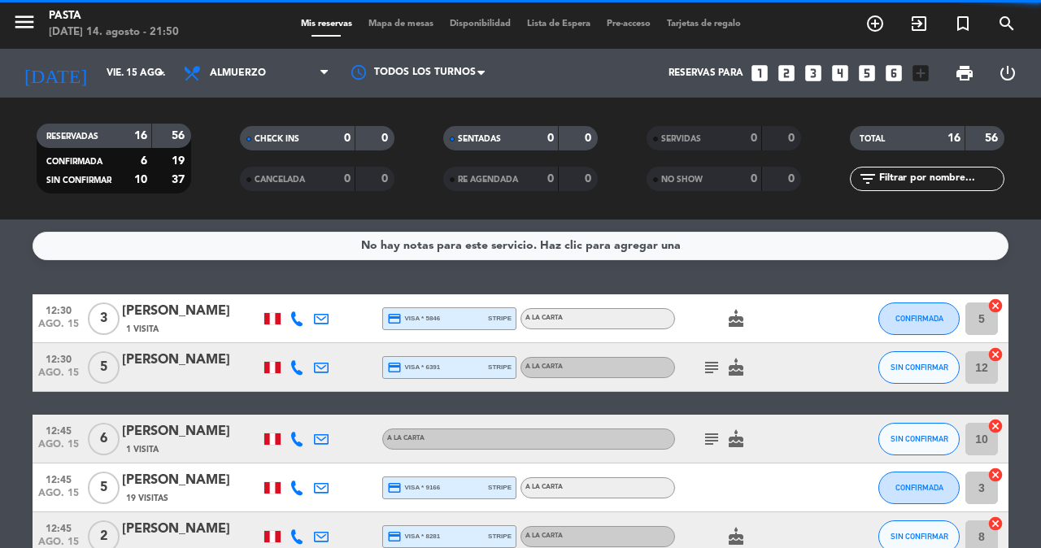
scroll to position [80, 0]
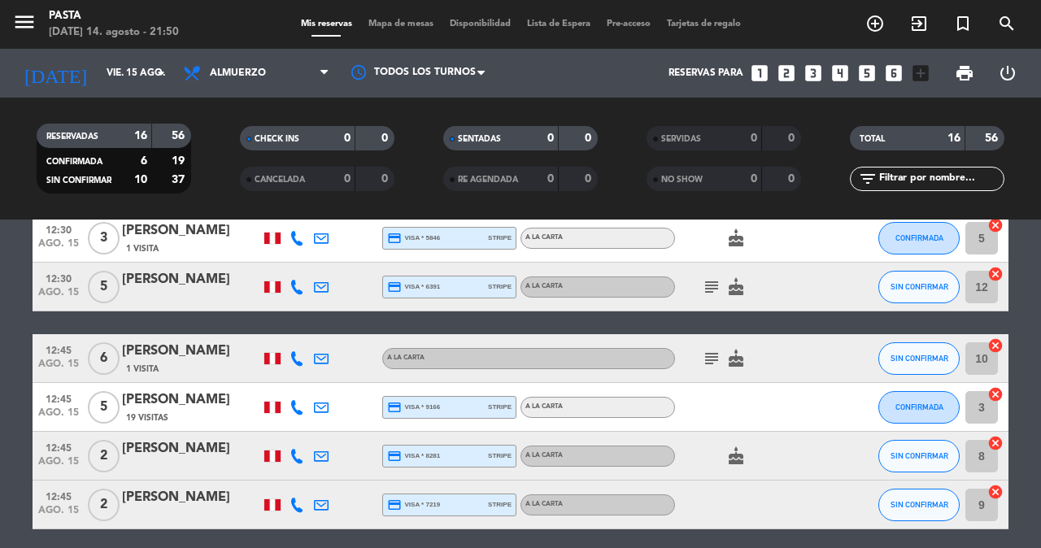
click at [166, 346] on div "[PERSON_NAME]" at bounding box center [191, 351] width 138 height 21
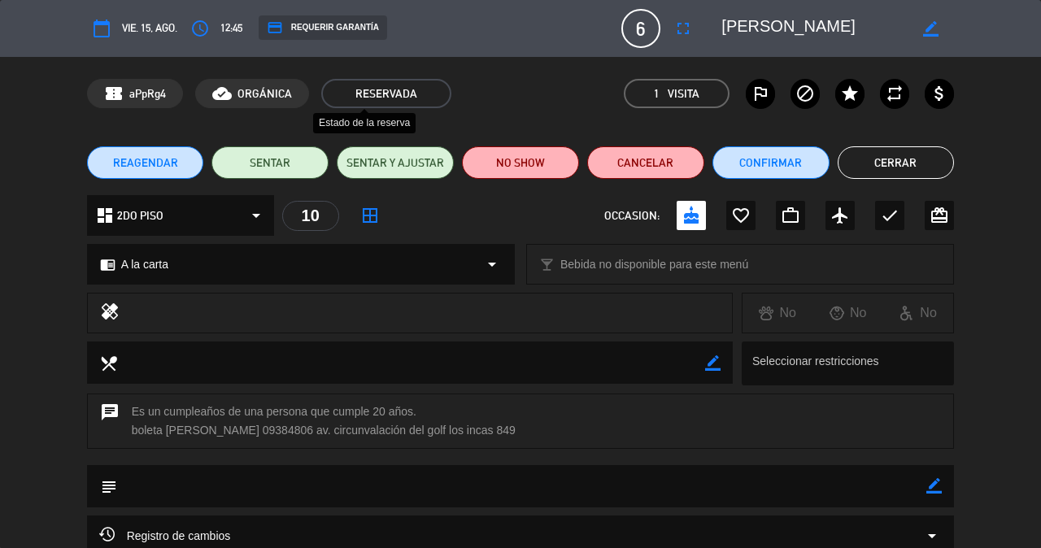
scroll to position [137, 0]
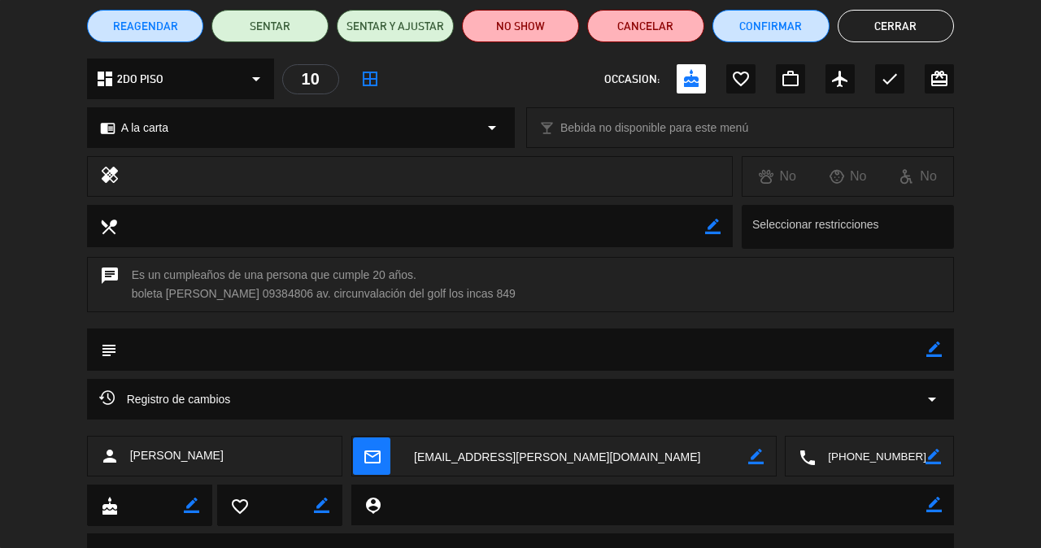
click at [367, 389] on div "Registro de cambios arrow_drop_down" at bounding box center [520, 399] width 843 height 20
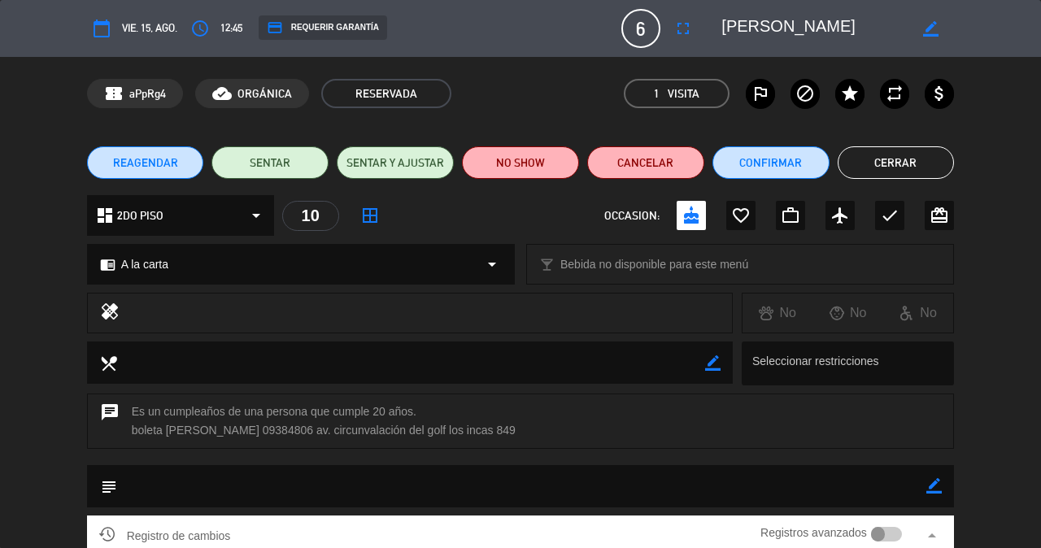
scroll to position [0, 0]
click at [324, 28] on div "credit_card REQUERIR GARANTÍA" at bounding box center [323, 27] width 128 height 24
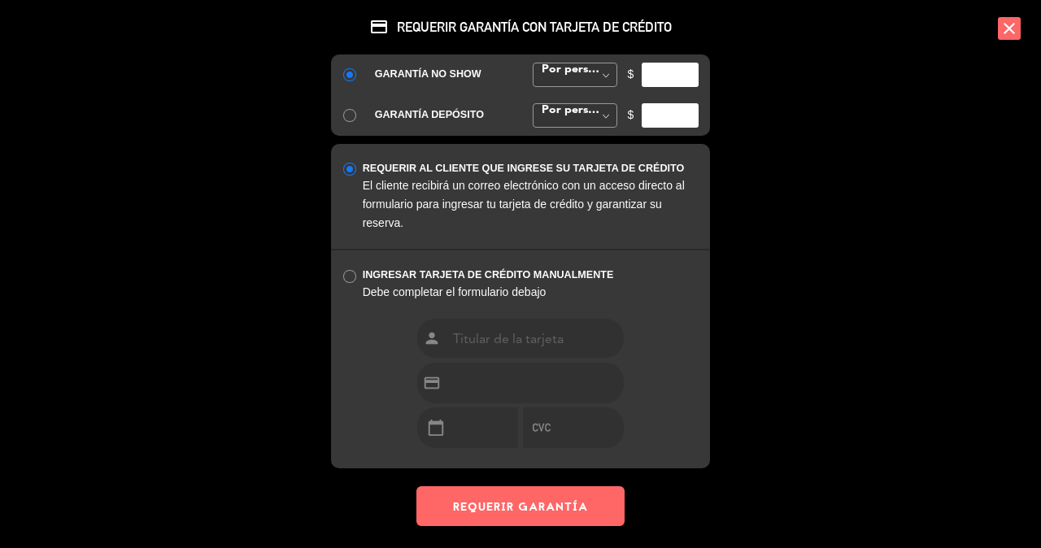
click at [1021, 30] on div "credit_card REQUERIR GARANTÍA CON TARJETA DE CRÉDITO GARANTÍA NO SHOW Por perso…" at bounding box center [520, 274] width 1041 height 548
click at [1018, 20] on icon "close" at bounding box center [1009, 28] width 23 height 23
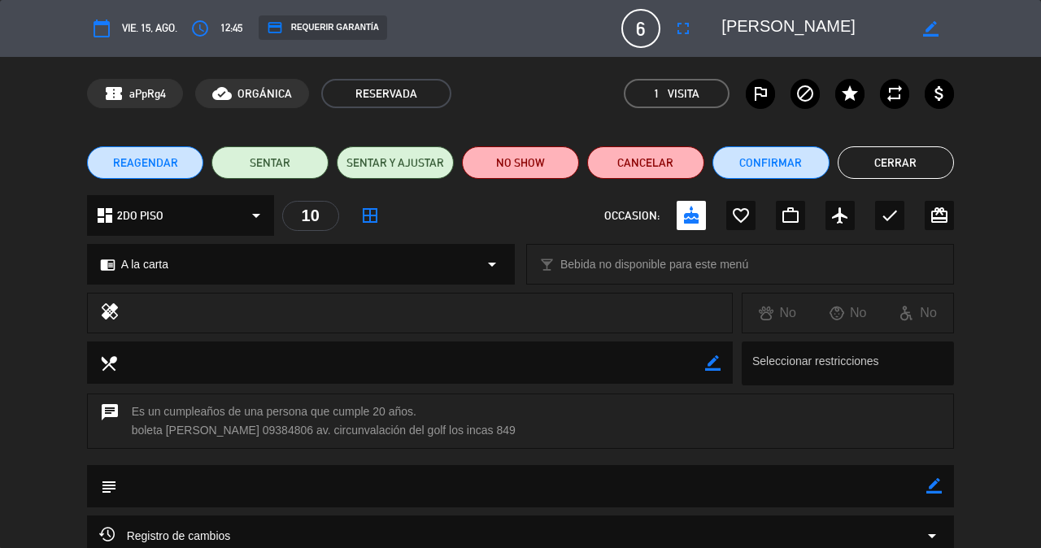
click at [884, 164] on button "Cerrar" at bounding box center [896, 162] width 117 height 33
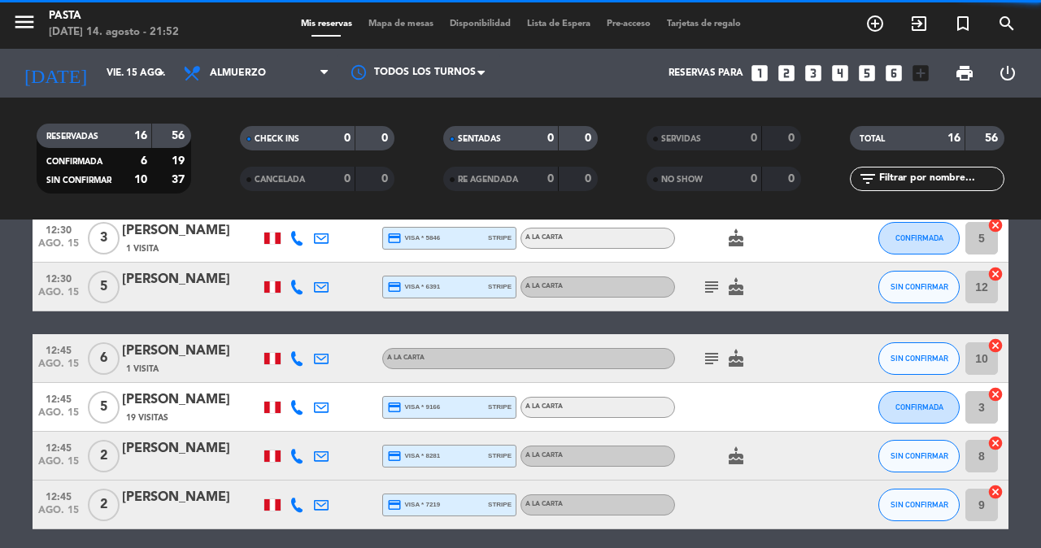
scroll to position [72, 0]
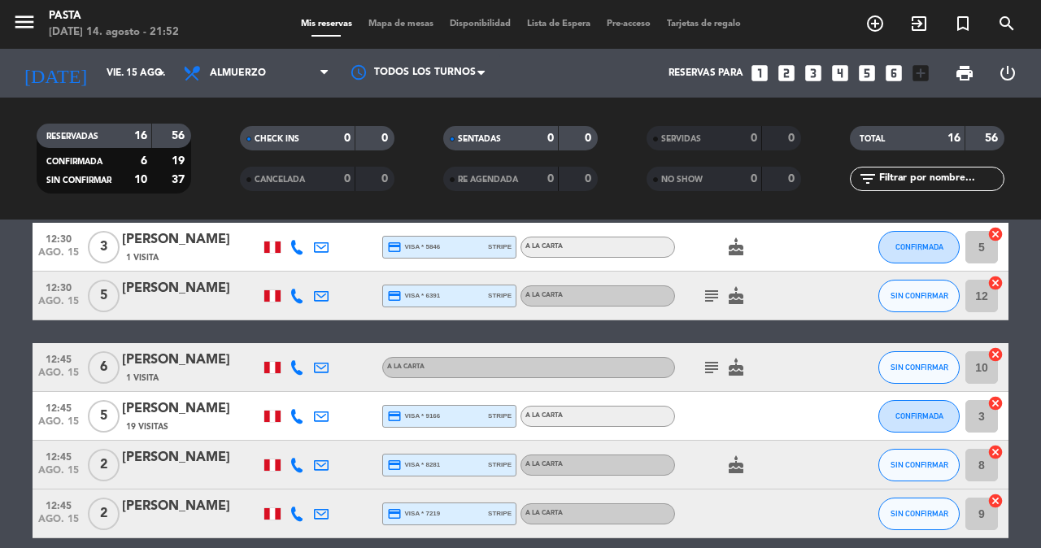
click at [175, 350] on div "[PERSON_NAME]" at bounding box center [191, 360] width 138 height 21
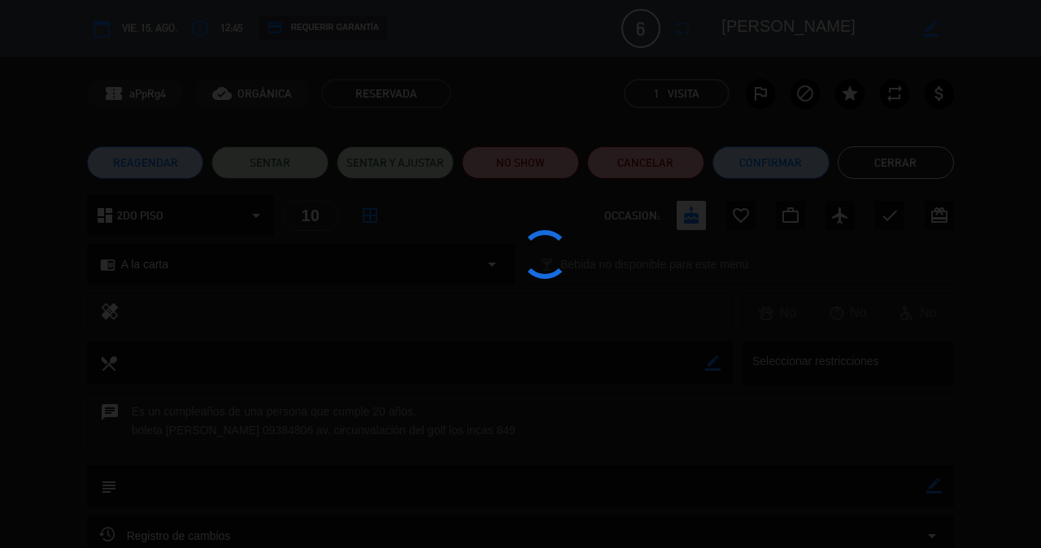
click at [185, 355] on div at bounding box center [520, 274] width 1041 height 548
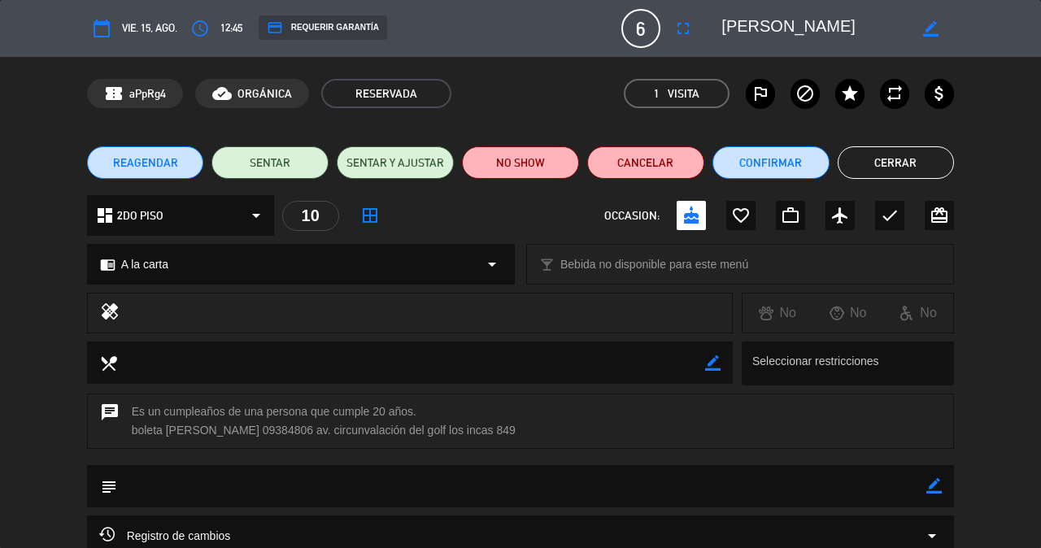
scroll to position [203, 0]
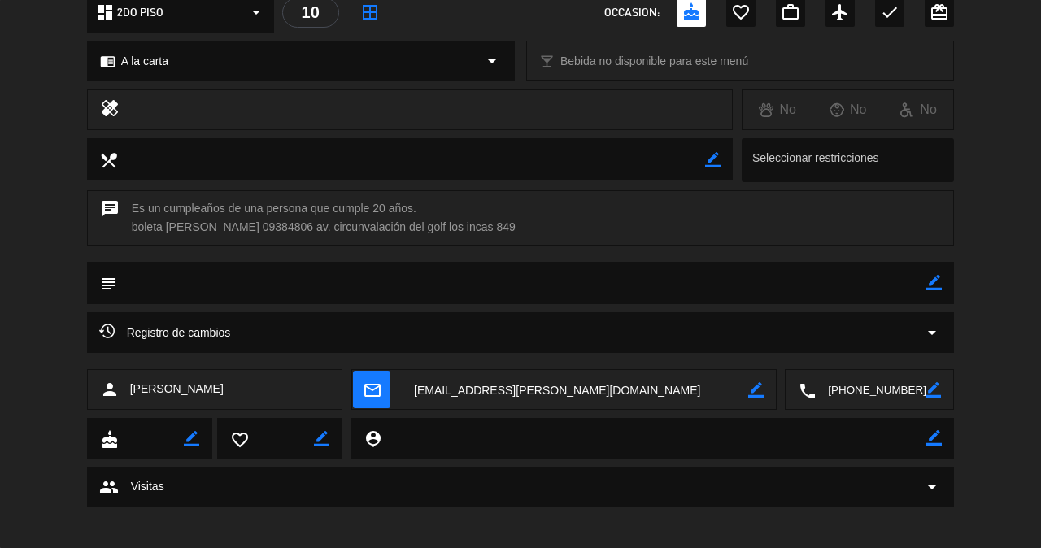
click at [210, 330] on span "Registro de cambios" at bounding box center [165, 333] width 132 height 20
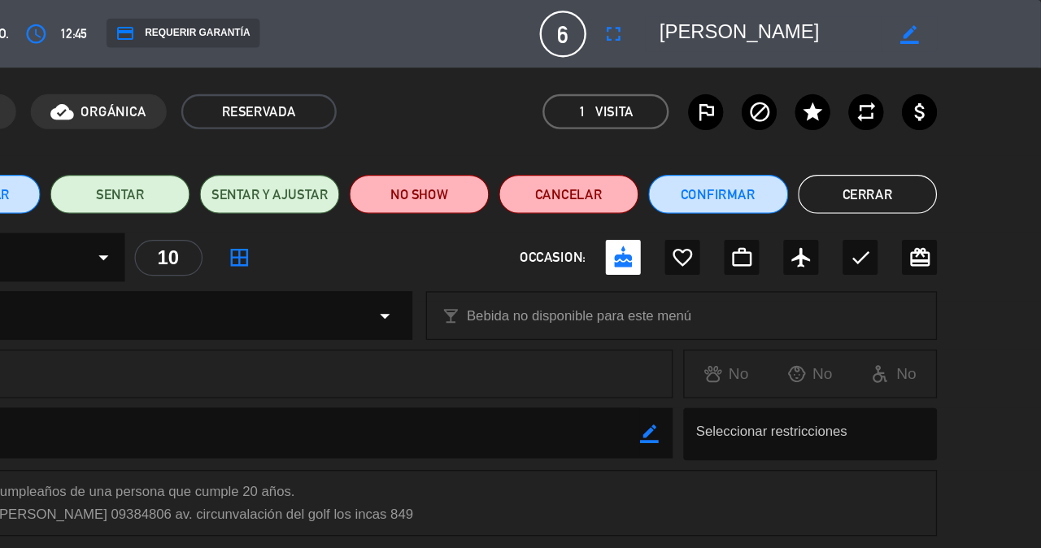
scroll to position [0, 0]
click at [838, 165] on button "Cerrar" at bounding box center [896, 162] width 117 height 33
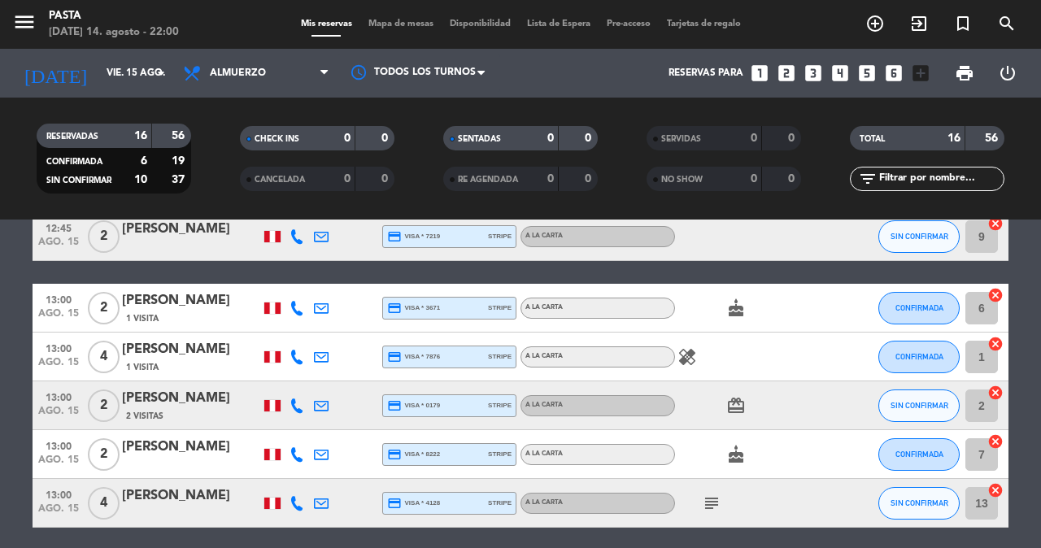
scroll to position [351, 0]
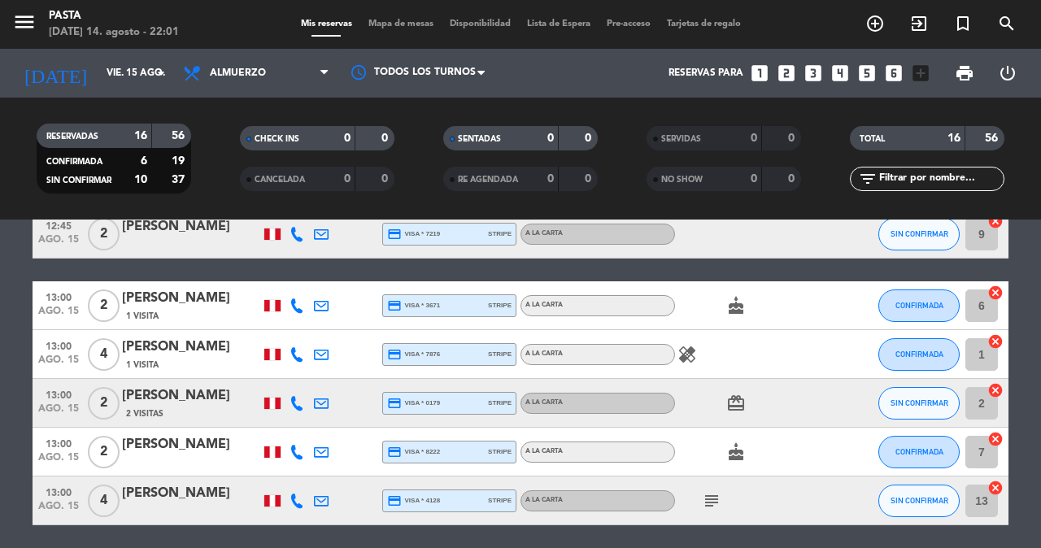
click at [705, 491] on icon "subject" at bounding box center [712, 501] width 20 height 20
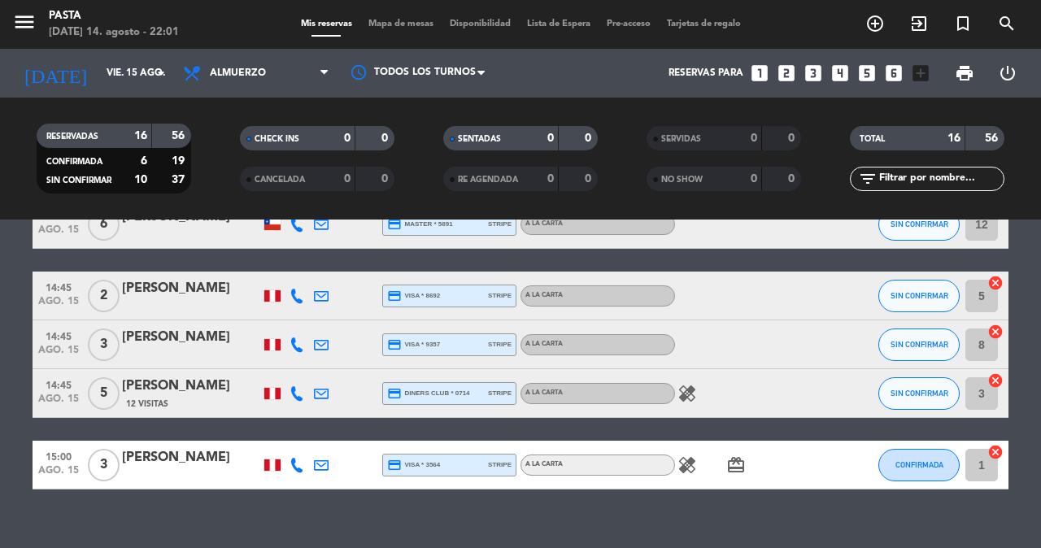
scroll to position [698, 0]
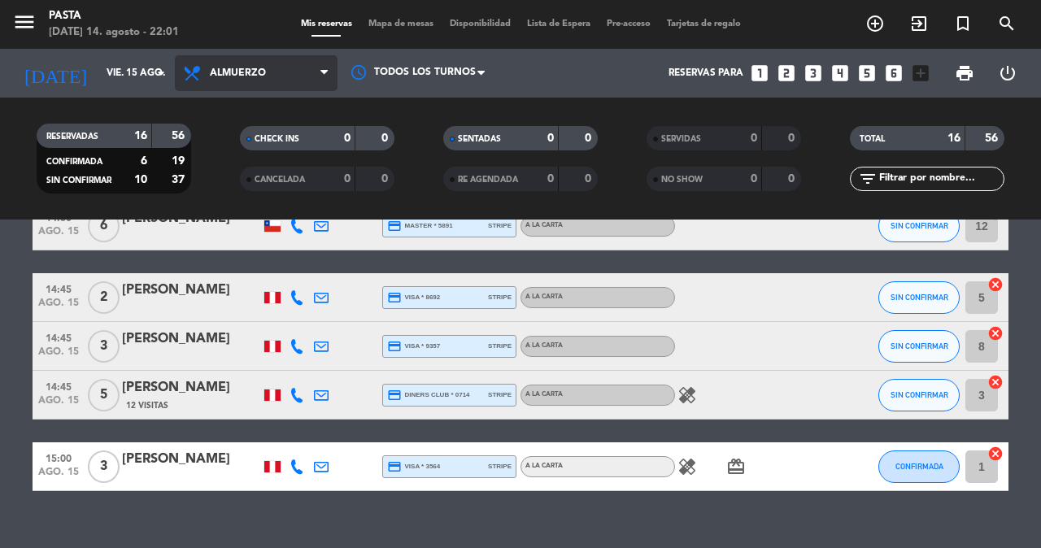
click at [241, 78] on span "Almuerzo" at bounding box center [238, 72] width 56 height 11
click at [245, 176] on div "menu Pasta jueves 14. agosto - 22:01 Mis reservas Mapa de mesas Disponibilidad …" at bounding box center [520, 110] width 1041 height 220
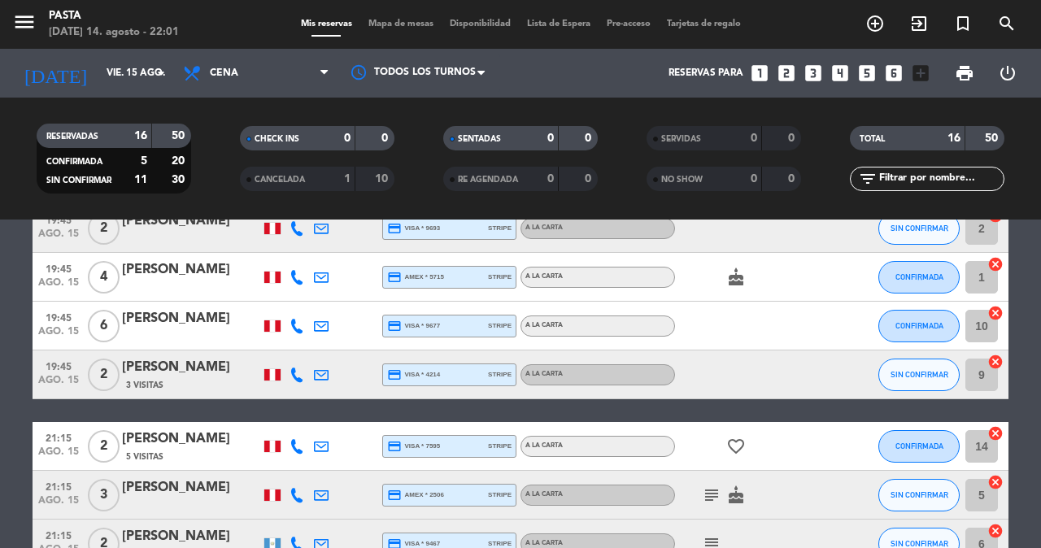
scroll to position [302, 0]
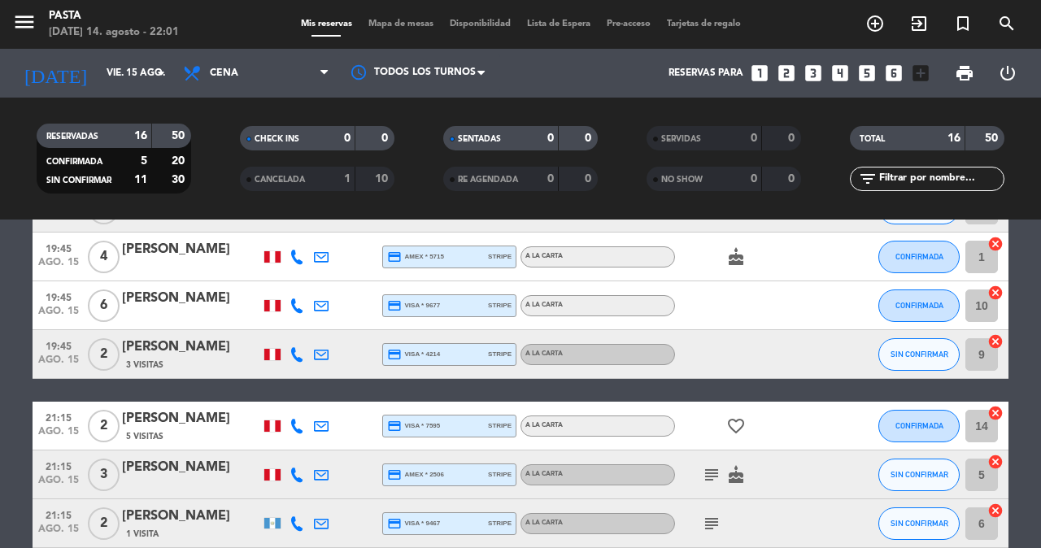
click at [707, 465] on icon "subject" at bounding box center [712, 475] width 20 height 20
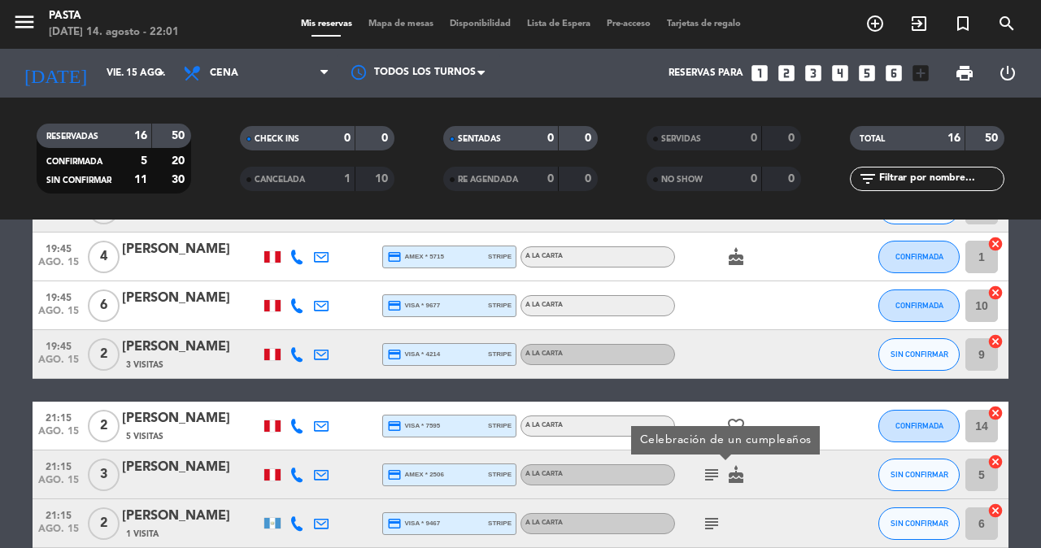
click at [705, 514] on icon "subject" at bounding box center [712, 524] width 20 height 20
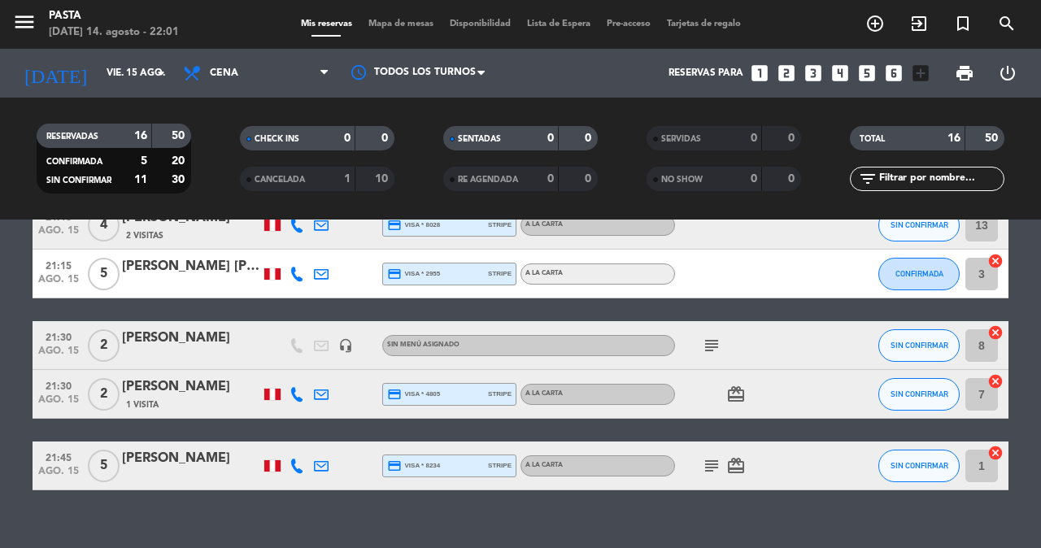
scroll to position [698, 0]
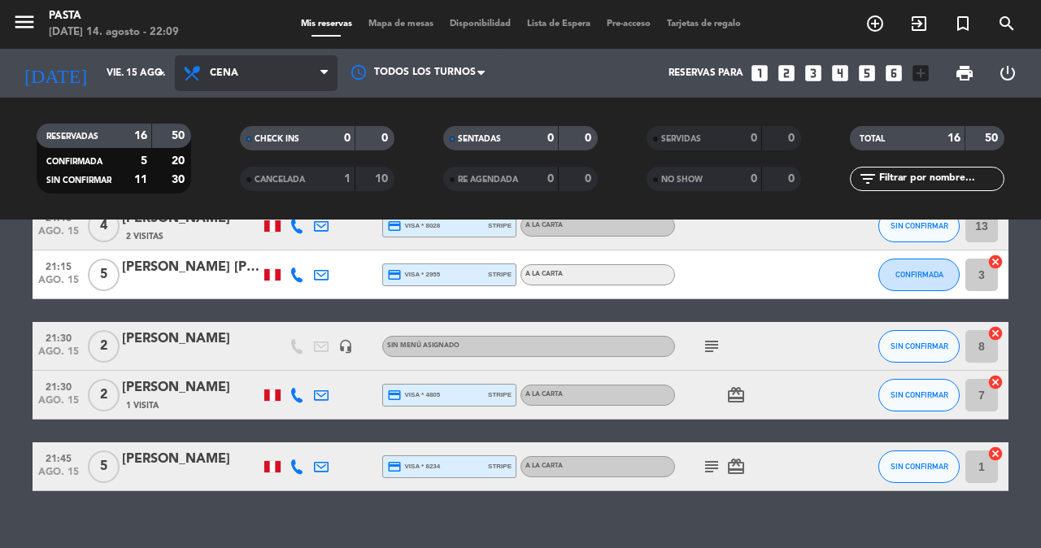
click at [230, 86] on span "Cena" at bounding box center [256, 73] width 163 height 36
click at [239, 140] on div "menu Pasta jueves 14. agosto - 22:09 Mis reservas Mapa de mesas Disponibilidad …" at bounding box center [520, 110] width 1041 height 220
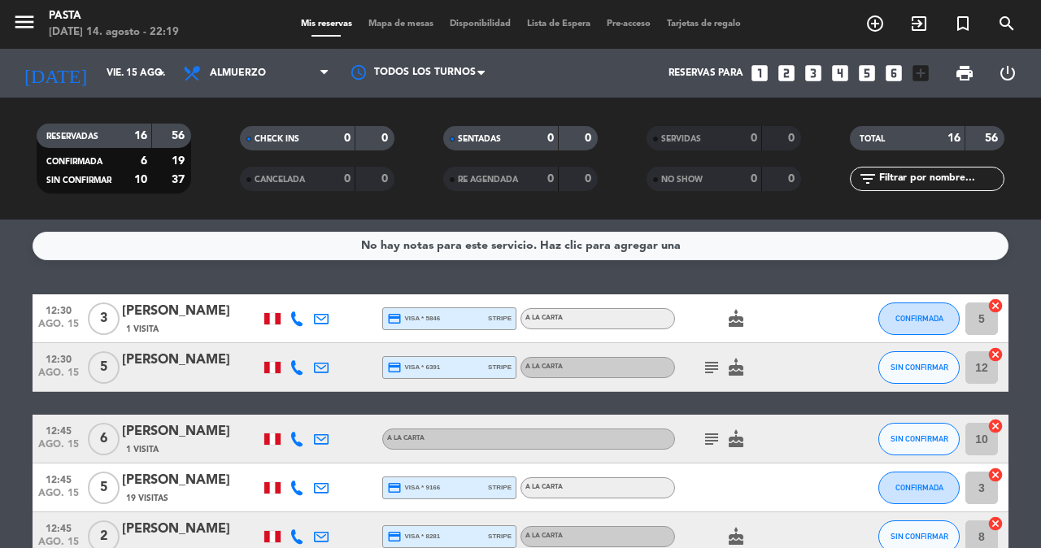
scroll to position [0, 0]
